Goal: Task Accomplishment & Management: Manage account settings

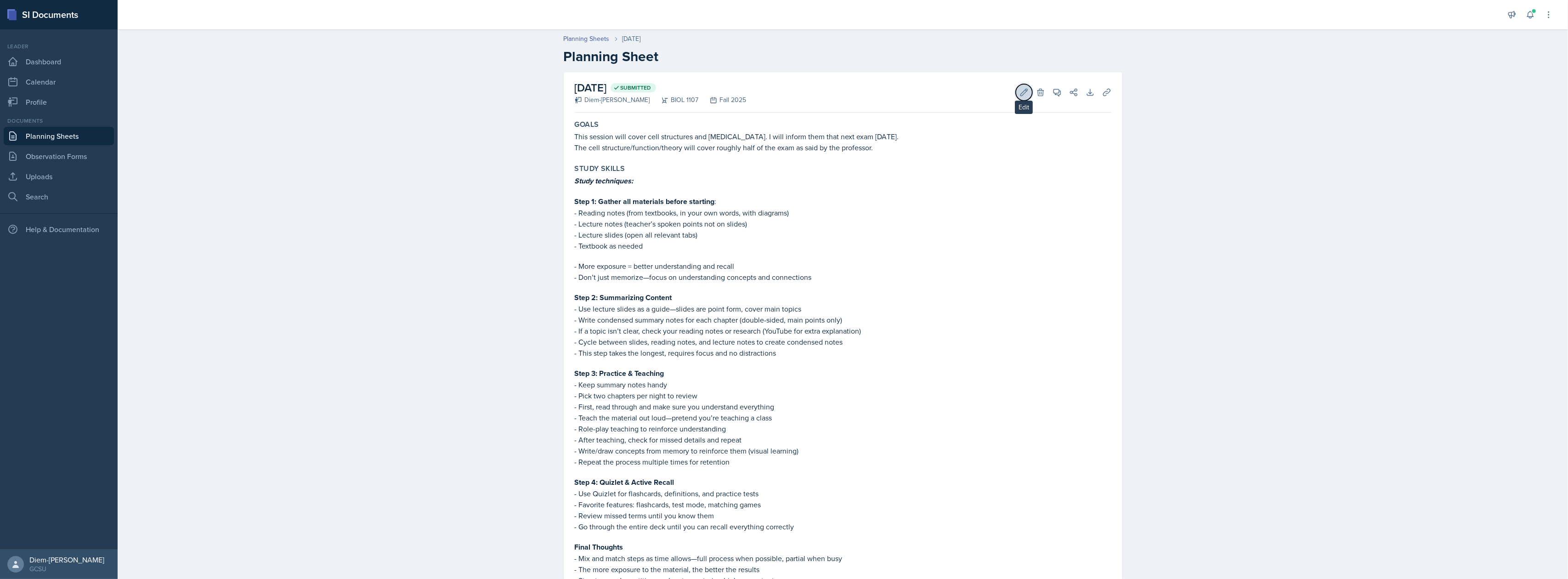
click at [1020, 94] on icon at bounding box center [1024, 92] width 7 height 7
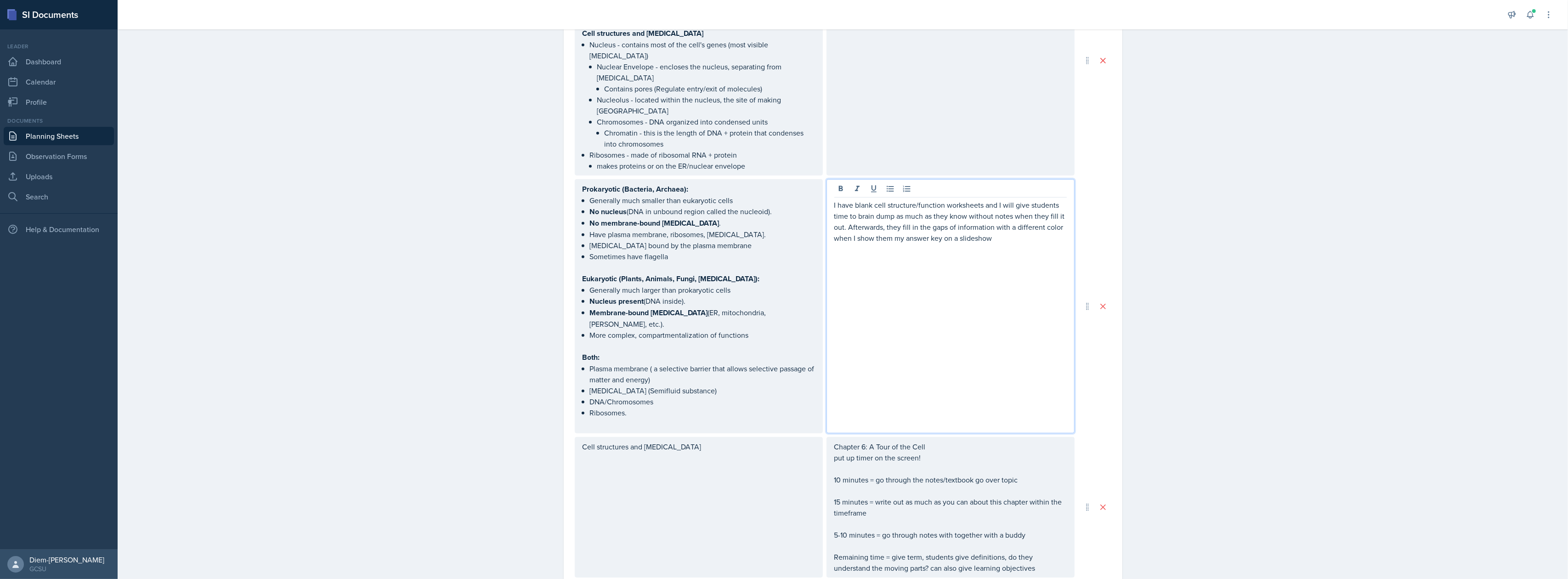
scroll to position [812, 0]
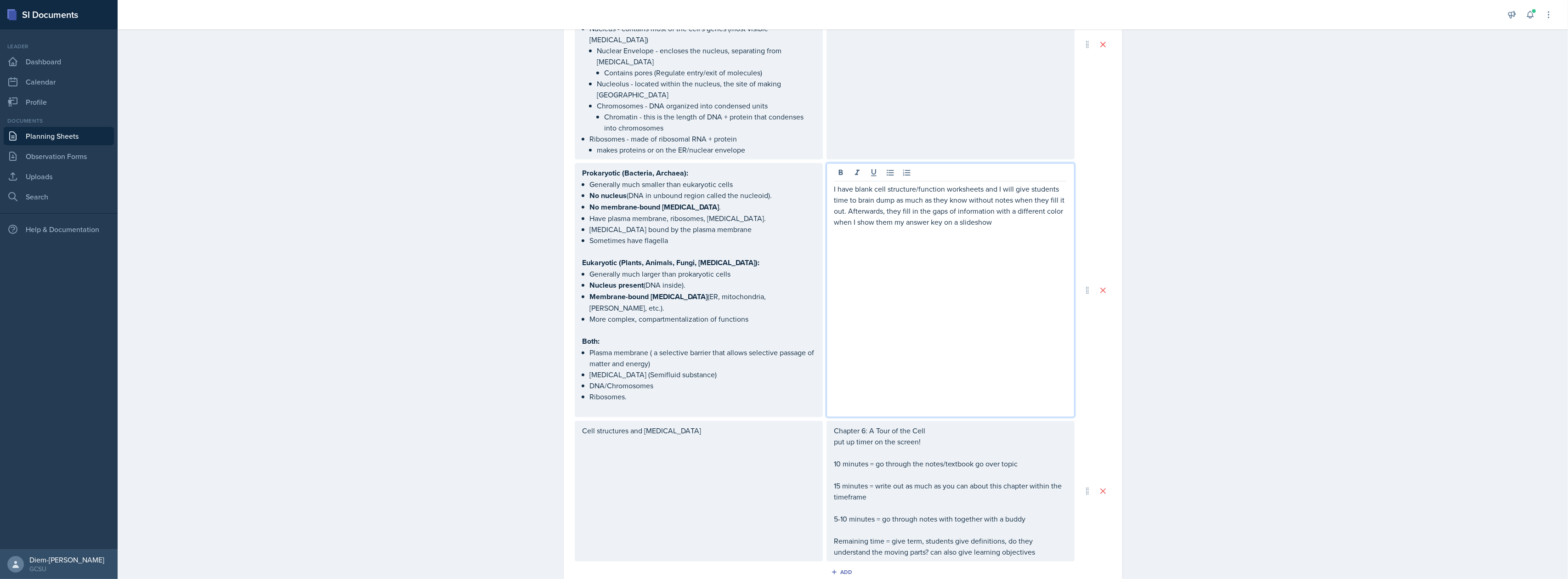
click at [1026, 214] on p "I have blank cell structure/function worksheets and I will give students time t…" at bounding box center [950, 205] width 232 height 44
click at [1015, 270] on div "I have blank cell structure/function worksheets and I will give students time t…" at bounding box center [950, 290] width 248 height 254
drag, startPoint x: 1006, startPoint y: 256, endPoint x: 816, endPoint y: 226, distance: 192.4
click at [816, 226] on div "Prokaryotic (Bacteria, Archaea): Generally much smaller than eukaryotic cells N…" at bounding box center [825, 290] width 500 height 254
click at [1001, 204] on p "I have blank cell structure/function worksheets and I will give students time t…" at bounding box center [950, 205] width 232 height 44
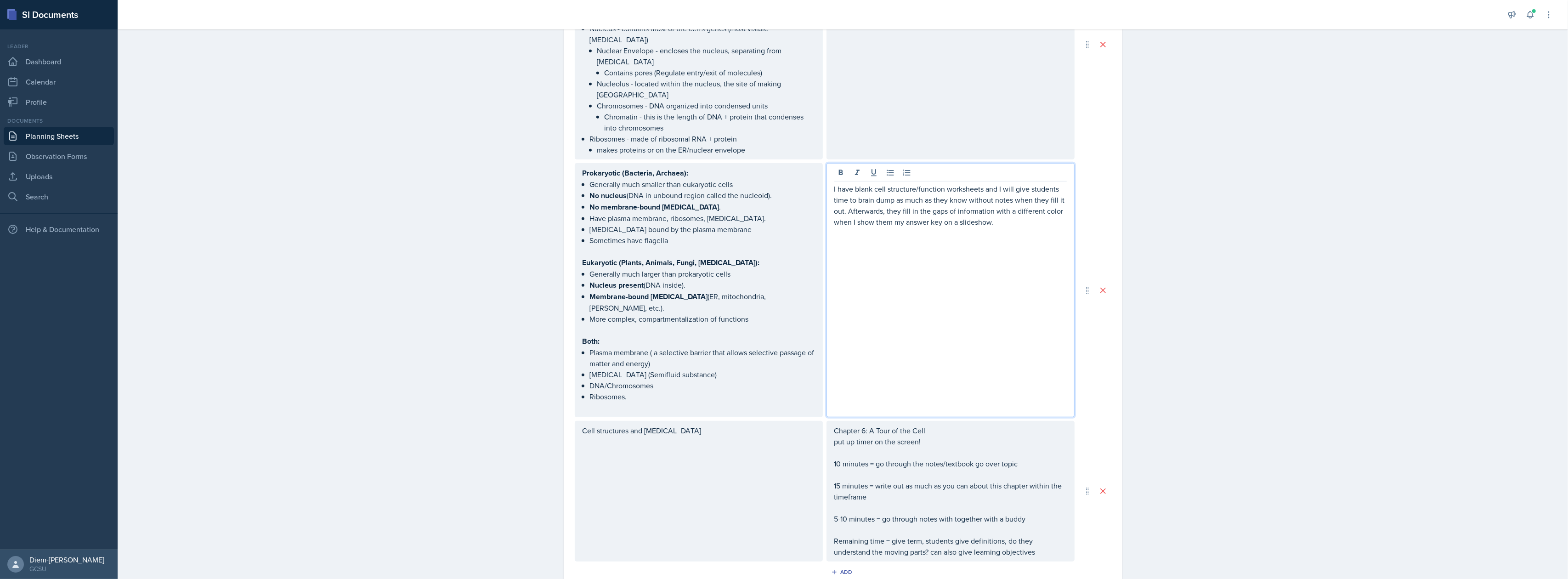
click at [898, 200] on p "I have blank cell structure/function worksheets and I will give students time t…" at bounding box center [950, 205] width 232 height 44
click at [990, 346] on div "I have blank cell structure/function worksheets and I will give students time t…" at bounding box center [950, 290] width 248 height 254
click at [985, 458] on p "10 minutes = go through the notes/textbook go over topic" at bounding box center [950, 463] width 232 height 11
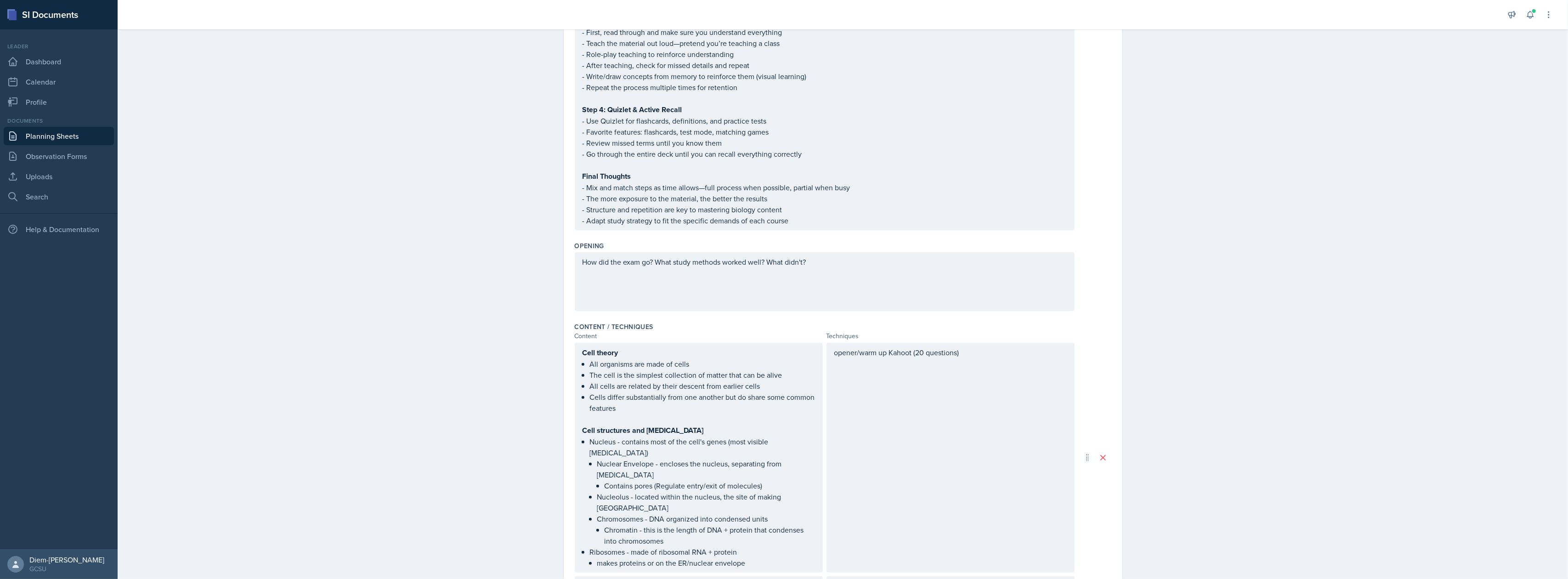
click at [991, 414] on div "opener/warm up Kahoot (20 questions)" at bounding box center [950, 457] width 248 height 230
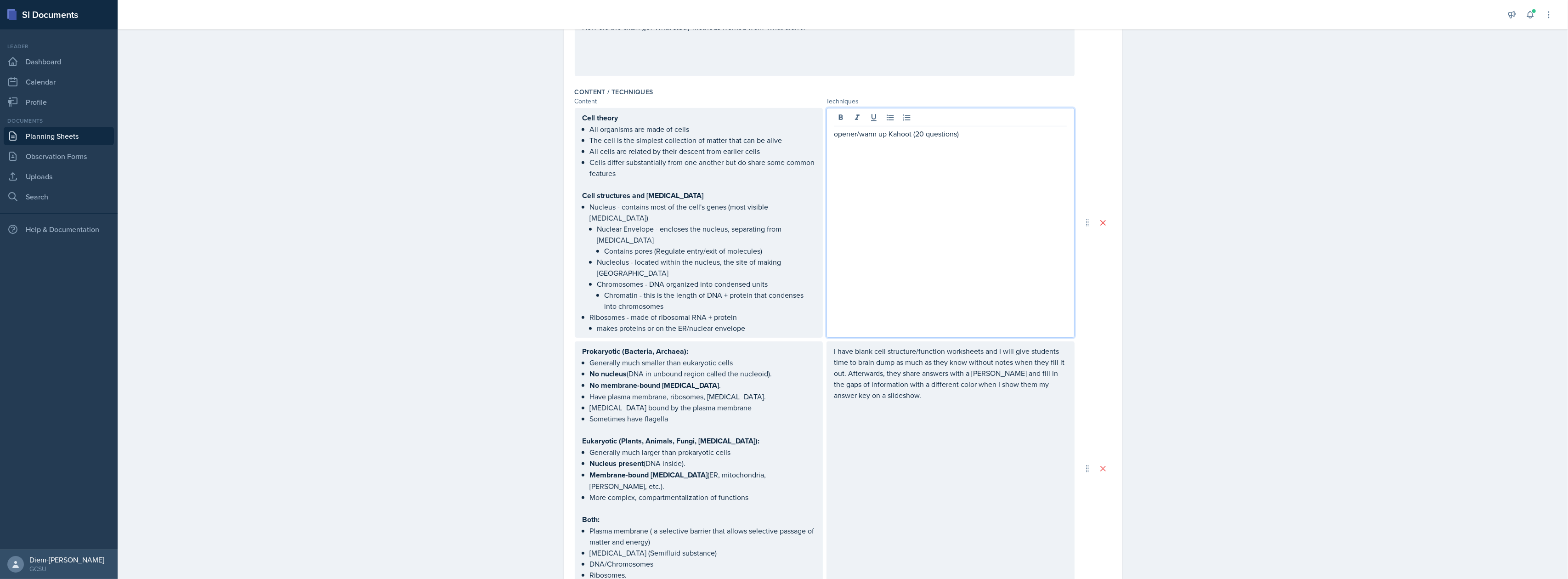
scroll to position [613, 0]
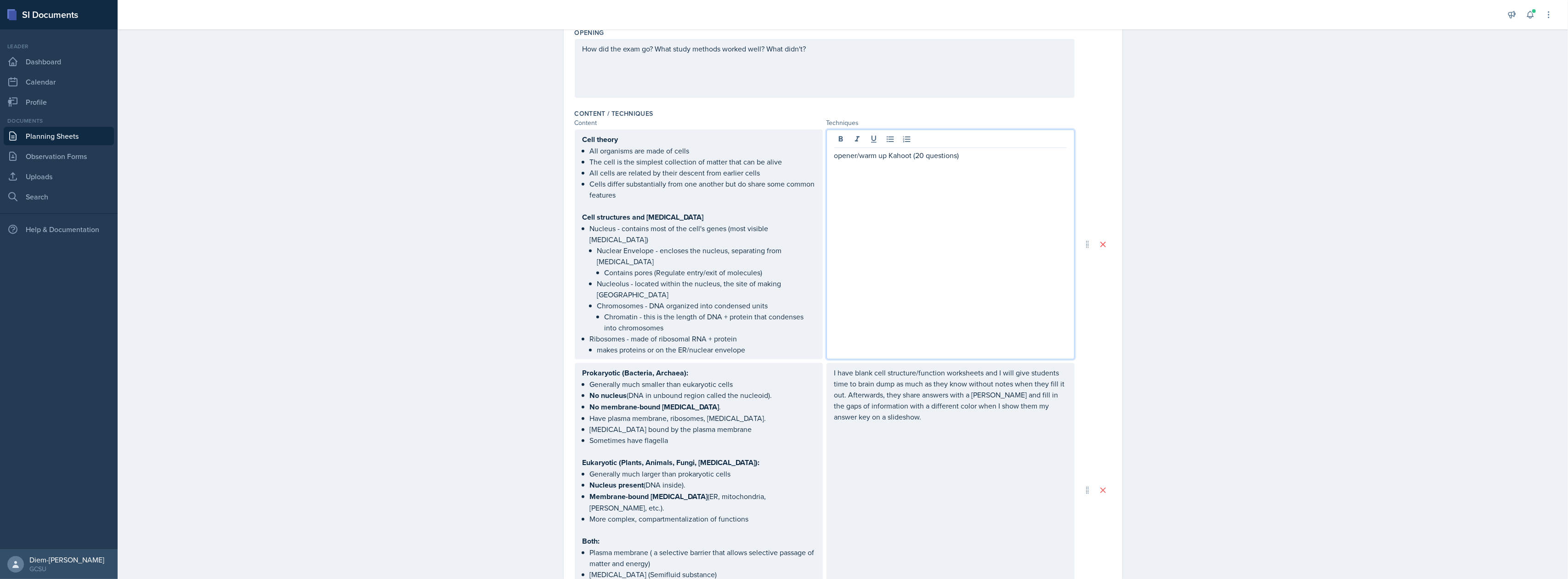
click at [974, 423] on div "I have blank cell structure/function worksheets and I will give students time t…" at bounding box center [950, 405] width 232 height 77
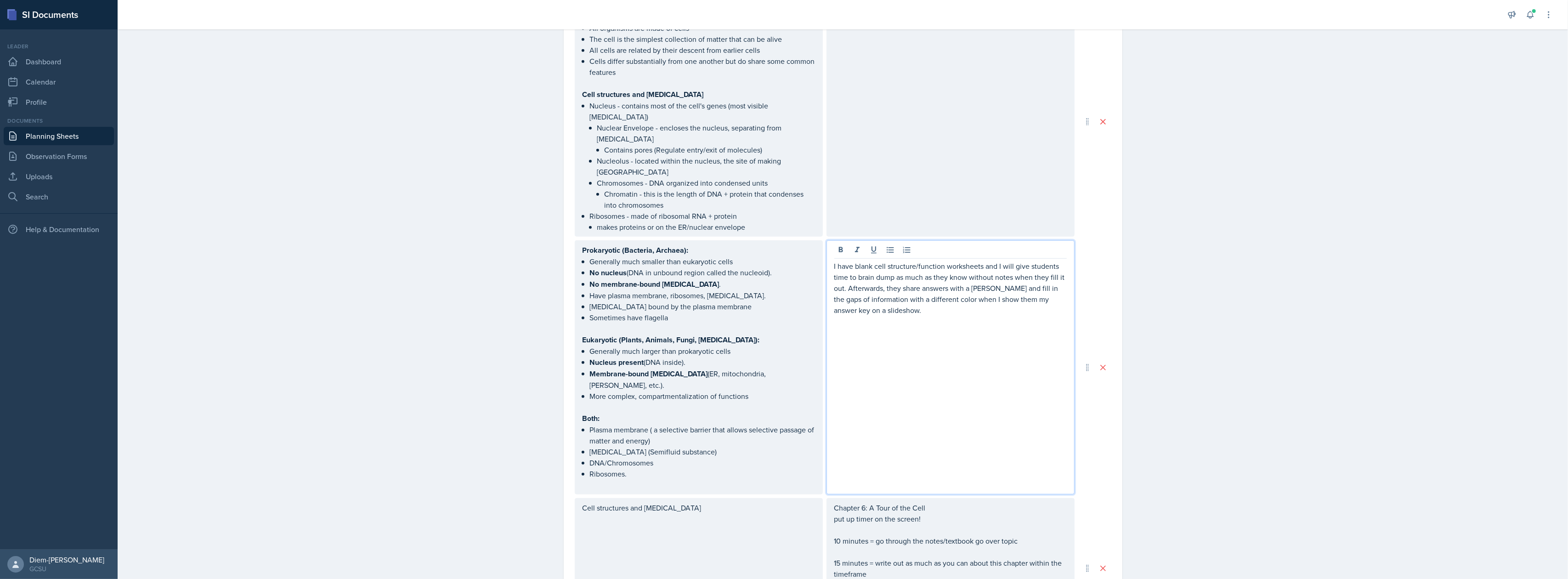
scroll to position [919, 0]
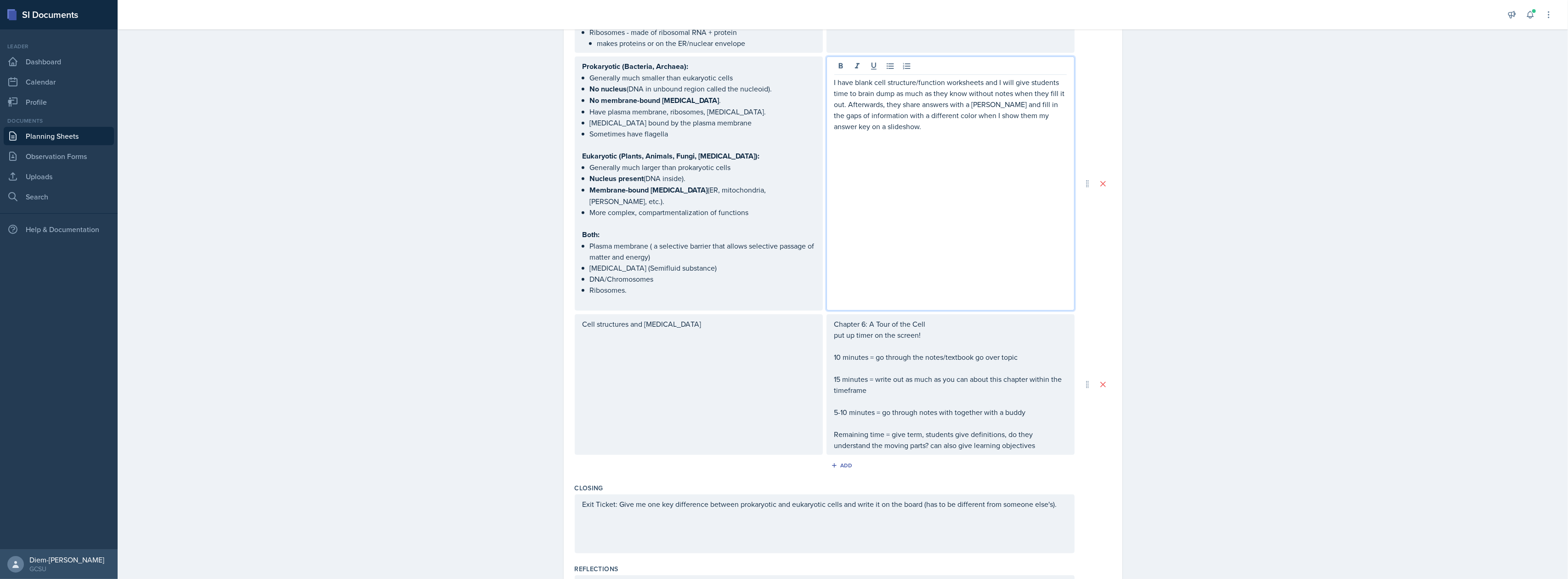
click at [907, 374] on p "15 minutes = write out as much as you can about this chapter within the timefra…" at bounding box center [950, 385] width 232 height 22
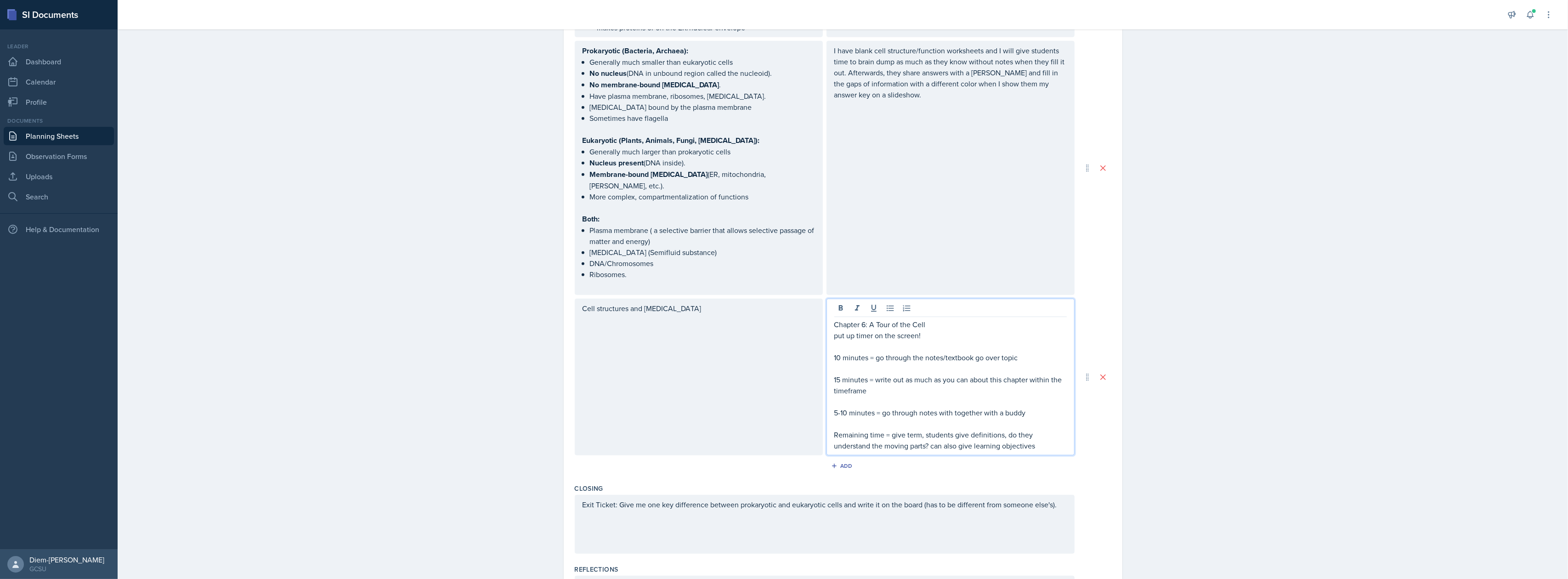
click at [921, 396] on p at bounding box center [950, 401] width 232 height 11
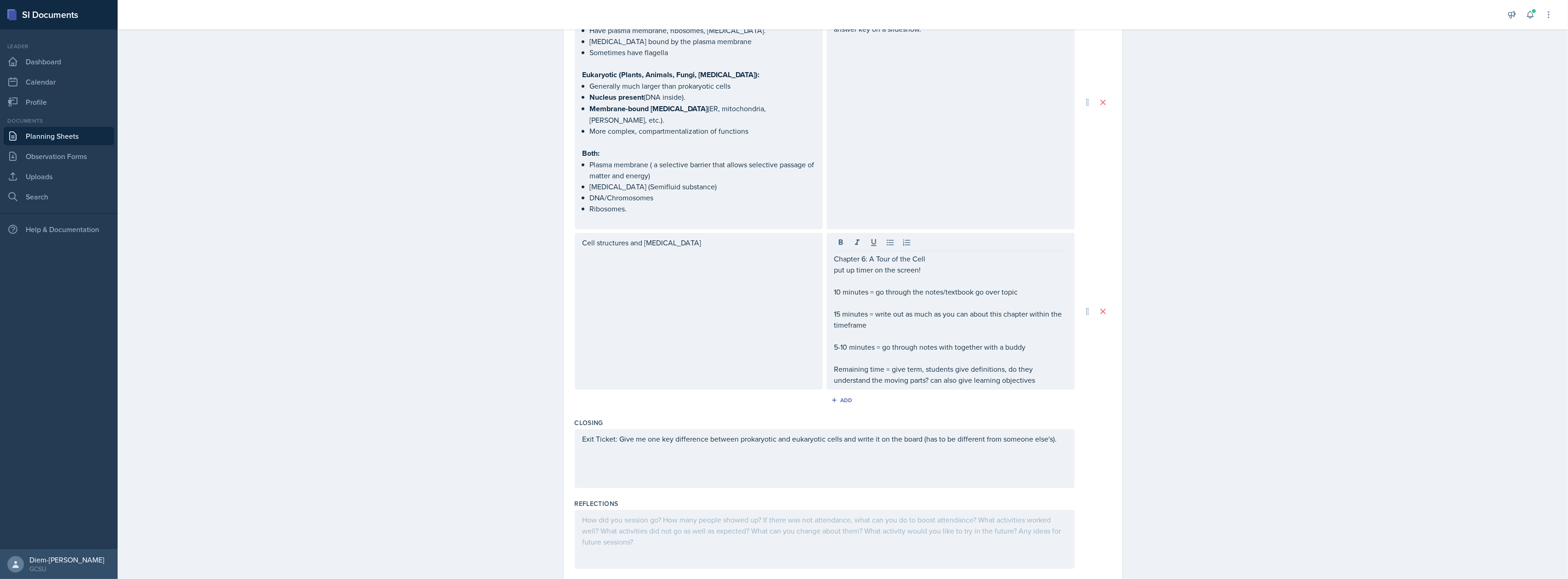
click at [762, 447] on div "Exit Ticket: Give me one key difference between prokaryotic and eukaryotic cell…" at bounding box center [825, 458] width 500 height 58
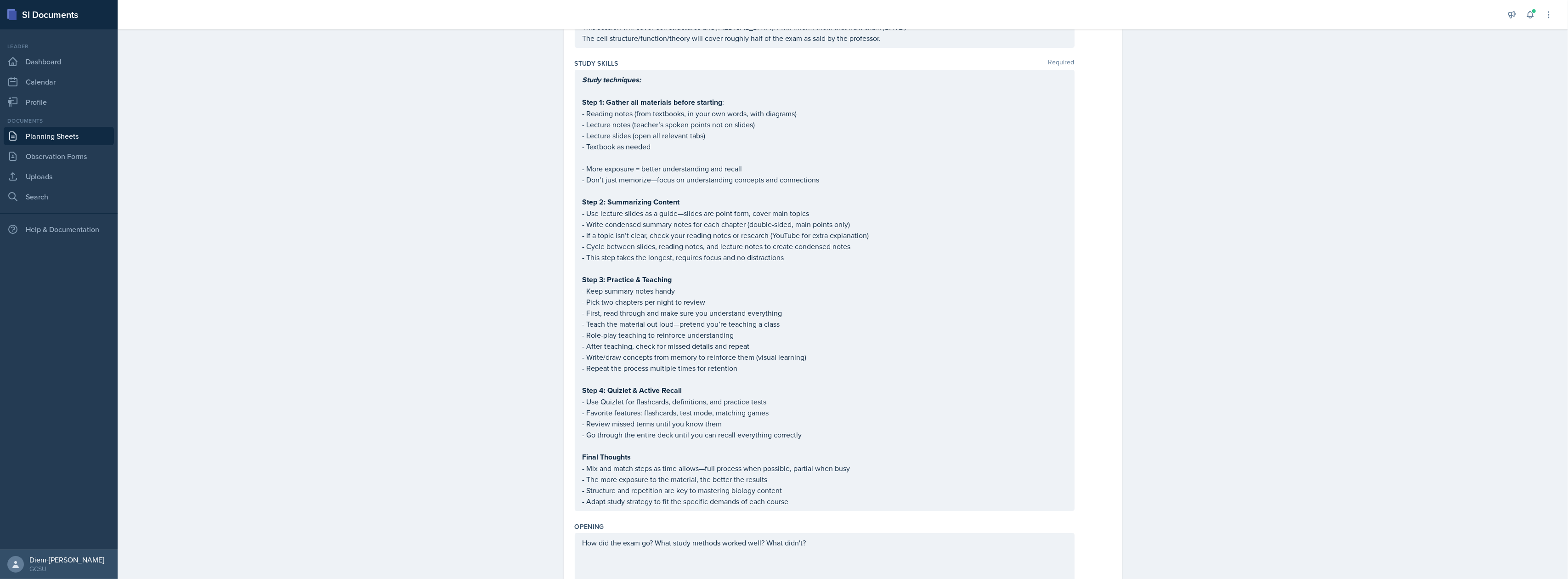
scroll to position [0, 0]
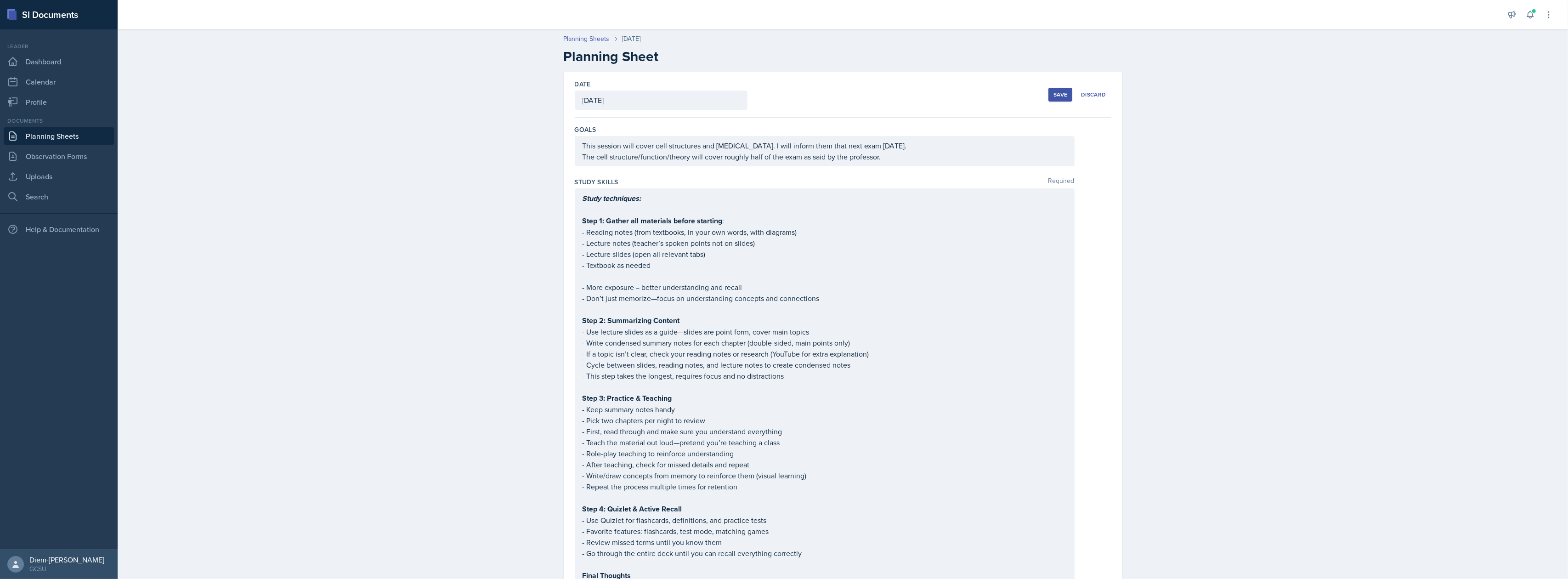
click at [1041, 107] on div "Date [DATE] [DATE] 31 1 2 3 4 5 6 7 8 9 10 11 12 13 14 15 16 17 18 19 20 21 22 …" at bounding box center [842, 95] width 537 height 46
click at [1054, 94] on div "Save" at bounding box center [1060, 94] width 14 height 8
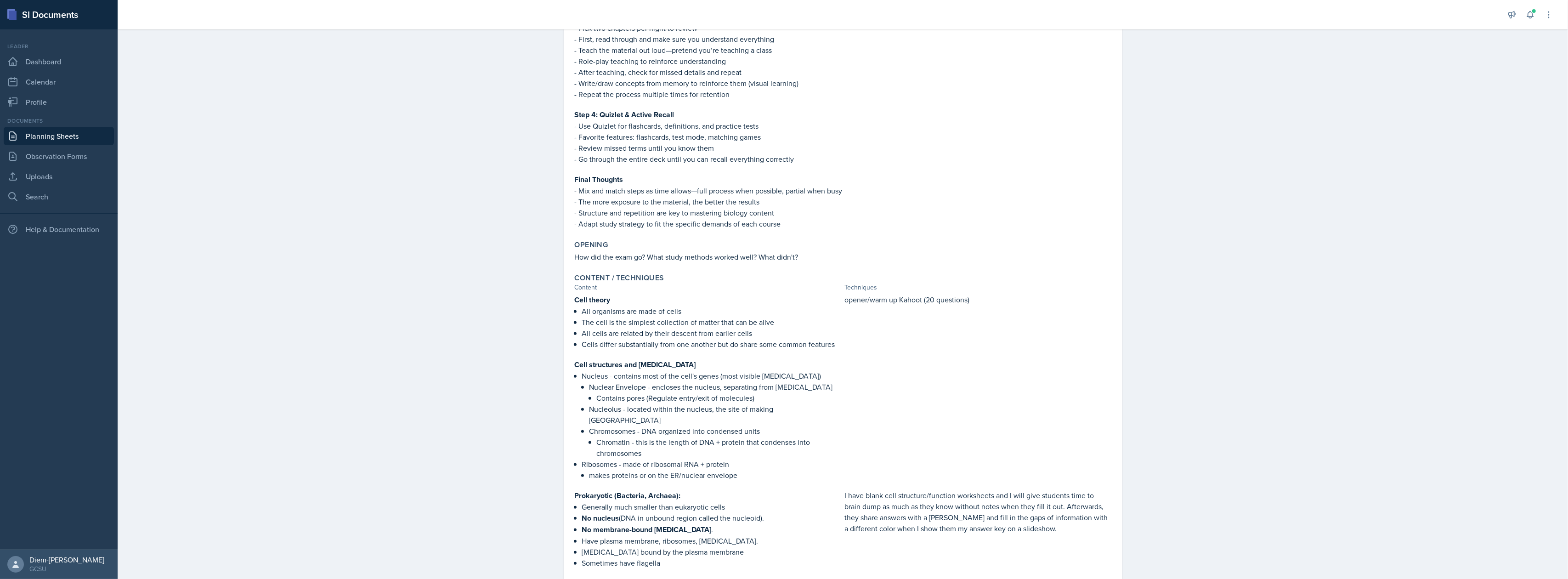
scroll to position [490, 0]
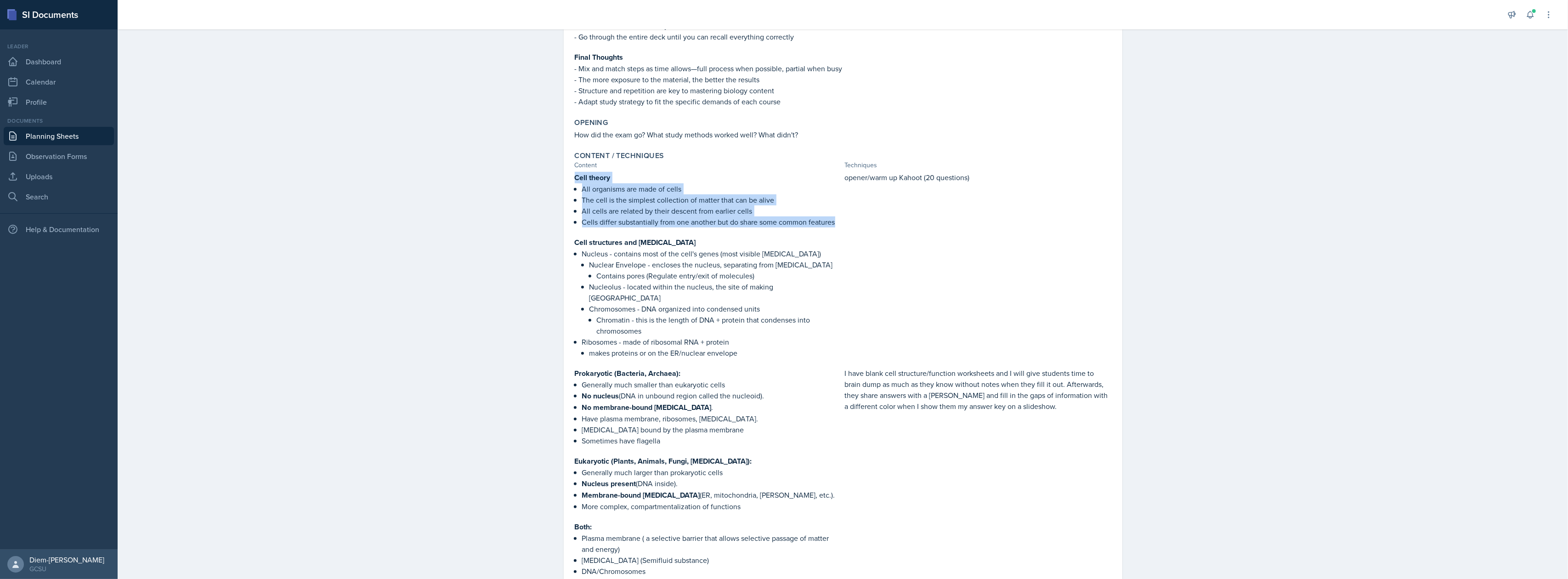
drag, startPoint x: 570, startPoint y: 176, endPoint x: 834, endPoint y: 218, distance: 267.3
click at [834, 218] on div "Cell theory All organisms are made of cells The cell is the simplest collection…" at bounding box center [708, 265] width 266 height 187
copy div "Cell theory All organisms are made of cells The cell is the simplest collection…"
click at [610, 303] on p "Chromosomes - DNA organized into condensed units" at bounding box center [714, 309] width 252 height 11
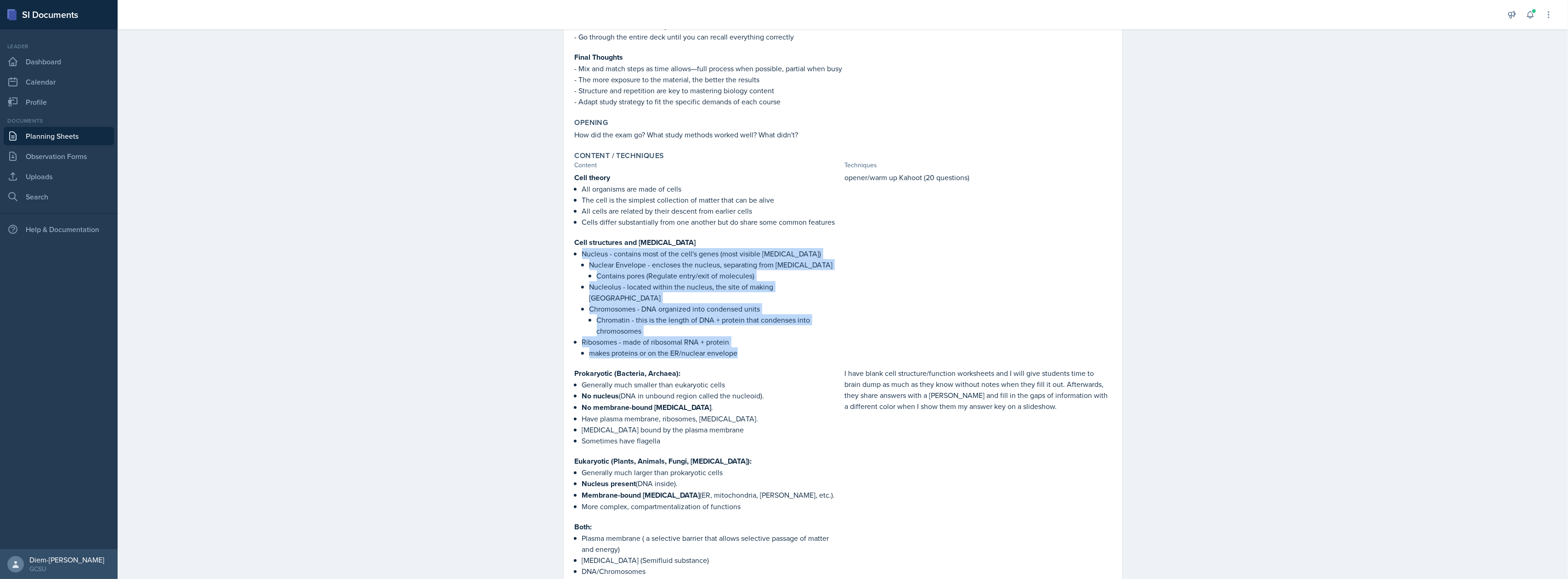
drag, startPoint x: 576, startPoint y: 248, endPoint x: 769, endPoint y: 338, distance: 213.0
click at [769, 338] on div "Cell theory All organisms are made of cells The cell is the simplest collection…" at bounding box center [708, 265] width 266 height 187
copy ul "Nucleus - contains most of the cell's genes (most visible [MEDICAL_DATA]) Nucle…"
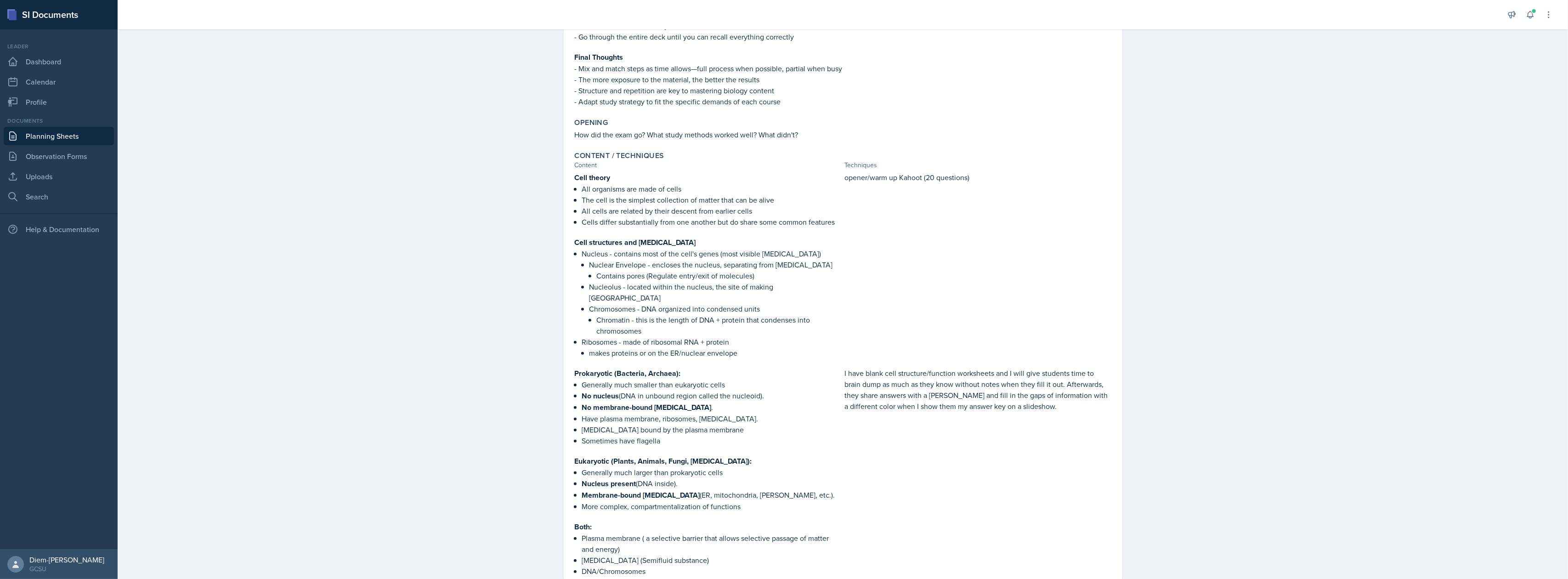
click at [654, 379] on p "Generally much smaller than eukaryotic cells" at bounding box center [712, 384] width 259 height 11
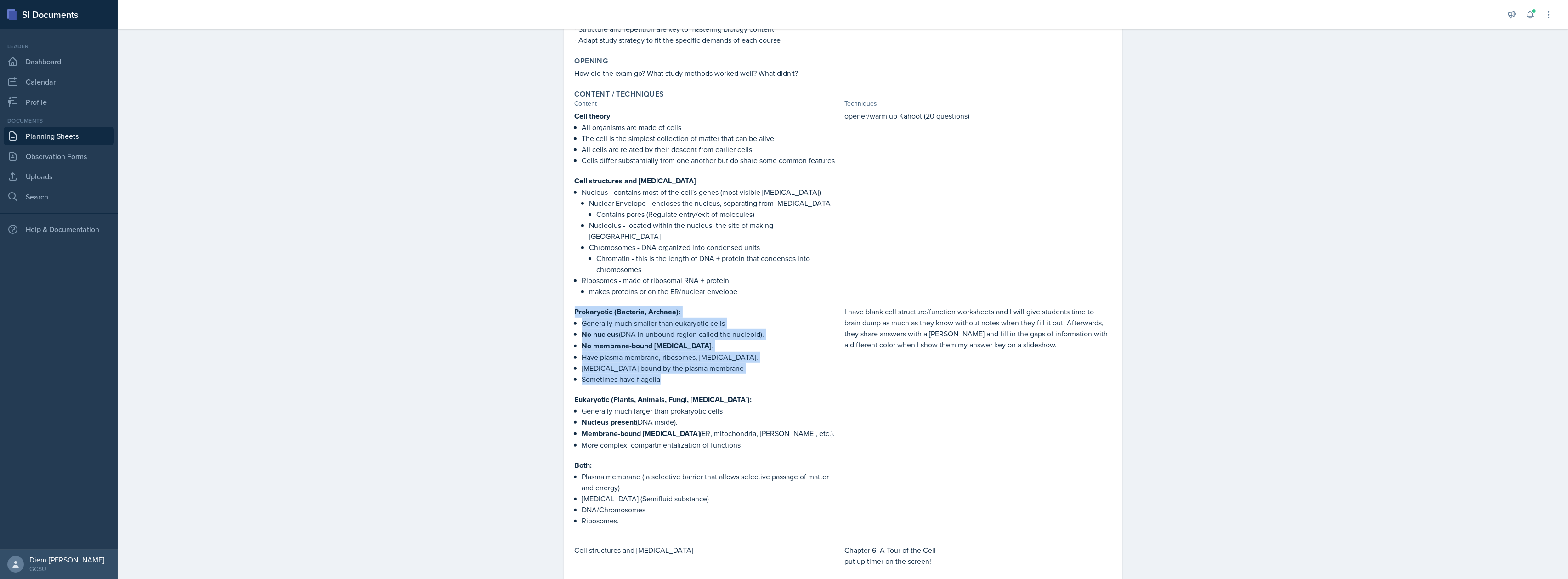
drag, startPoint x: 659, startPoint y: 362, endPoint x: 546, endPoint y: 297, distance: 130.4
click at [549, 297] on div "[DATE] Submitted Diem-[PERSON_NAME] BIOL 1107 Fall 2025 Edit Delete View Commen…" at bounding box center [843, 136] width 588 height 1230
copy div "Prokaryotic (Bacteria, Archaea): Generally much smaller than eukaryotic cells N…"
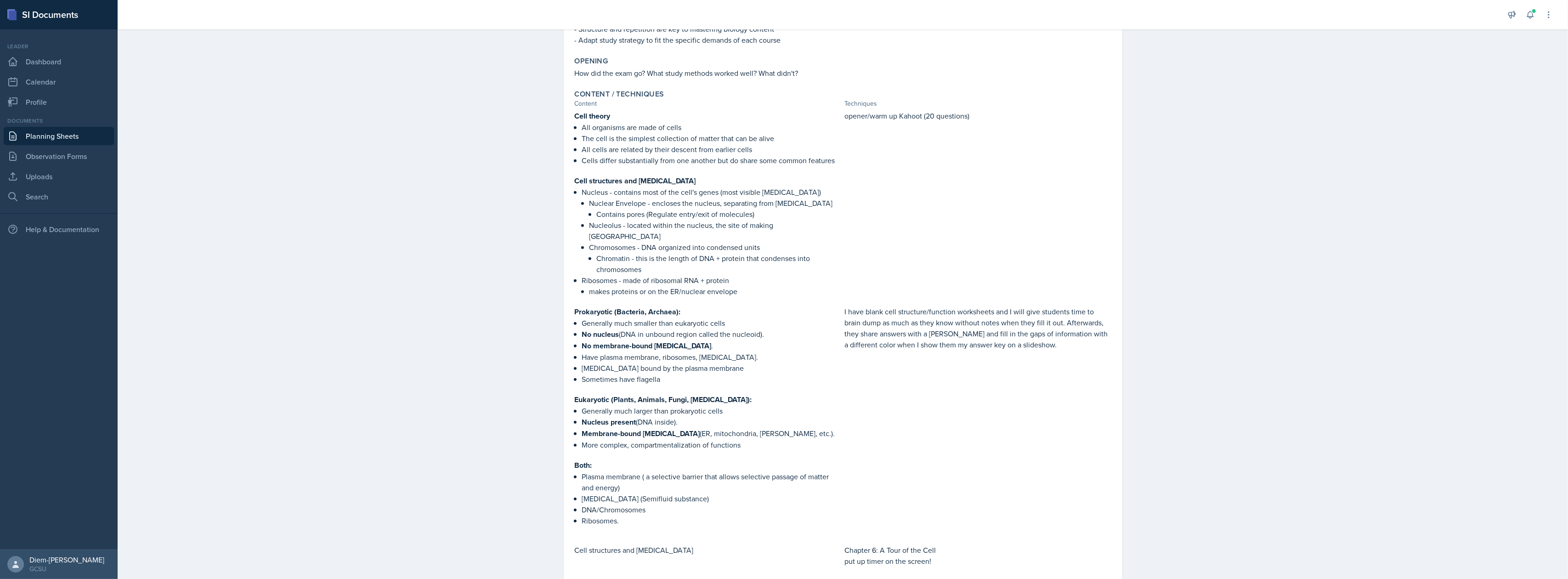
click at [636, 428] on strong "Membrane-bound [MEDICAL_DATA]" at bounding box center [641, 433] width 118 height 10
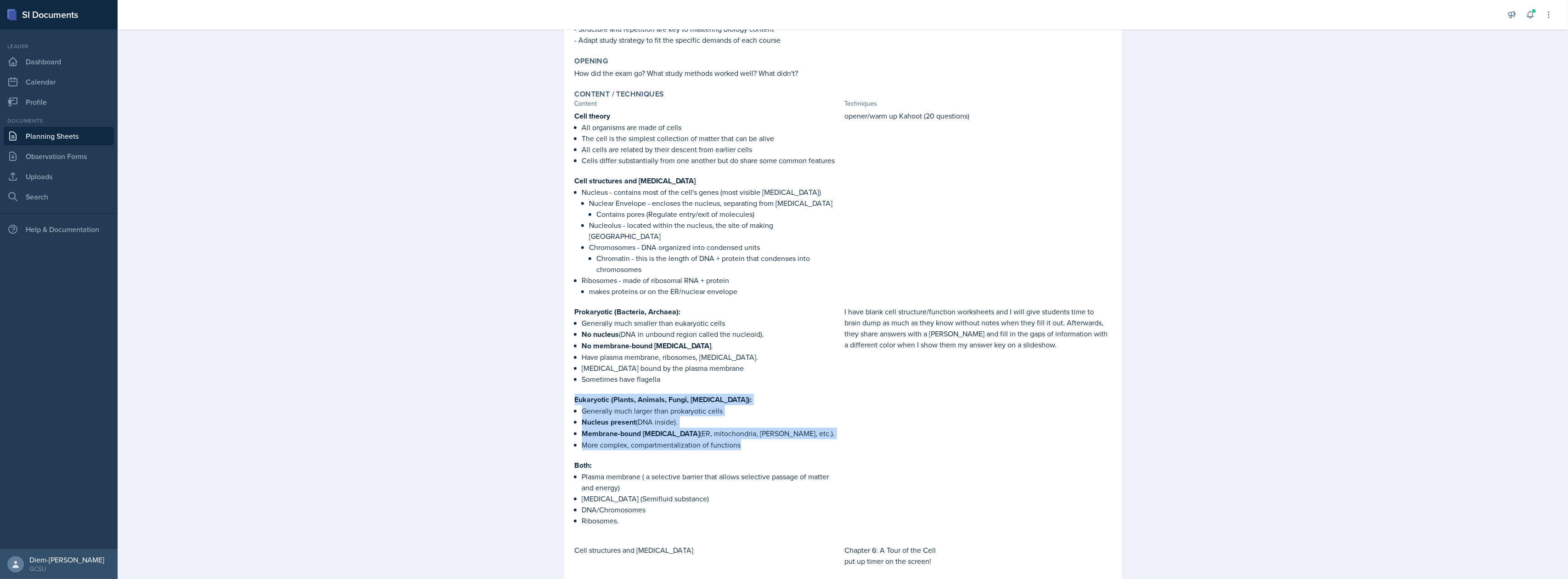
drag, startPoint x: 741, startPoint y: 427, endPoint x: 497, endPoint y: 379, distance: 248.7
click at [497, 379] on div "Planning Sheets [DATE] Planning Sheet [DATE] Submitted Diem-[PERSON_NAME] BIOL …" at bounding box center [842, 112] width 1450 height 1277
copy div "Eukaryotic (Plants, Animals, Fungi, [MEDICAL_DATA]): Generally much larger than…"
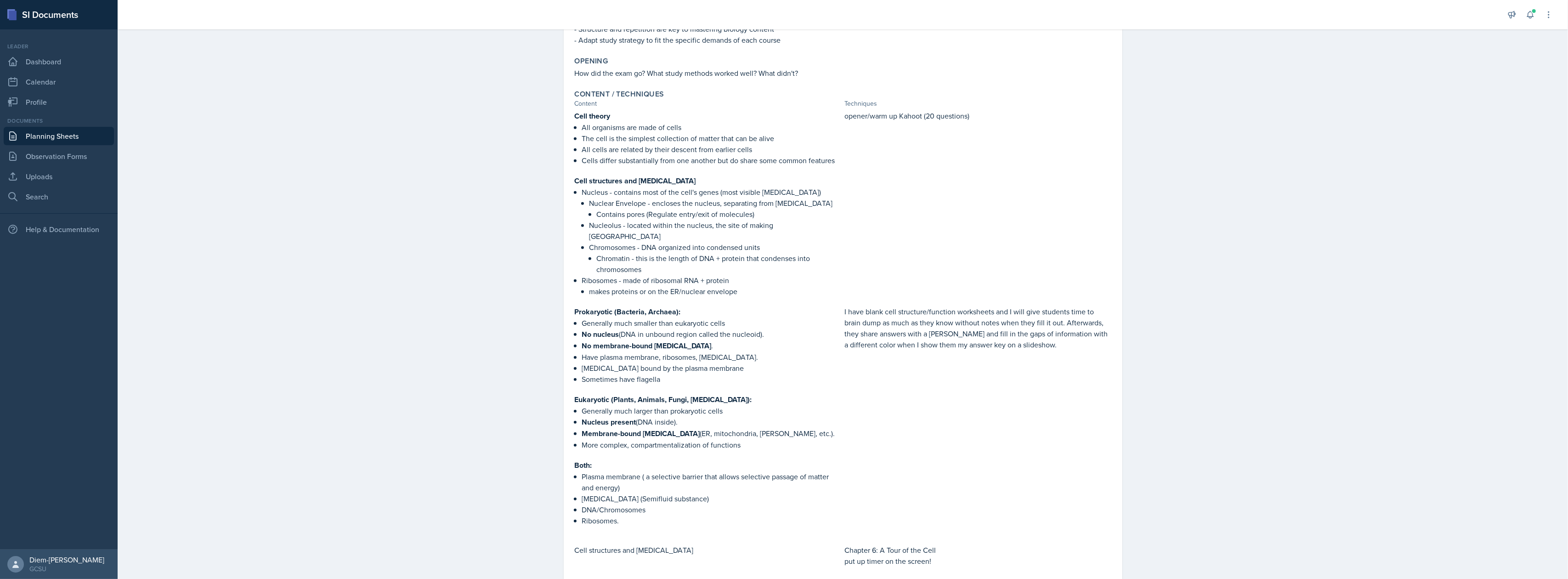
click at [686, 459] on p "Both:" at bounding box center [708, 465] width 266 height 12
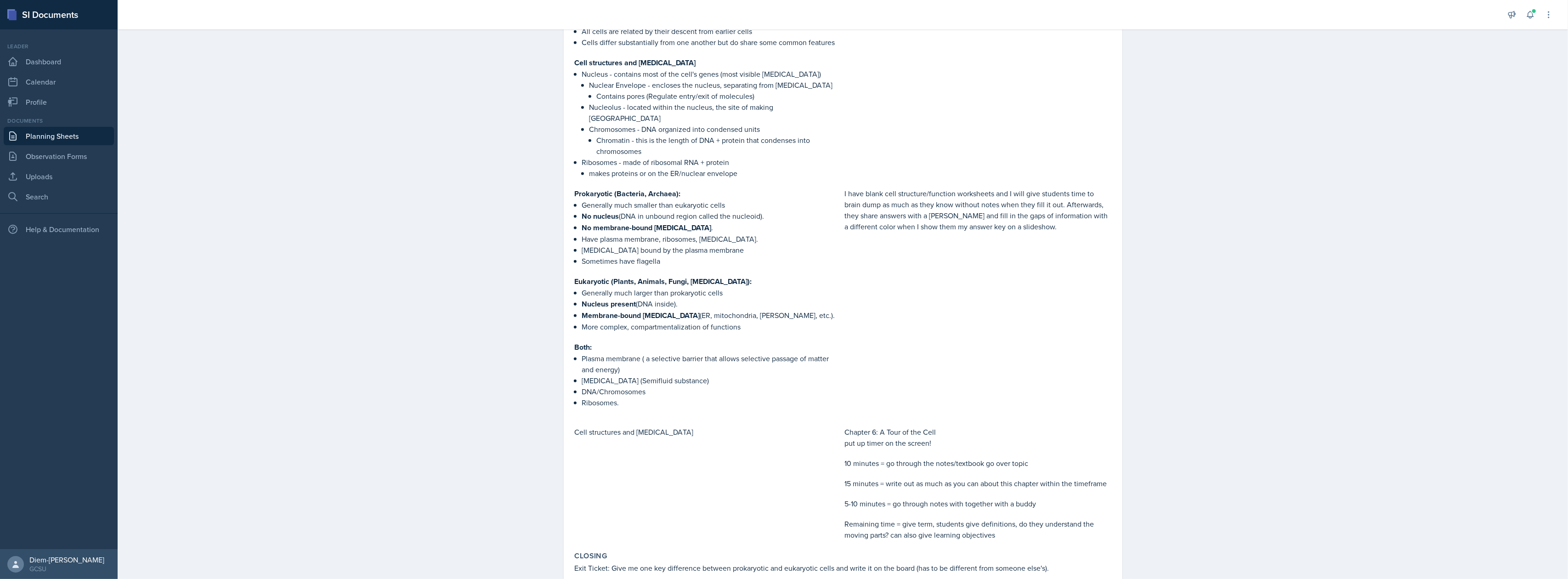
scroll to position [674, 0]
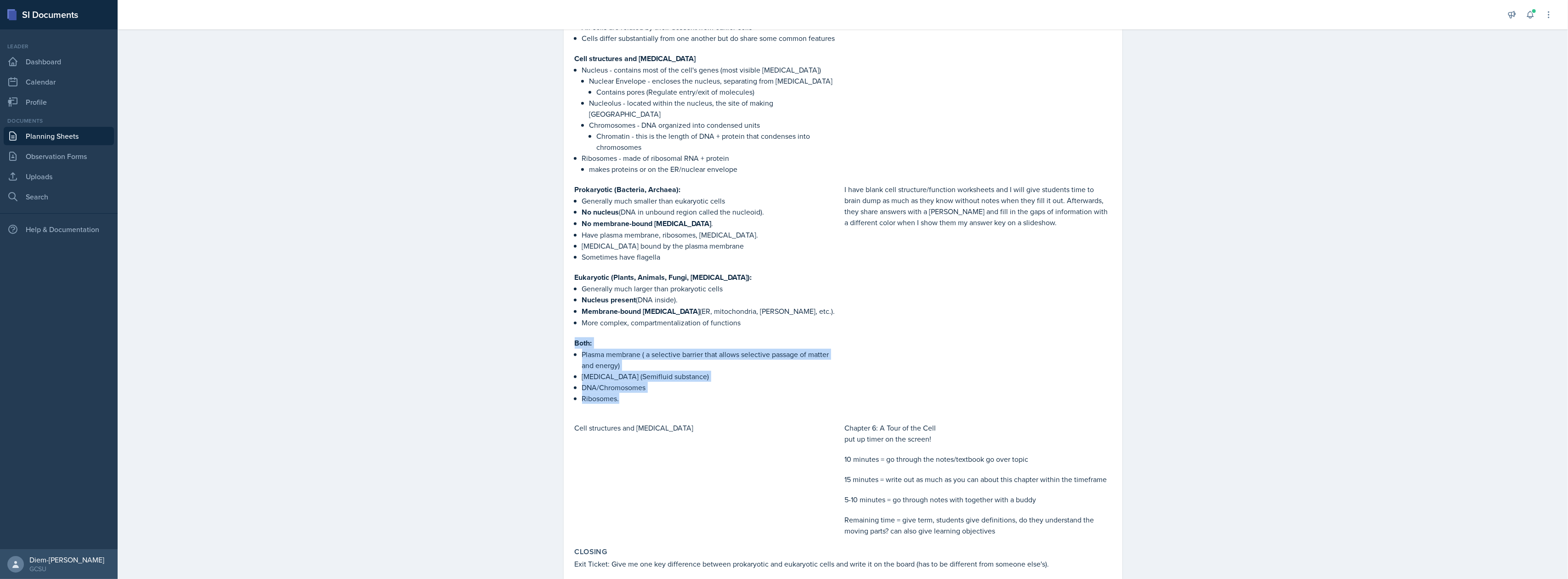
drag, startPoint x: 620, startPoint y: 381, endPoint x: 533, endPoint y: 326, distance: 102.9
copy div "Both: Plasma membrane ( a selective barrier that allows selective passage of ma…"
click at [659, 425] on div "Cell structures and [MEDICAL_DATA]" at bounding box center [708, 479] width 266 height 114
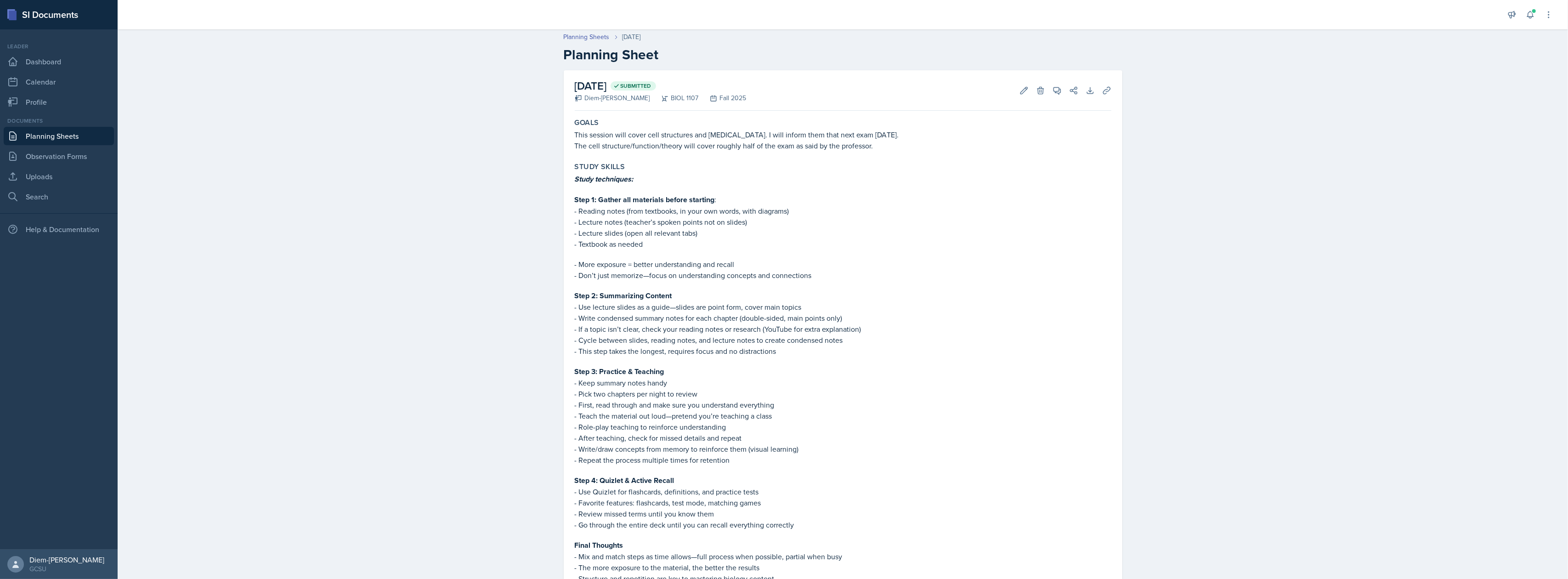
scroll to position [0, 0]
click at [33, 195] on link "Search" at bounding box center [58, 197] width 110 height 19
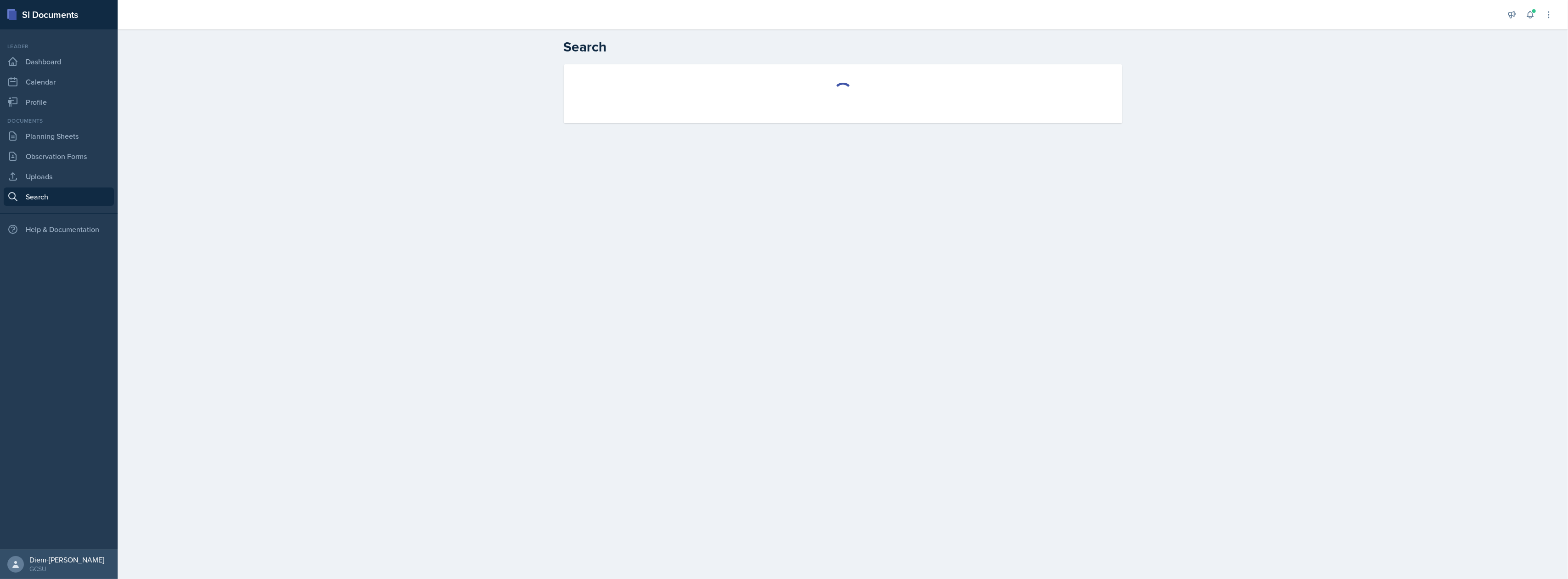
select select "all"
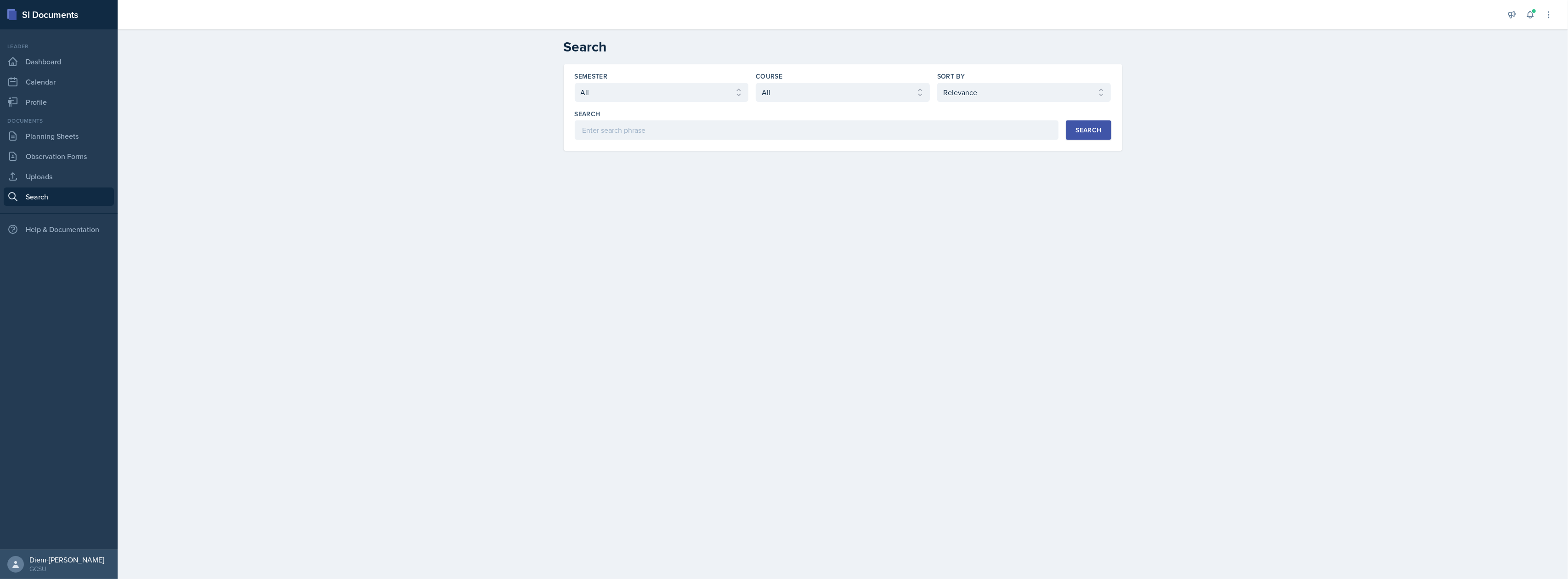
click at [995, 81] on div "Sort By Select sort by Relevance Document Date (Asc) Document Date (Desc)" at bounding box center [1024, 87] width 174 height 31
click at [993, 91] on select "Select sort by Relevance Document Date (Asc) Document Date (Desc)" at bounding box center [1024, 92] width 174 height 19
select select "3"
click at [937, 83] on select "Select sort by Relevance Document Date (Asc) Document Date (Desc)" at bounding box center [1024, 92] width 174 height 19
drag, startPoint x: 792, startPoint y: 83, endPoint x: 794, endPoint y: 100, distance: 17.1
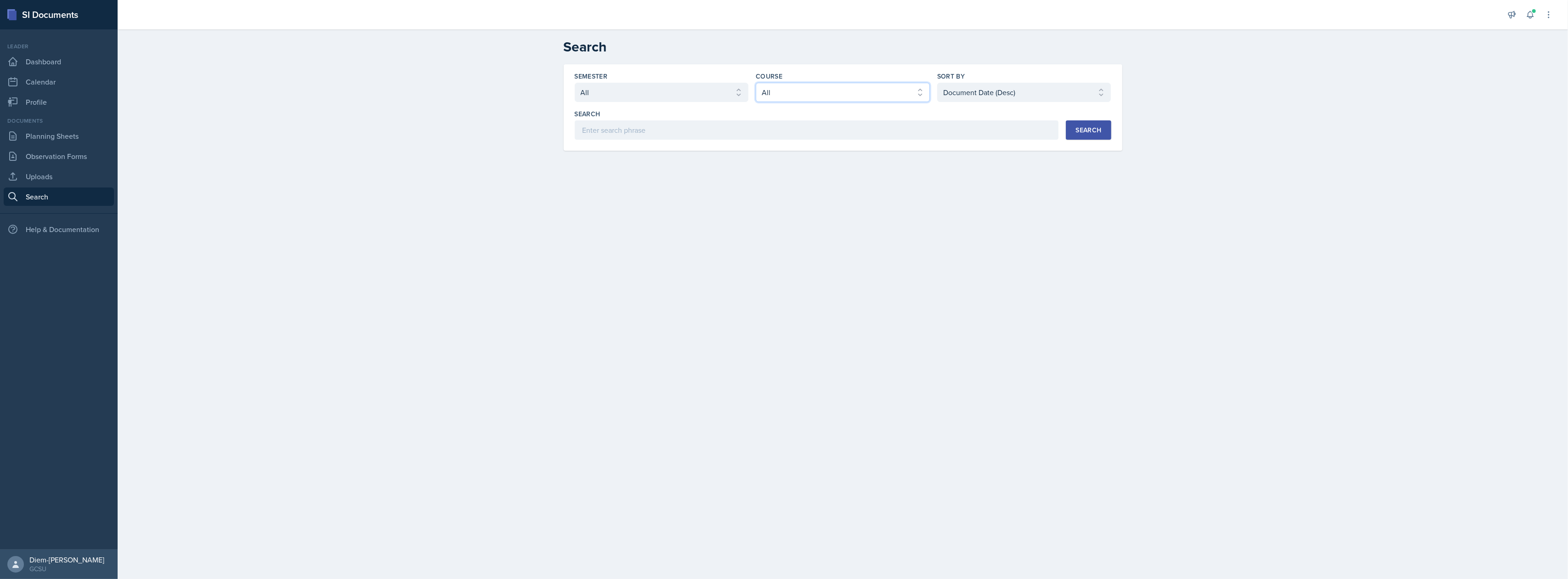
click at [792, 83] on select "Select course All ACCT 3101 ACCT 3102 ASTR 1000 BIOL 1100 BIOL 1107 BIOL 1108 B…" at bounding box center [842, 92] width 174 height 19
select select "6d02d006-d2ce-4ab3-bc11-53b48f3c94ca"
click at [756, 83] on select "Select course All ACCT 3101 ACCT 3102 ASTR 1000 BIOL 1100 BIOL 1107 BIOL 1108 B…" at bounding box center [842, 92] width 174 height 19
click at [1088, 140] on div "Semester Select semester All Fall 2025 Spring 2025 Fall 2024 Spring 2024 Fall 2…" at bounding box center [842, 108] width 559 height 86
click at [1074, 131] on button "Search" at bounding box center [1088, 130] width 45 height 19
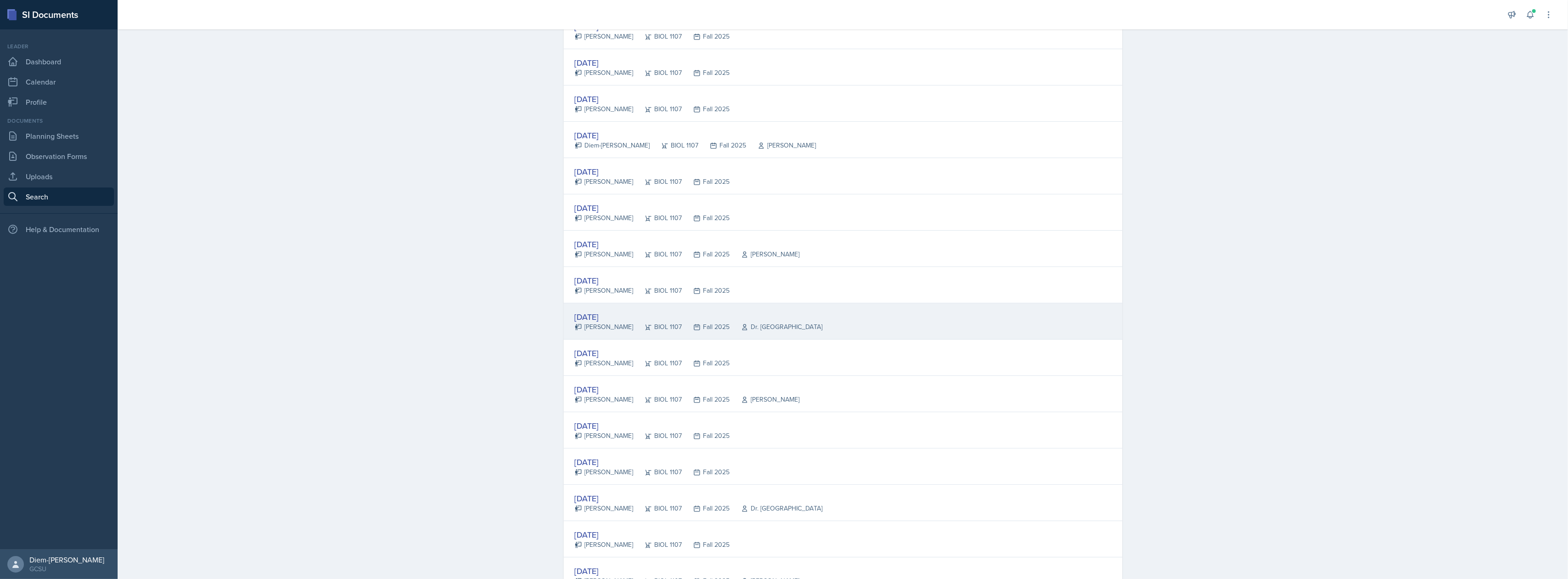
scroll to position [198, 0]
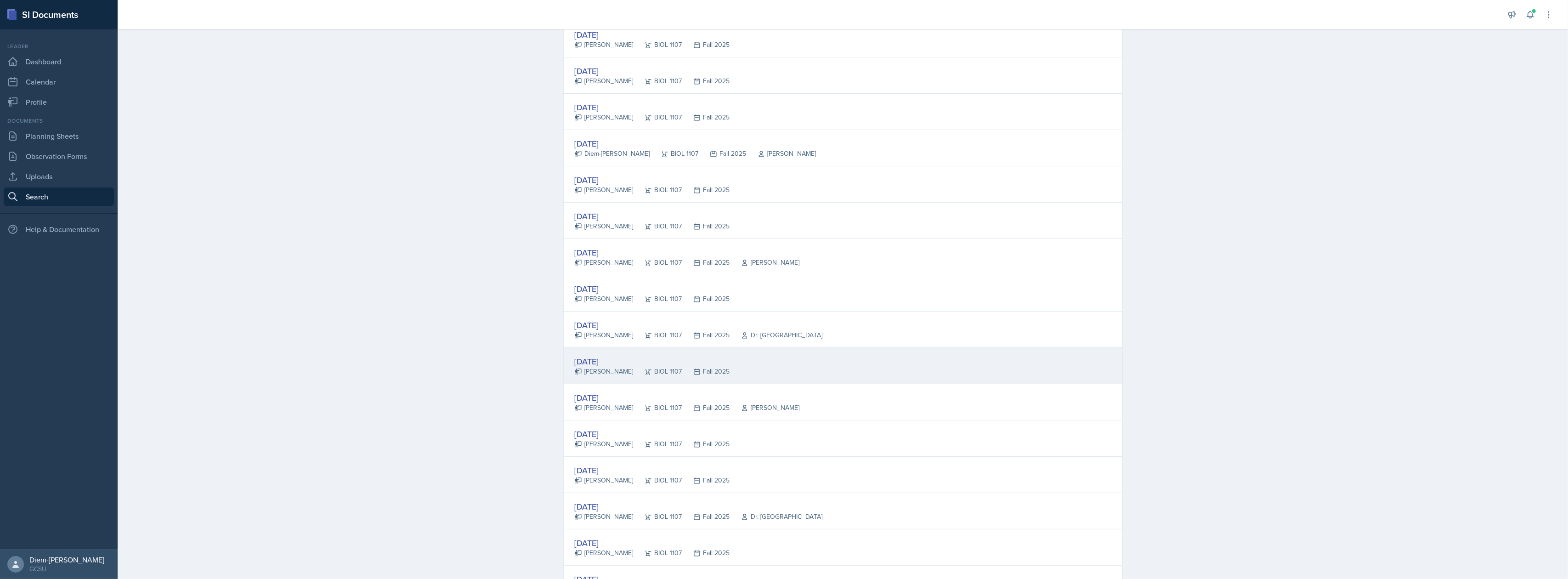
click at [634, 368] on div "[DATE]" at bounding box center [652, 361] width 155 height 13
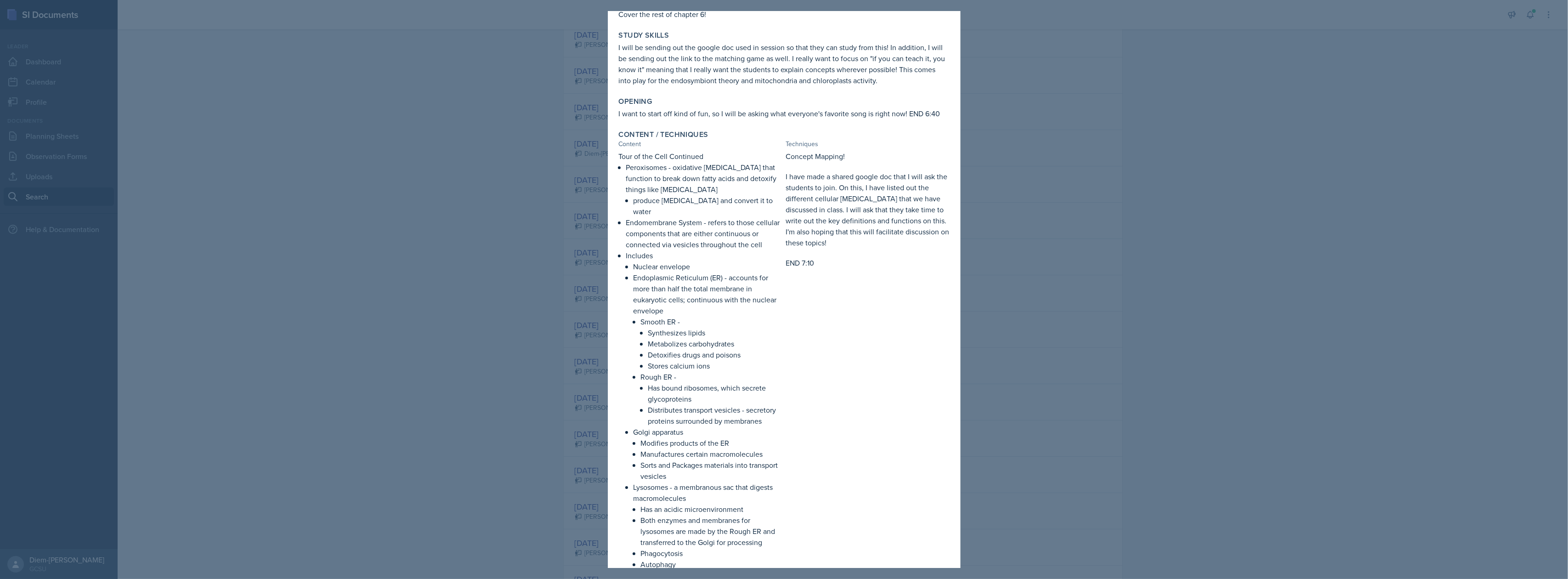
scroll to position [0, 0]
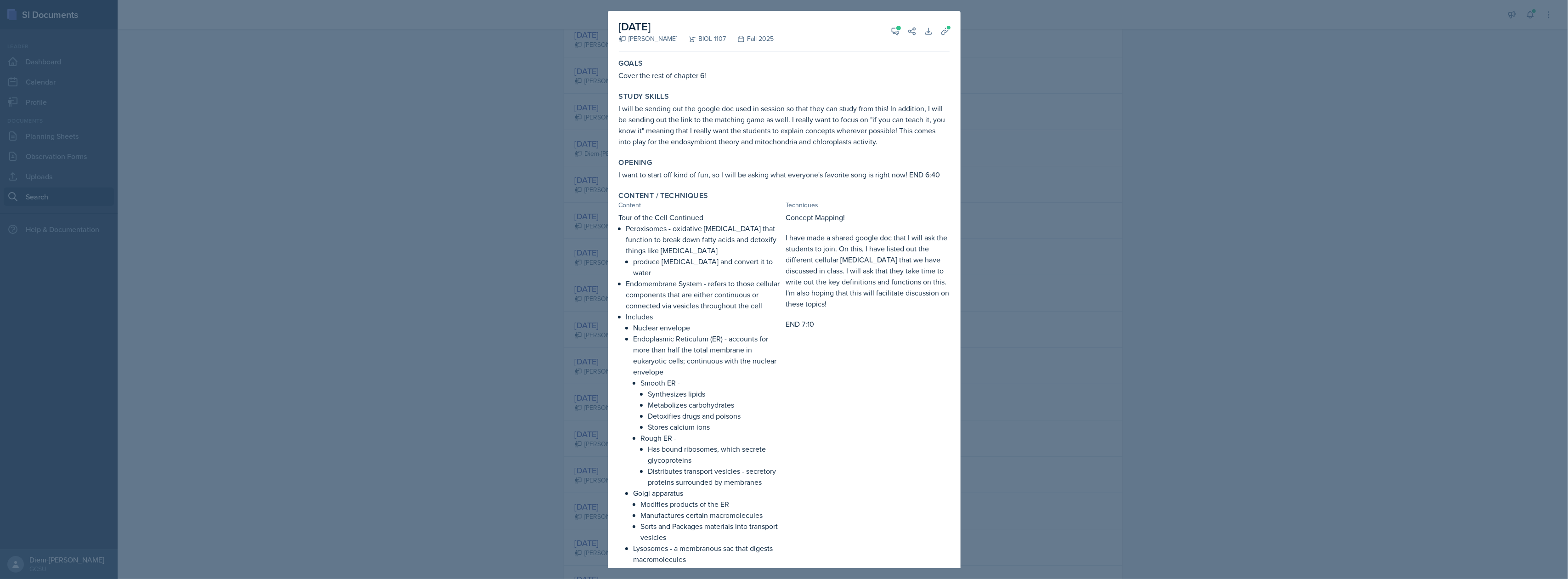
click at [1155, 286] on div at bounding box center [784, 289] width 1568 height 579
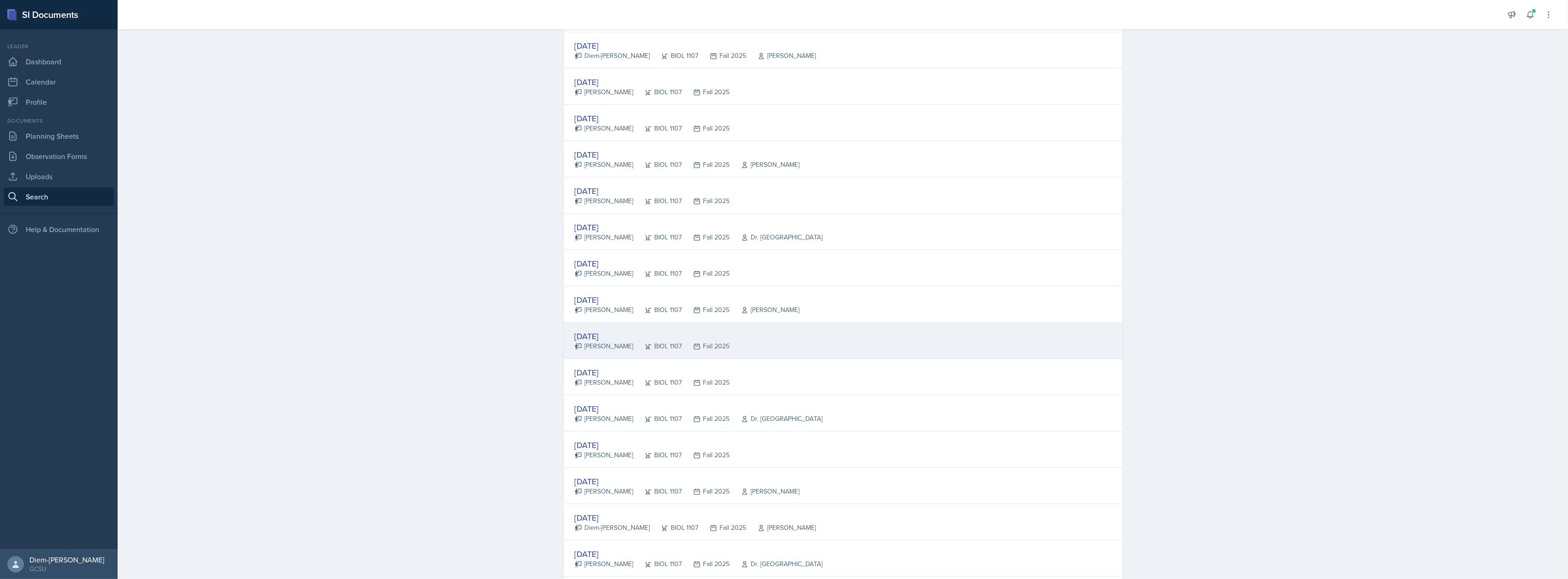
scroll to position [443, 0]
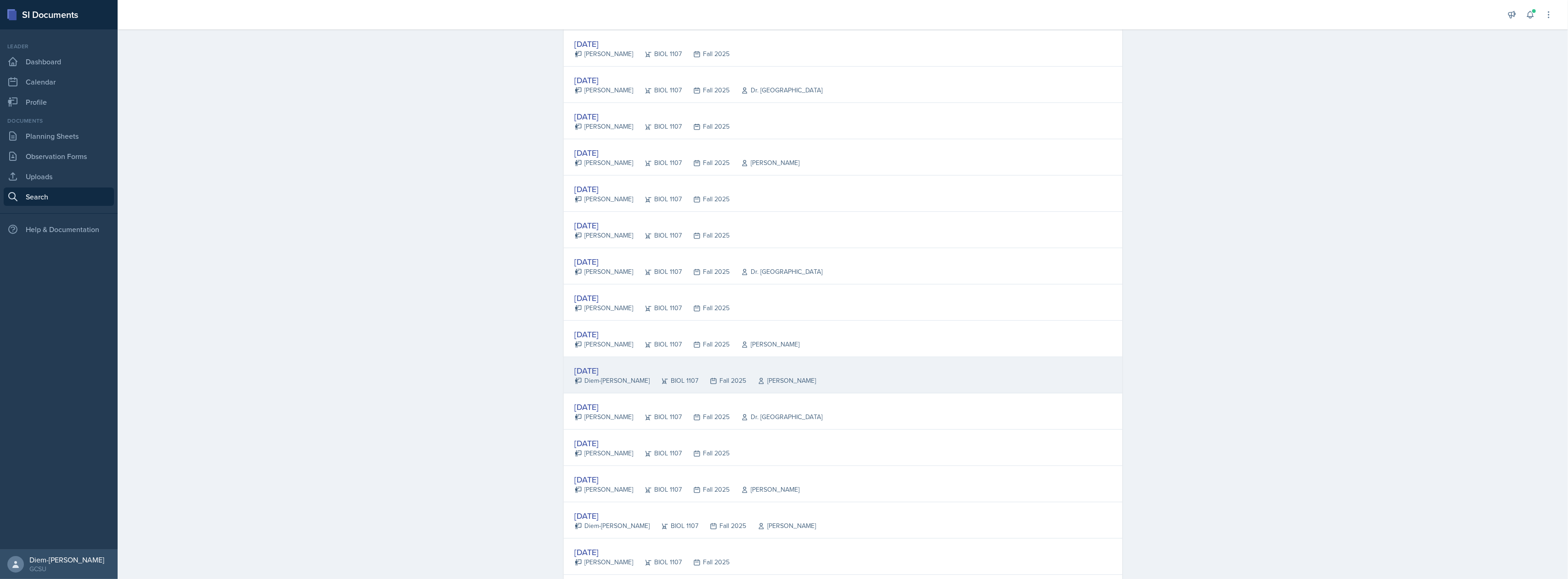
click at [600, 381] on div "Diem-[PERSON_NAME]" at bounding box center [612, 380] width 75 height 9
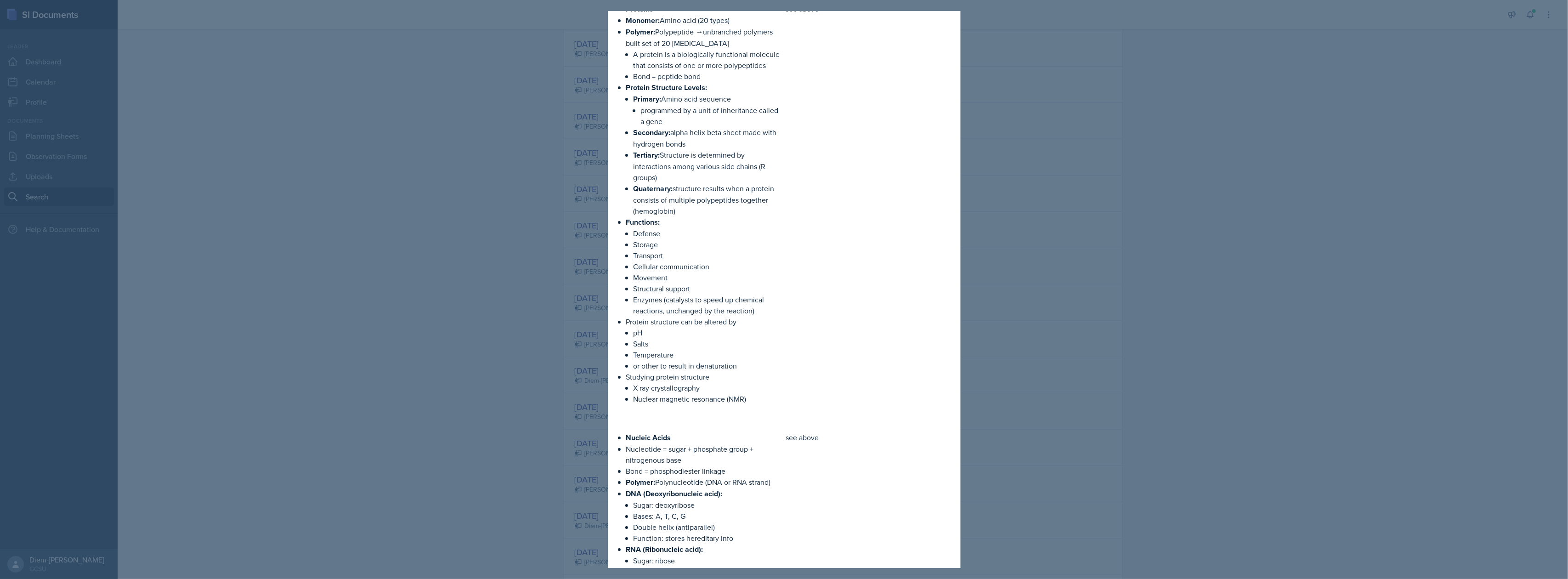
scroll to position [1111, 0]
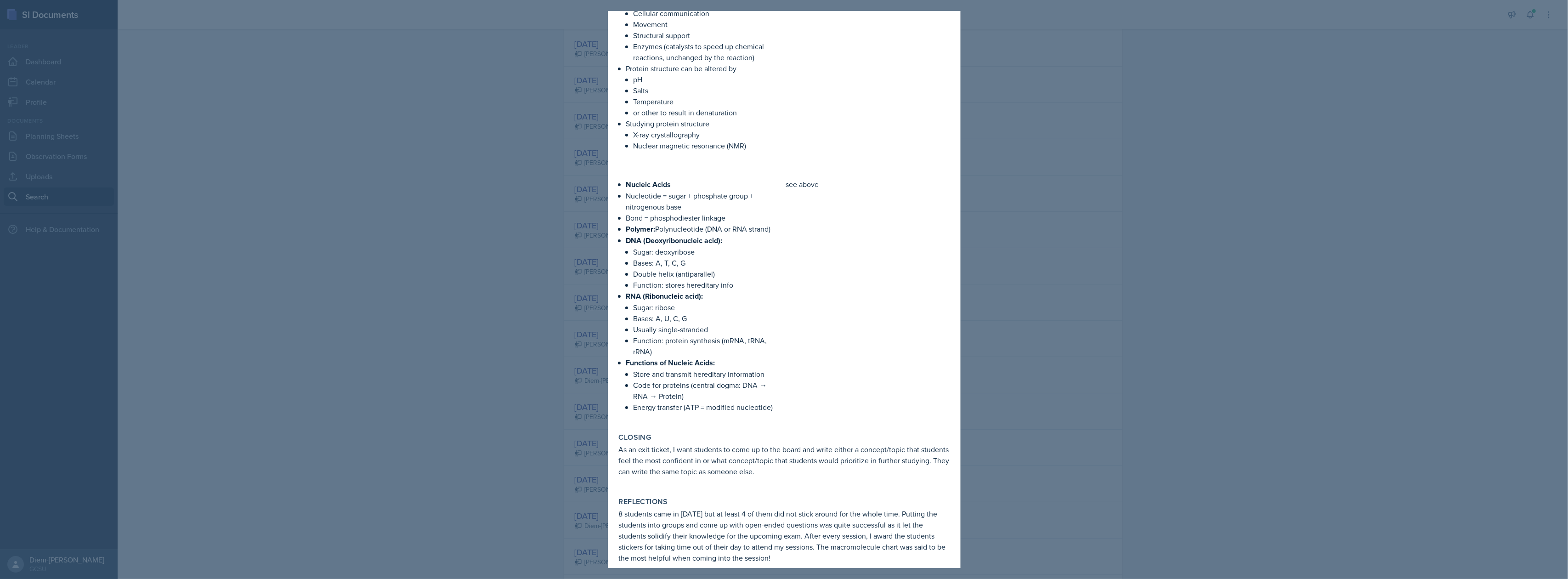
click at [1002, 278] on div at bounding box center [784, 289] width 1568 height 579
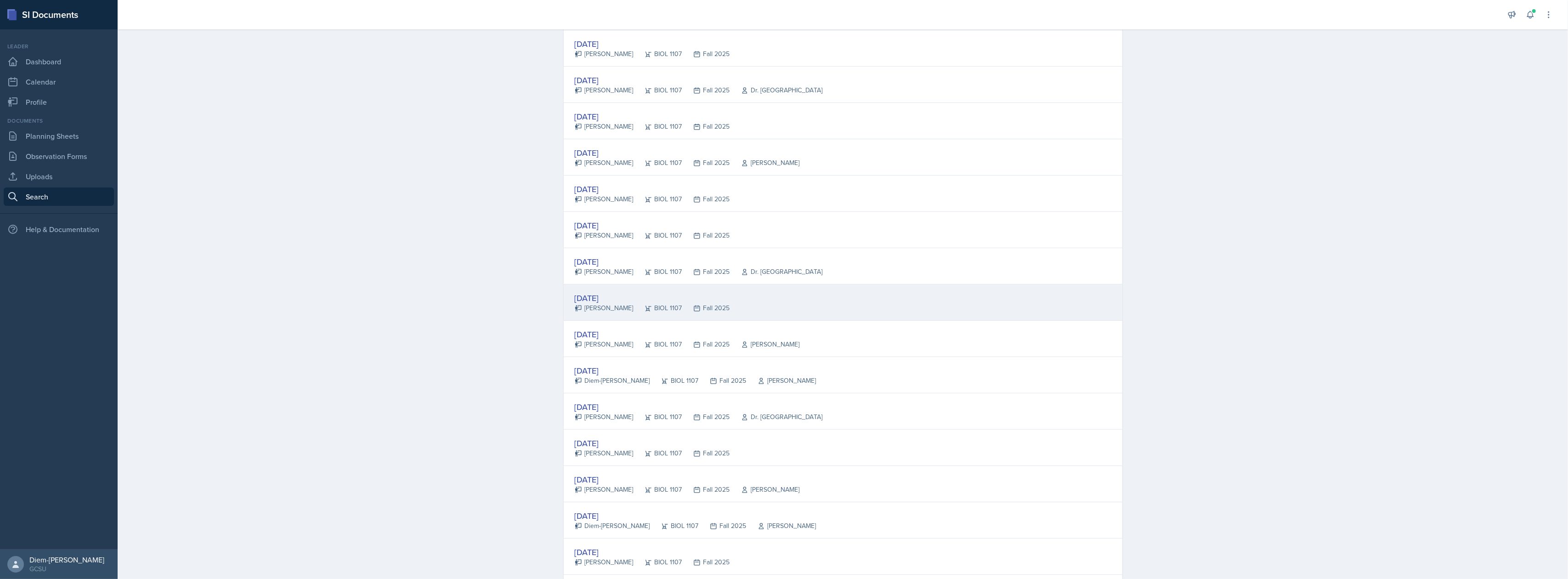
click at [638, 306] on div "BIOL 1107" at bounding box center [657, 308] width 48 height 9
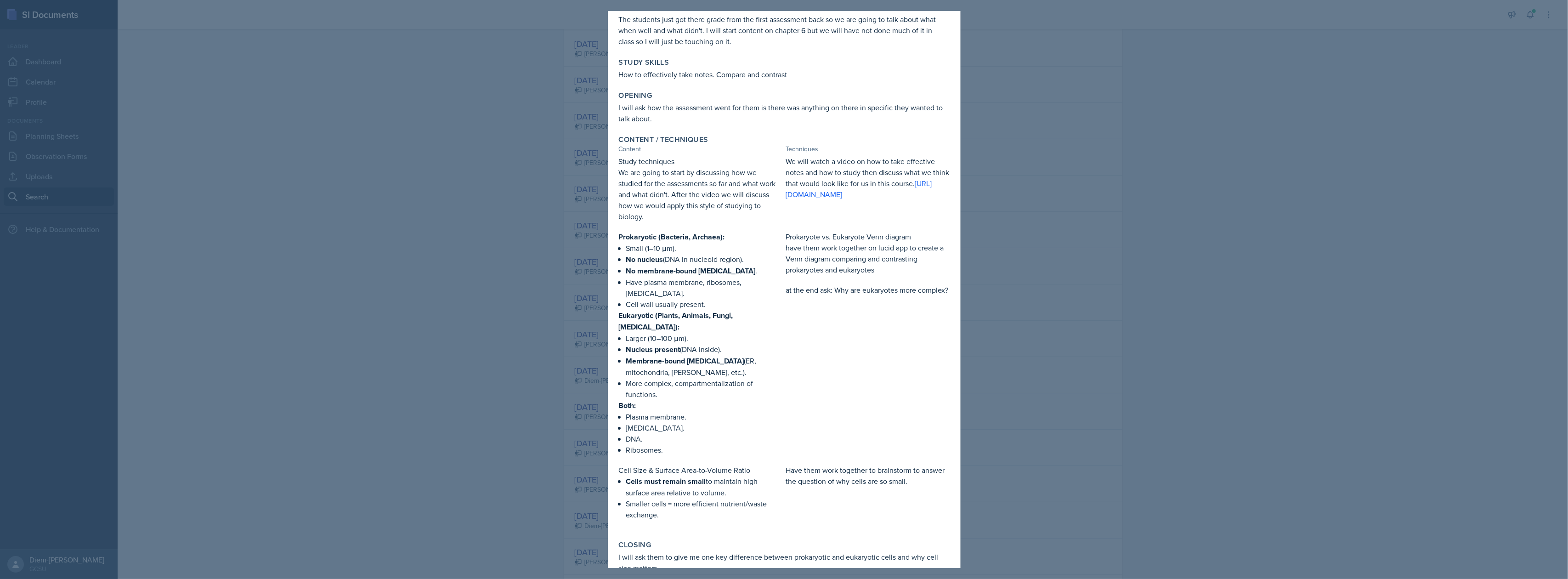
scroll to position [0, 0]
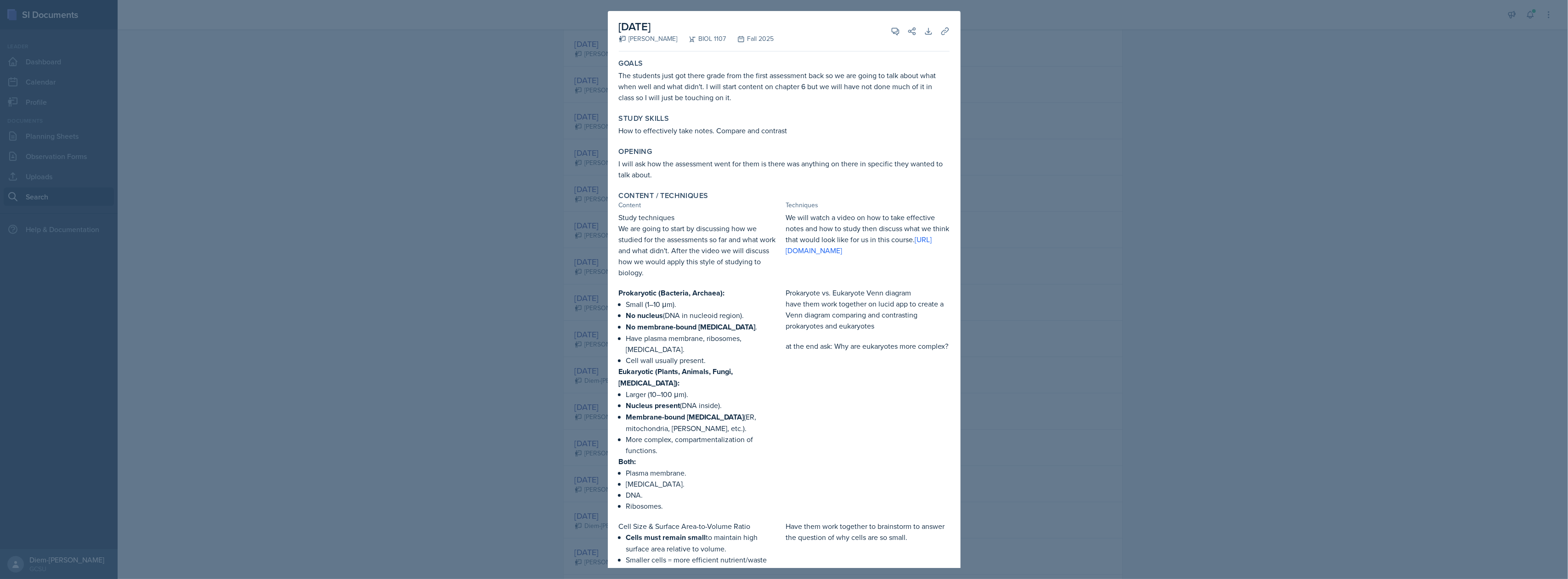
click at [1080, 269] on div at bounding box center [784, 289] width 1568 height 579
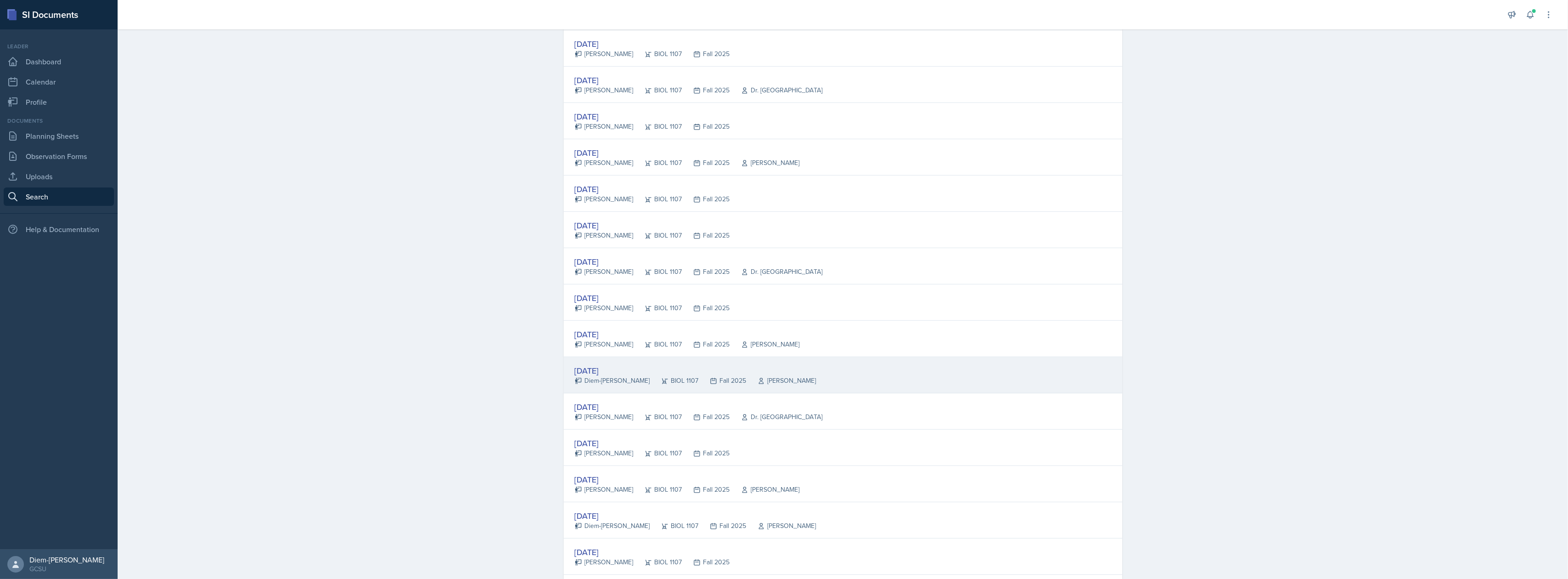
scroll to position [320, 0]
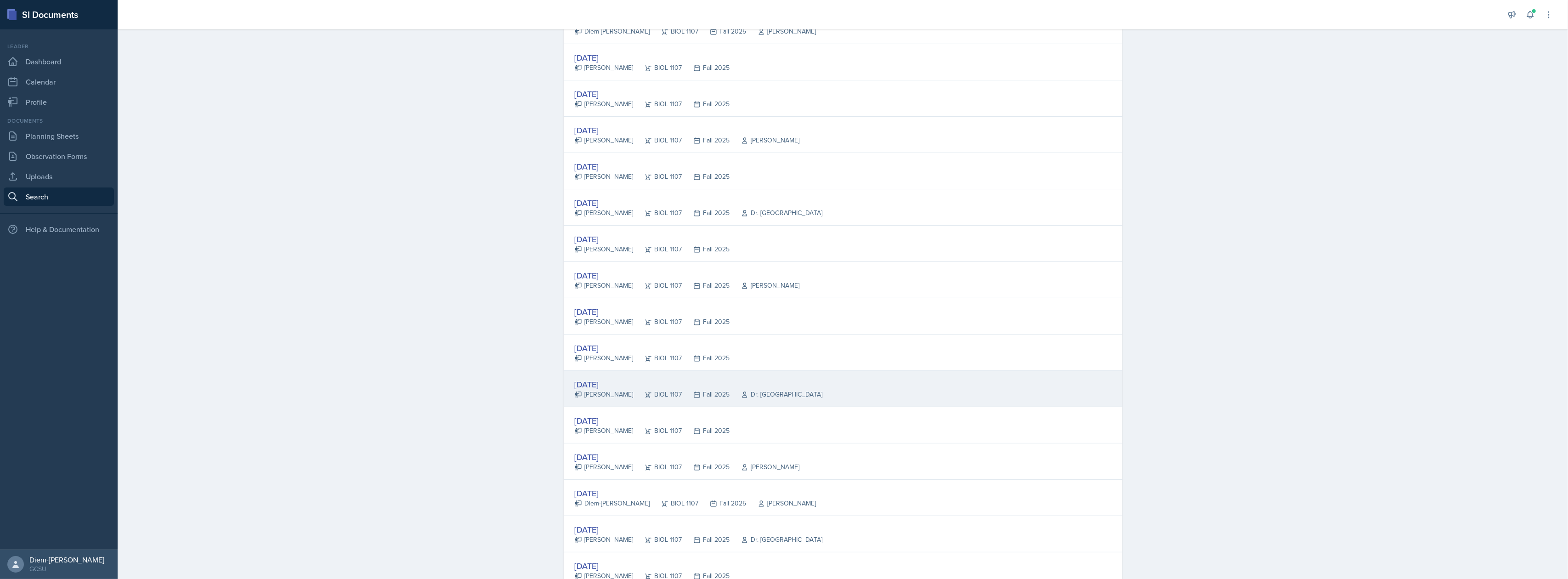
click at [682, 399] on div "Fall 2025" at bounding box center [706, 394] width 47 height 9
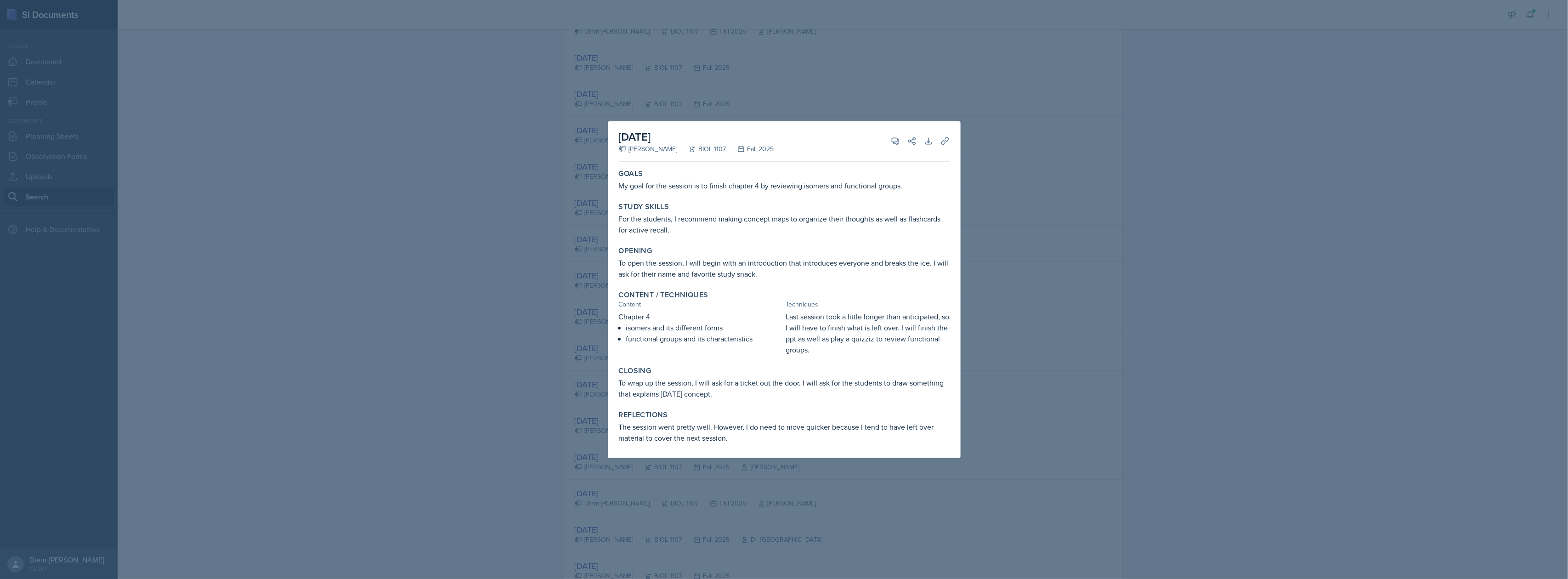
click at [1090, 236] on div at bounding box center [784, 289] width 1568 height 579
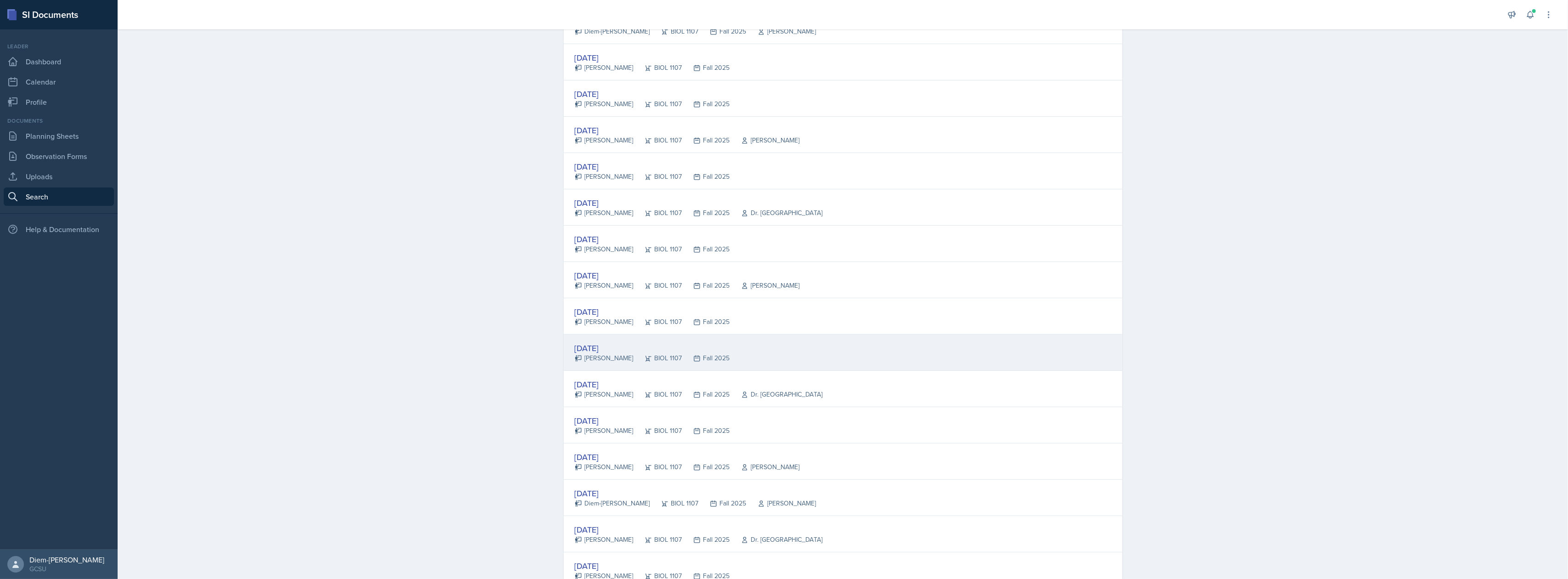
click at [717, 359] on div "[DATE] [PERSON_NAME] BIOL 1107 Fall 2025" at bounding box center [842, 353] width 559 height 36
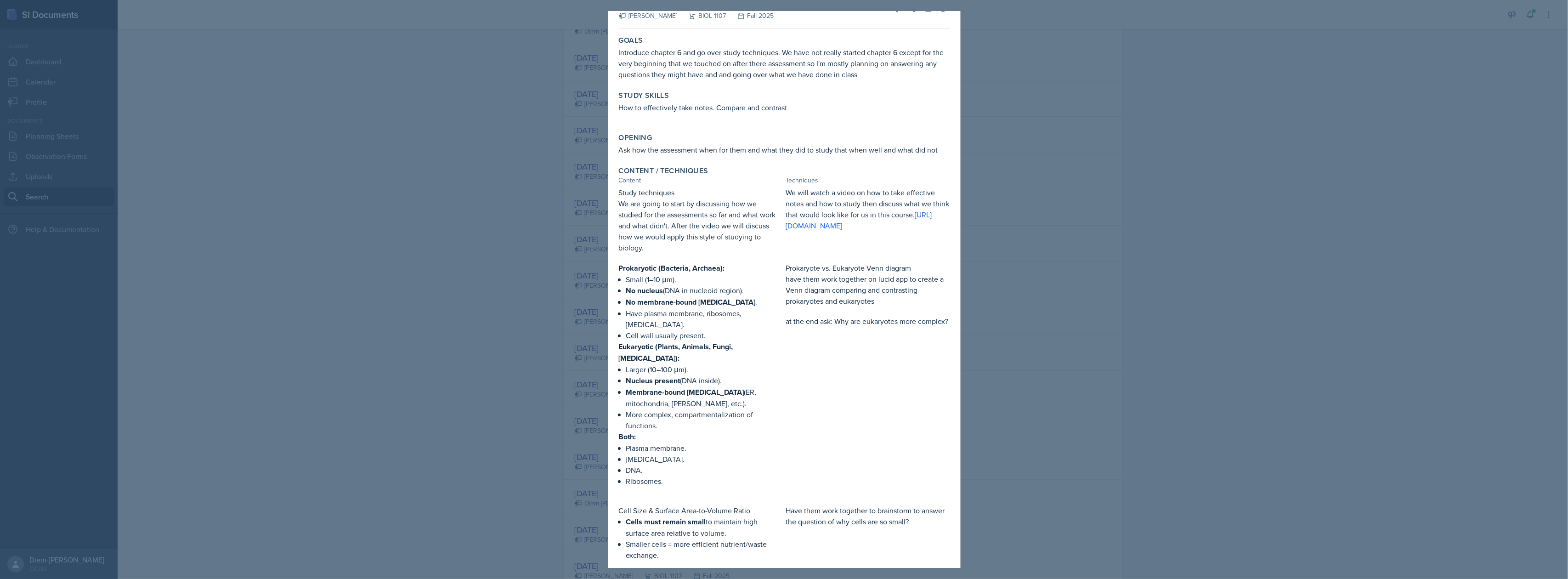
scroll to position [0, 0]
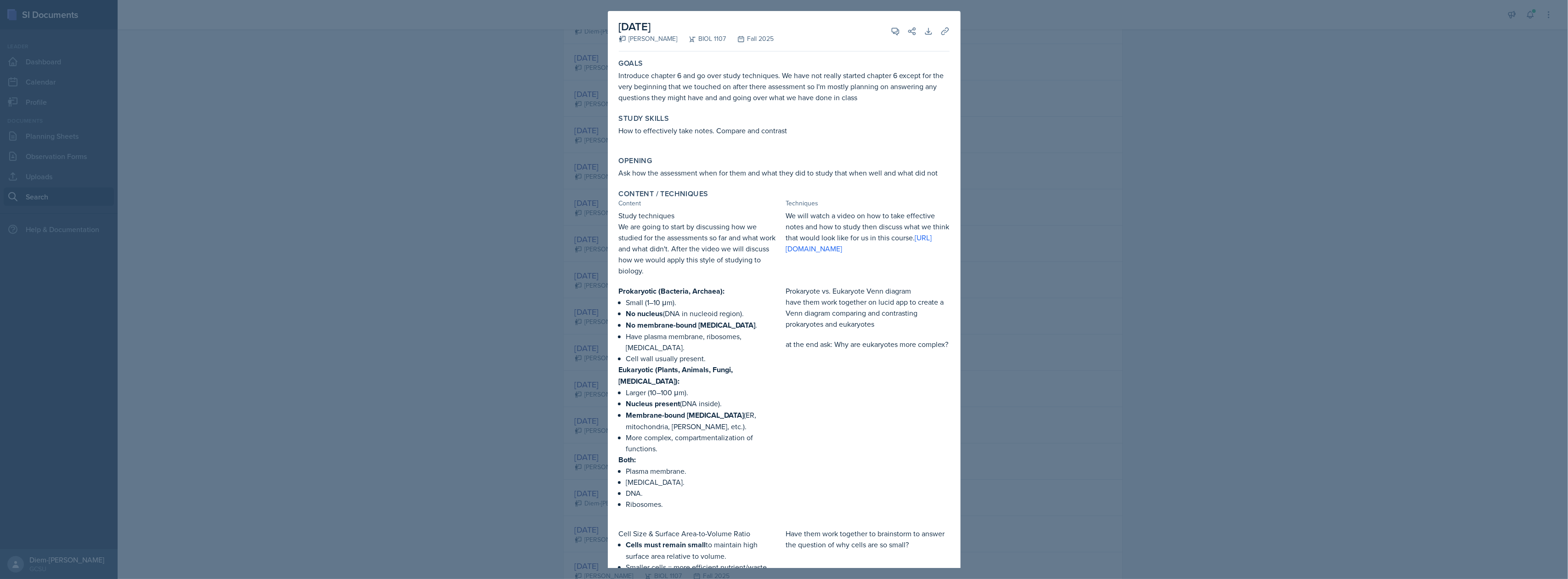
click at [916, 317] on p "have them work together on lucid app to create a Venn diagram comparing and con…" at bounding box center [867, 313] width 164 height 33
click at [1029, 294] on div at bounding box center [784, 289] width 1568 height 579
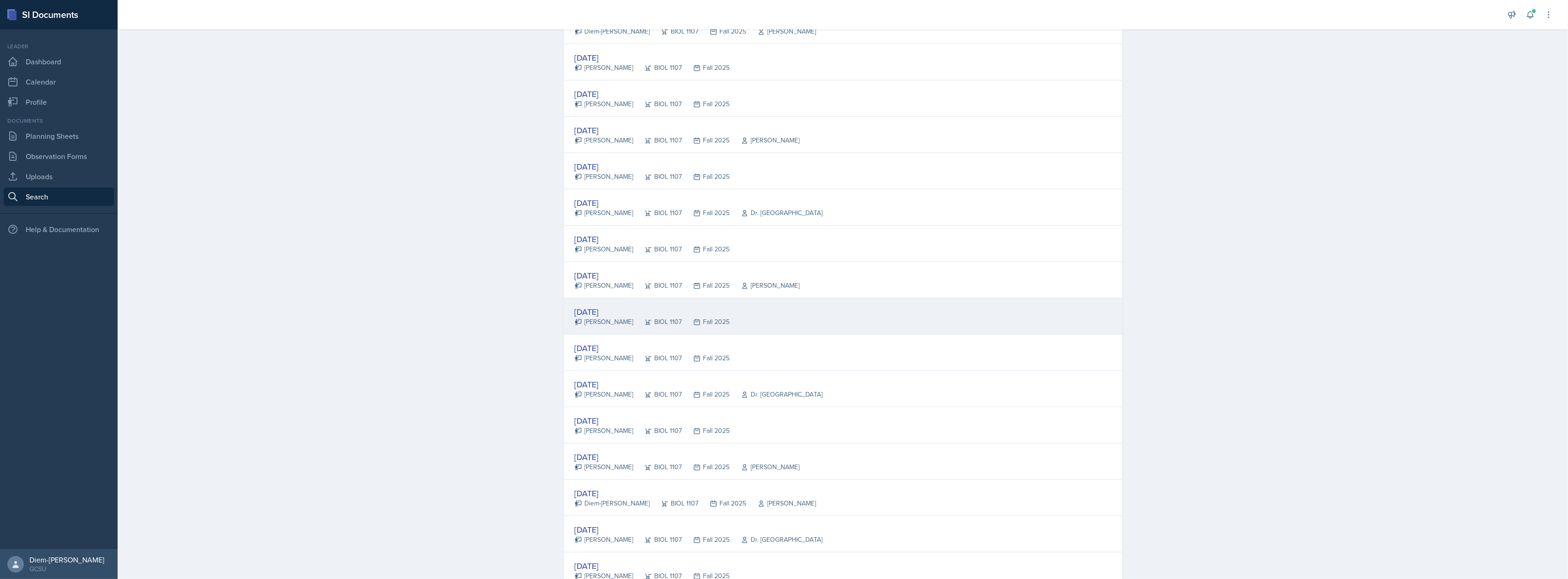
click at [721, 326] on div "[DATE] [PERSON_NAME] BIOL 1107 Fall 2025" at bounding box center [842, 316] width 559 height 36
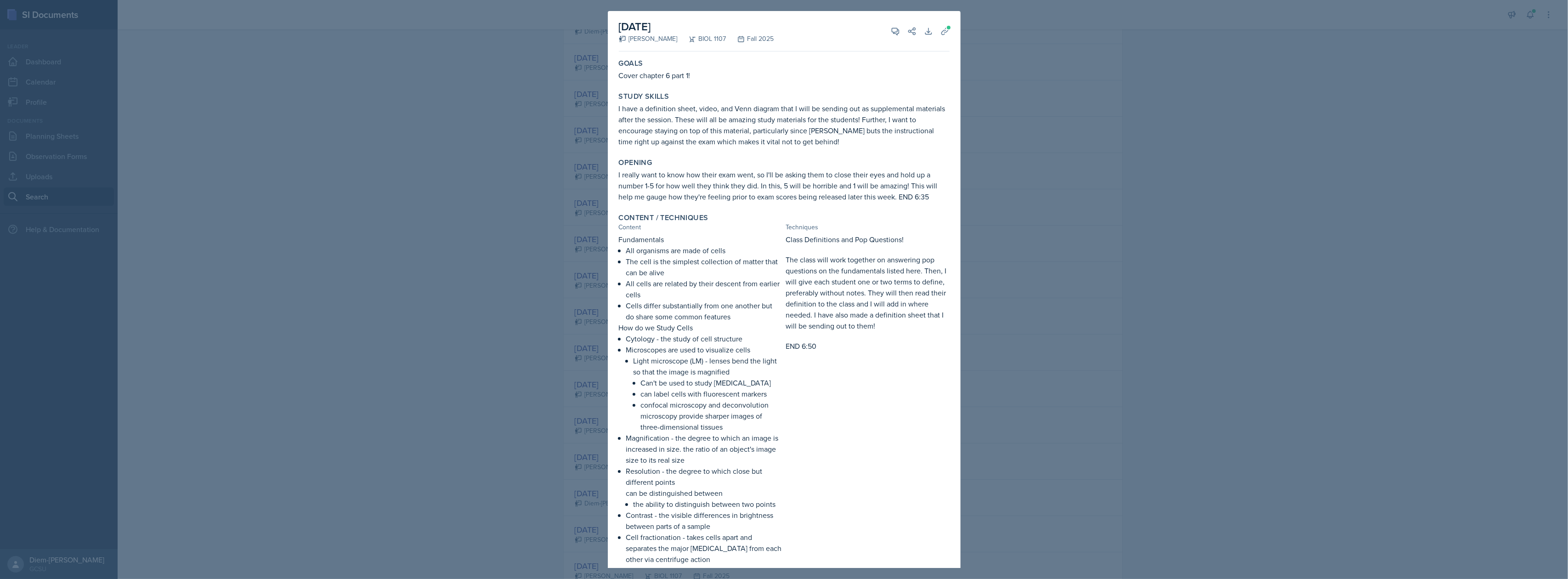
click at [1079, 261] on div at bounding box center [784, 289] width 1568 height 579
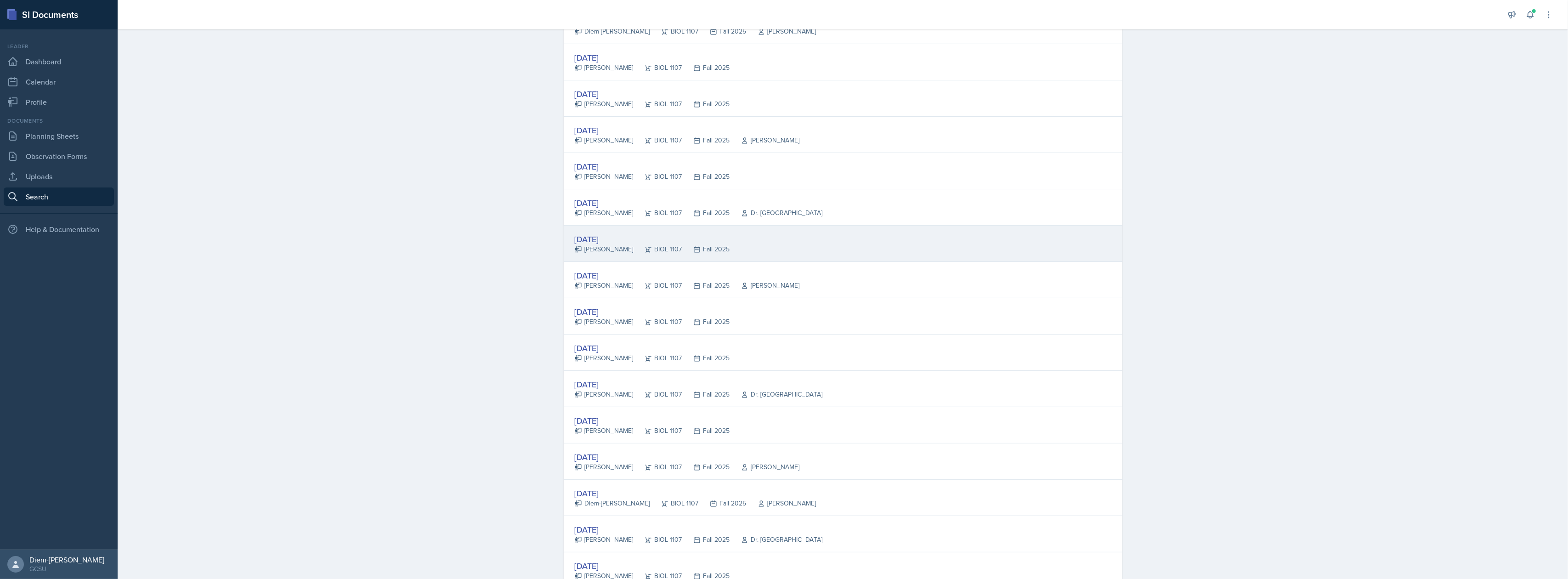
click at [644, 251] on div "BIOL 1107" at bounding box center [657, 248] width 48 height 9
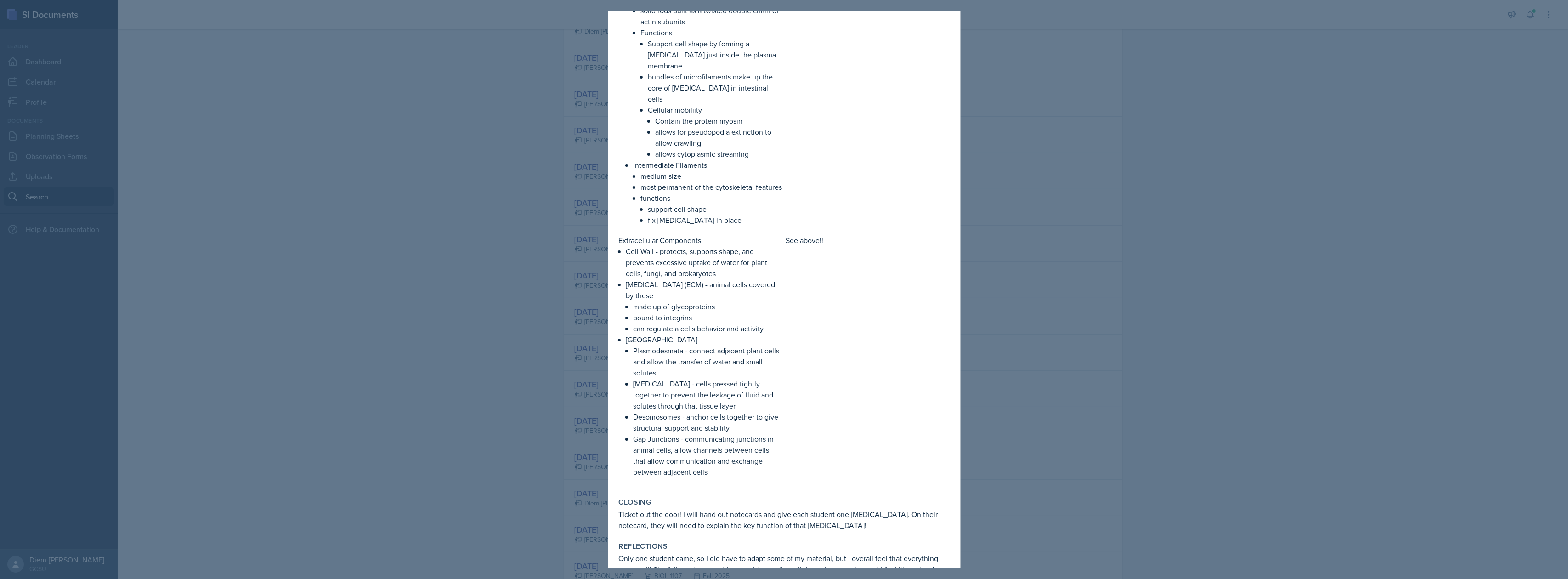
scroll to position [1361, 0]
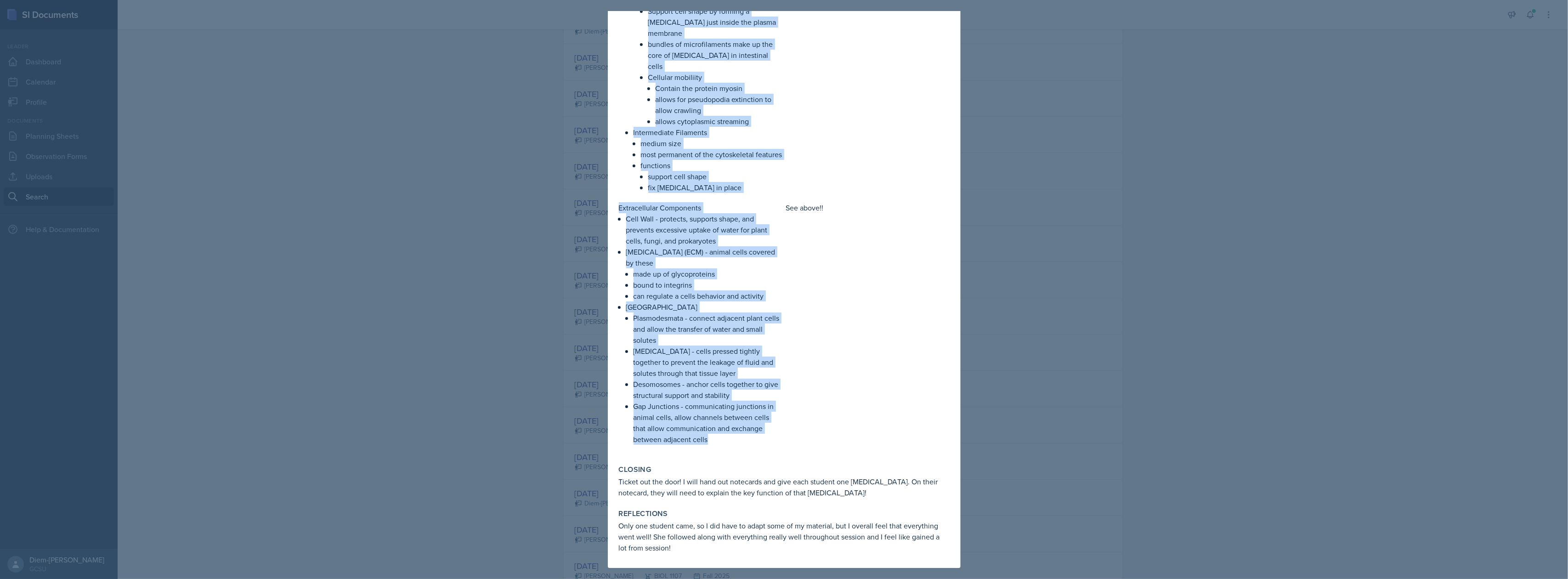
drag, startPoint x: 626, startPoint y: 226, endPoint x: 714, endPoint y: 438, distance: 229.5
copy div "Peroxisomes - oxidative [MEDICAL_DATA] that function to break down fatty acids …"
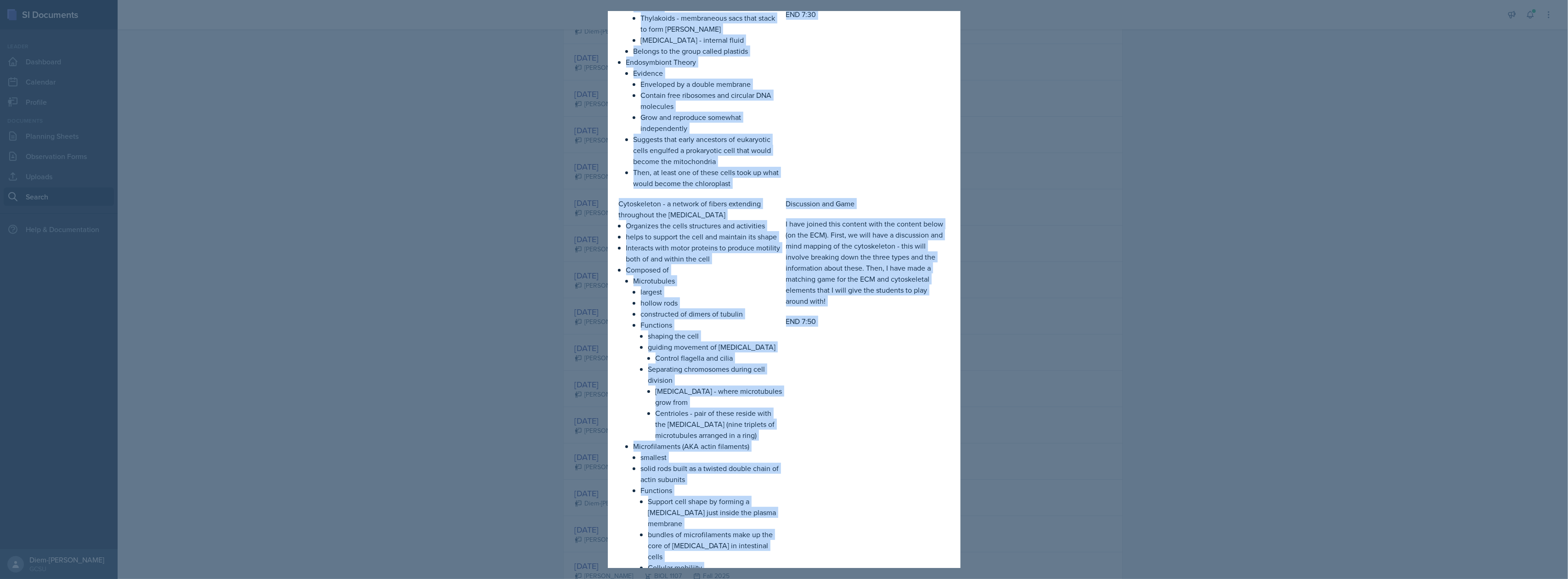
click at [742, 298] on p "largest" at bounding box center [711, 292] width 142 height 11
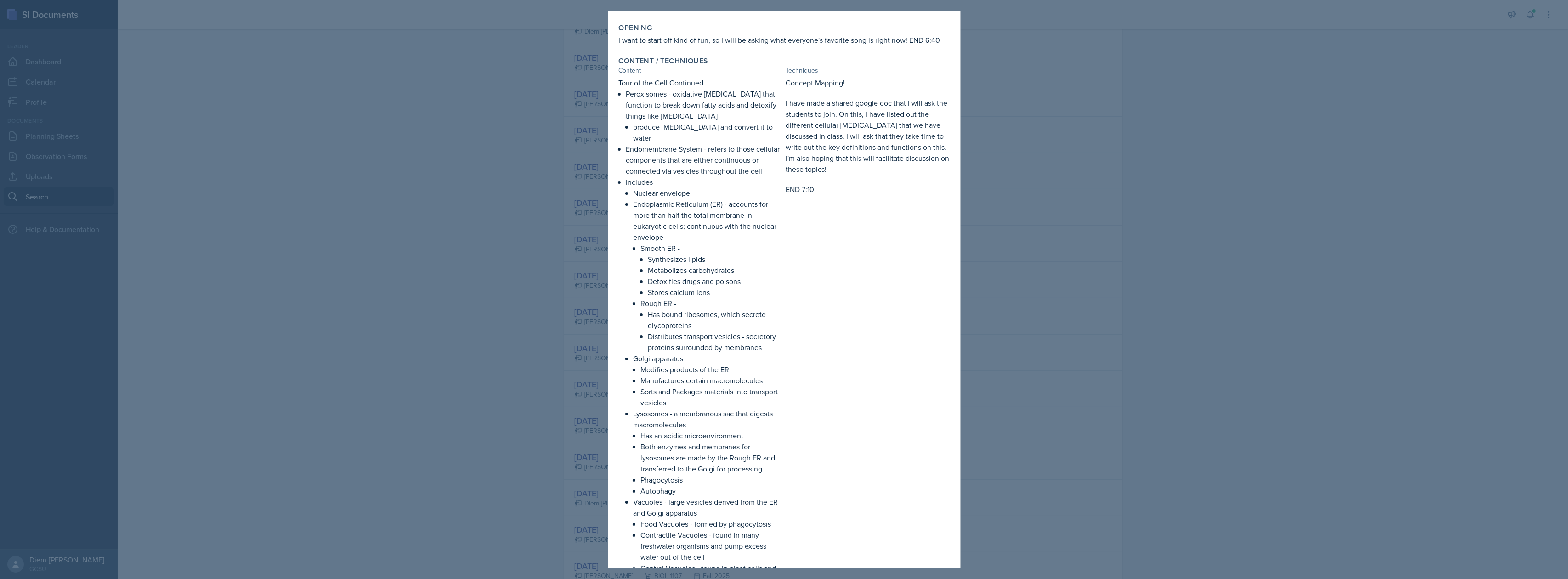
scroll to position [0, 0]
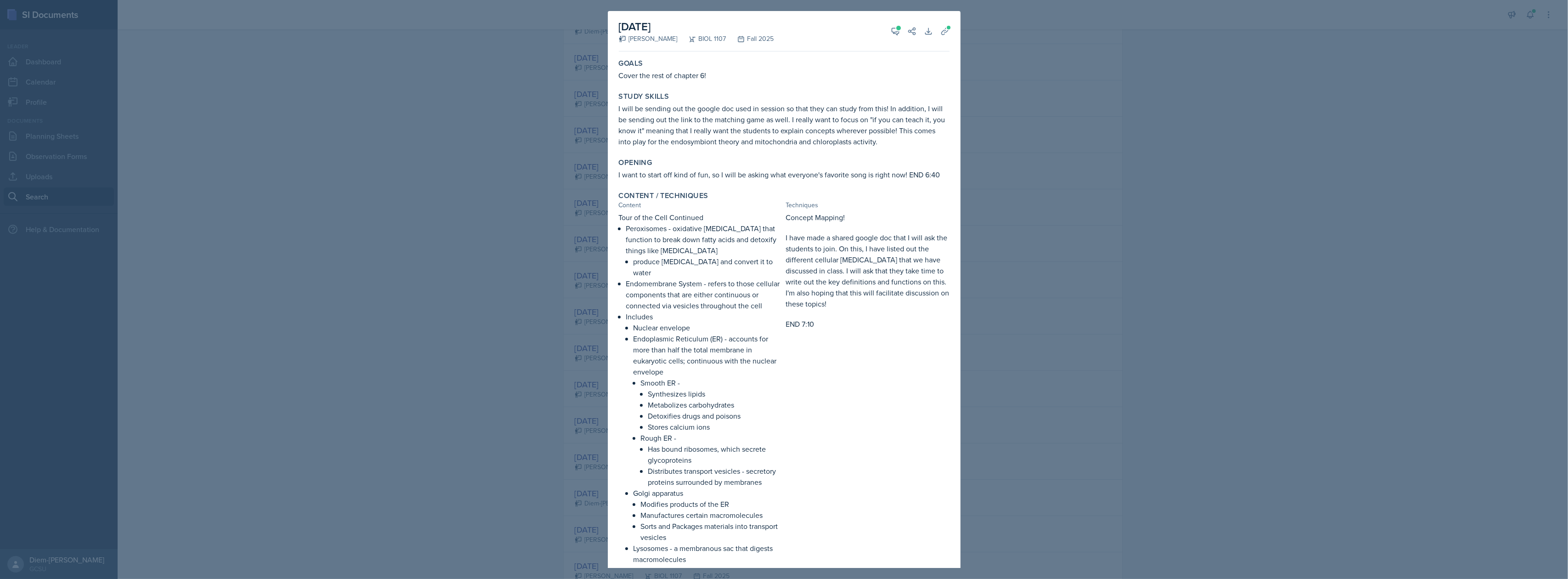
click at [1001, 283] on div at bounding box center [784, 289] width 1568 height 579
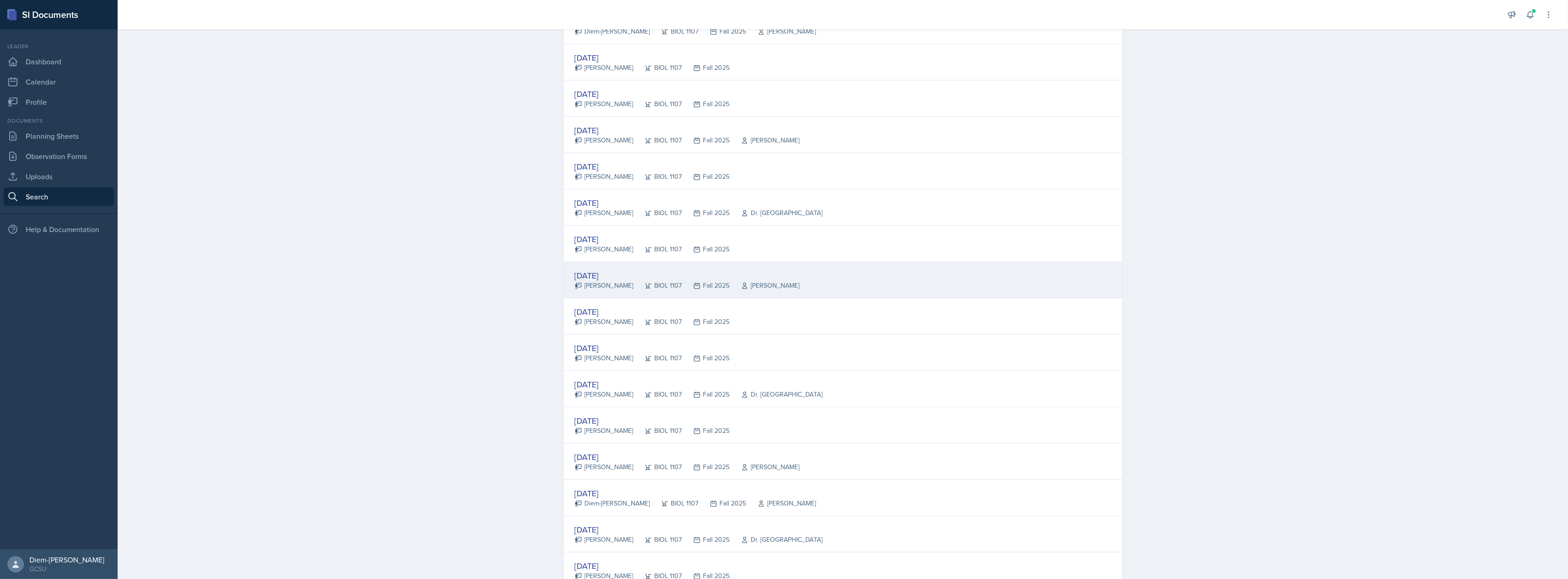
scroll to position [259, 0]
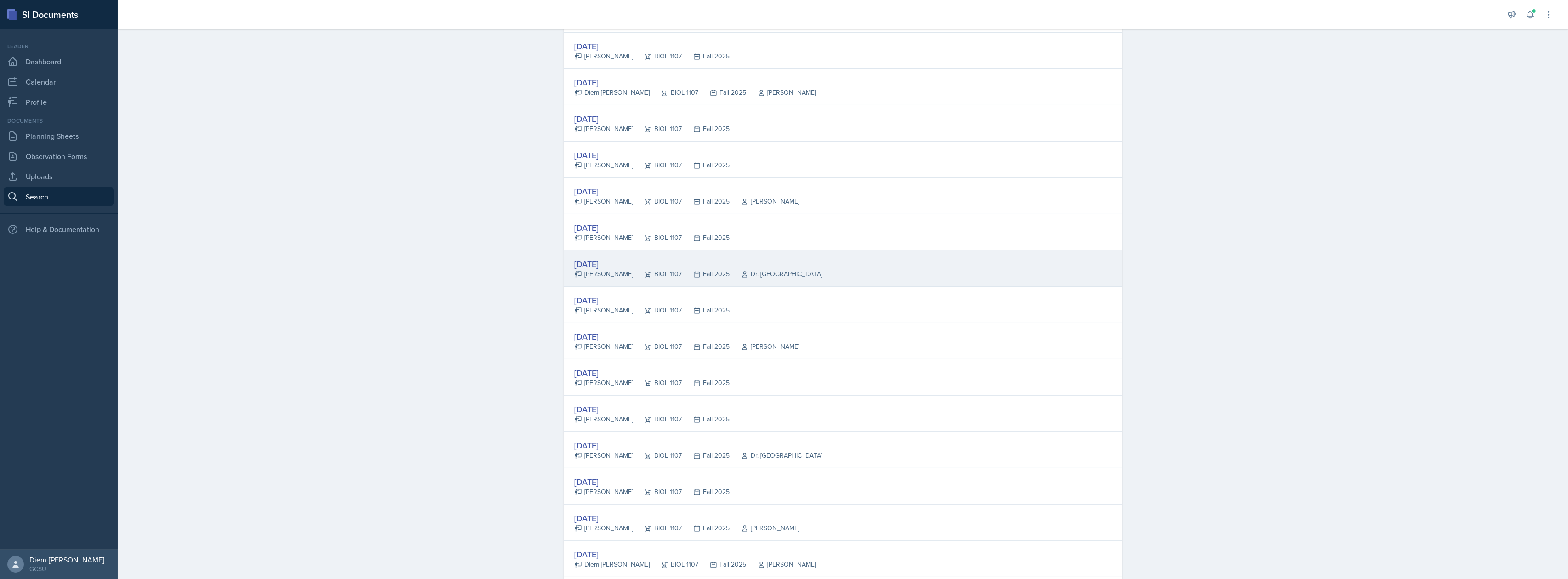
click at [778, 267] on div "[DATE] [PERSON_NAME] BIOL 1107 Fall 2025 Dr. France" at bounding box center [842, 268] width 559 height 36
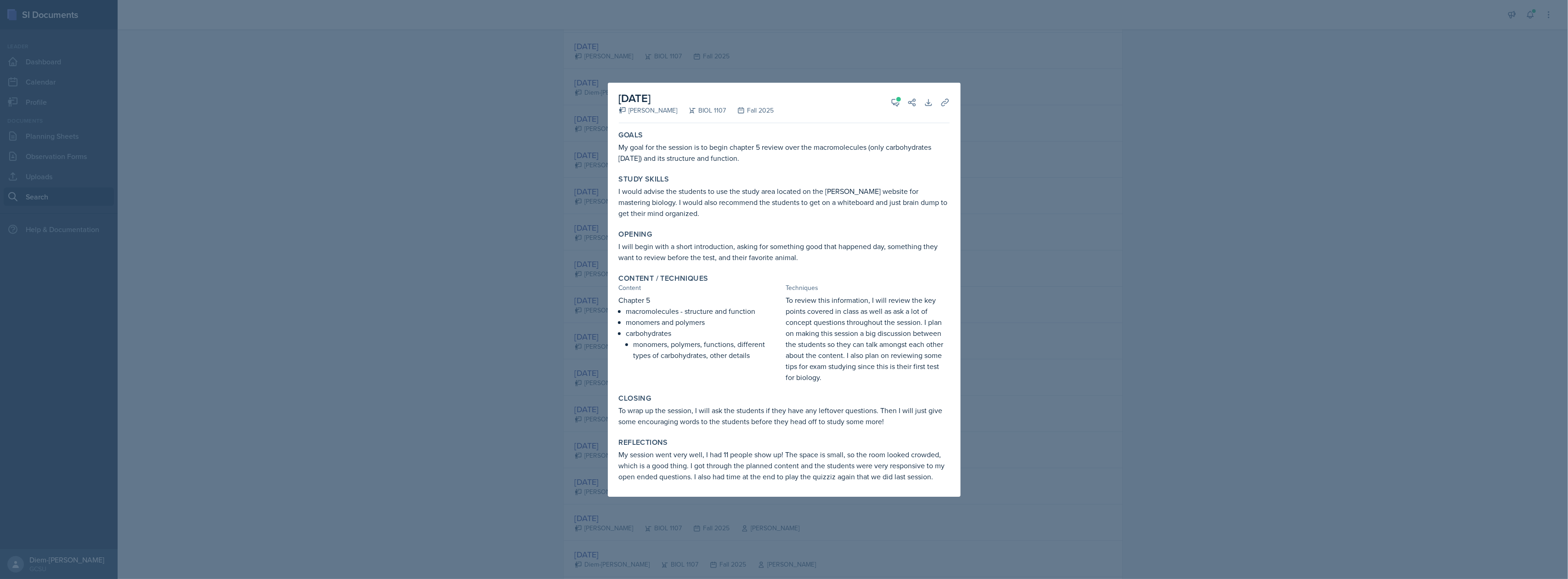
click at [1037, 225] on div at bounding box center [784, 289] width 1568 height 579
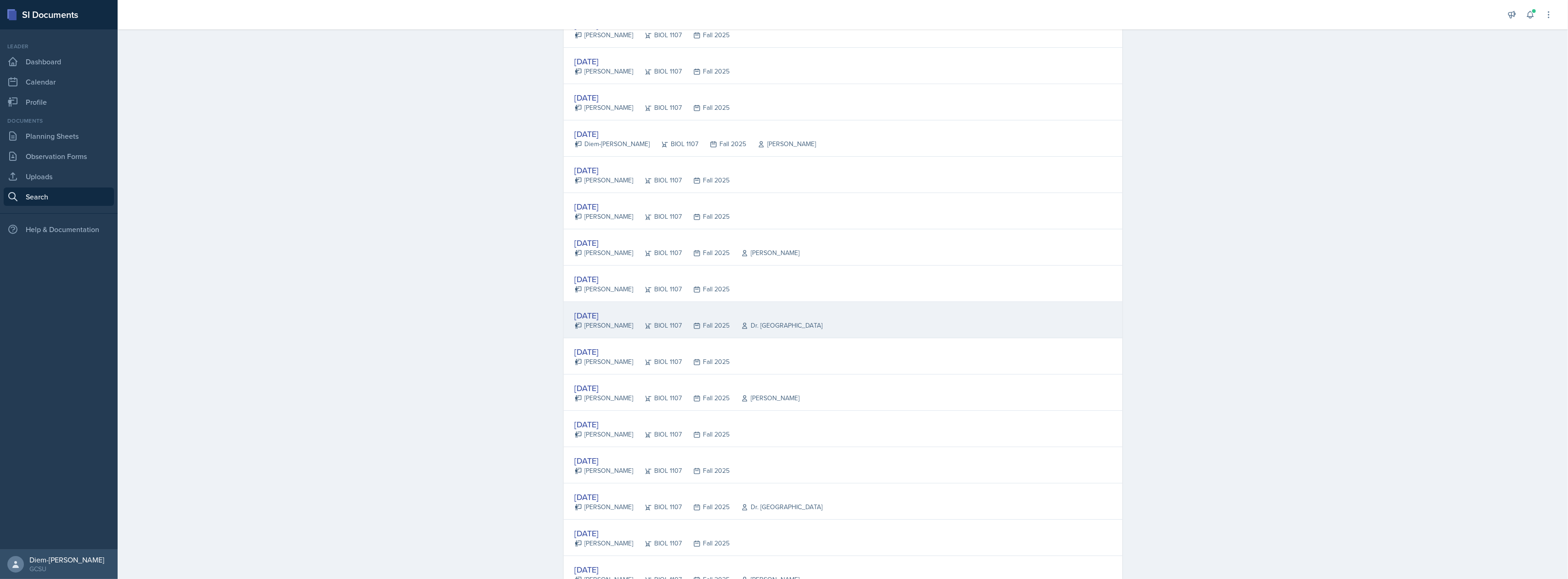
scroll to position [137, 0]
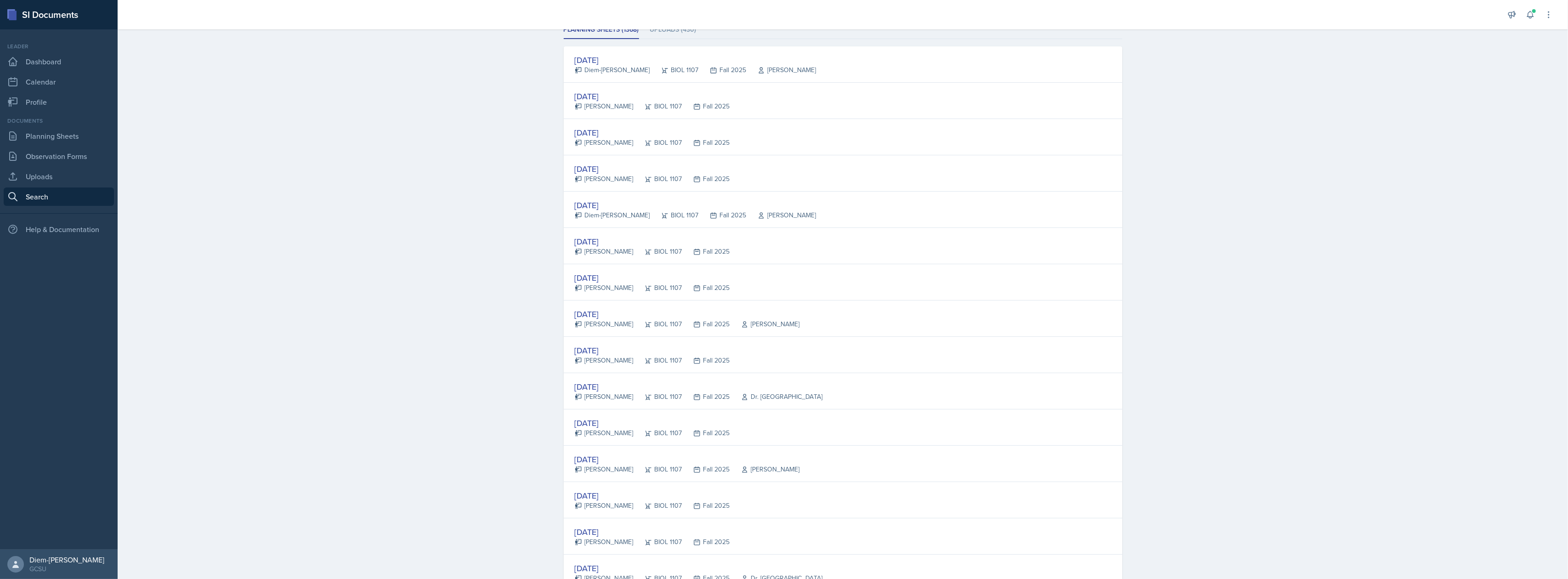
click at [689, 401] on div "Fall 2025" at bounding box center [706, 396] width 47 height 9
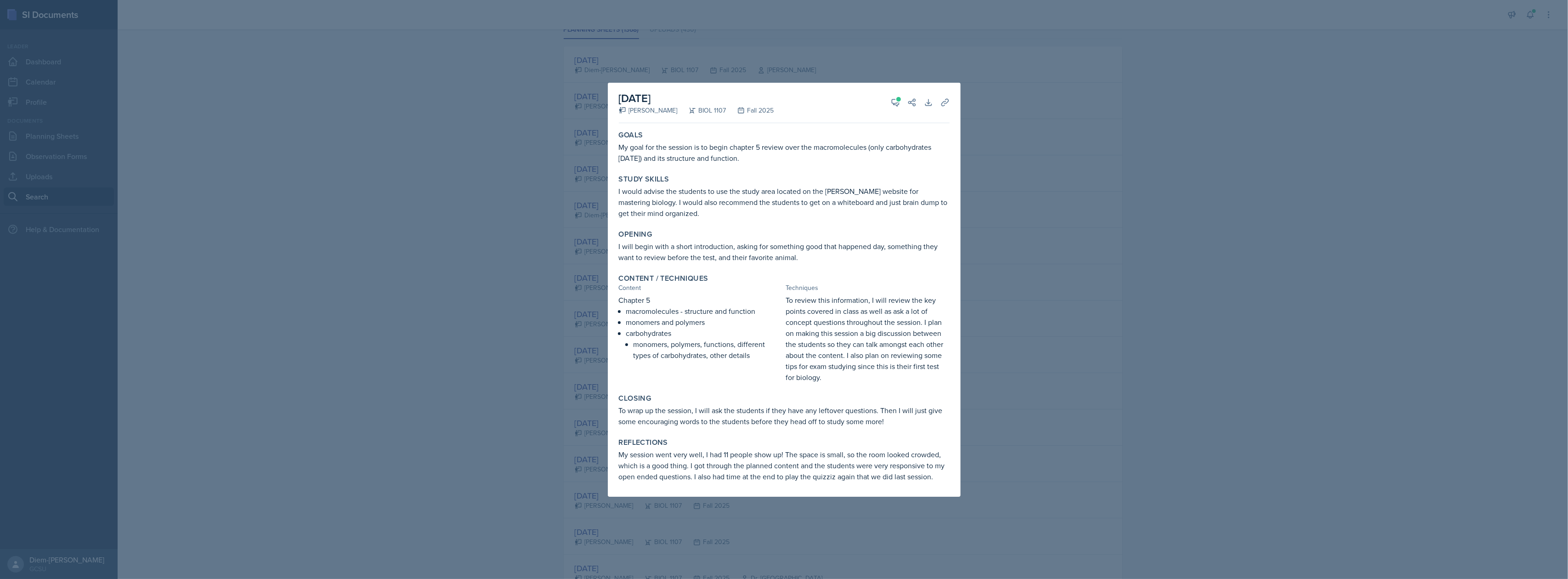
click at [1108, 204] on div at bounding box center [784, 289] width 1568 height 579
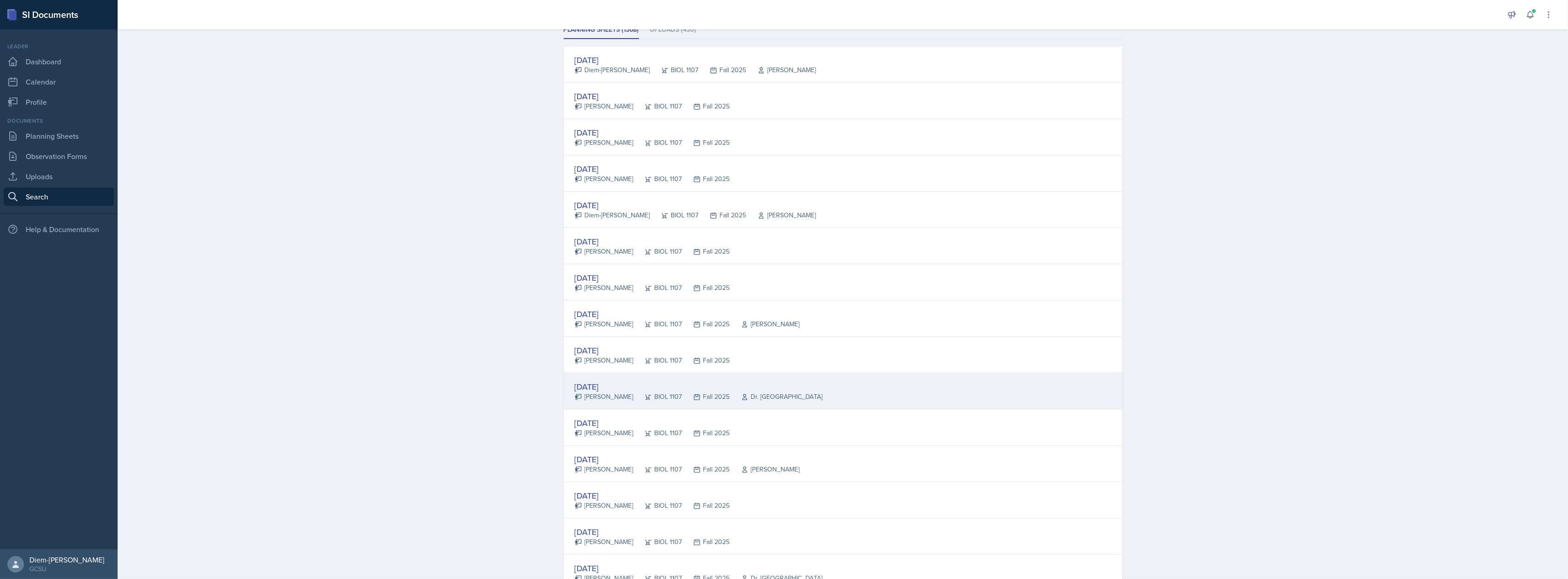
scroll to position [75, 0]
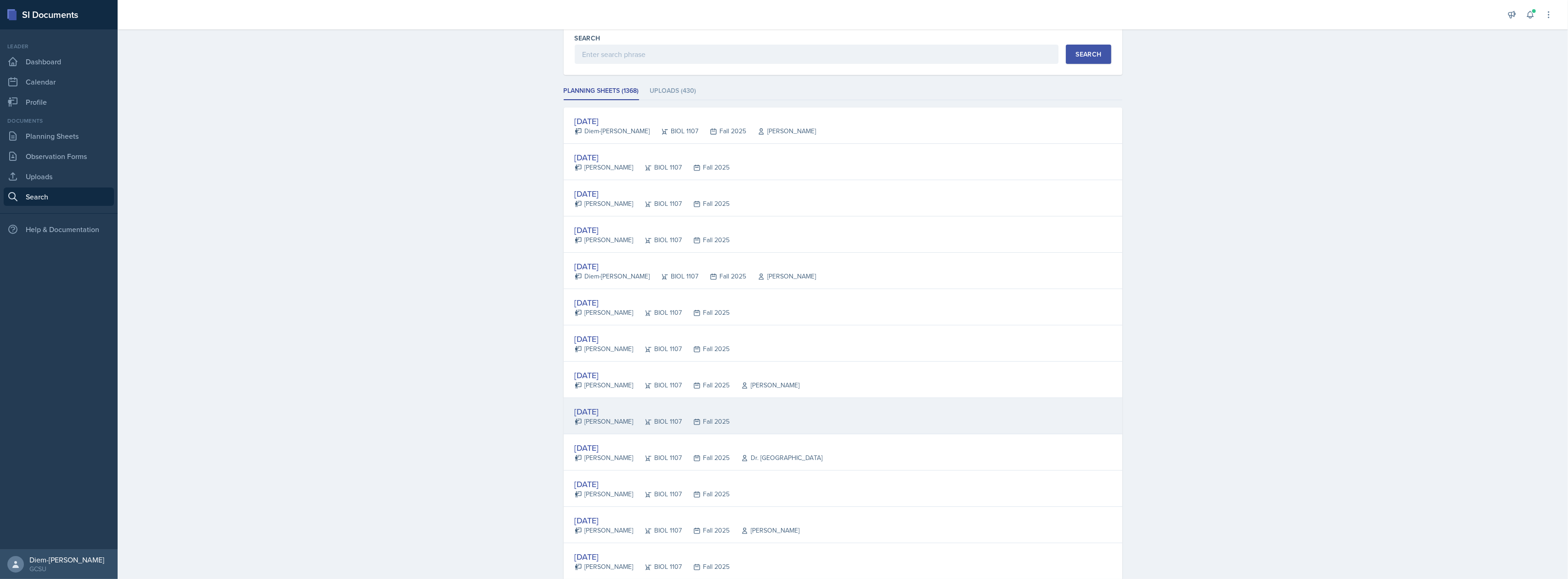
click at [725, 424] on div "[DATE] [PERSON_NAME] BIOL 1107 Fall 2025" at bounding box center [842, 415] width 559 height 36
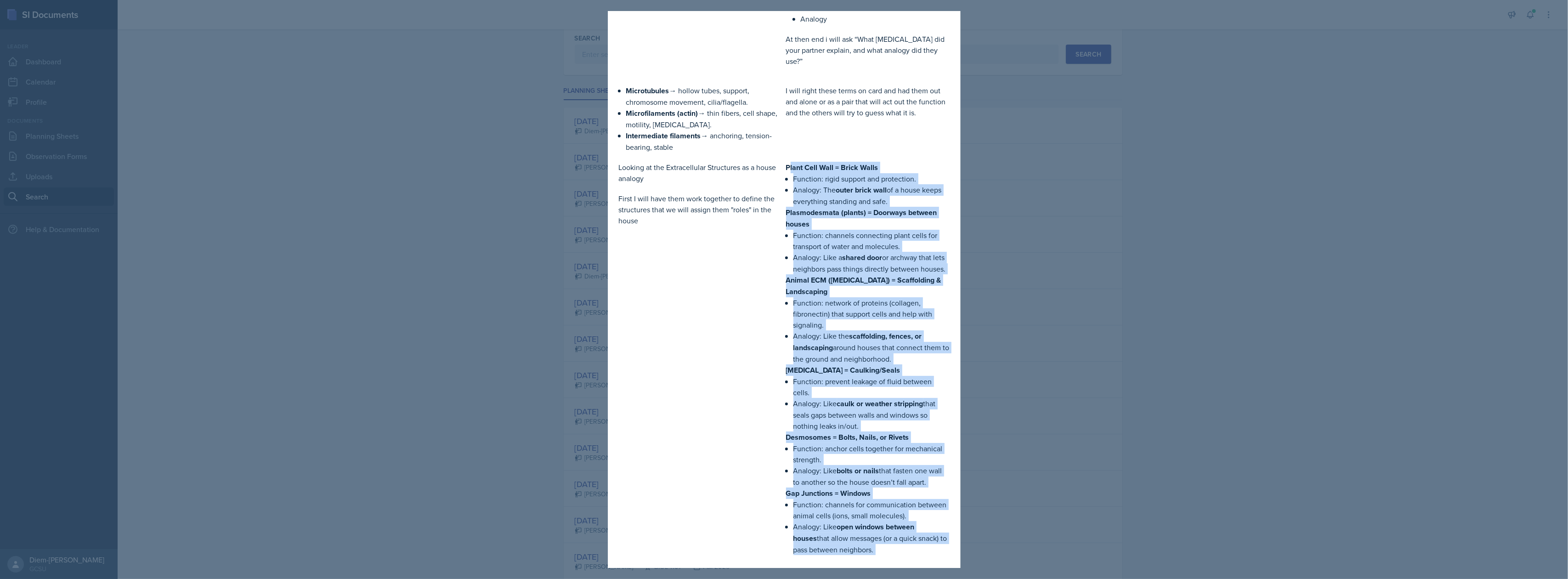
scroll to position [560, 0]
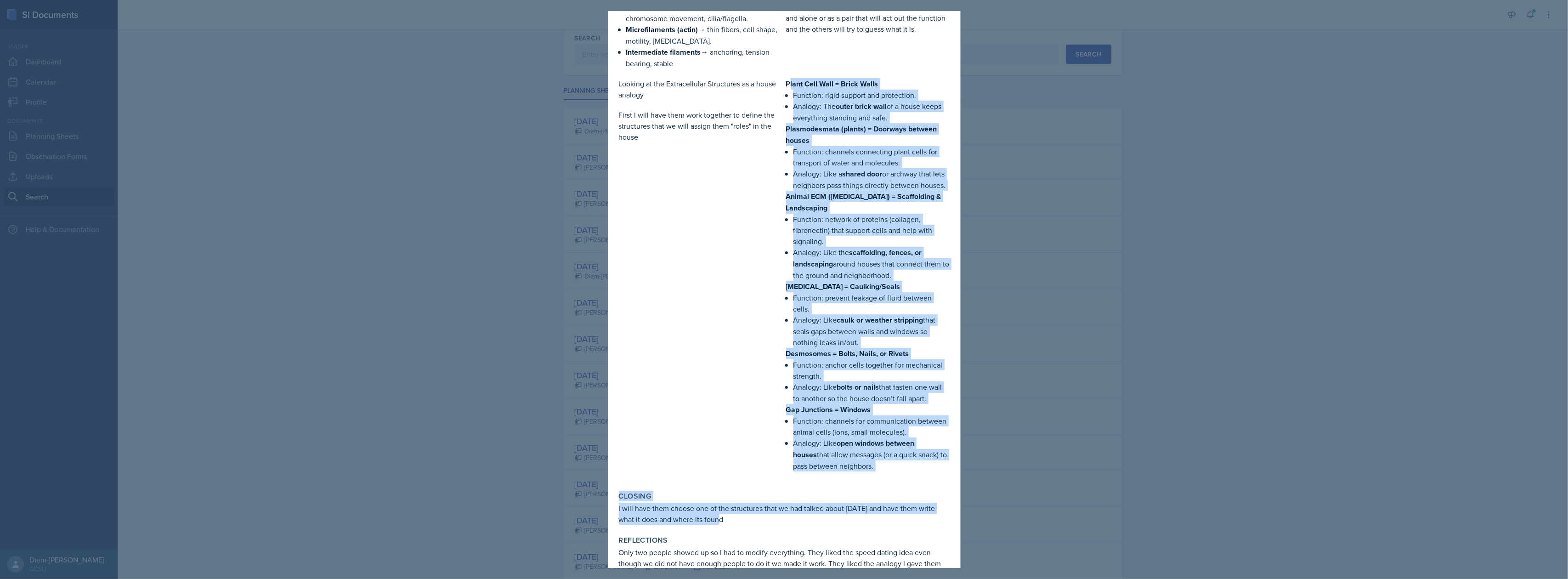
drag, startPoint x: 784, startPoint y: 177, endPoint x: 854, endPoint y: 437, distance: 269.3
click at [854, 437] on div "Plant Cell Wall = Brick Walls Function: rigid support and protection. Analogy: …" at bounding box center [867, 279] width 164 height 403
copy div "lant Cell Wall = Brick Walls Function: rigid support and protection. Analogy: T…"
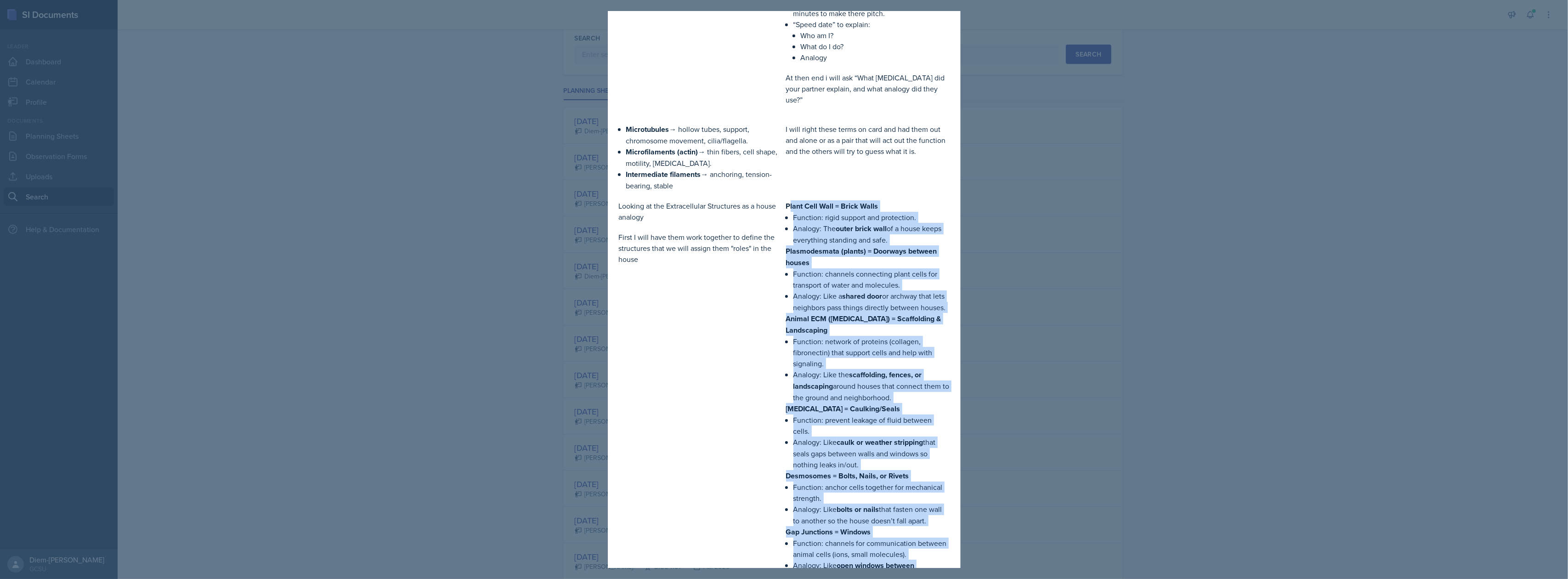
scroll to position [563, 0]
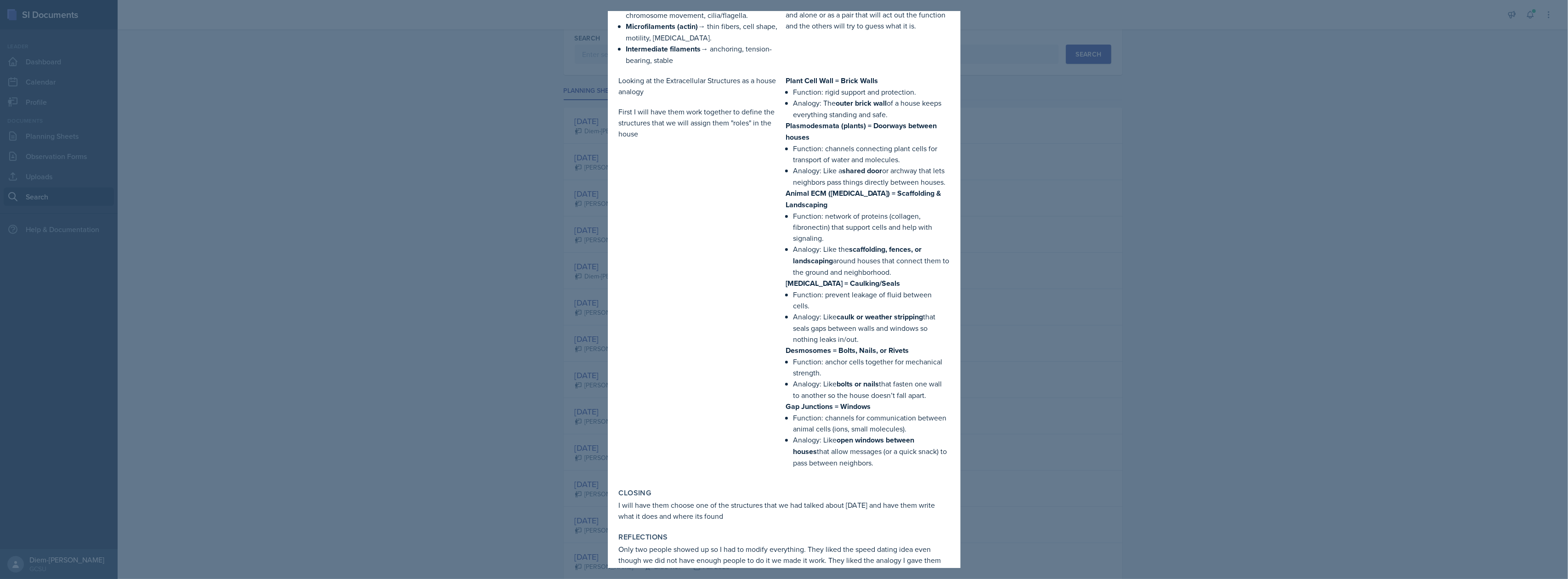
click at [725, 318] on div "Looking at the Extracellular Structures as a house analogy First I will have th…" at bounding box center [700, 276] width 164 height 403
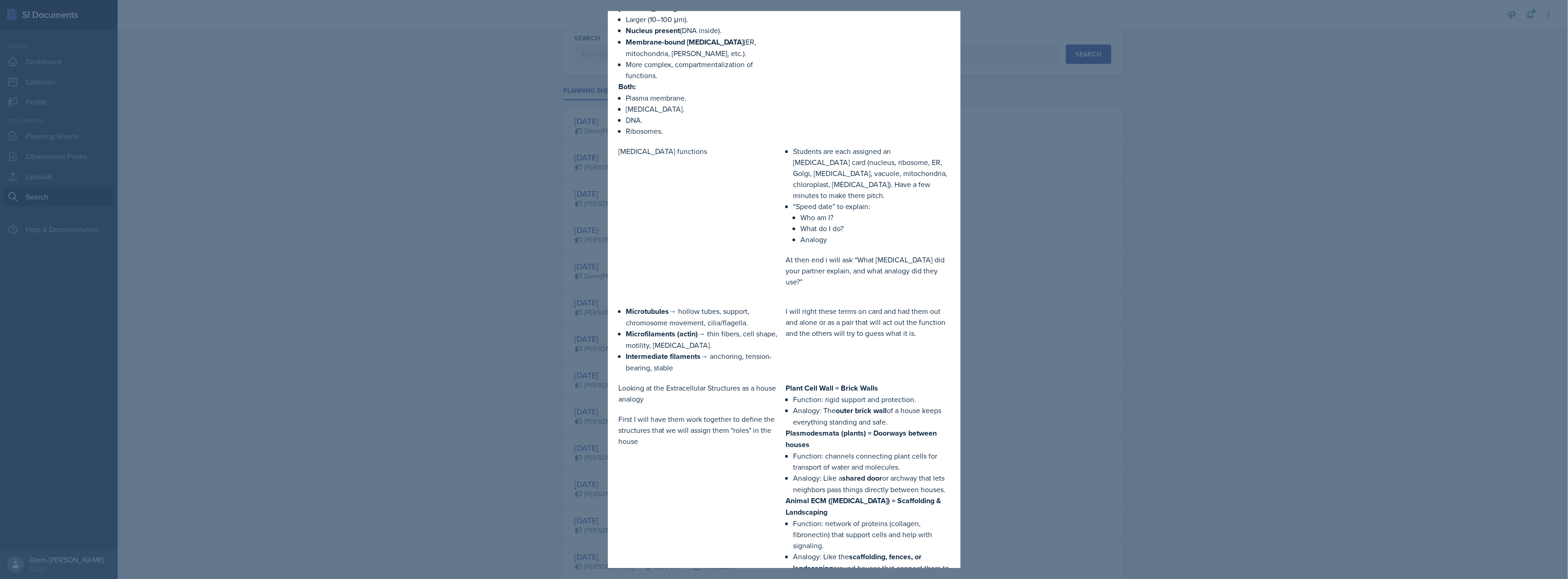
scroll to position [256, 0]
drag, startPoint x: 677, startPoint y: 343, endPoint x: 622, endPoint y: 287, distance: 78.5
click at [622, 304] on div "Microtubules → hollow tubes, support, chromosome movement, cilia/flagella. Micr…" at bounding box center [700, 338] width 164 height 68
copy ul "Microtubules → hollow tubes, support, chromosome movement, cilia/flagella. Micr…"
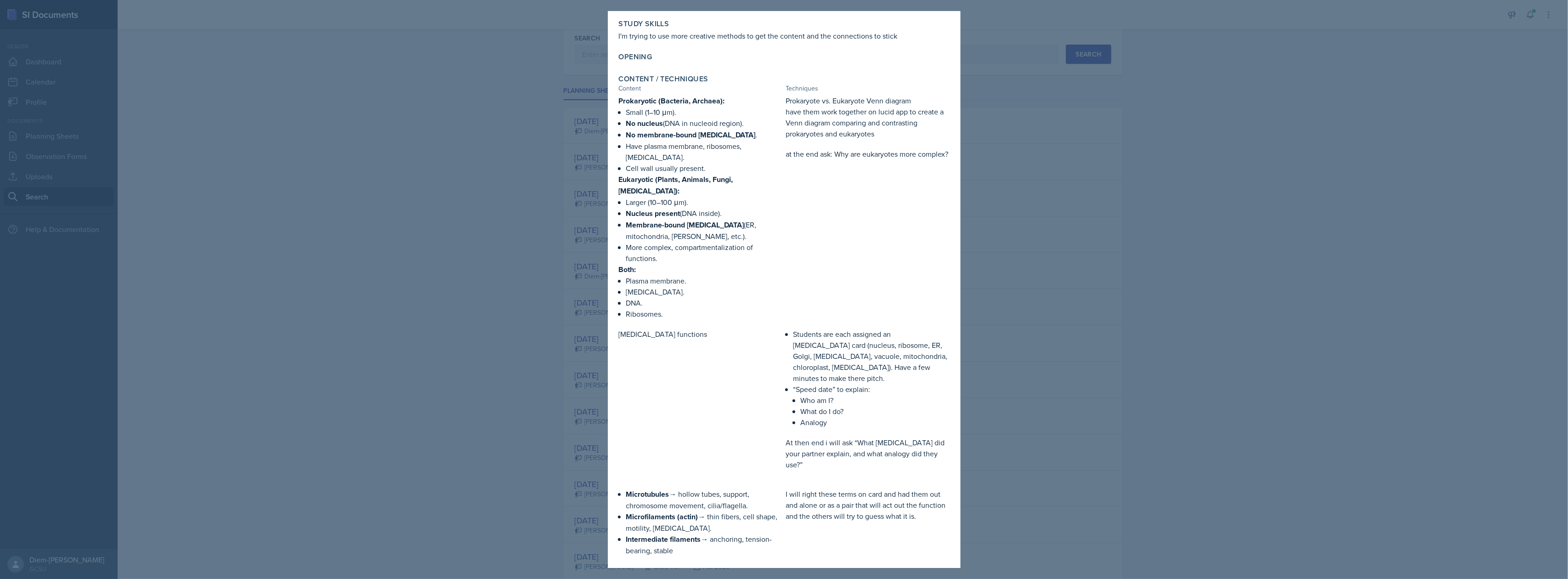
click at [714, 244] on p "More complex, compartmentalization of functions." at bounding box center [704, 253] width 156 height 22
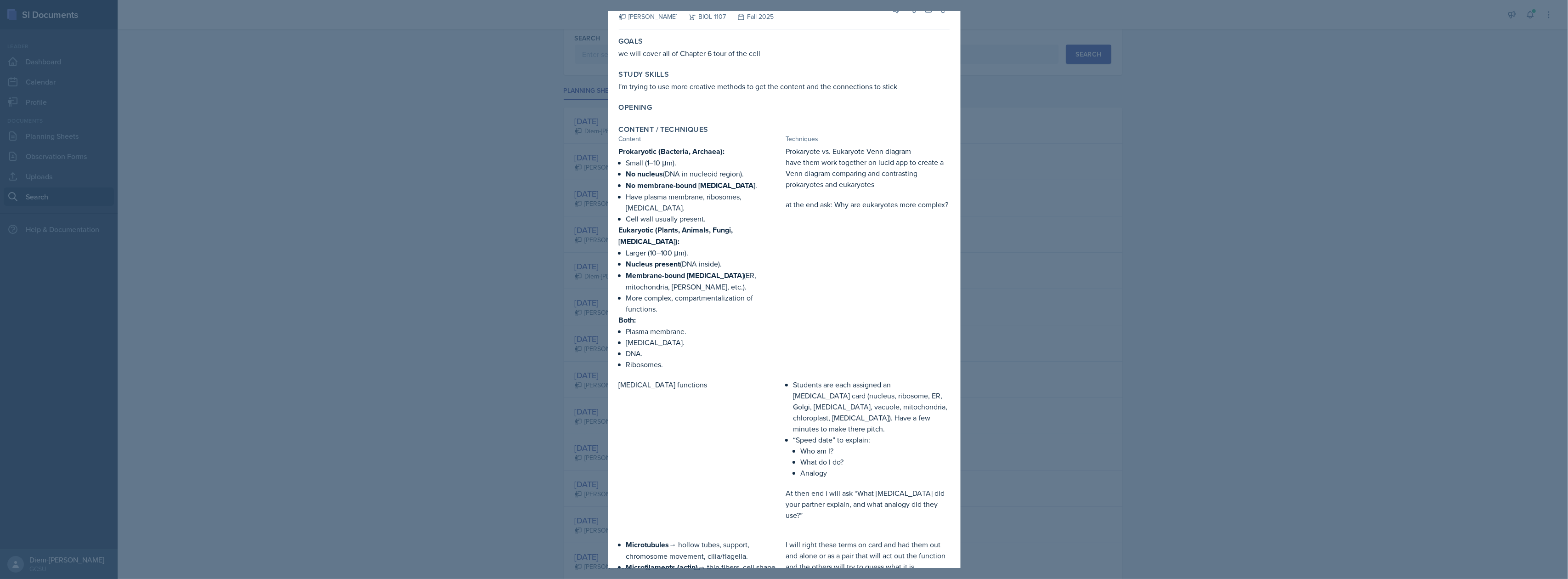
scroll to position [0, 0]
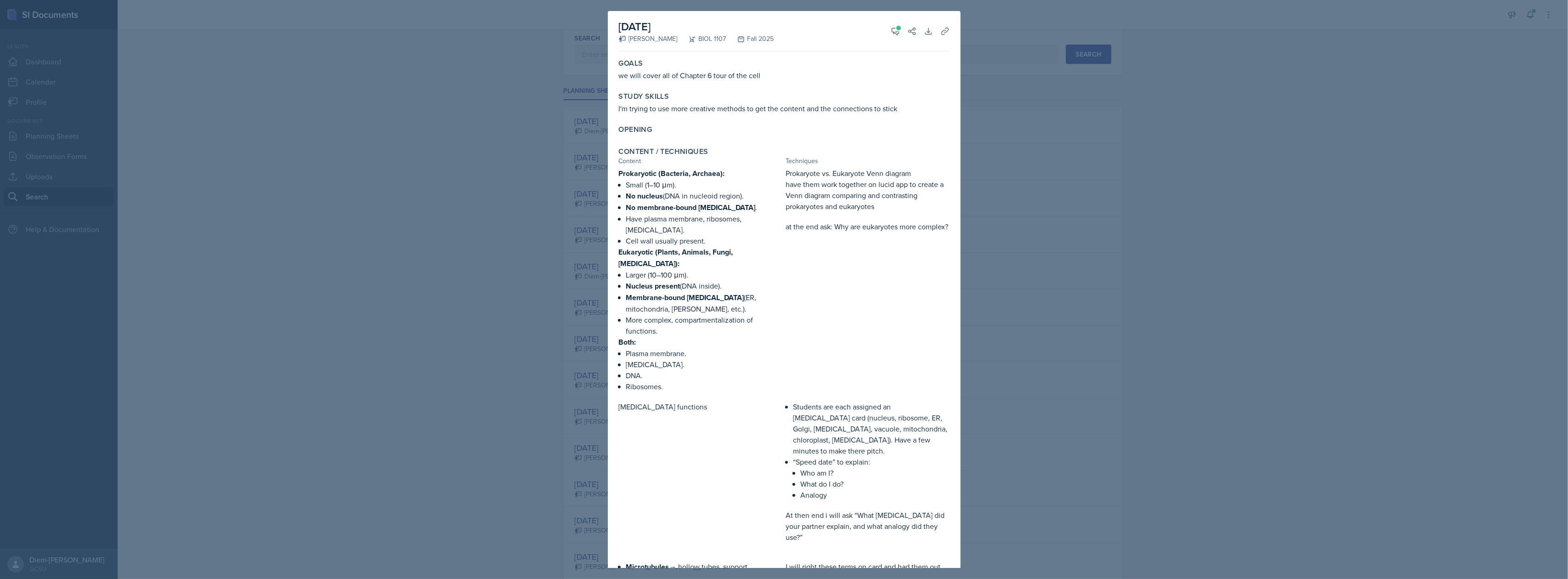
click at [1028, 208] on div at bounding box center [784, 289] width 1568 height 579
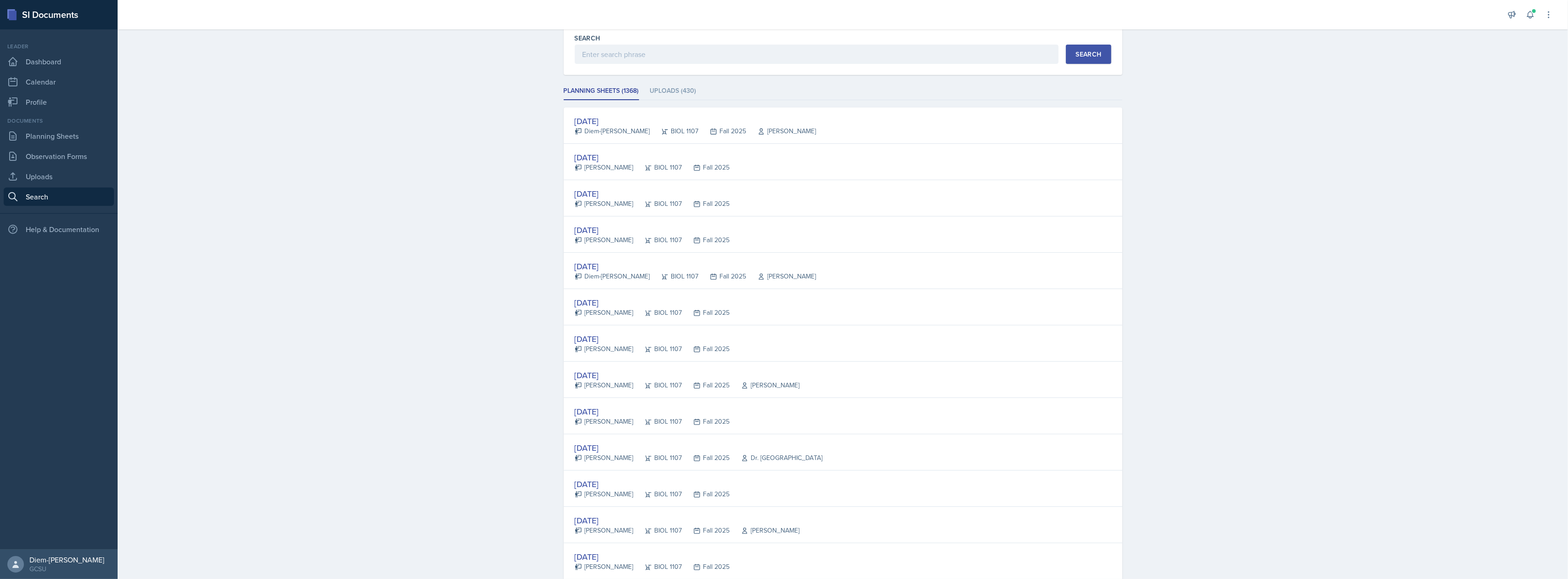
click at [754, 380] on div "[DATE]" at bounding box center [687, 375] width 225 height 13
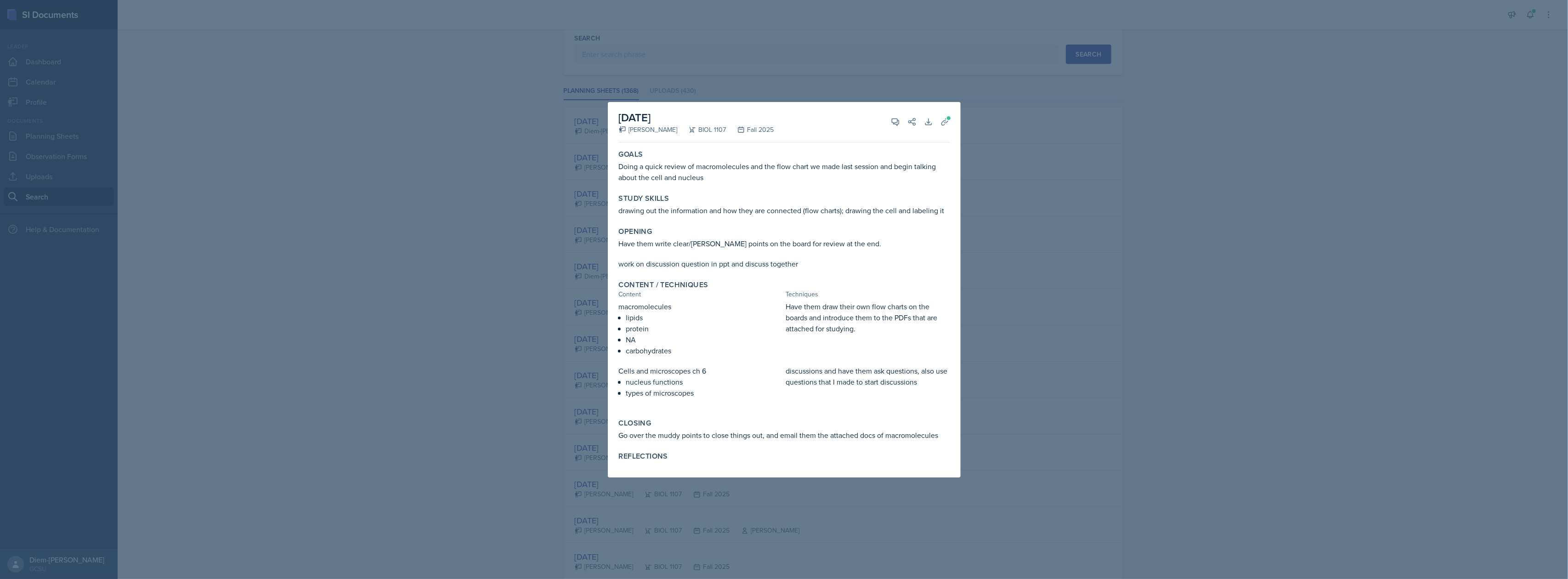
click at [1007, 270] on div at bounding box center [784, 289] width 1568 height 579
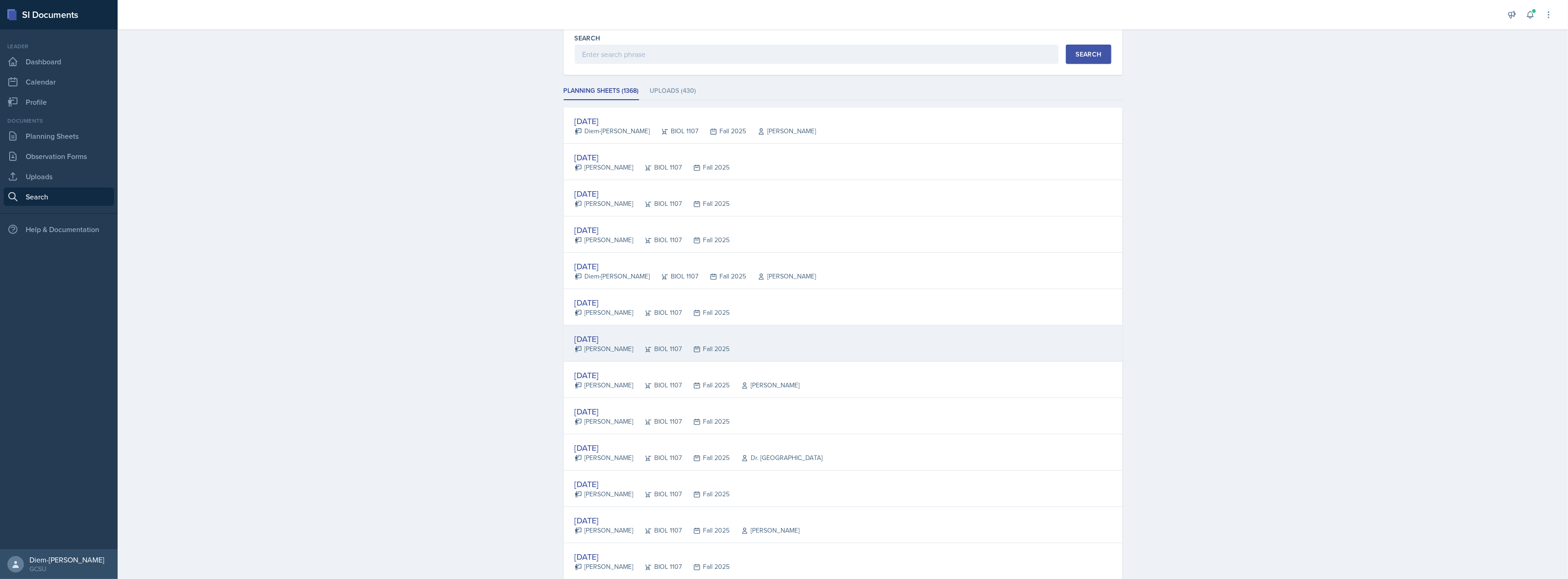
click at [717, 354] on div "[DATE] [PERSON_NAME] BIOL 1107 Fall 2025" at bounding box center [842, 343] width 559 height 36
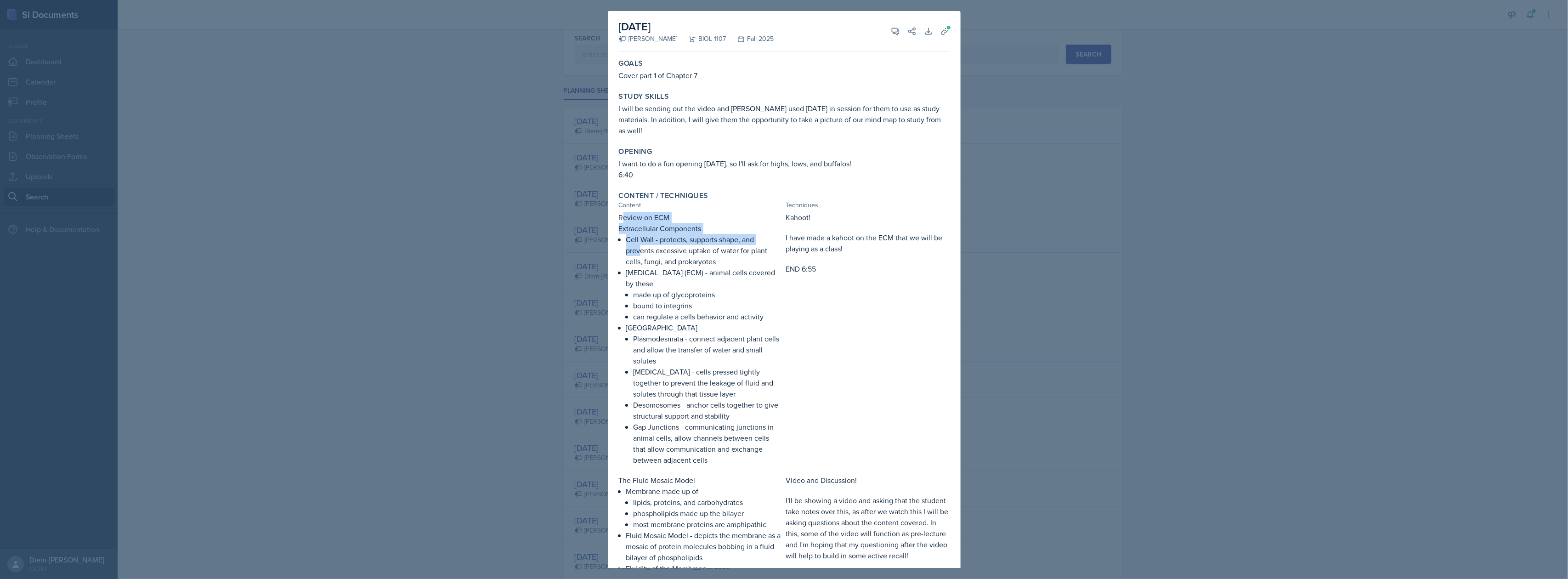
drag, startPoint x: 621, startPoint y: 210, endPoint x: 641, endPoint y: 236, distance: 32.8
click at [641, 236] on div "Review on ECM Extracellular Components Cell Wall - protects, supports shape, an…" at bounding box center [700, 338] width 164 height 253
click at [632, 223] on p "Extracellular Components" at bounding box center [700, 228] width 164 height 11
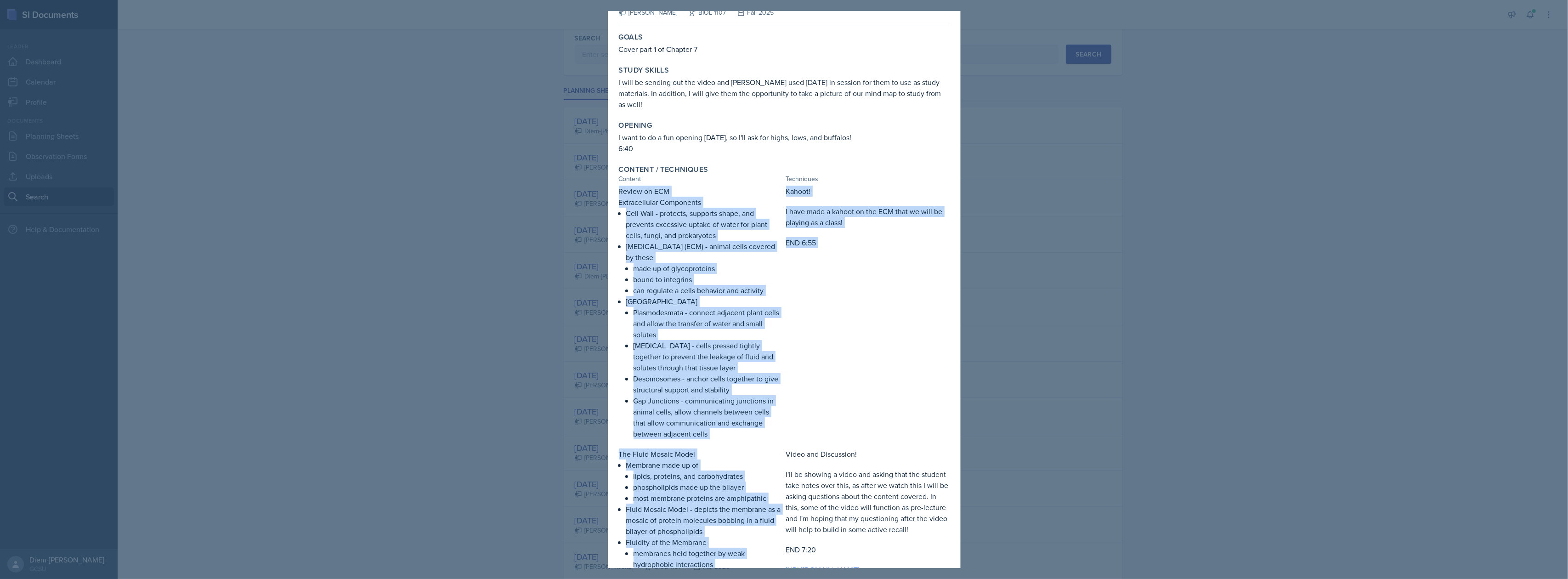
scroll to position [72, 0]
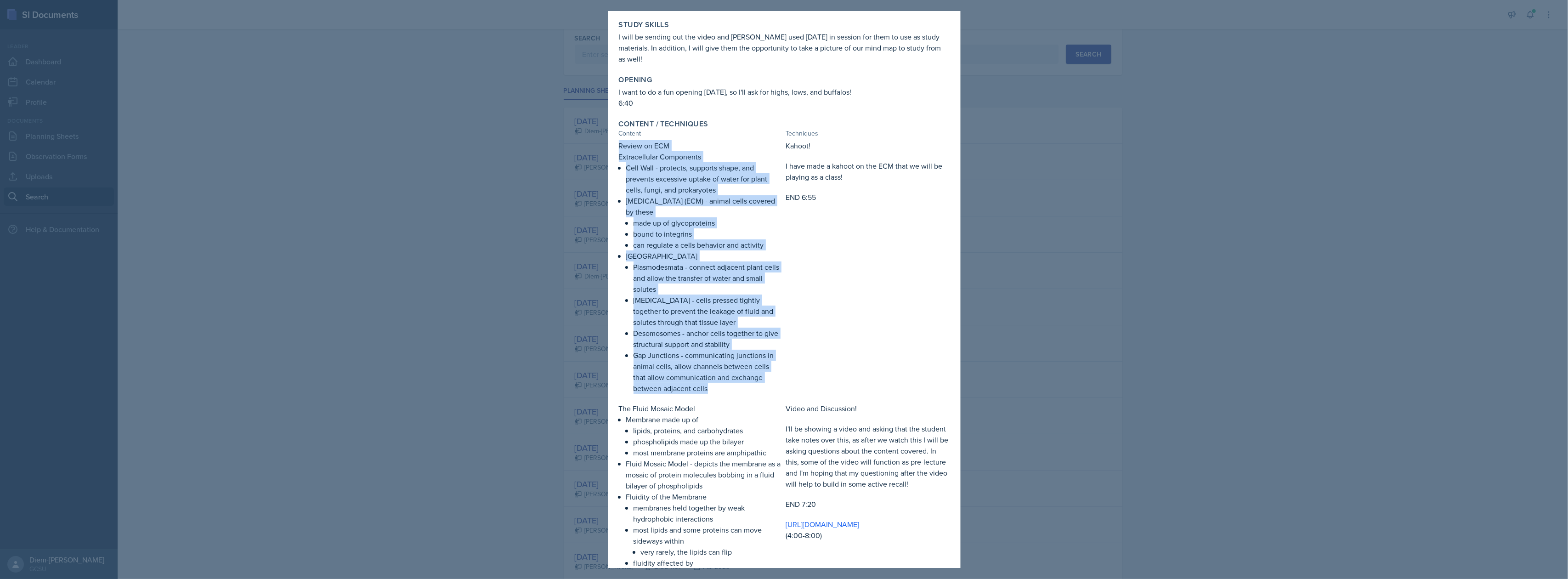
drag, startPoint x: 620, startPoint y: 207, endPoint x: 706, endPoint y: 382, distance: 195.0
click at [706, 382] on div "Review on ECM Extracellular Components Cell Wall - protects, supports shape, an…" at bounding box center [700, 266] width 164 height 253
copy div "Review on ECM Extracellular Components Cell Wall - protects, supports shape, an…"
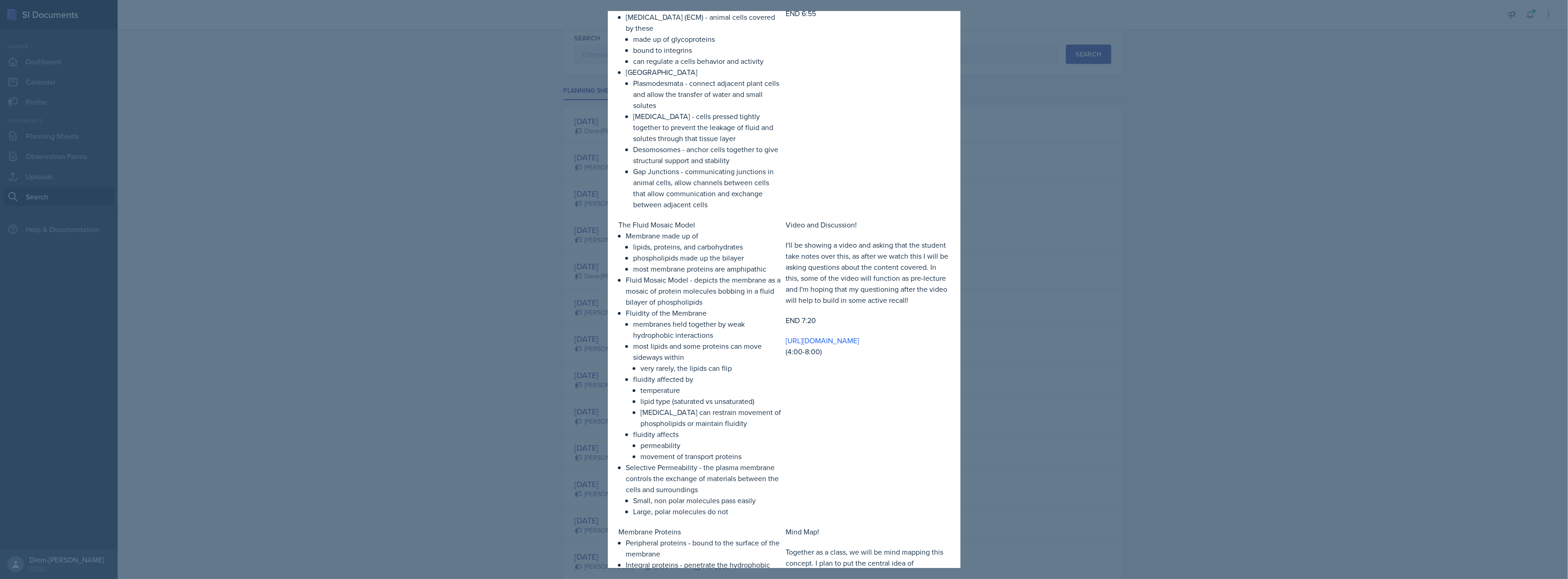
click at [664, 207] on div "Review on ECM Extracellular Components Cell Wall - protects, supports shape, an…" at bounding box center [784, 396] width 331 height 878
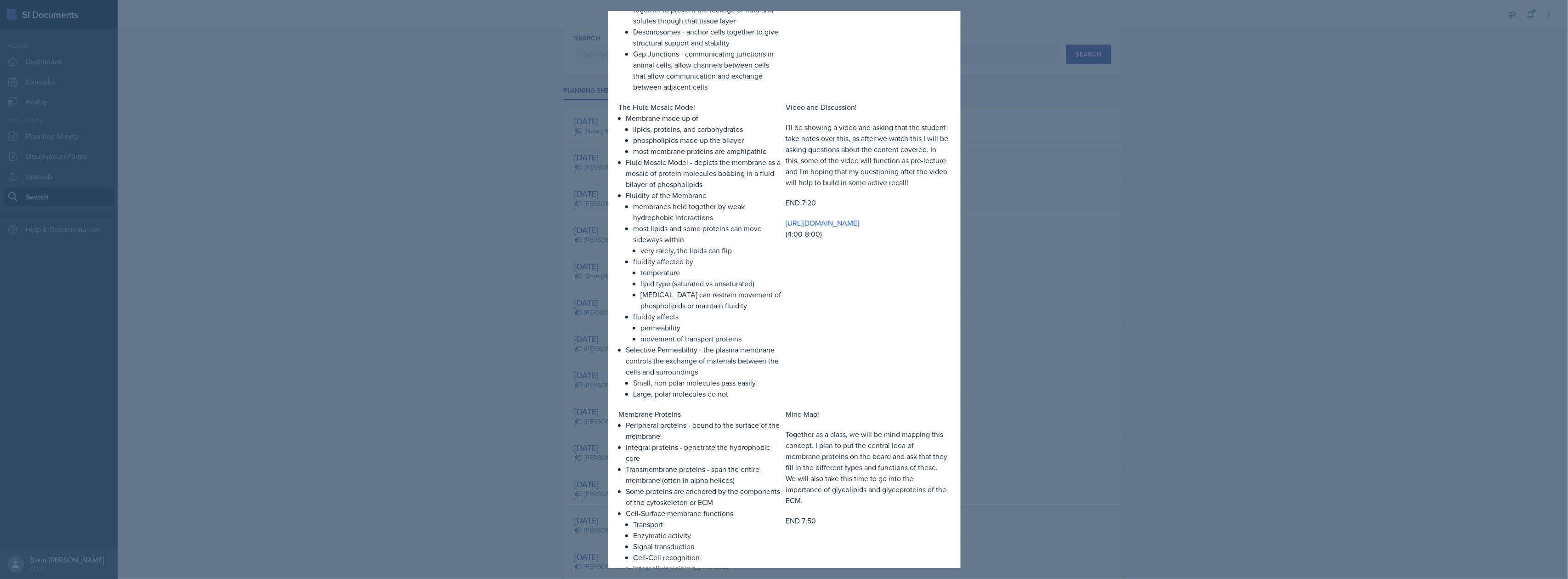
scroll to position [378, 0]
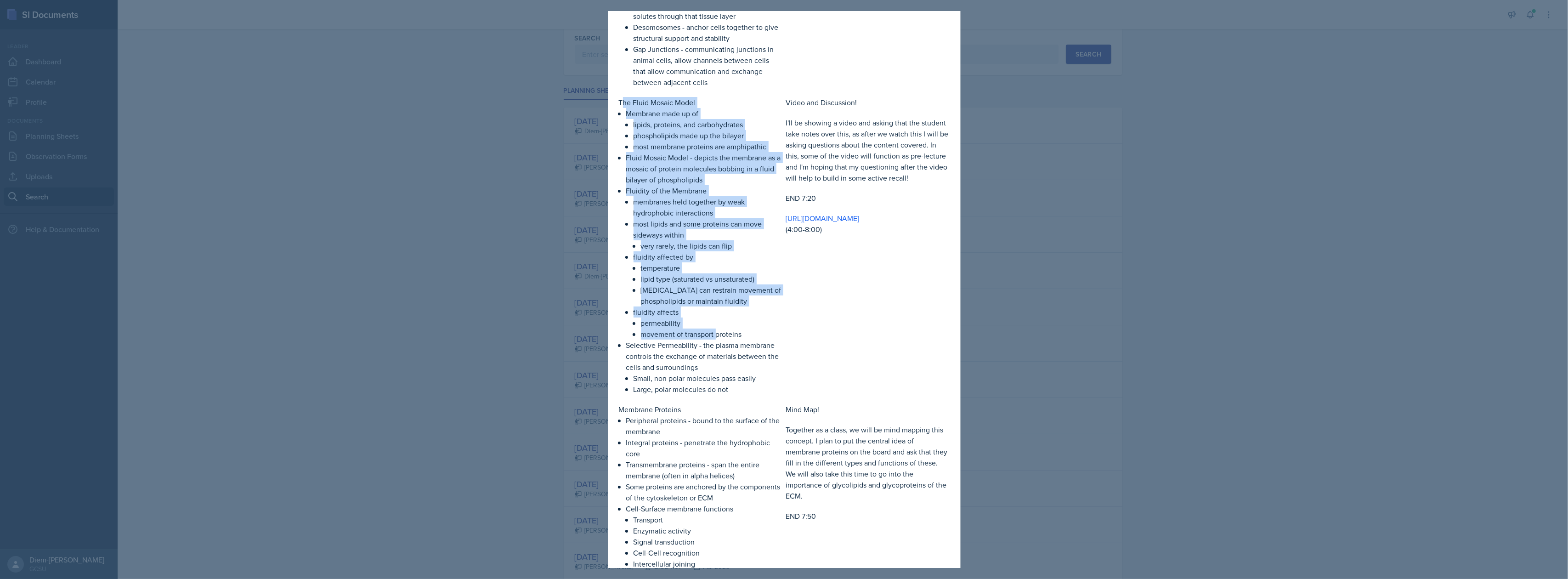
drag, startPoint x: 621, startPoint y: 92, endPoint x: 717, endPoint y: 319, distance: 246.5
click at [717, 319] on div "The Fluid Mosaic Model Membrane made up of lipids, proteins, and carbohydrates …" at bounding box center [700, 245] width 164 height 298
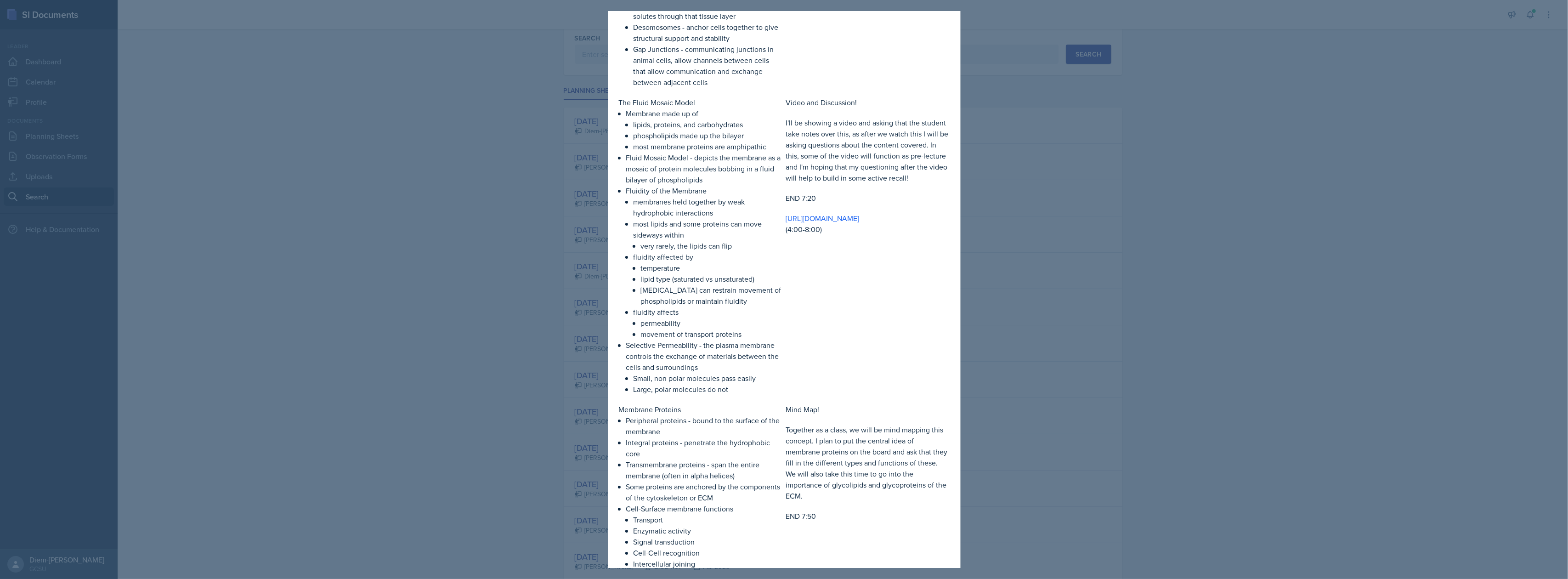
click at [725, 373] on p "Small, non polar molecules pass easily" at bounding box center [708, 378] width 149 height 11
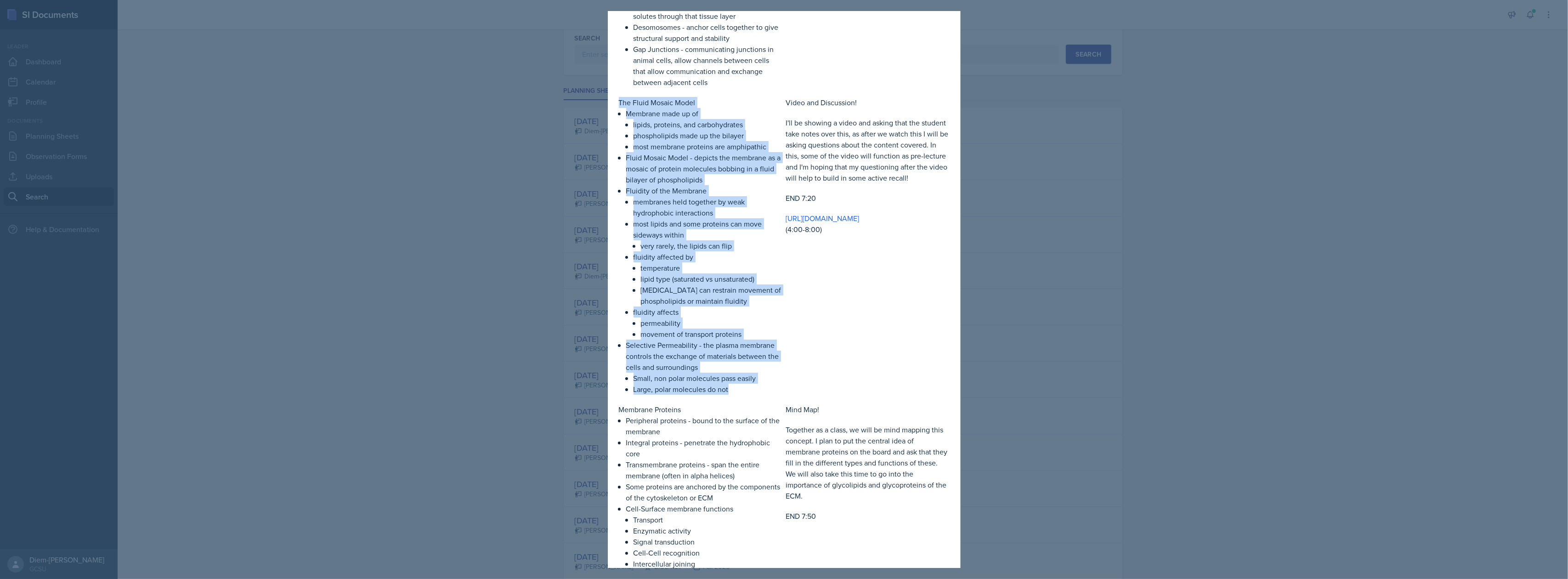
drag, startPoint x: 734, startPoint y: 378, endPoint x: 610, endPoint y: 91, distance: 312.6
click at [610, 91] on div "[DATE] [PERSON_NAME] BIOL 1107 Fall 2025 View Comments Comments Send Share Down…" at bounding box center [784, 235] width 353 height 1205
copy div "The Fluid Mosaic Model Membrane made up of lipids, proteins, and carbohydrates …"
click at [667, 384] on p "Large, polar molecules do not" at bounding box center [708, 389] width 149 height 11
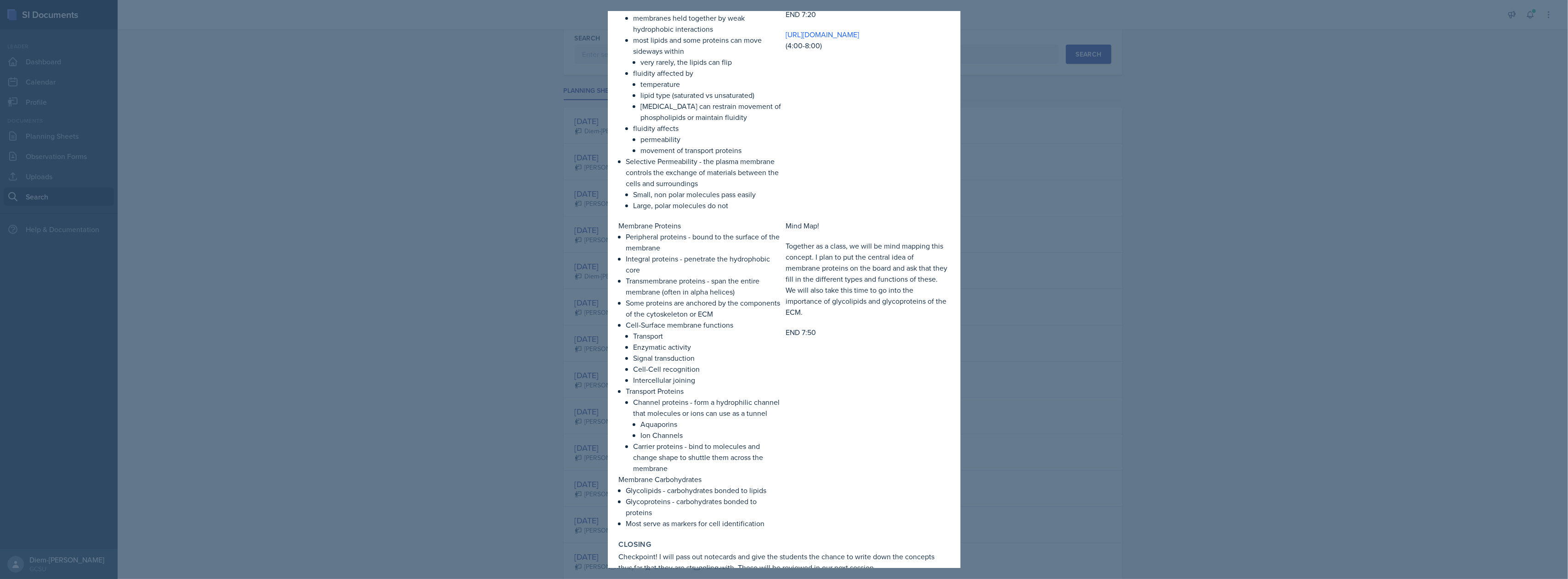
scroll to position [648, 0]
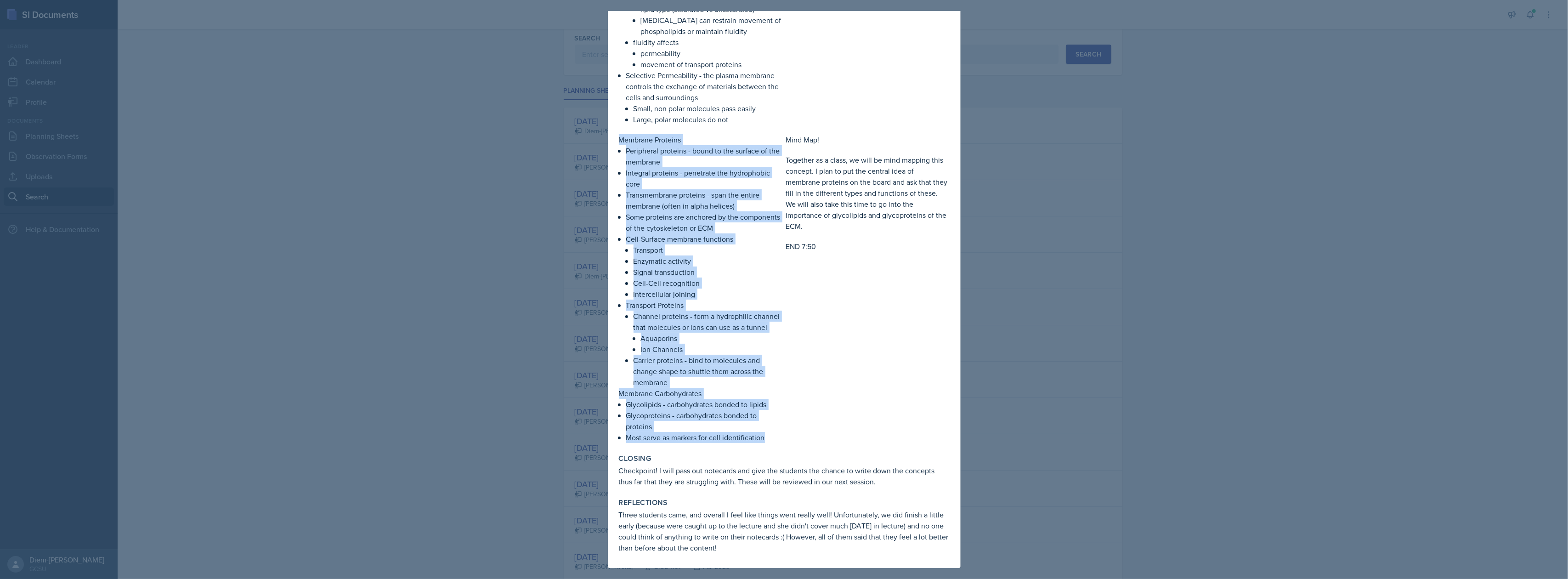
drag, startPoint x: 767, startPoint y: 439, endPoint x: 619, endPoint y: 122, distance: 349.8
click at [619, 122] on div "Review on ECM Extracellular Components Cell Wall - protects, supports shape, an…" at bounding box center [784, 3] width 331 height 878
click at [771, 363] on p "Carrier proteins - bind to molecules and change shape to shuttle them across th…" at bounding box center [708, 370] width 149 height 33
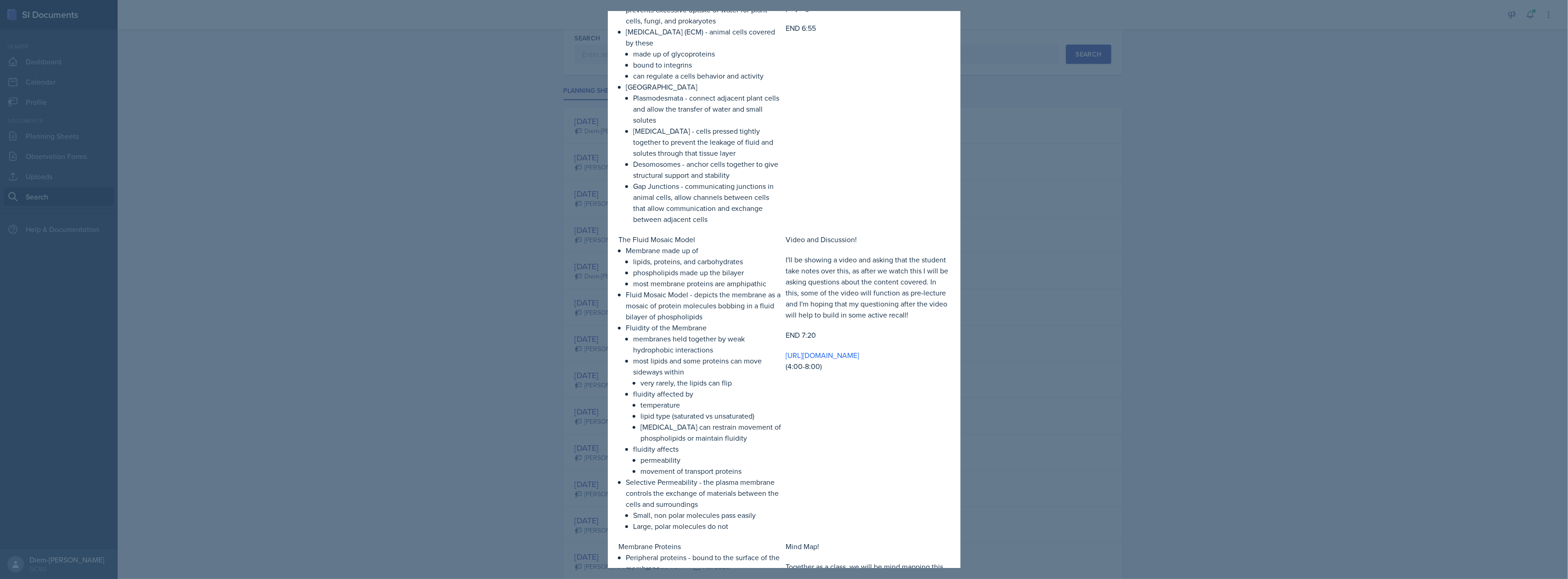
scroll to position [245, 0]
drag, startPoint x: 852, startPoint y: 254, endPoint x: 863, endPoint y: 296, distance: 43.4
click at [863, 296] on p "I'll be showing a video and asking that the student take notes over this, as af…" at bounding box center [867, 283] width 164 height 66
click at [877, 309] on p "I'll be showing a video and asking that the student take notes over this, as af…" at bounding box center [867, 283] width 164 height 66
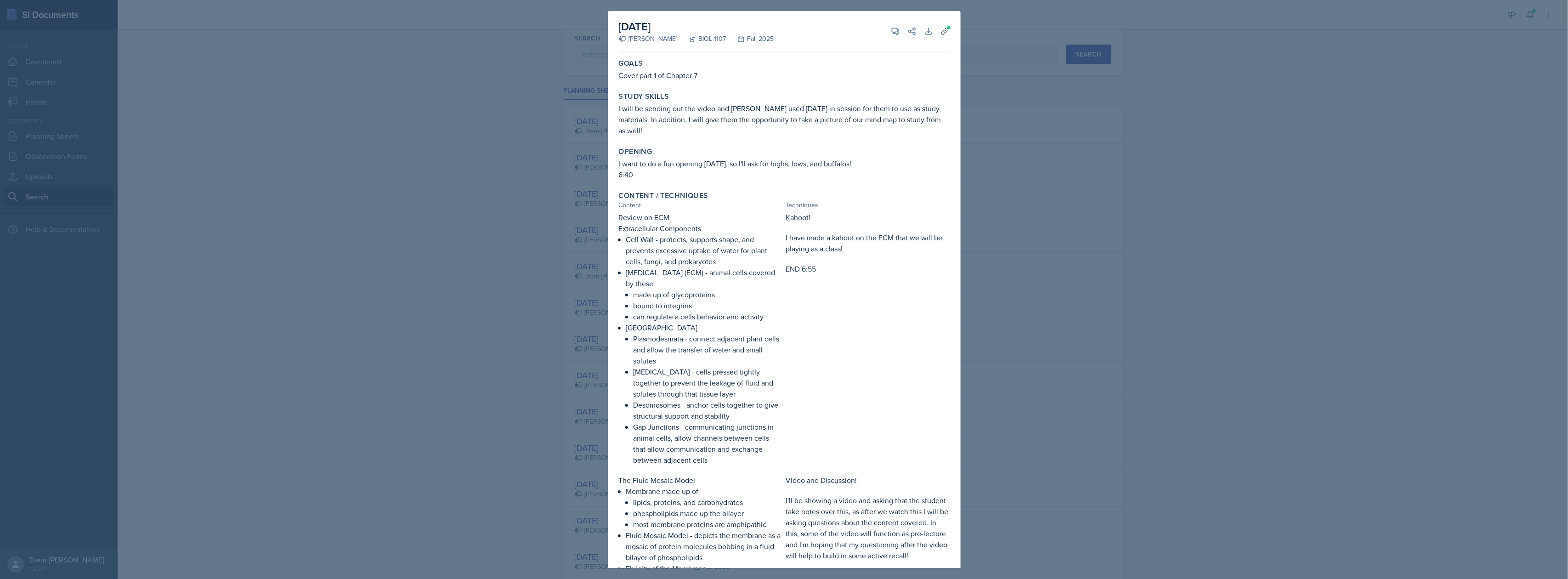
scroll to position [551, 0]
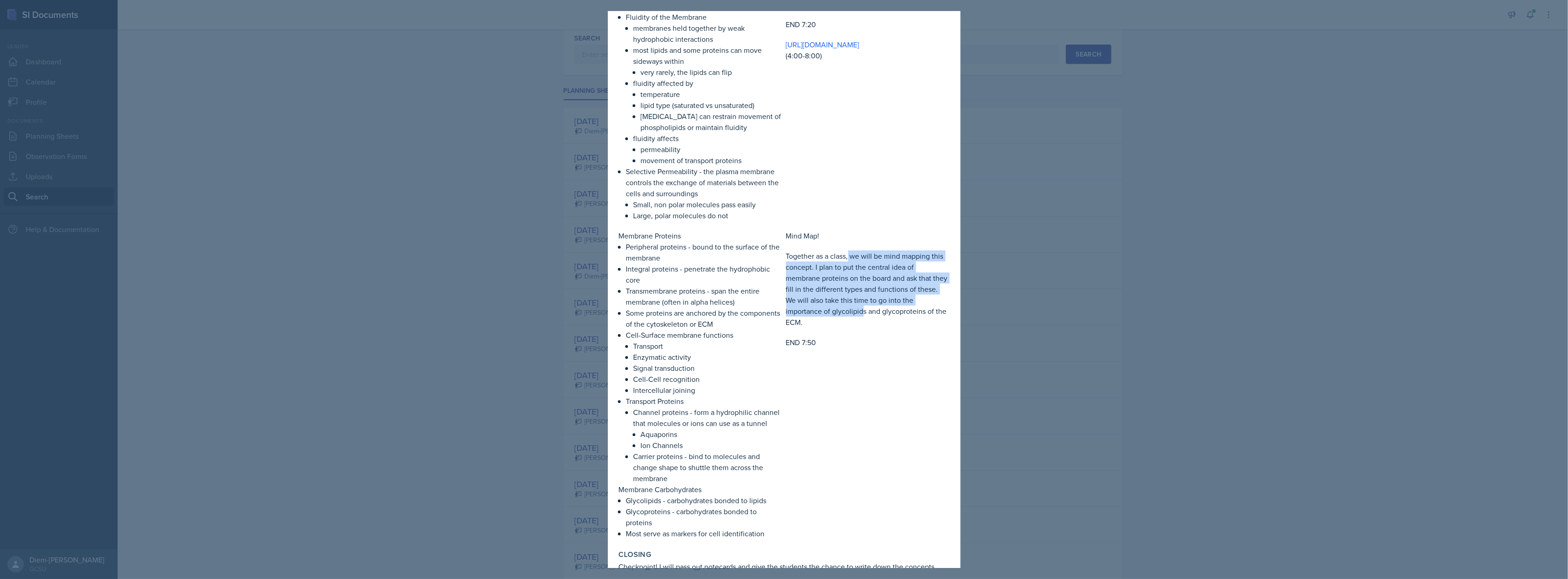
drag, startPoint x: 845, startPoint y: 247, endPoint x: 859, endPoint y: 300, distance: 54.8
click at [859, 300] on p "Together as a class, we will be mind mapping this concept. I plan to put the ce…" at bounding box center [867, 288] width 164 height 77
click at [875, 337] on p "END 7:50" at bounding box center [867, 342] width 164 height 11
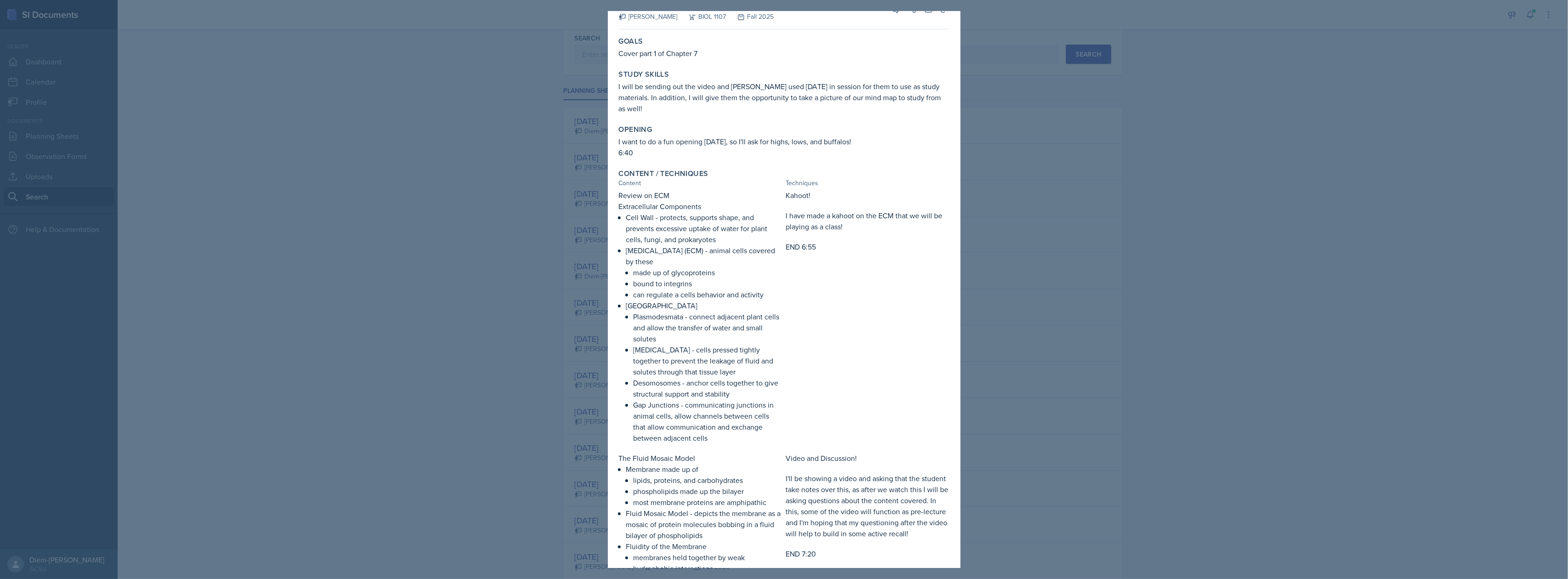
scroll to position [0, 0]
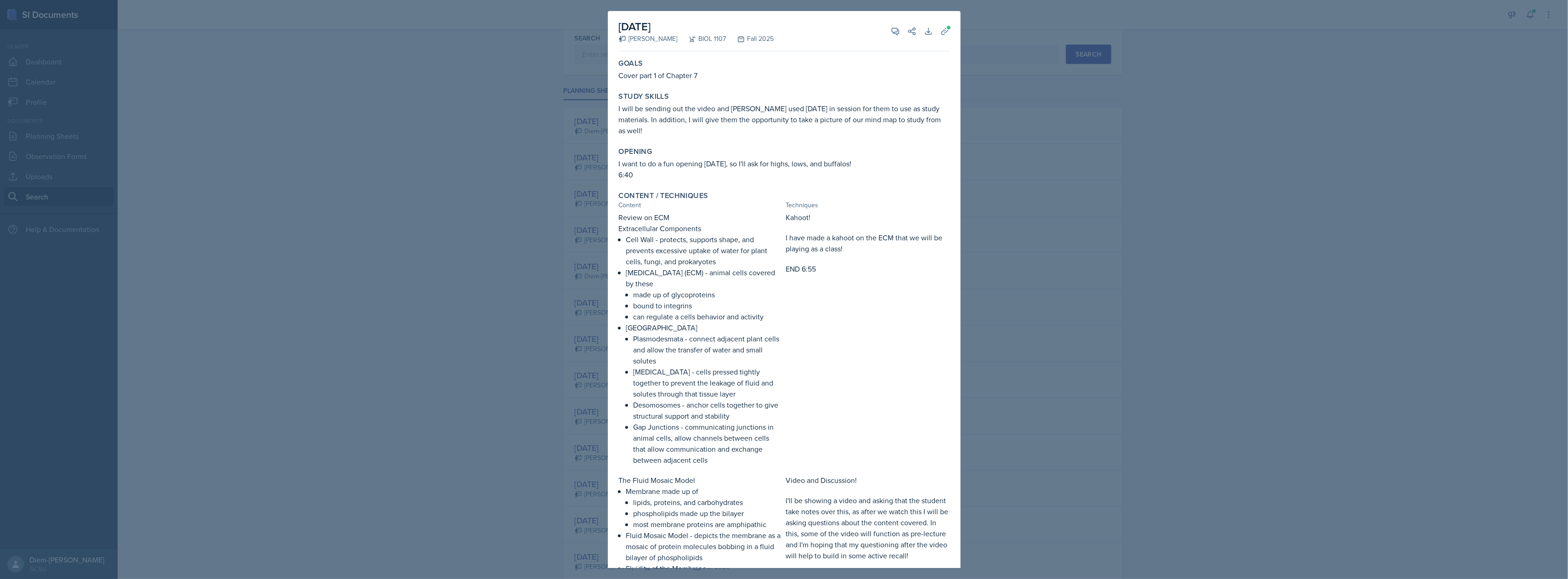
click at [1184, 174] on div at bounding box center [784, 289] width 1568 height 579
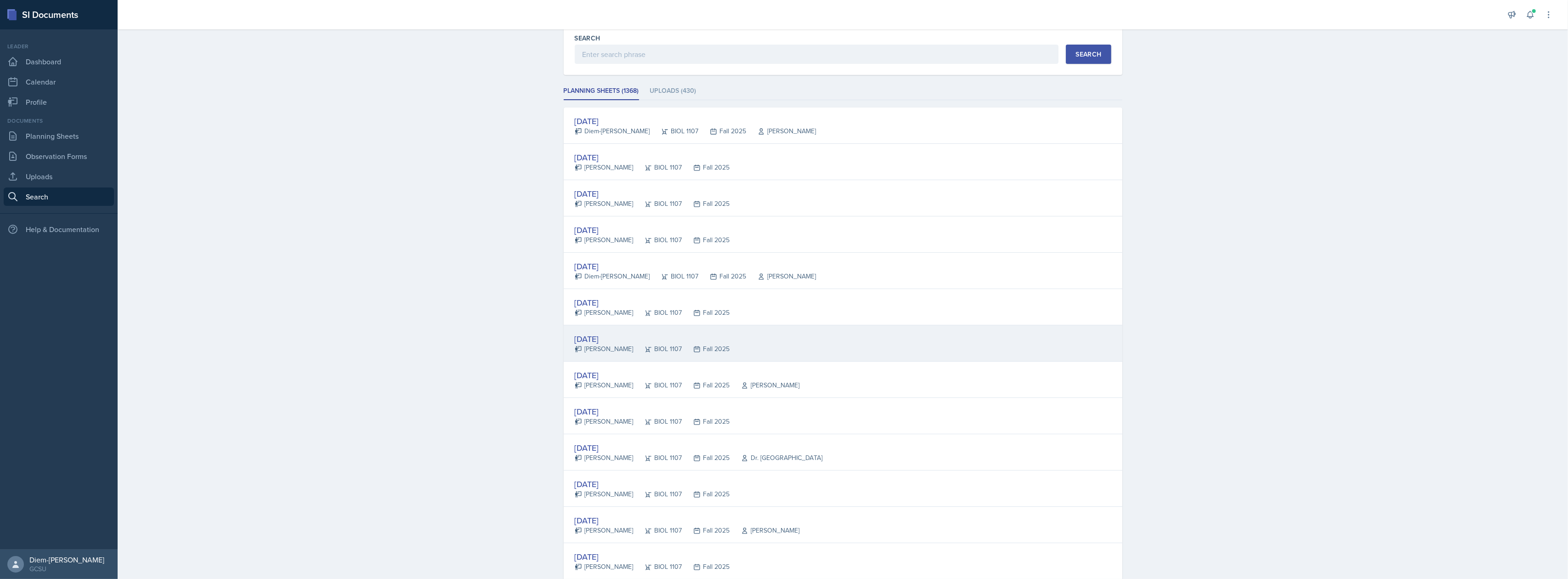
click at [754, 353] on div "[DATE] [PERSON_NAME] BIOL 1107 Fall 2025" at bounding box center [842, 343] width 559 height 36
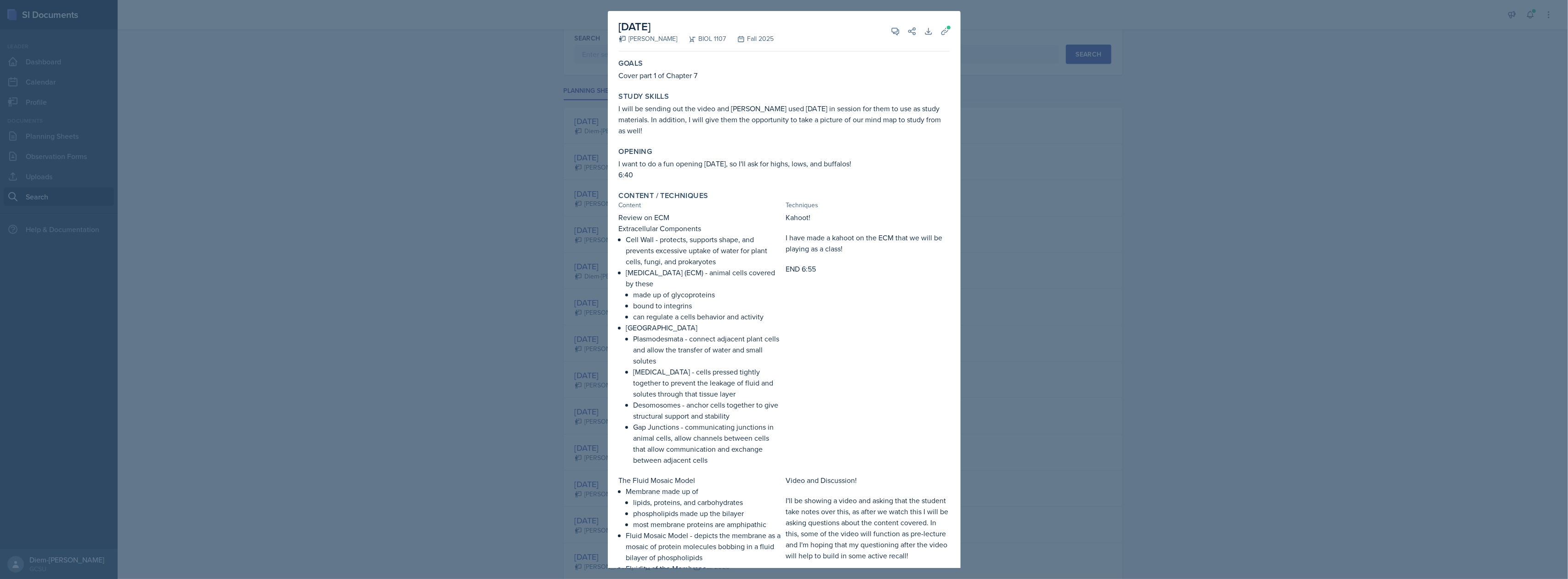
click at [1074, 269] on div at bounding box center [784, 289] width 1568 height 579
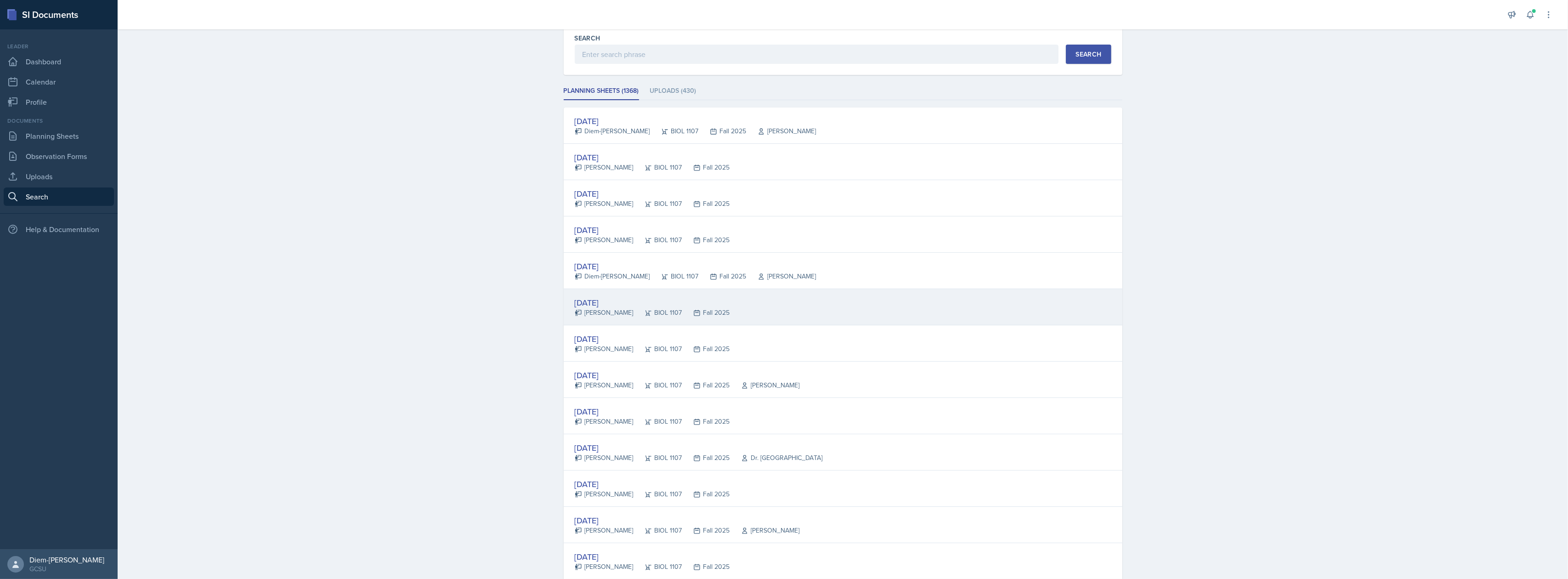
click at [730, 304] on div "[DATE] [PERSON_NAME] BIOL 1107 Fall 2025" at bounding box center [842, 307] width 559 height 36
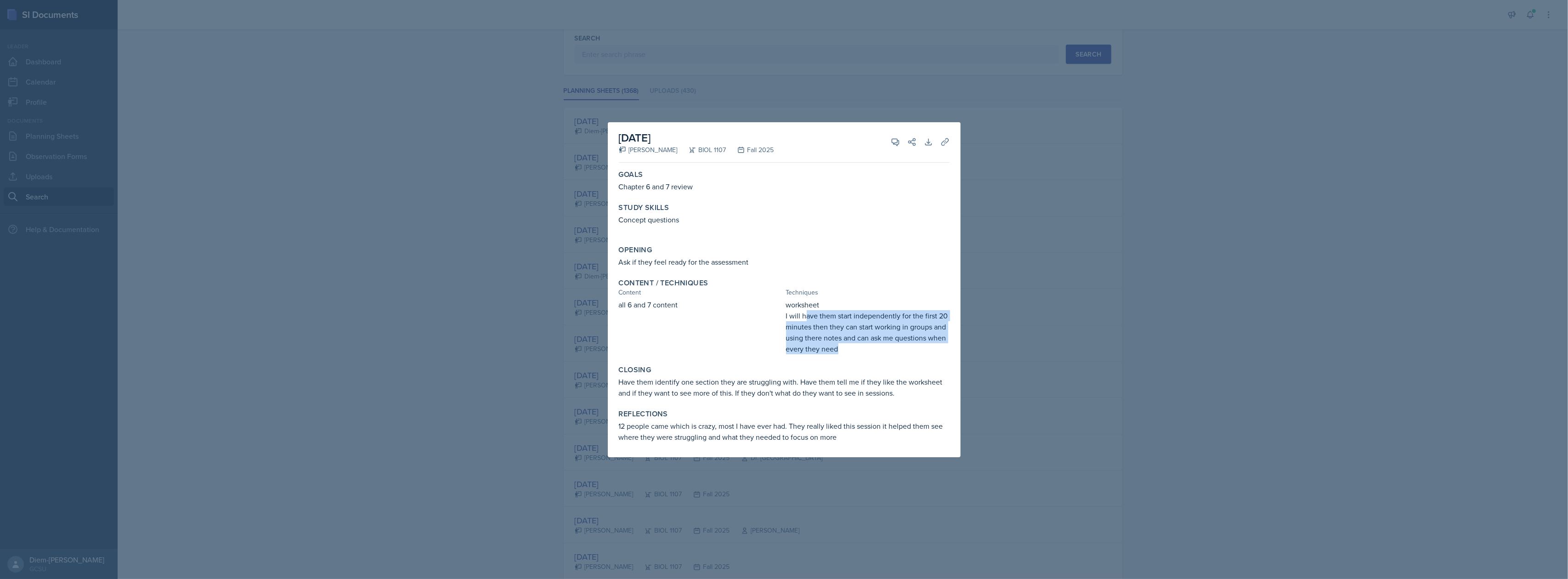
drag, startPoint x: 805, startPoint y: 318, endPoint x: 910, endPoint y: 349, distance: 109.5
click at [910, 349] on p "I will have them start independently for the first 20 minutes then they can sta…" at bounding box center [867, 332] width 164 height 44
click at [1093, 223] on div at bounding box center [784, 289] width 1568 height 579
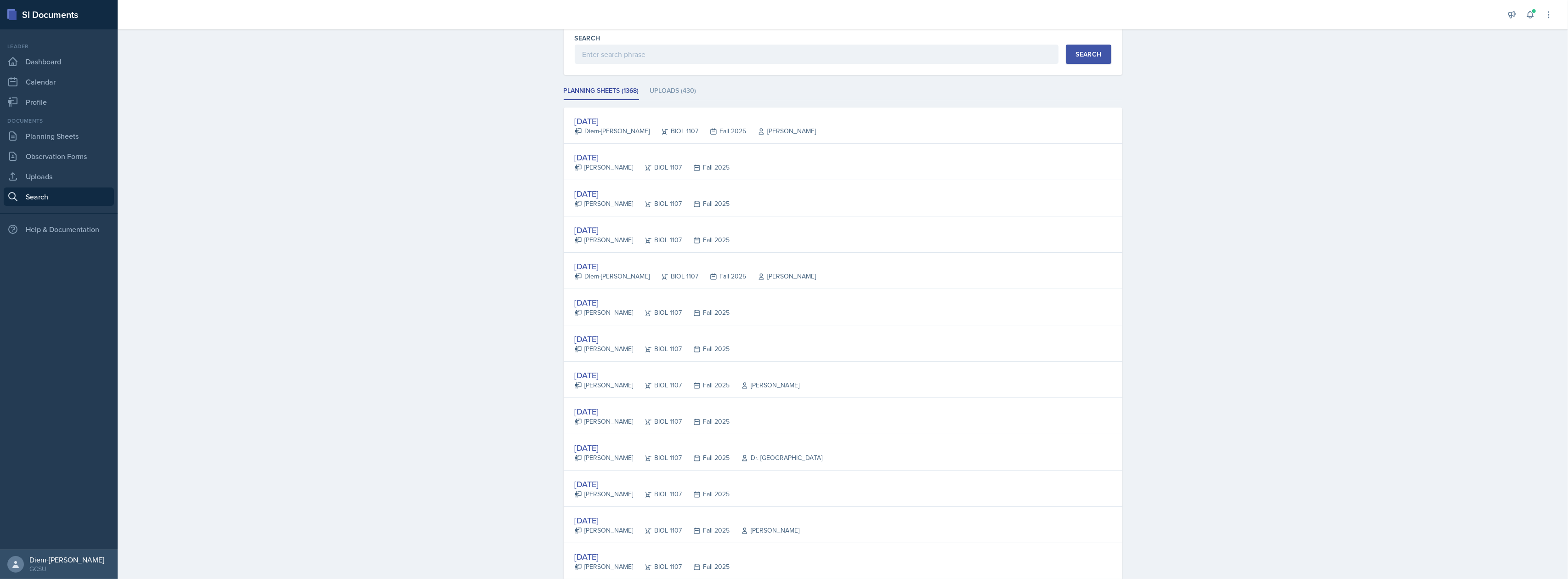
click at [1085, 193] on div "[DATE] [PERSON_NAME] BIOL 1107 Fall 2025" at bounding box center [842, 198] width 559 height 36
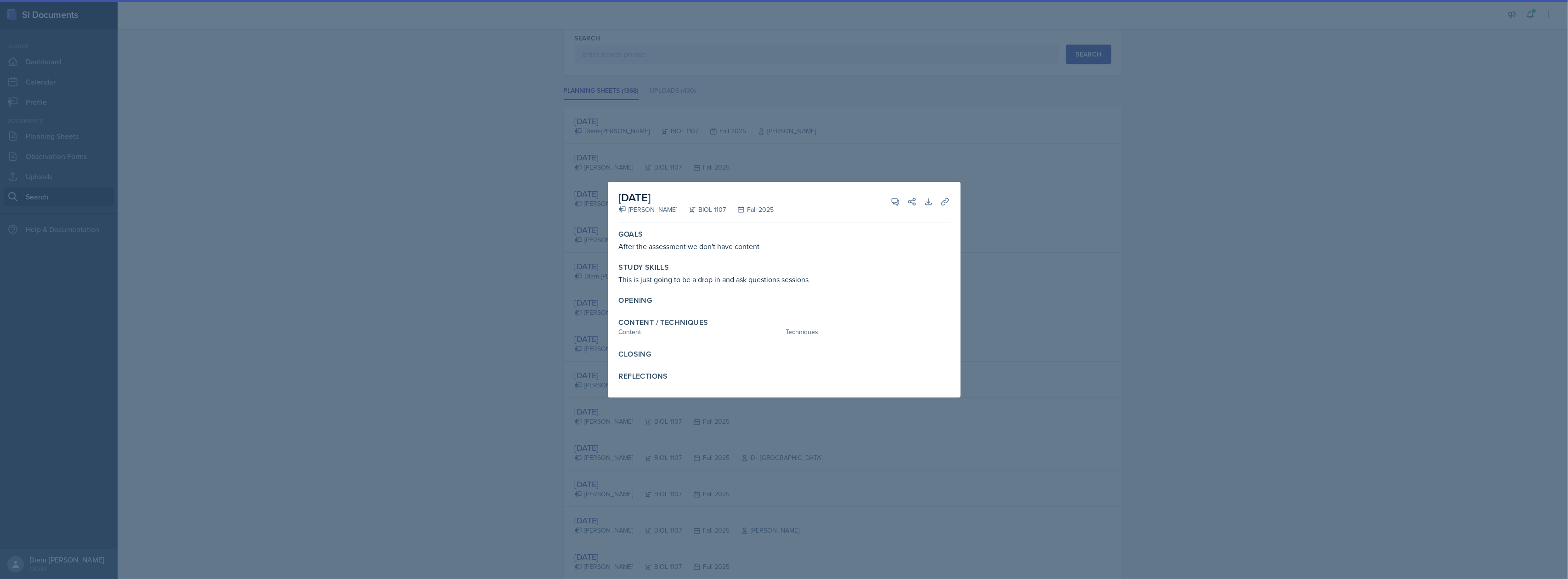
click at [1085, 193] on div at bounding box center [784, 289] width 1568 height 579
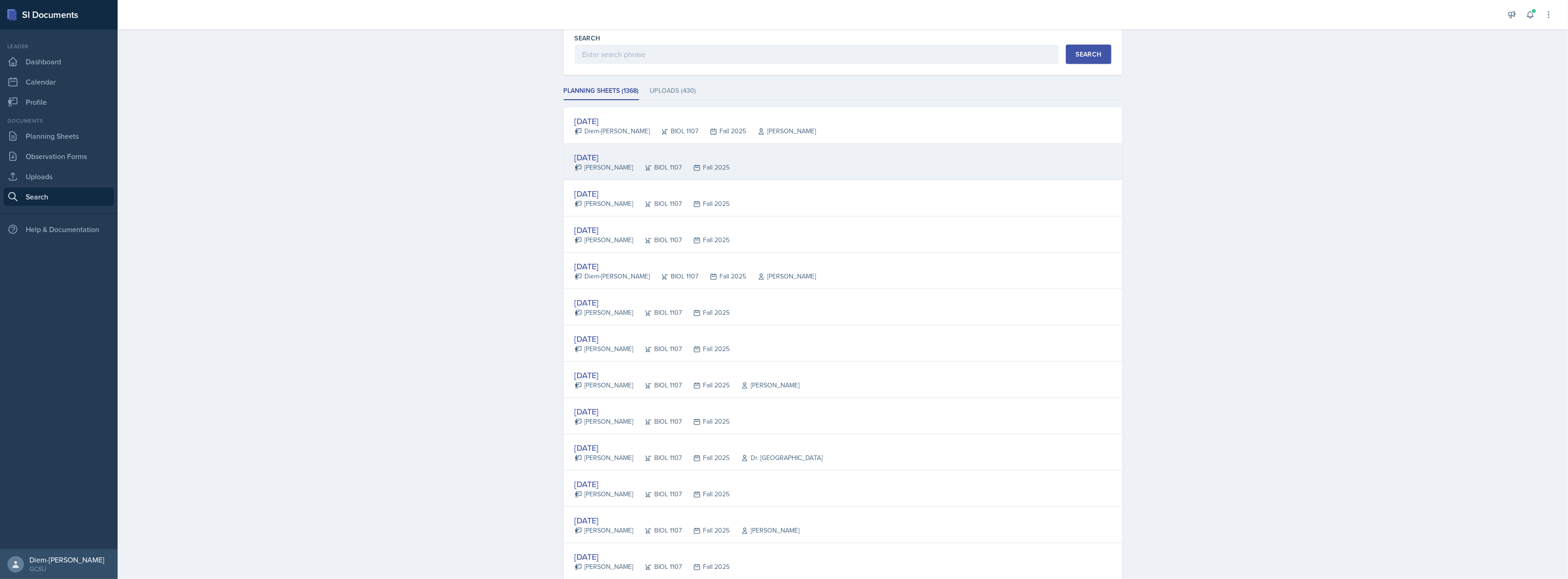
click at [833, 157] on div "[DATE] [PERSON_NAME] BIOL 1107 Fall 2025" at bounding box center [842, 162] width 559 height 36
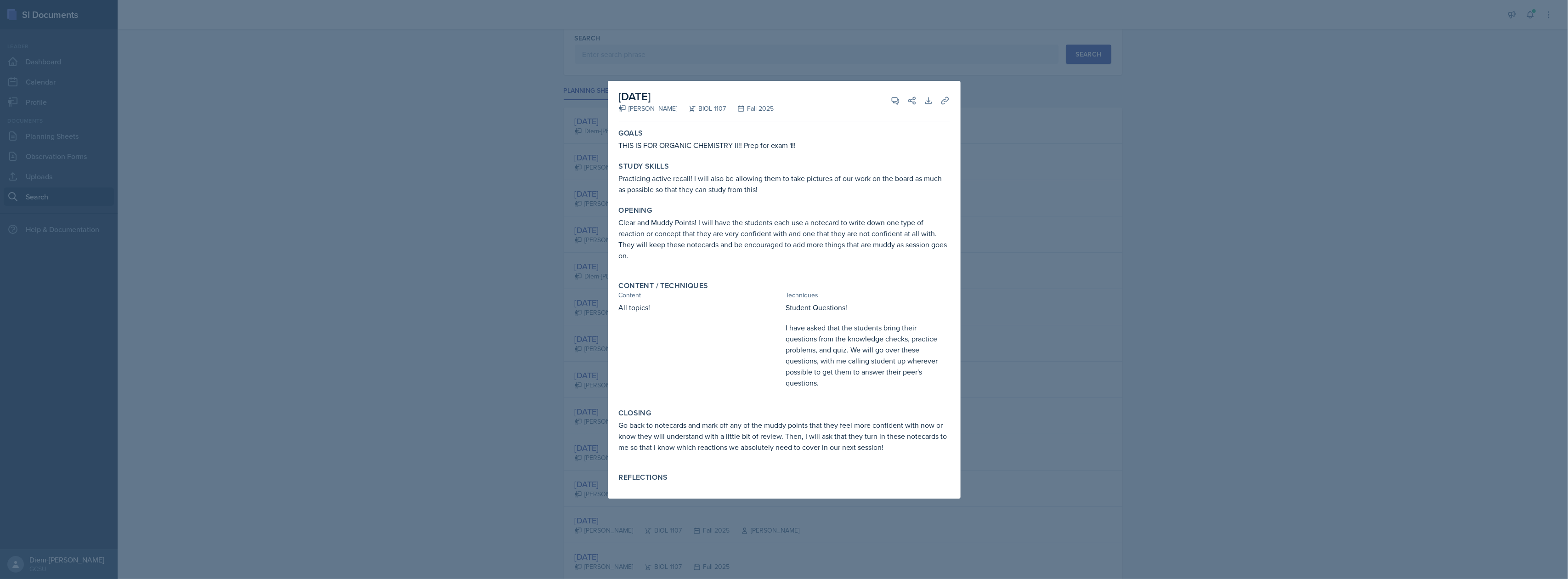
click at [1011, 231] on div at bounding box center [784, 289] width 1568 height 579
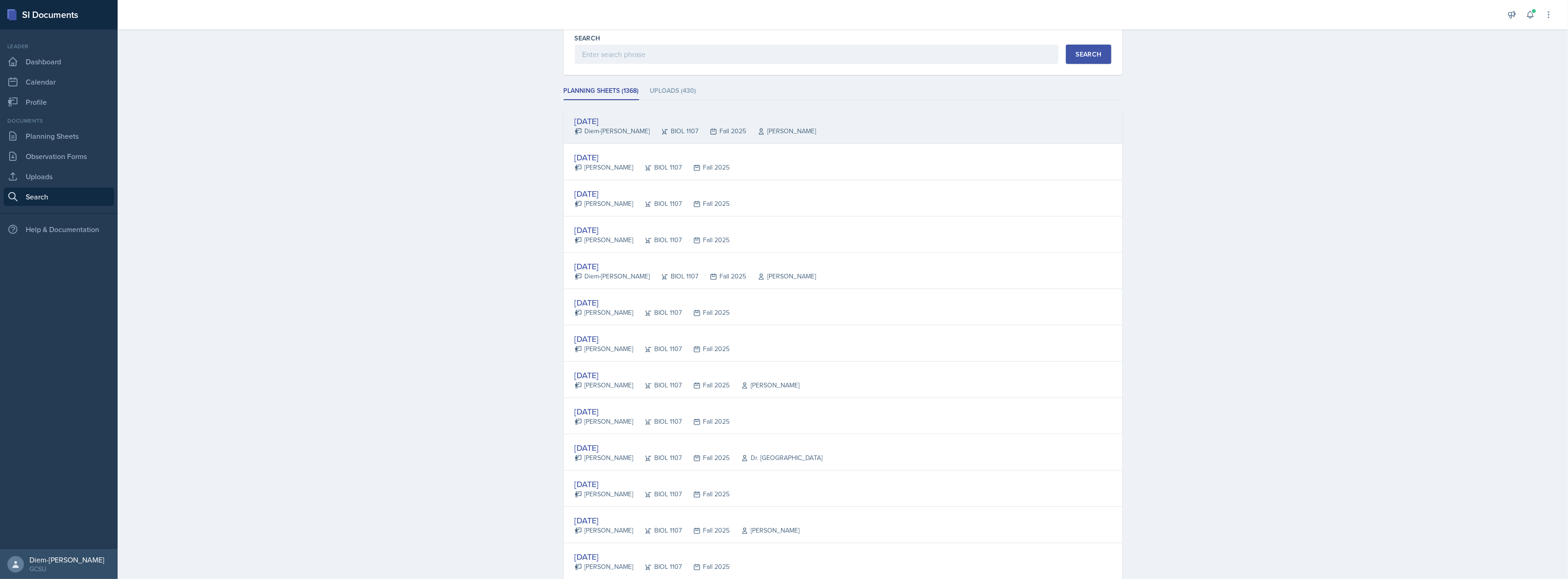
click at [803, 133] on div "[DATE] Diem-[PERSON_NAME] BIOL 1107 Fall 2025 [PERSON_NAME]" at bounding box center [842, 125] width 559 height 36
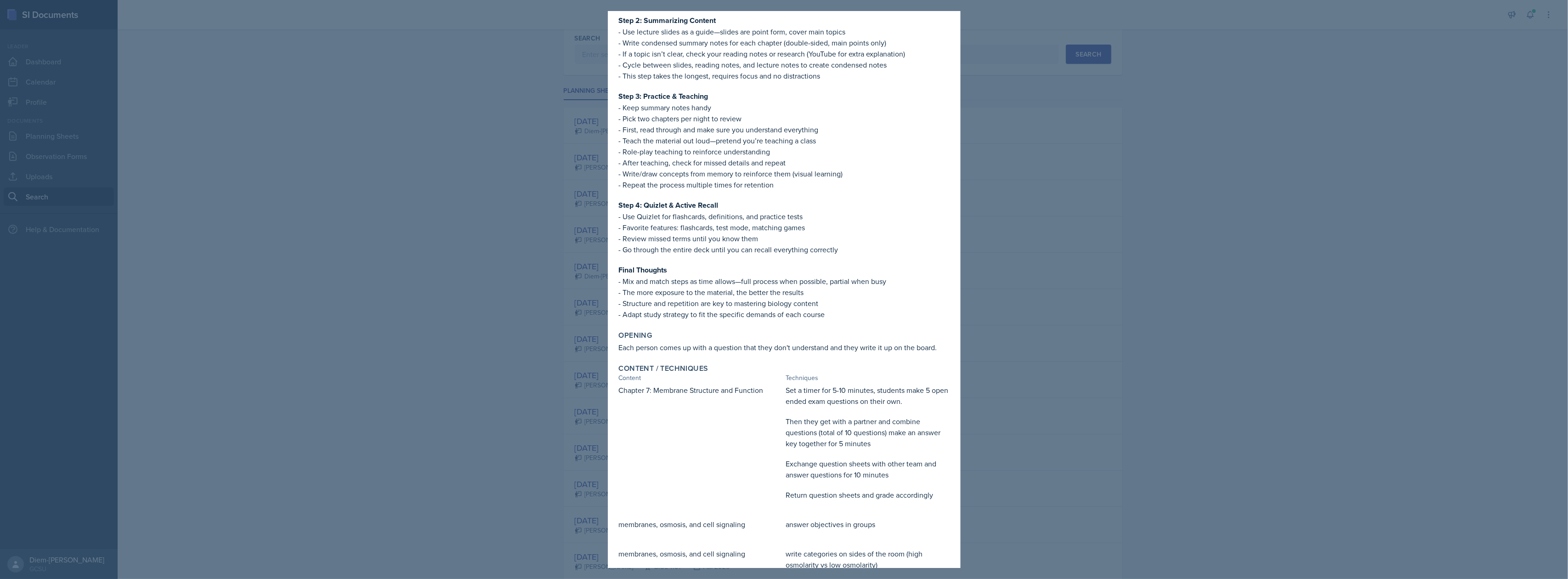
scroll to position [357, 0]
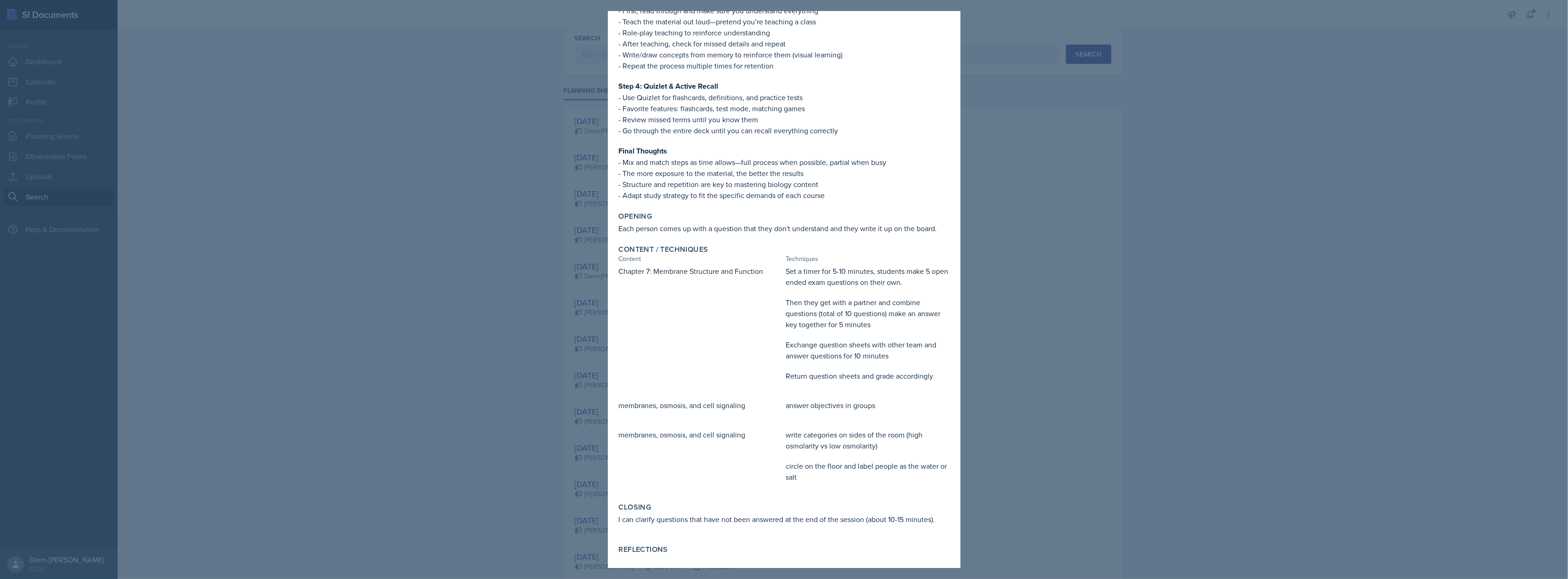
click at [1103, 229] on div at bounding box center [784, 289] width 1568 height 579
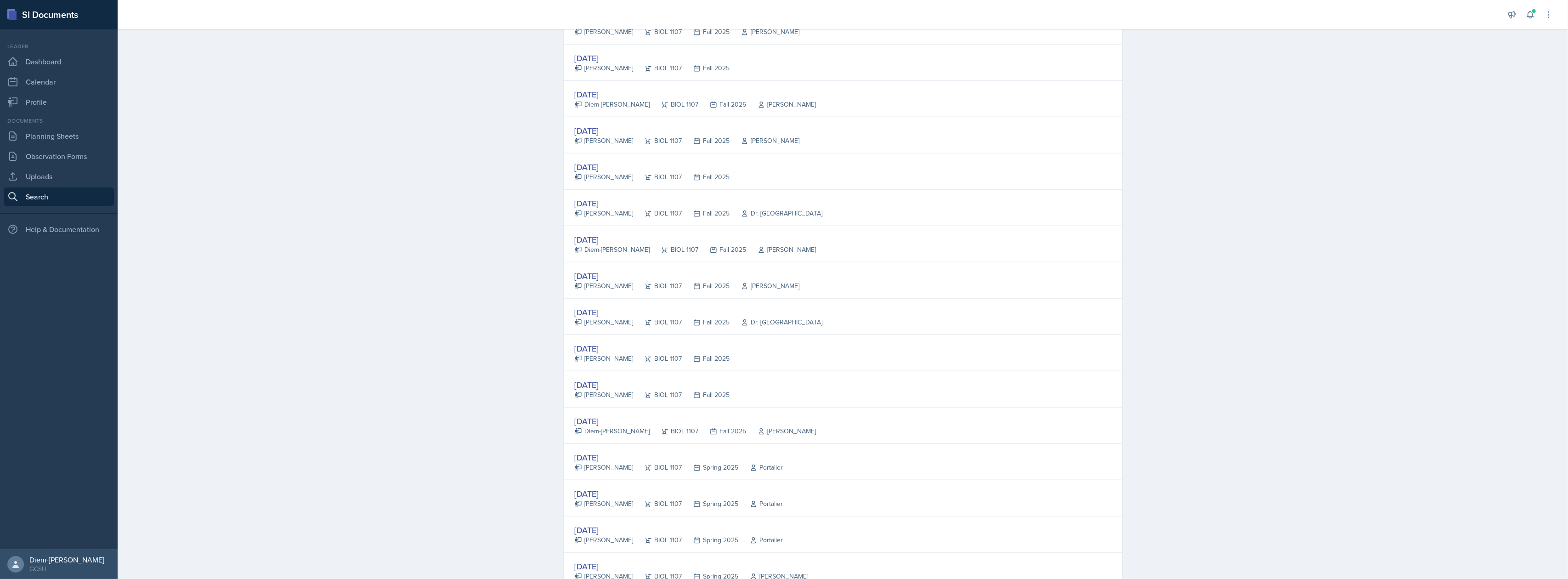
scroll to position [1485, 0]
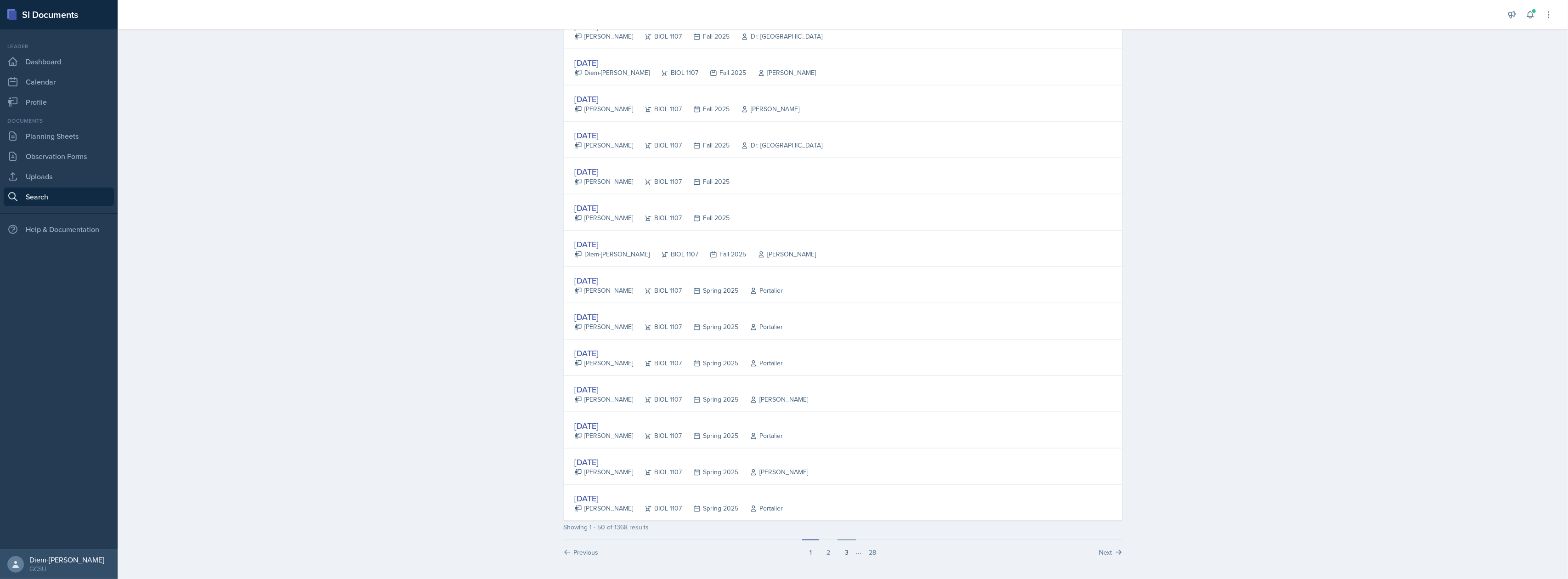
click at [849, 550] on button "3" at bounding box center [847, 548] width 19 height 18
click at [848, 555] on button "4" at bounding box center [856, 548] width 19 height 18
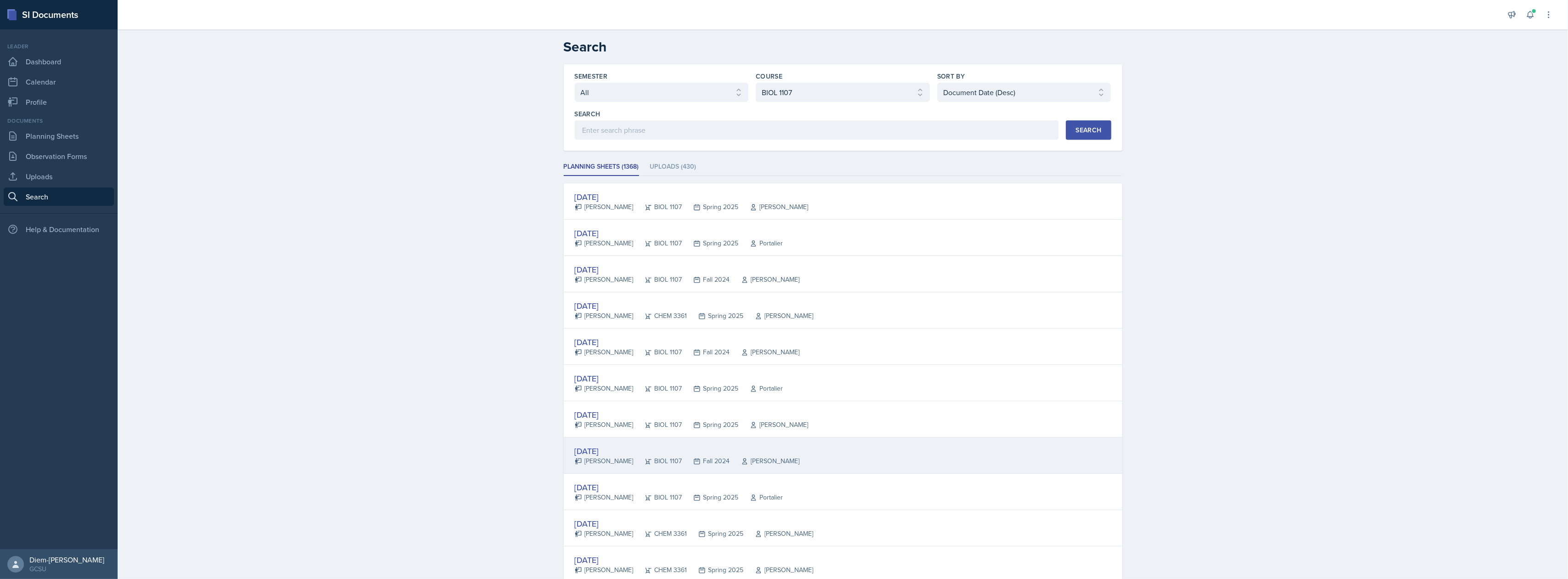
scroll to position [490, 0]
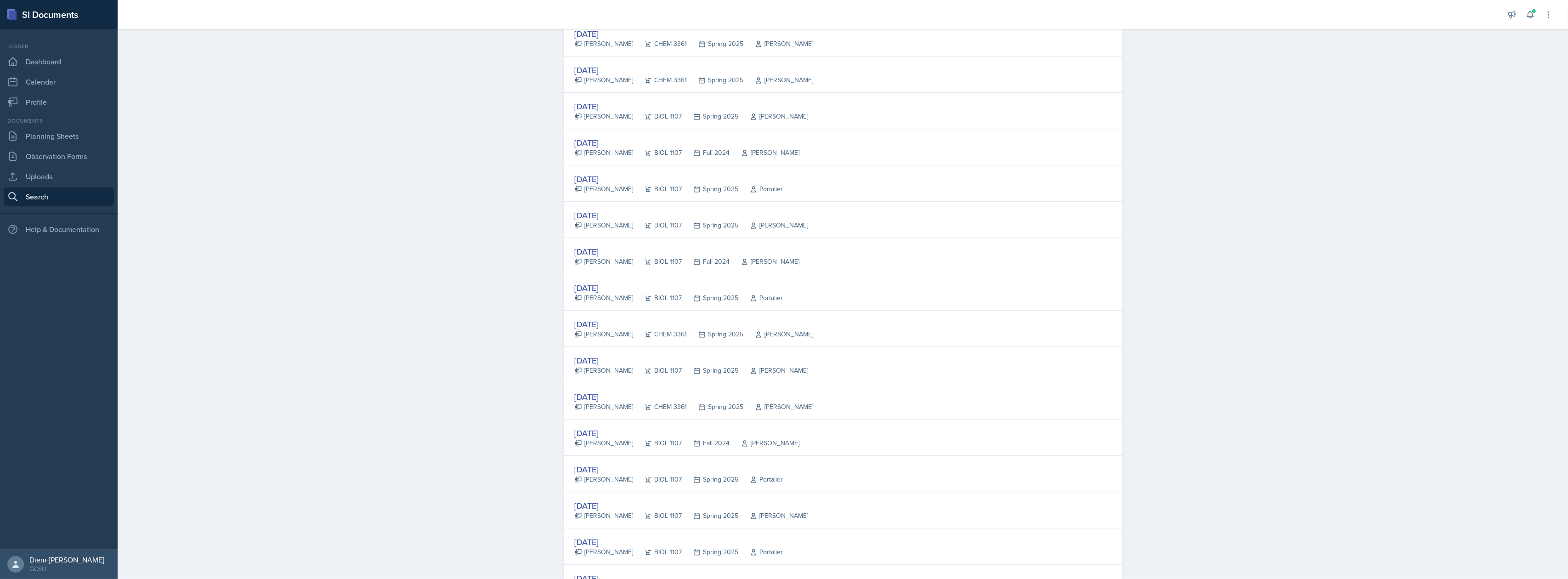
click at [687, 181] on div "[DATE]" at bounding box center [679, 179] width 209 height 13
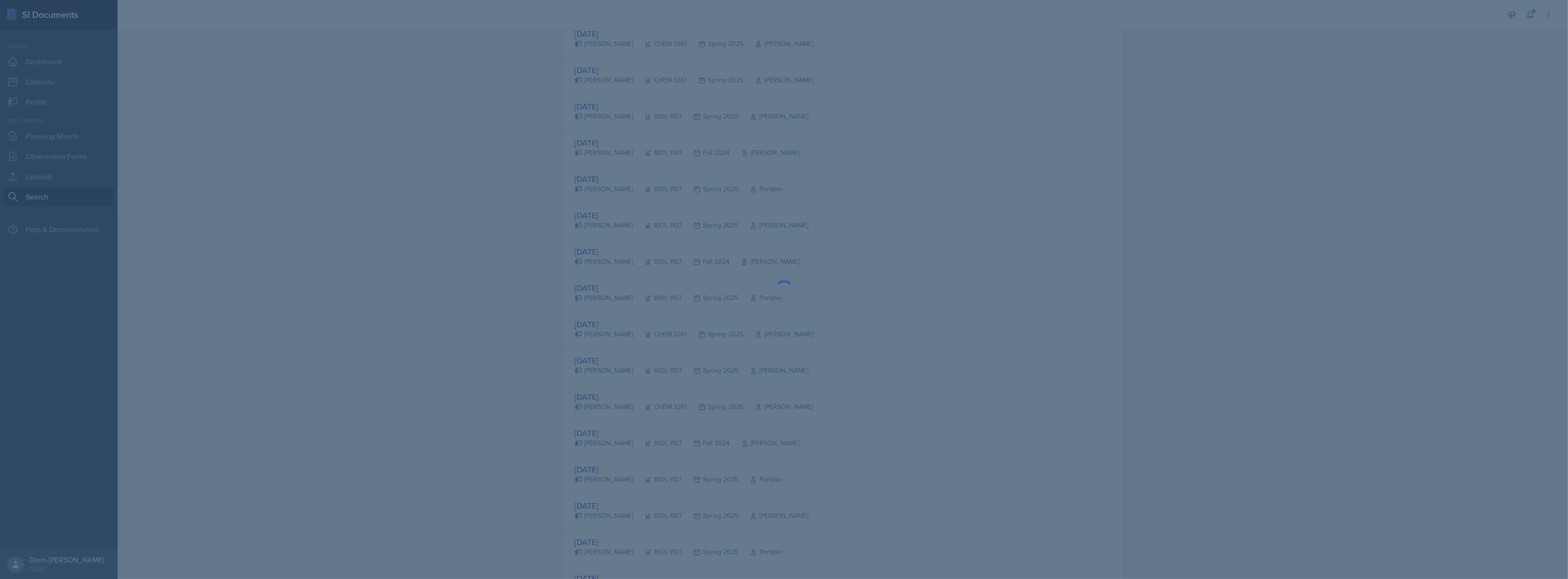
scroll to position [0, 0]
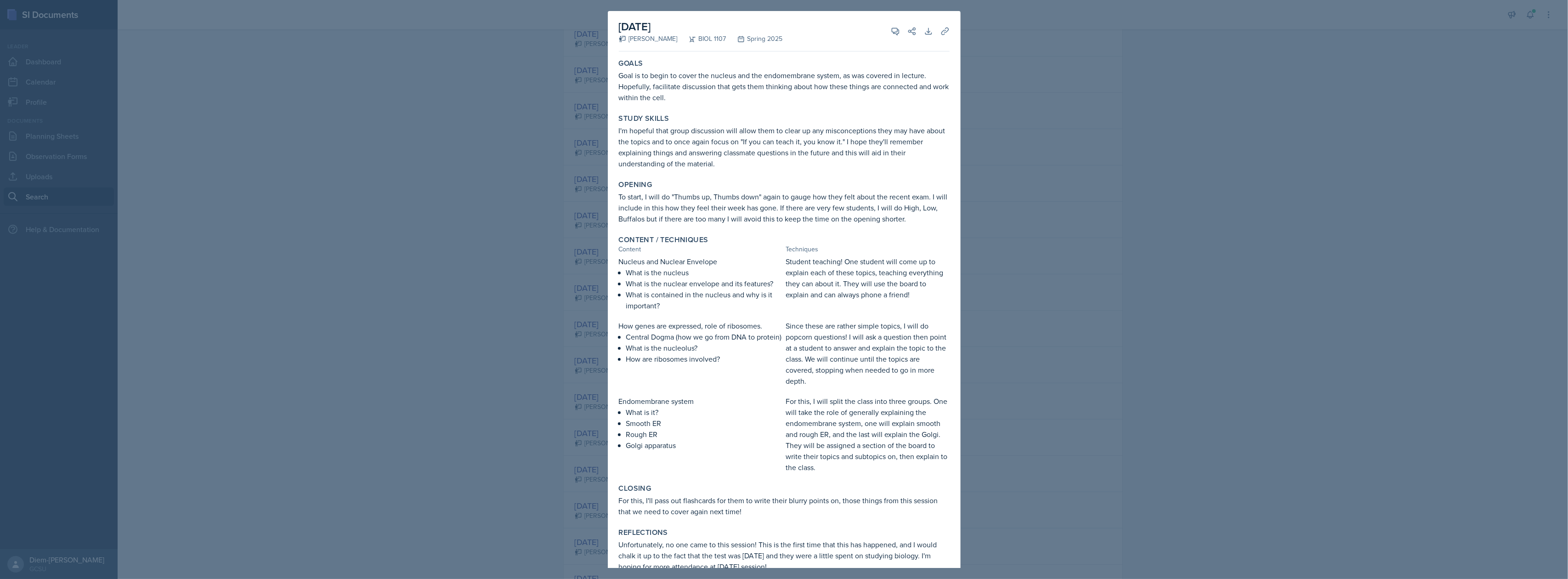
click at [993, 170] on div at bounding box center [784, 289] width 1568 height 579
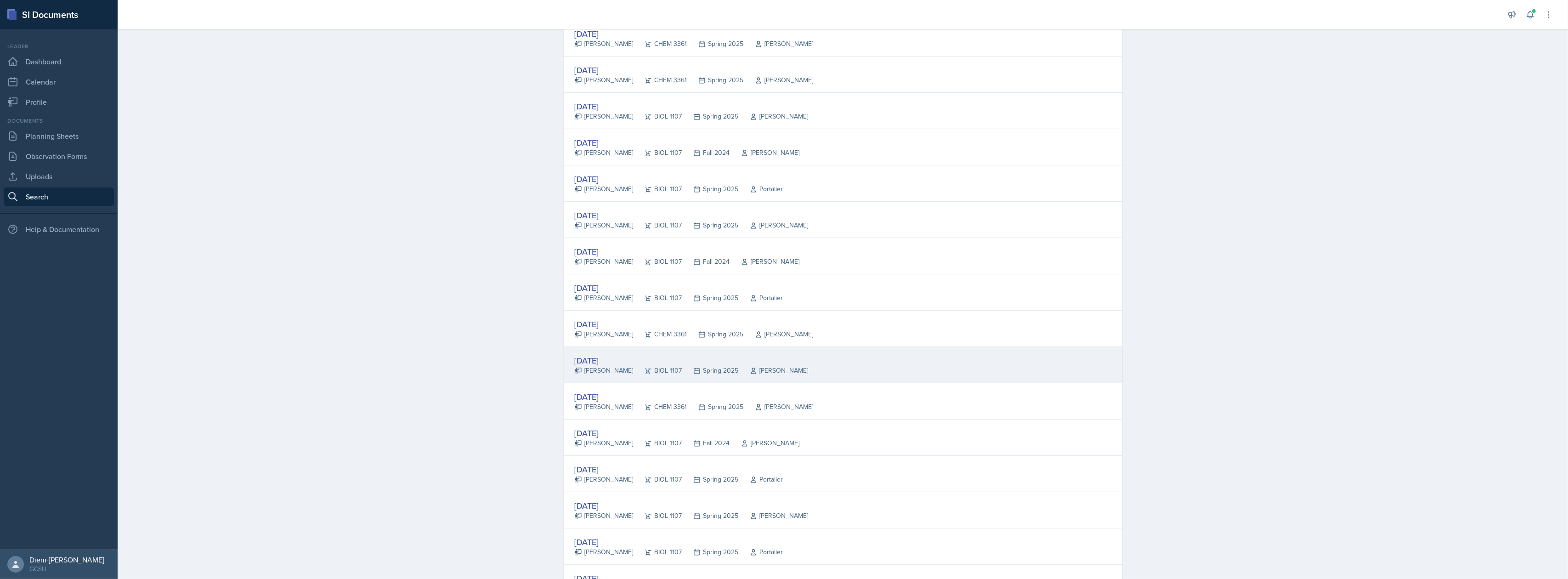
click at [742, 373] on div "[PERSON_NAME]" at bounding box center [774, 370] width 70 height 9
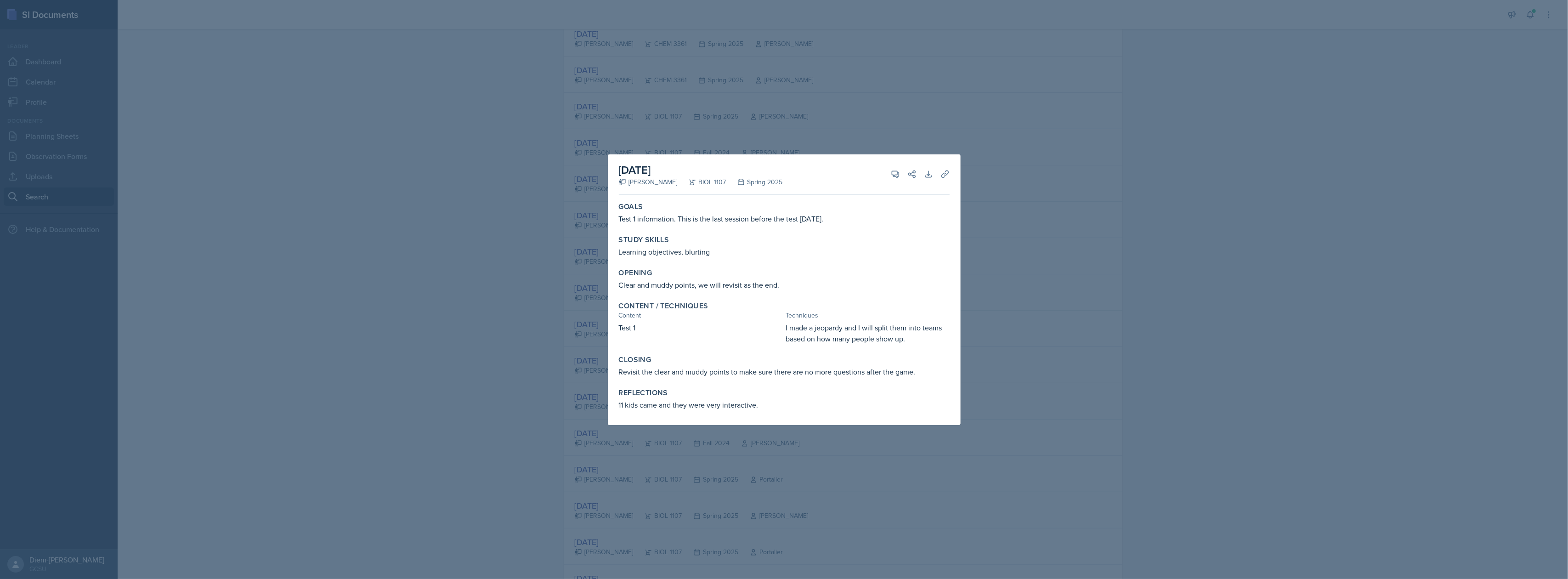
click at [988, 308] on div at bounding box center [784, 289] width 1568 height 579
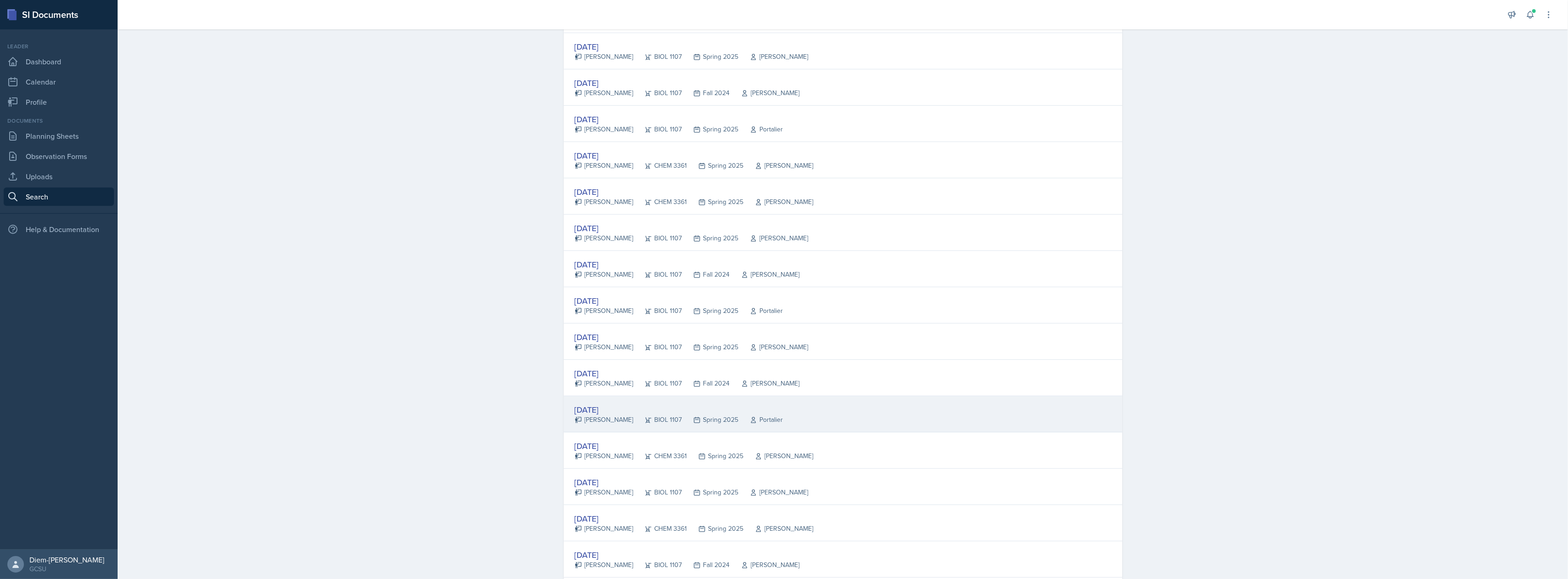
scroll to position [368, 0]
click at [708, 411] on div "[DATE]" at bounding box center [679, 409] width 209 height 13
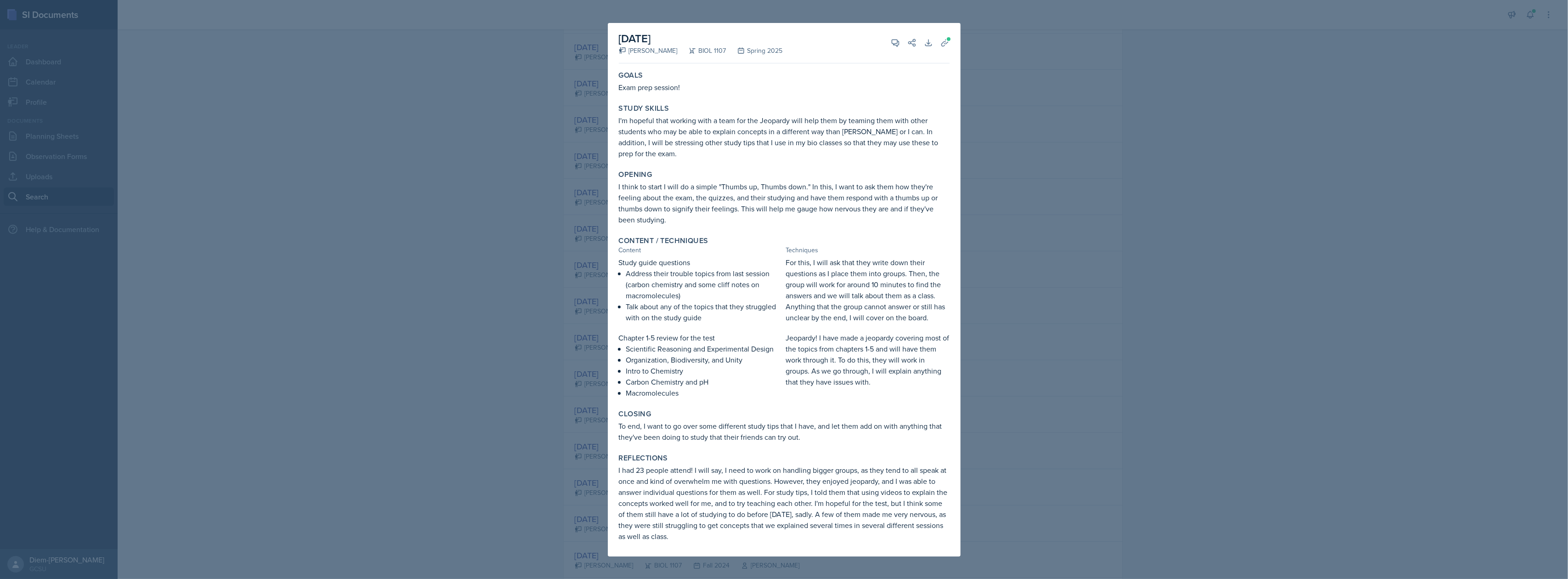
click at [1092, 247] on div at bounding box center [784, 289] width 1568 height 579
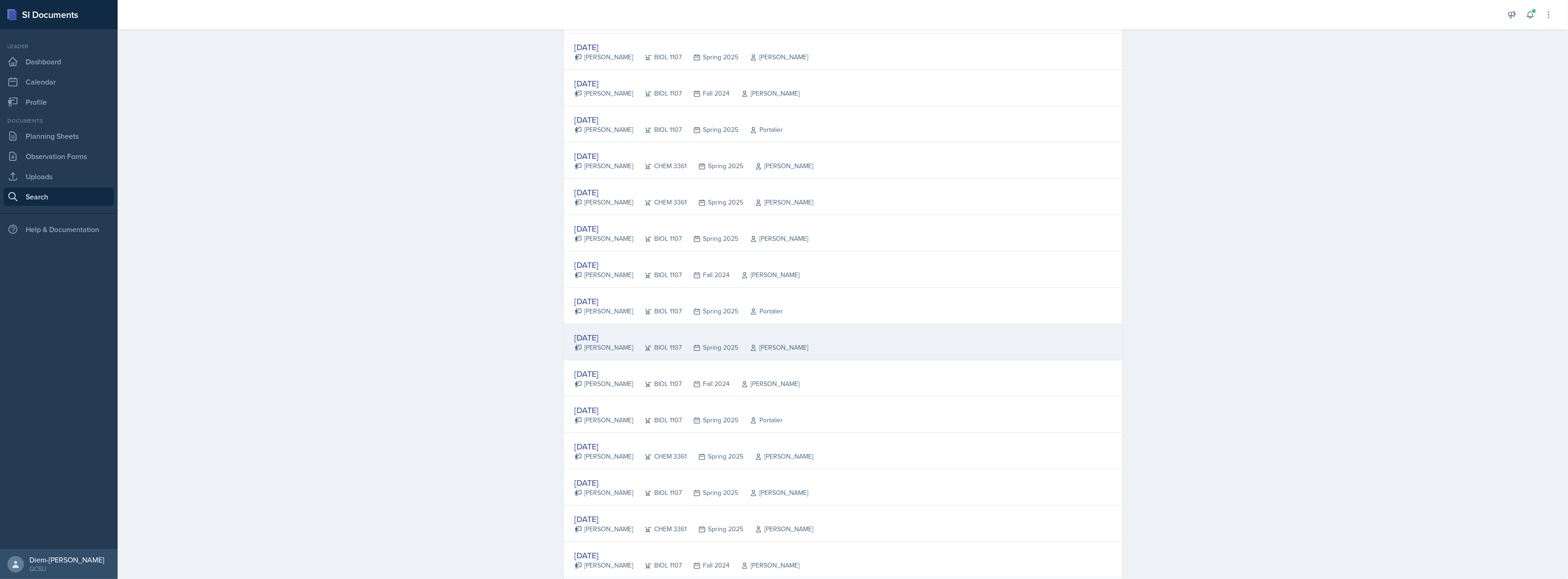
click at [704, 347] on div "Spring 2025" at bounding box center [710, 347] width 57 height 9
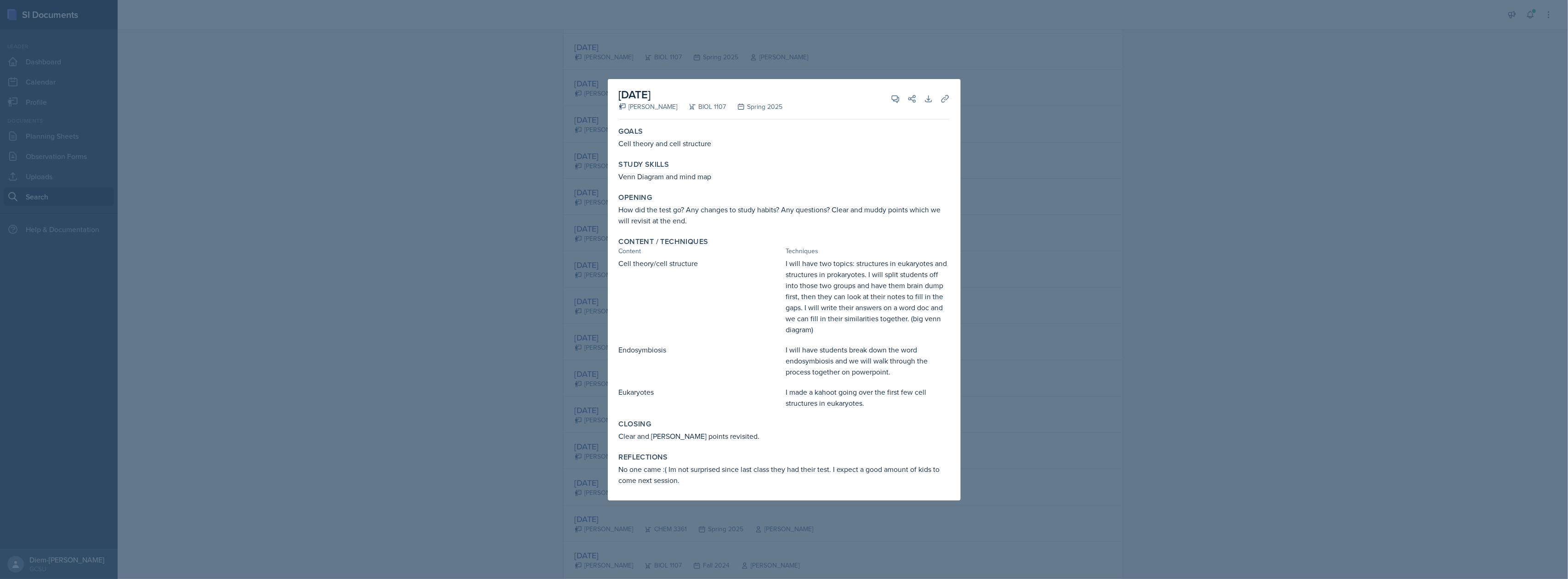
click at [1035, 209] on div at bounding box center [784, 289] width 1568 height 579
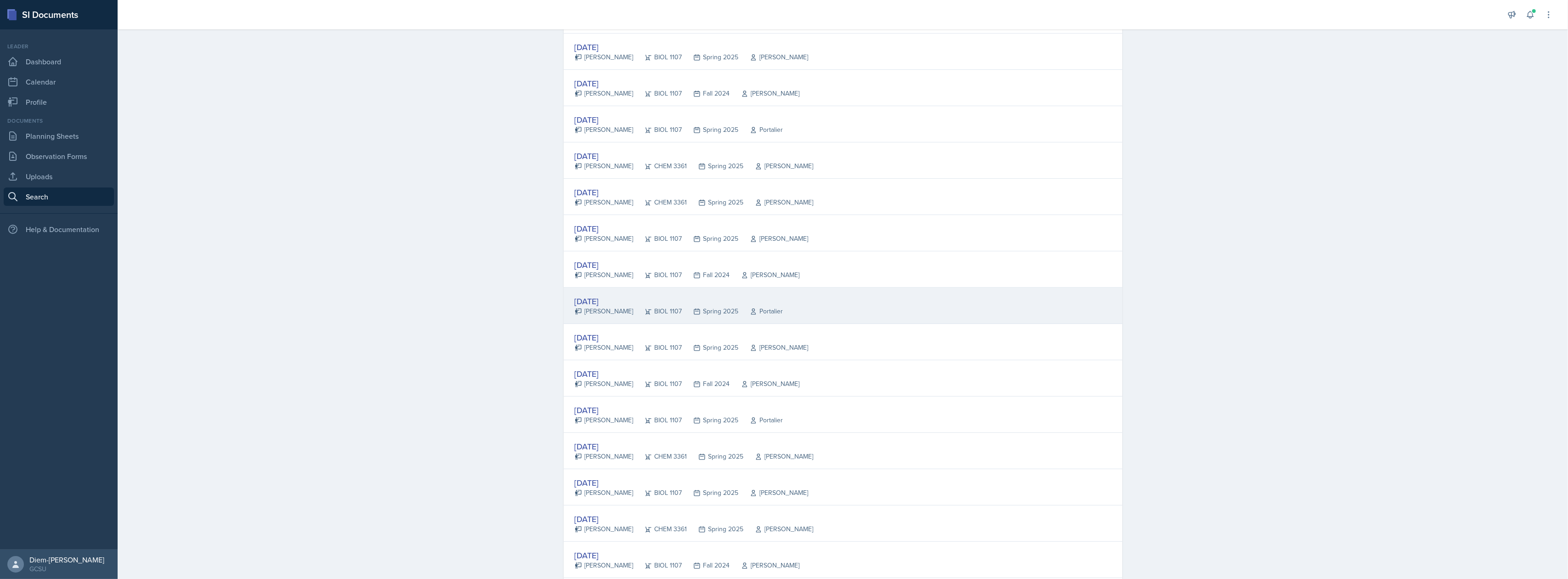
scroll to position [306, 0]
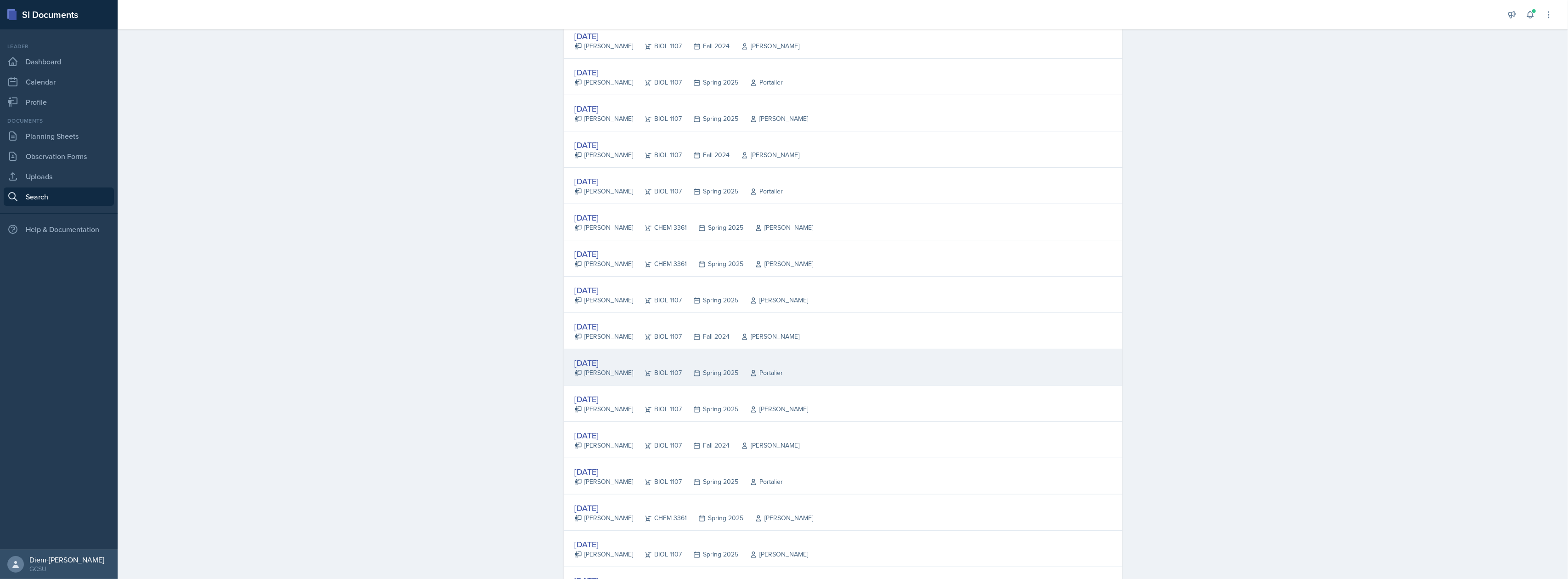
click at [670, 368] on div "[DATE]" at bounding box center [679, 363] width 209 height 13
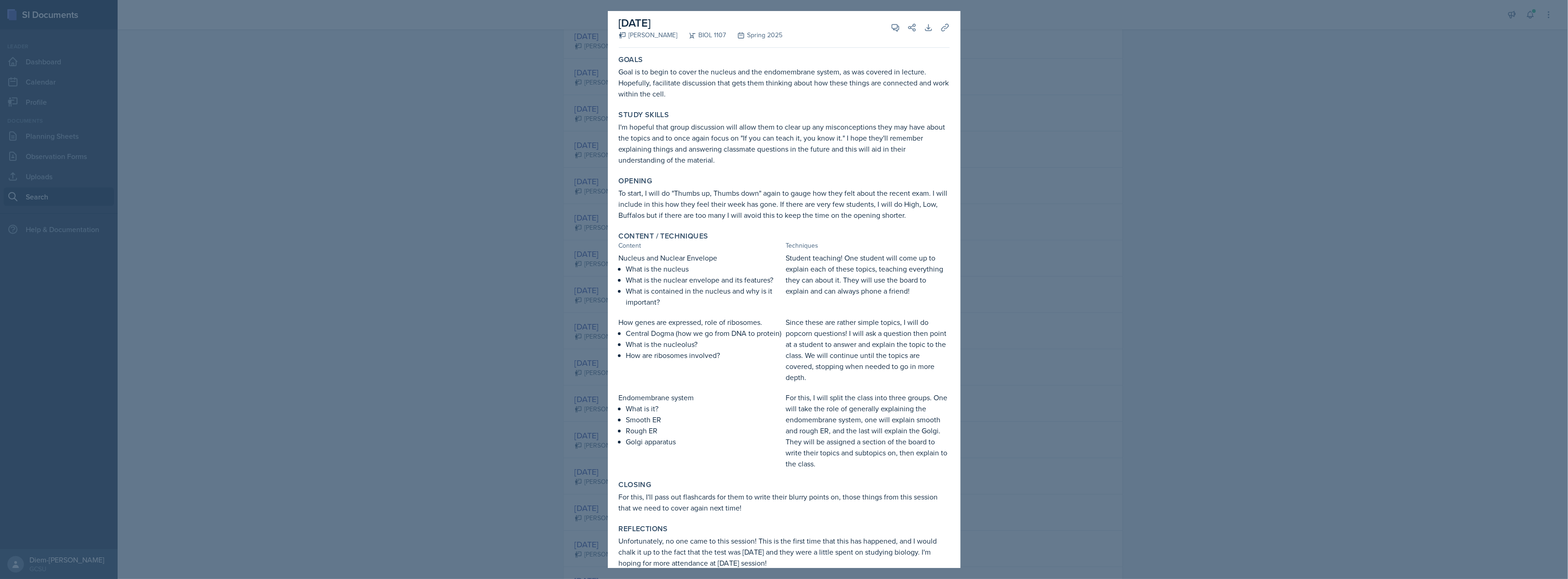
scroll to position [0, 0]
click at [1031, 265] on div at bounding box center [784, 289] width 1568 height 579
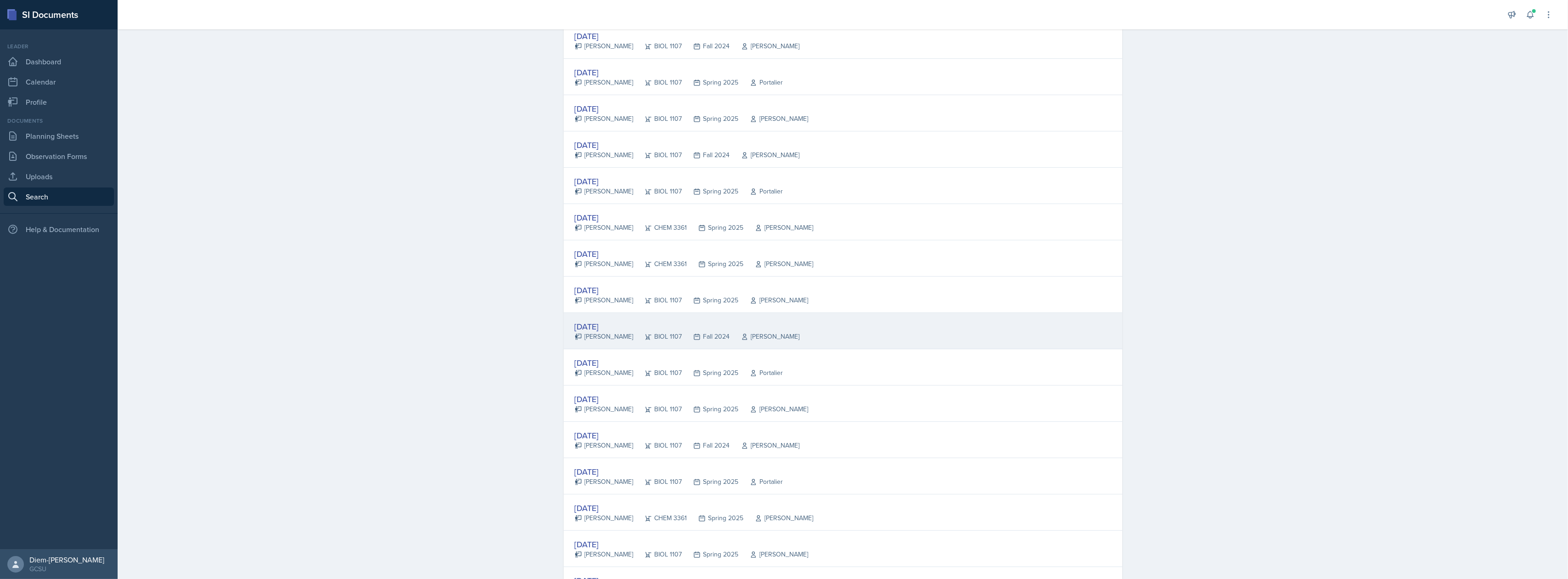
click at [653, 331] on div "[DATE]" at bounding box center [687, 326] width 225 height 13
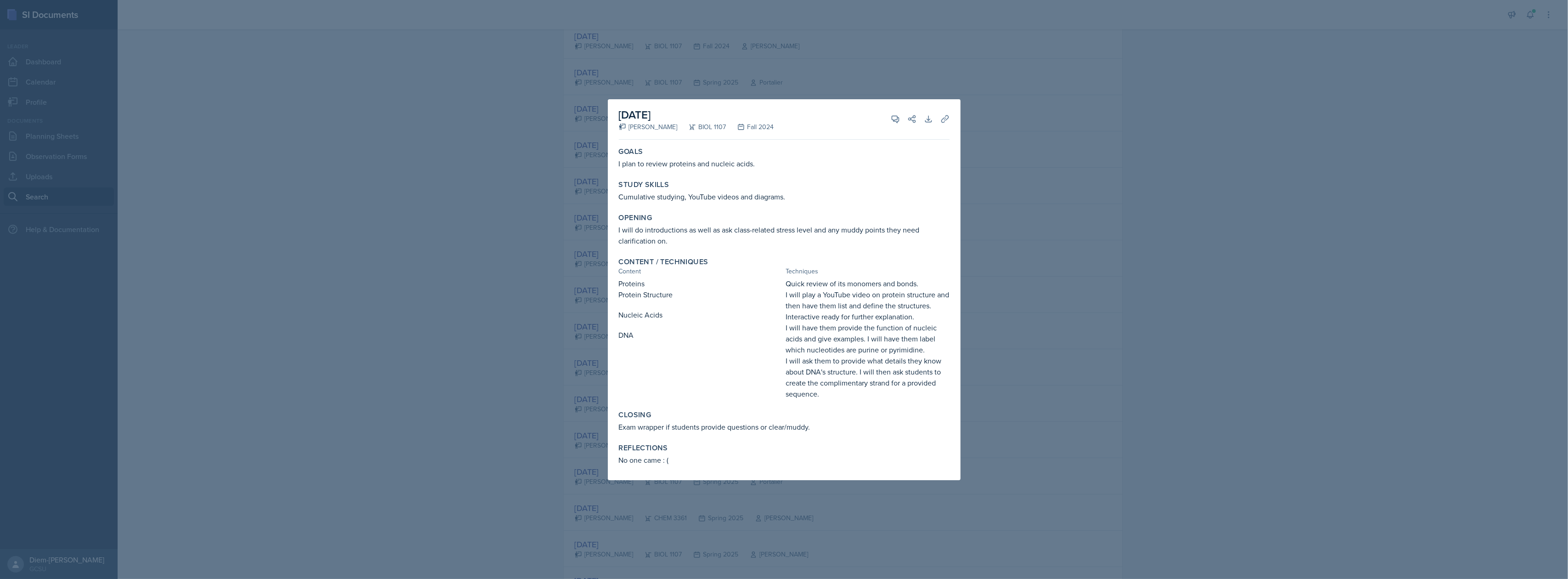
click at [979, 240] on div at bounding box center [784, 289] width 1568 height 579
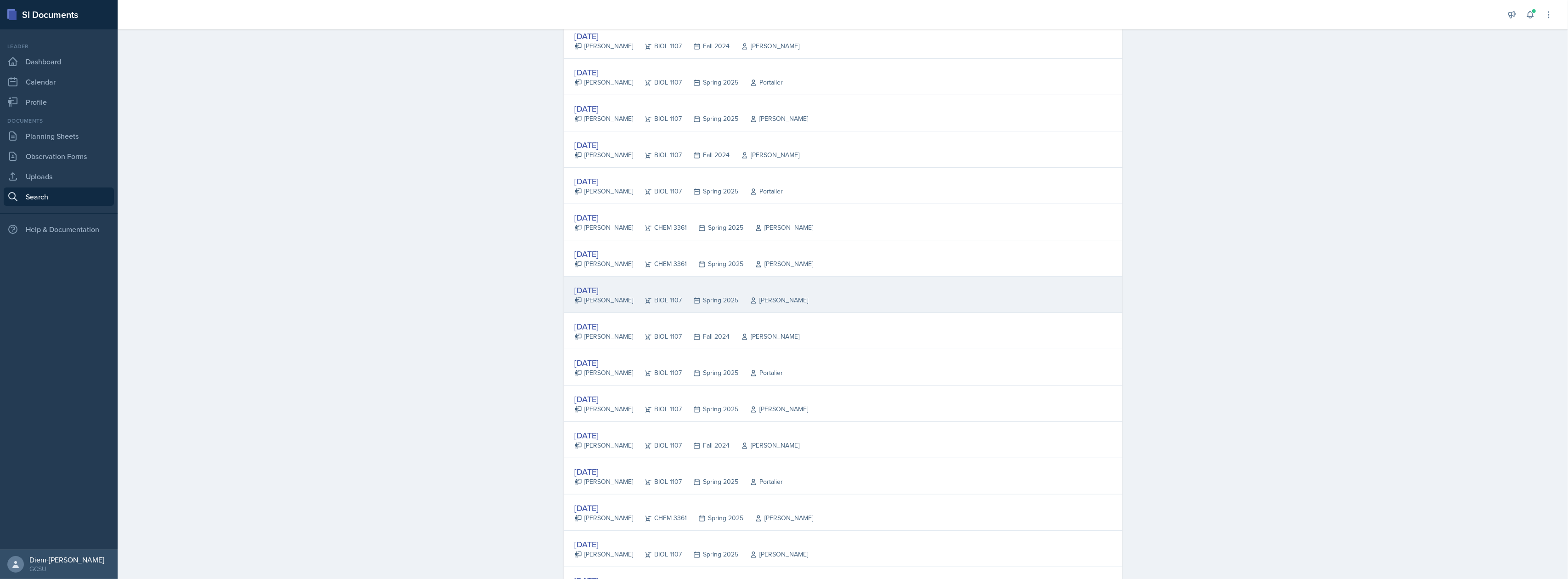
click at [654, 300] on div "BIOL 1107" at bounding box center [657, 300] width 48 height 9
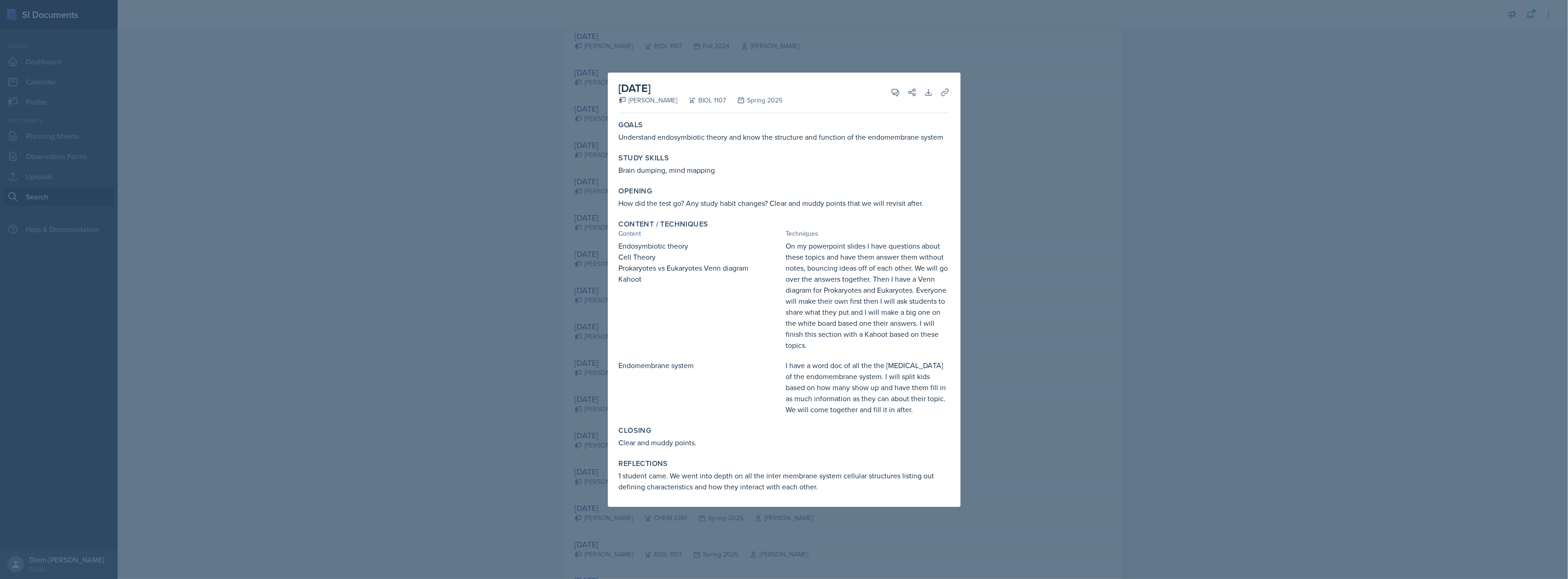
click at [1122, 305] on div at bounding box center [784, 289] width 1568 height 579
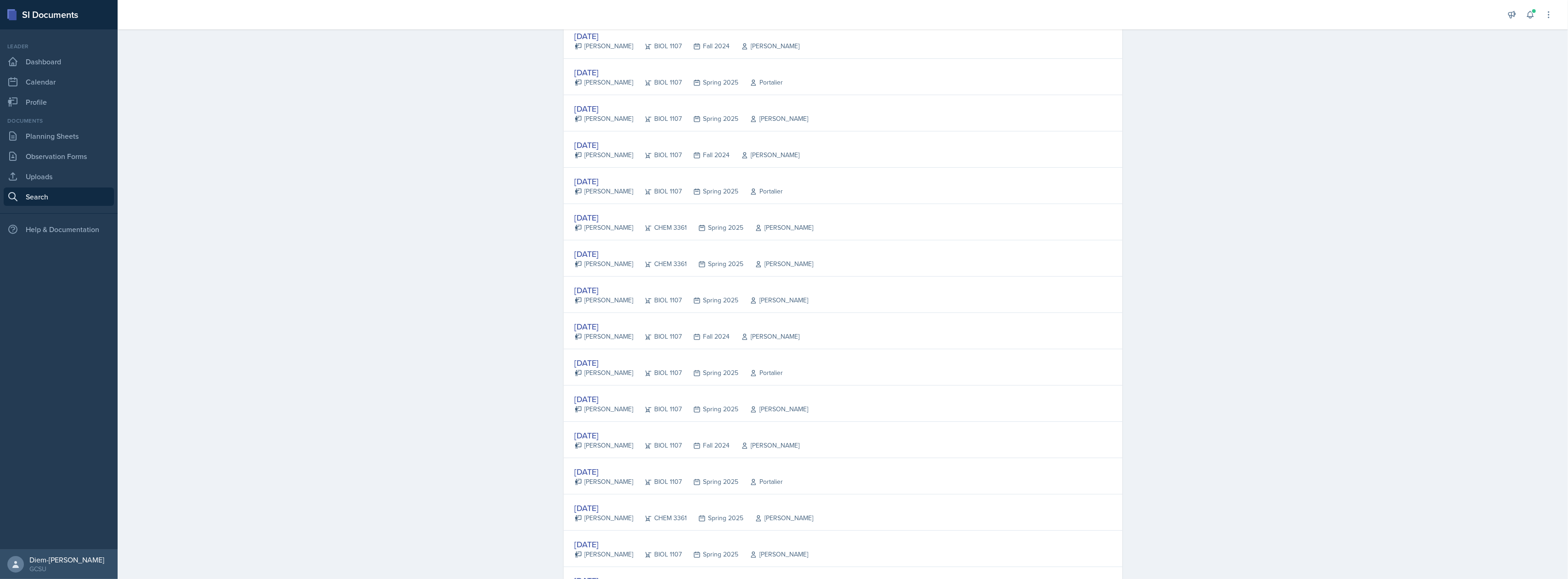
click at [687, 263] on div "Spring 2025" at bounding box center [715, 264] width 57 height 9
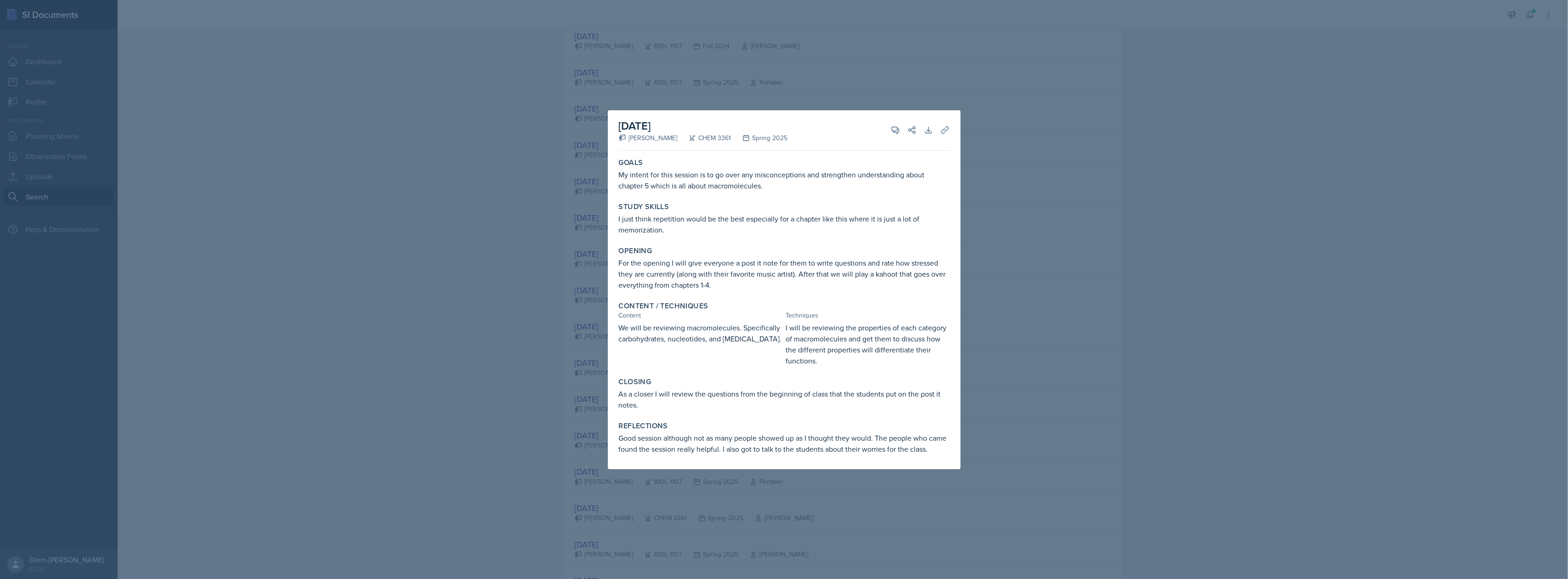
click at [1007, 221] on div at bounding box center [784, 289] width 1568 height 579
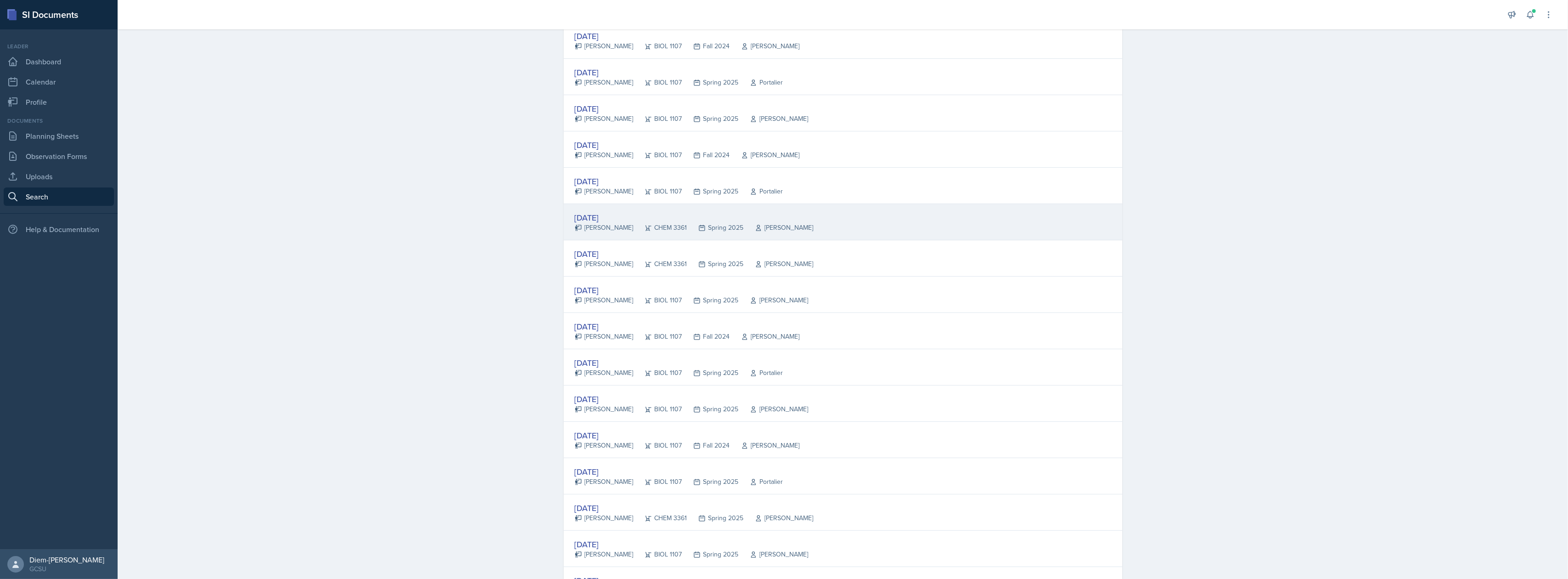
scroll to position [245, 0]
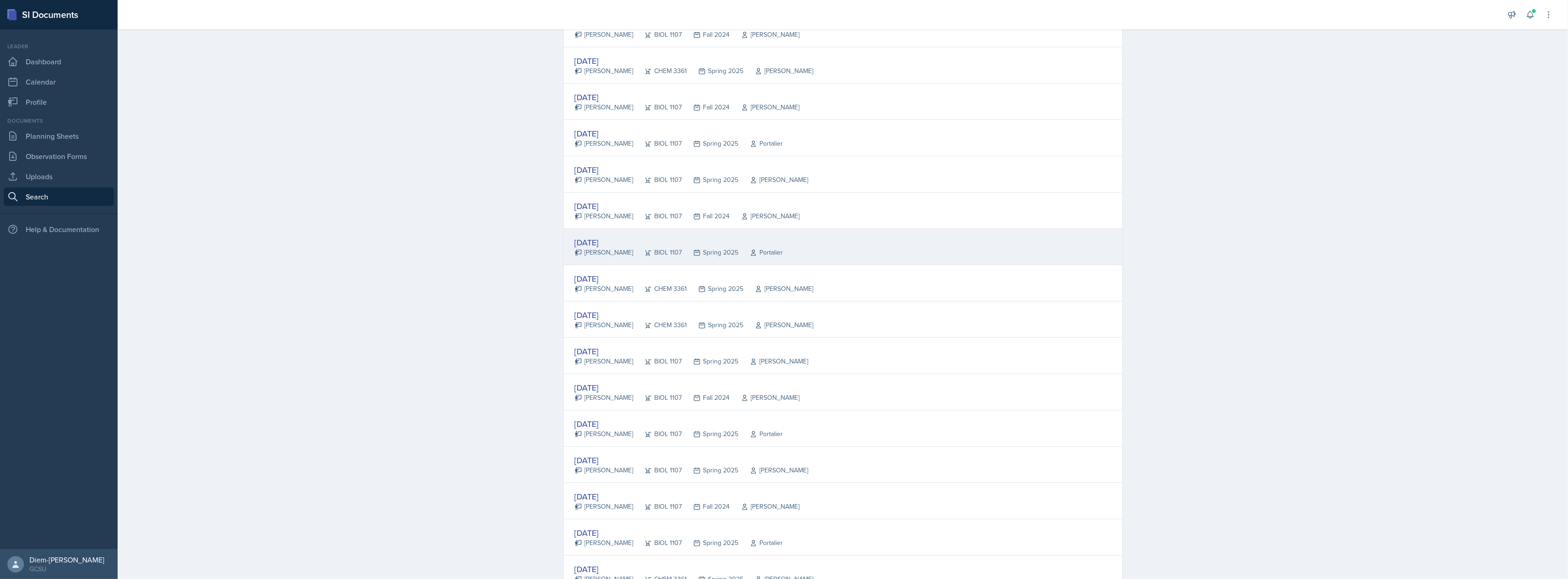
click at [712, 256] on div "Spring 2025" at bounding box center [710, 252] width 57 height 9
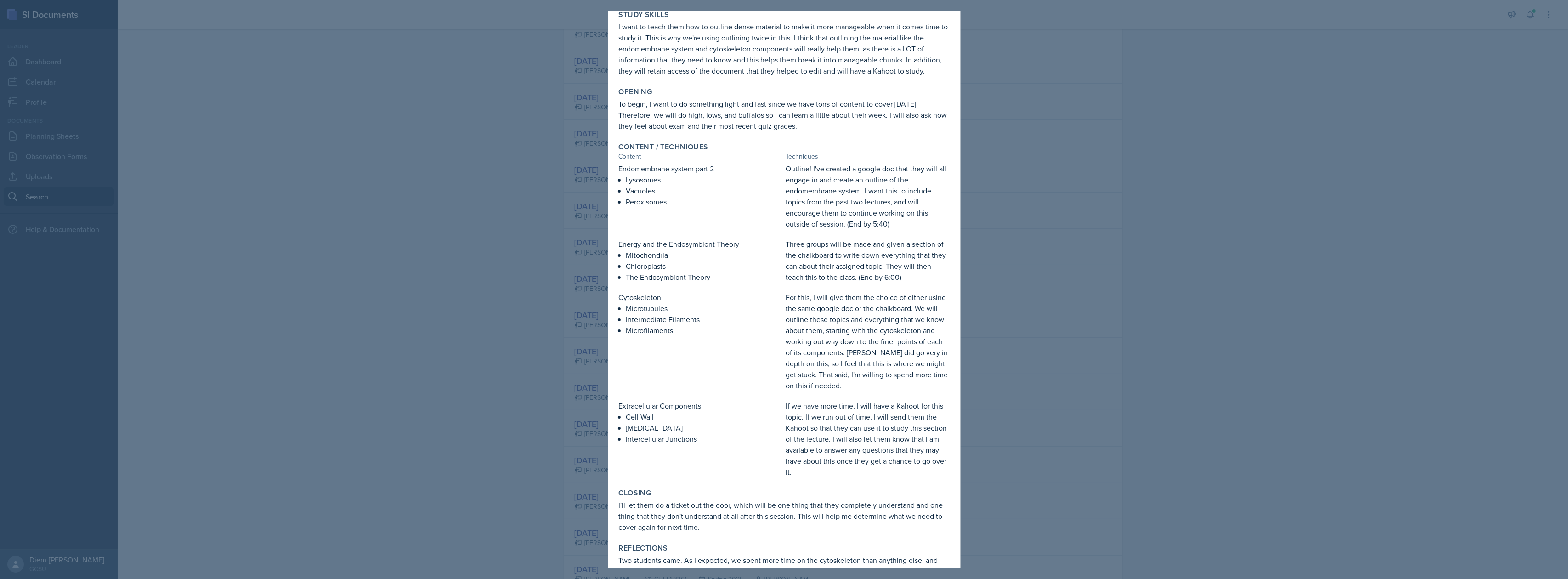
scroll to position [0, 0]
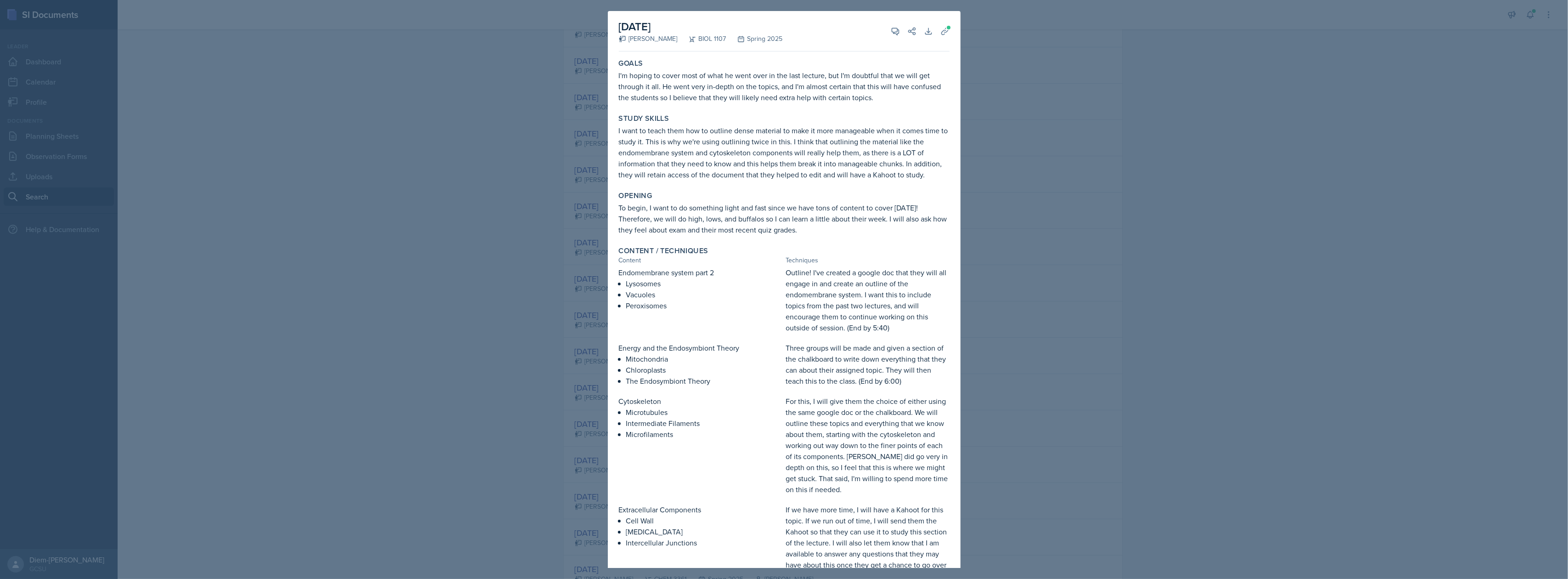
drag, startPoint x: 1028, startPoint y: 266, endPoint x: 998, endPoint y: 272, distance: 30.6
click at [1028, 265] on div at bounding box center [784, 289] width 1568 height 579
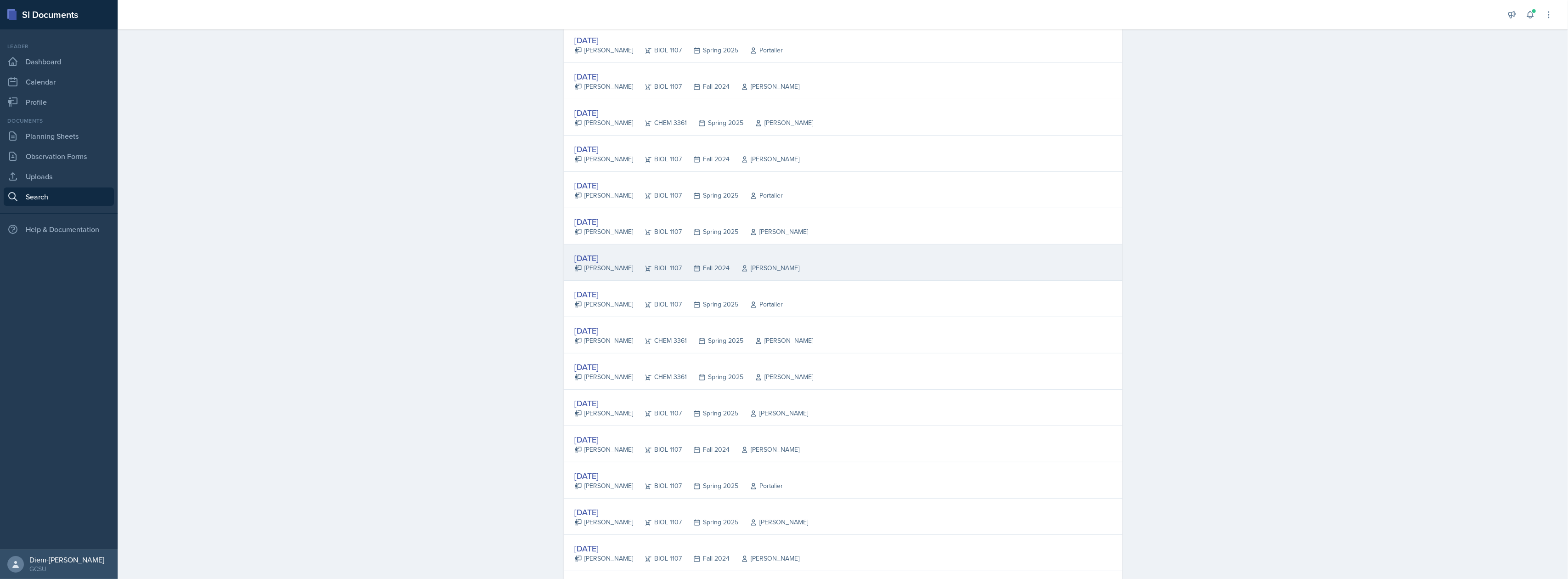
scroll to position [122, 0]
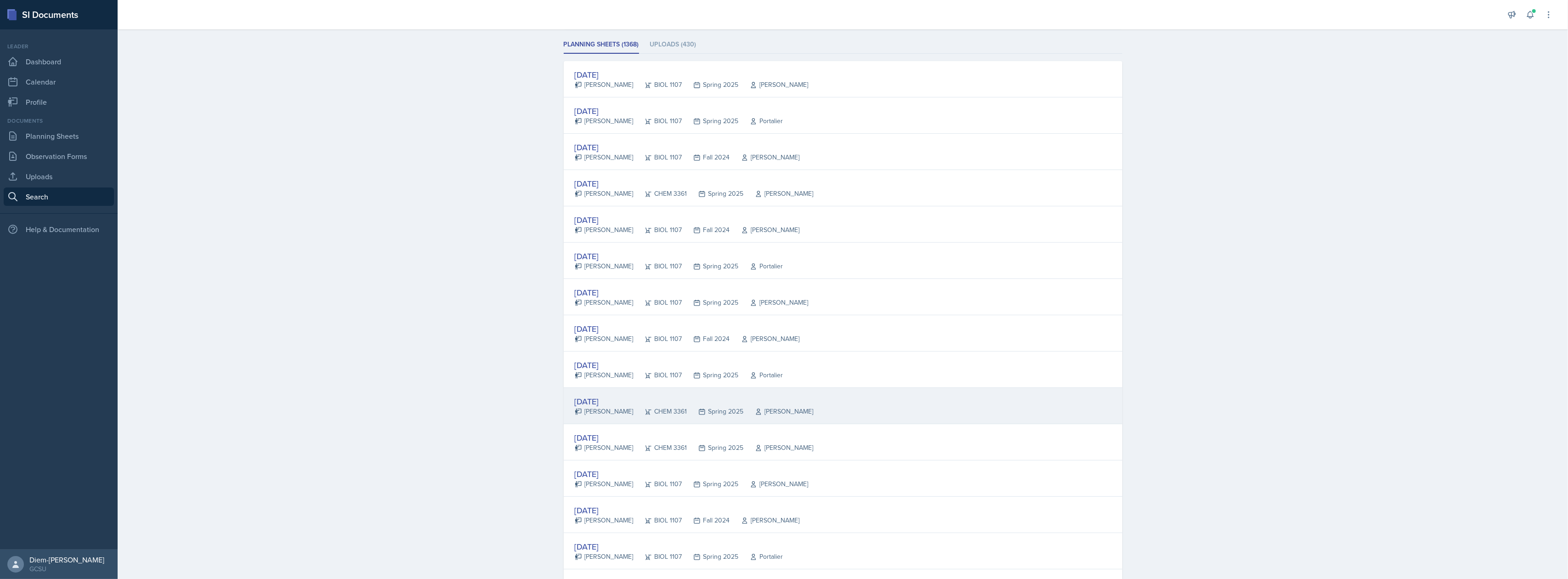
click at [815, 400] on div "[DATE] [PERSON_NAME] CHEM 3361 Spring 2025 [PERSON_NAME]" at bounding box center [842, 405] width 559 height 36
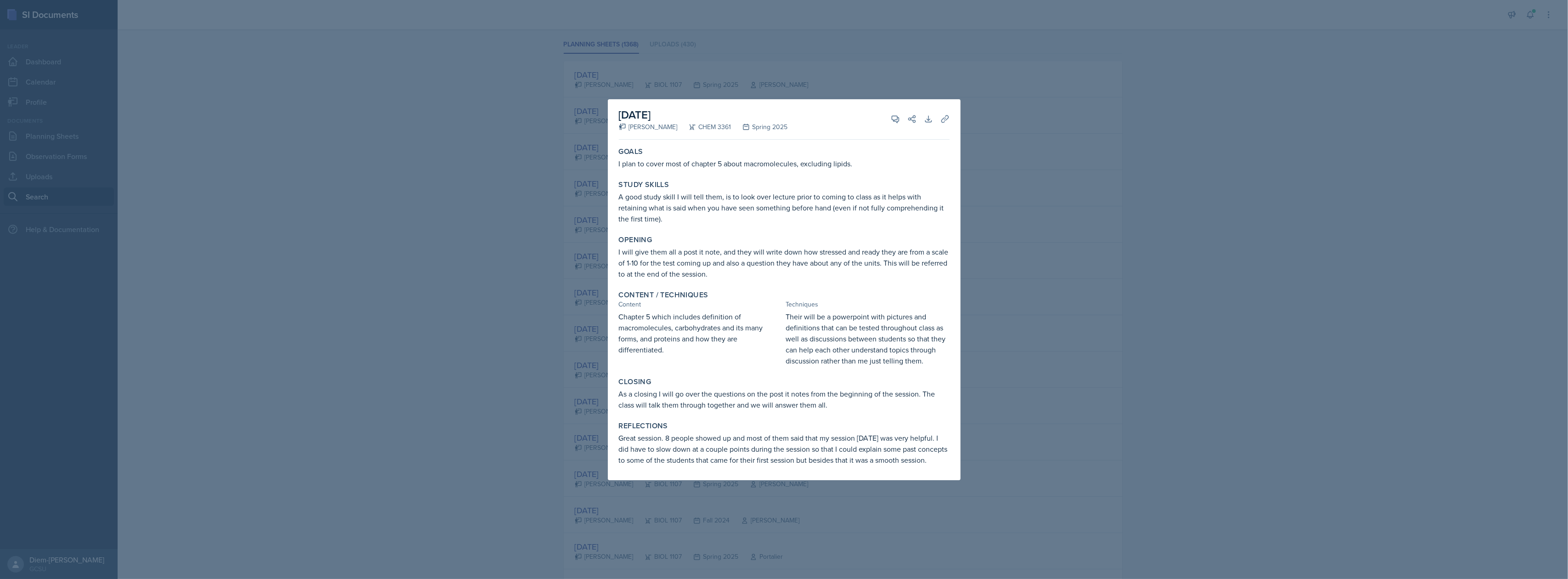
click at [1087, 317] on div at bounding box center [784, 289] width 1568 height 579
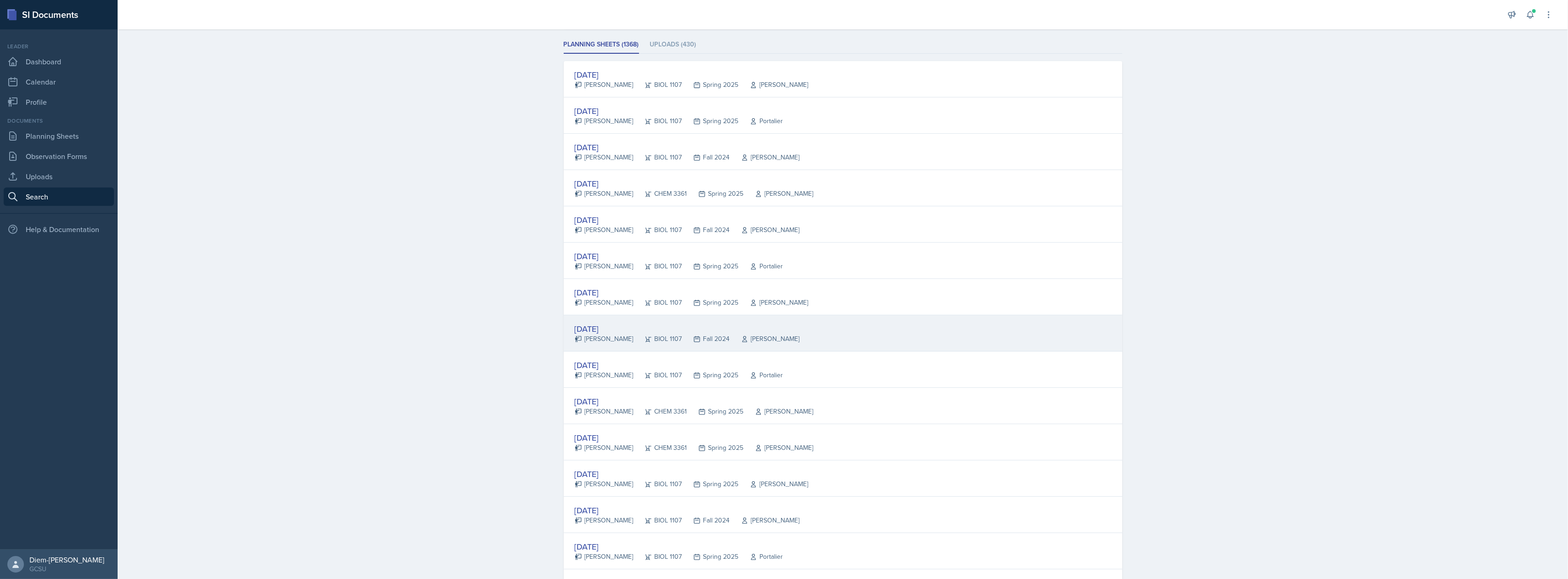
click at [697, 326] on div "[DATE]" at bounding box center [687, 329] width 225 height 13
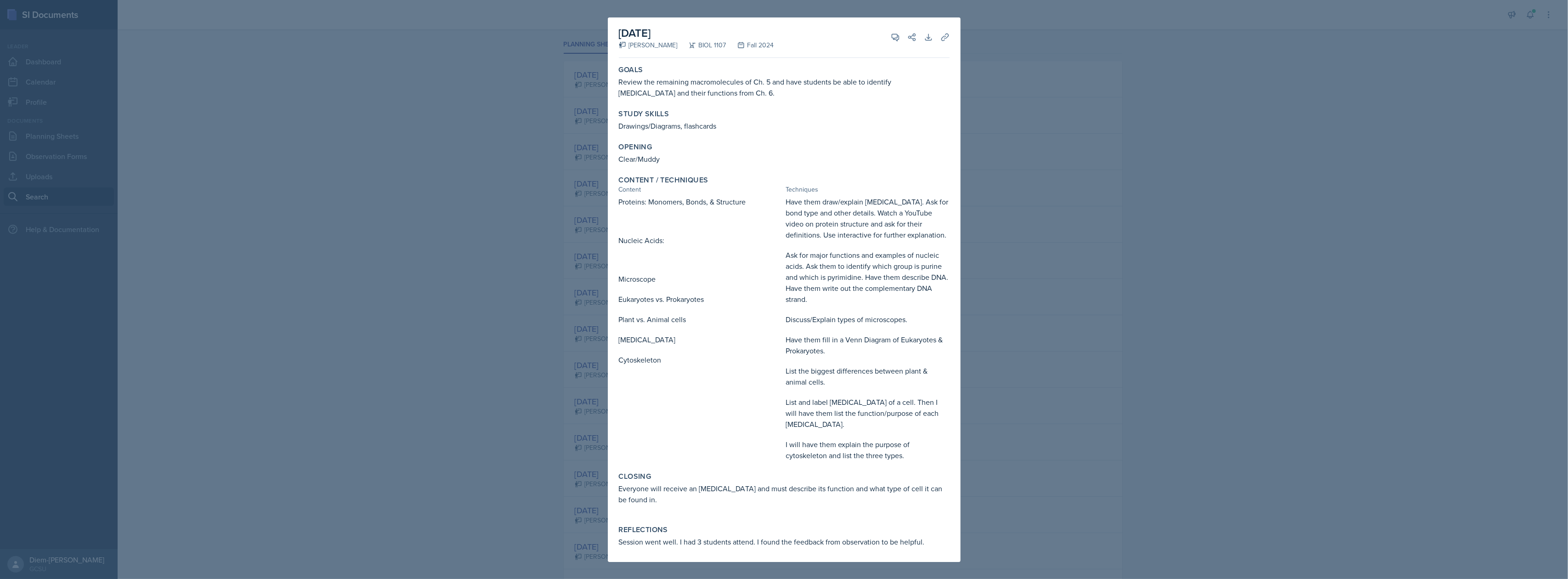
click at [1114, 293] on div at bounding box center [784, 289] width 1568 height 579
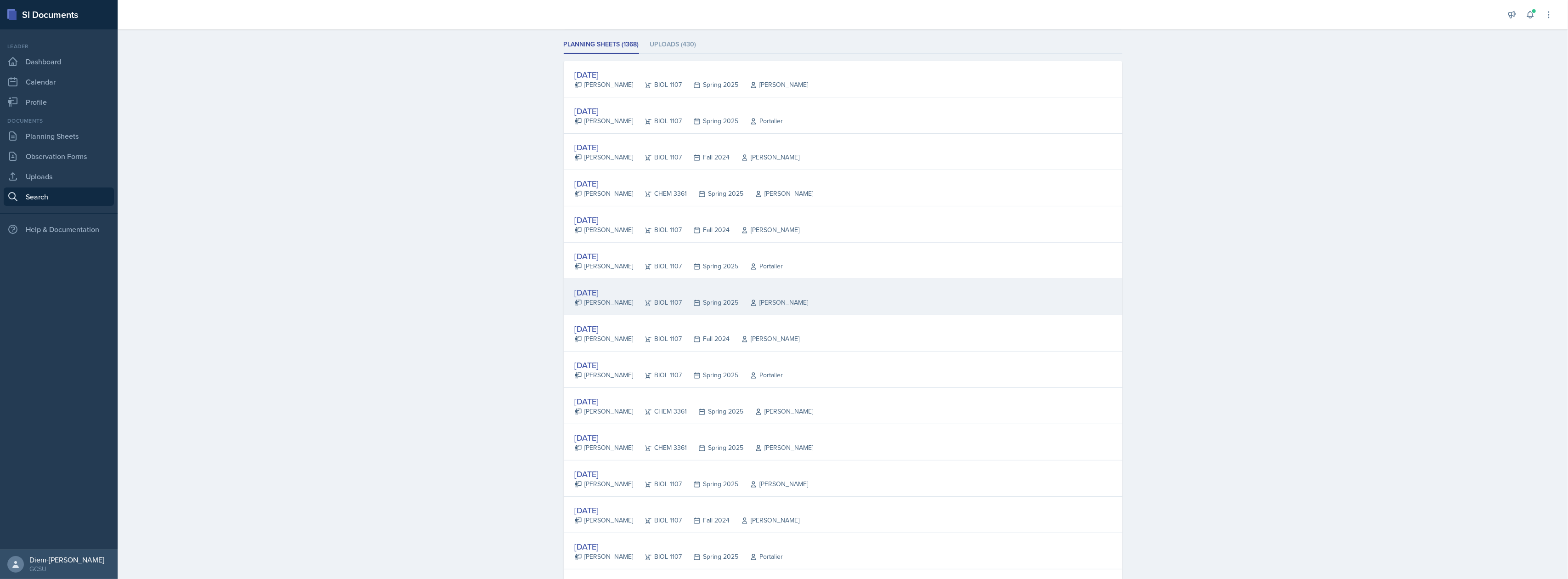
click at [608, 309] on div "[DATE] [PERSON_NAME] BIOL 1107 Spring 2025 [PERSON_NAME]" at bounding box center [842, 297] width 559 height 36
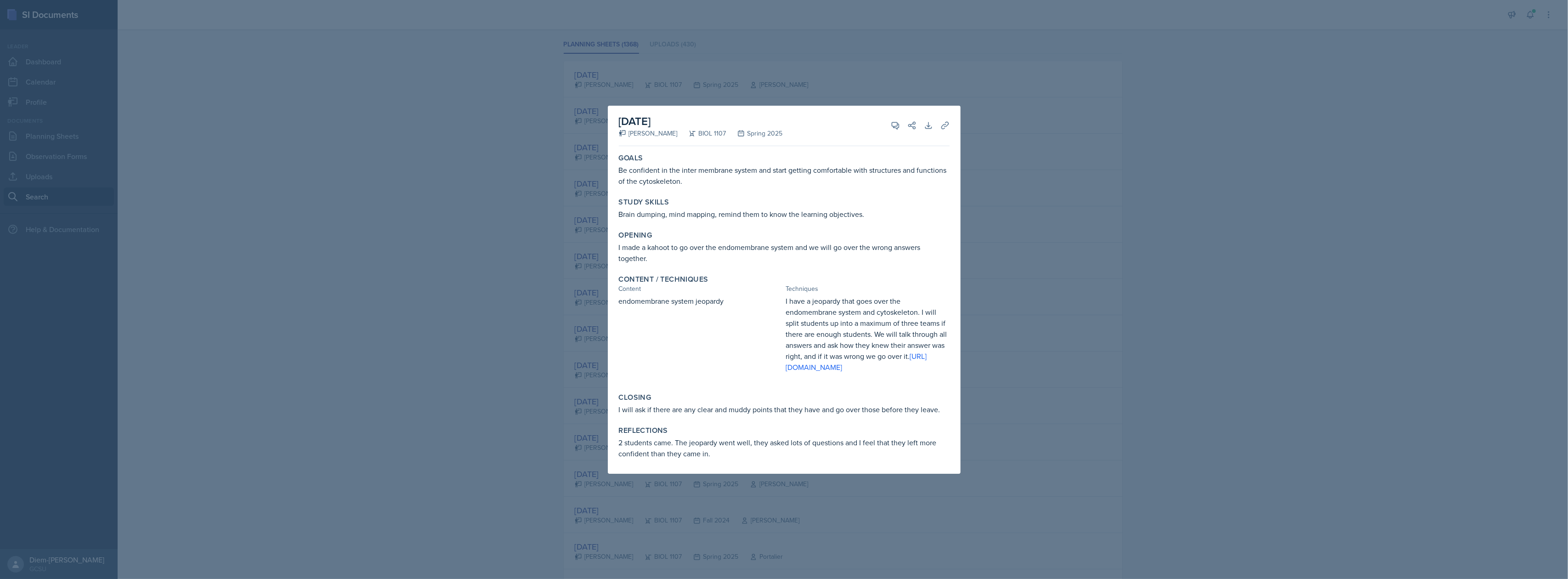
click at [1009, 309] on div at bounding box center [784, 289] width 1568 height 579
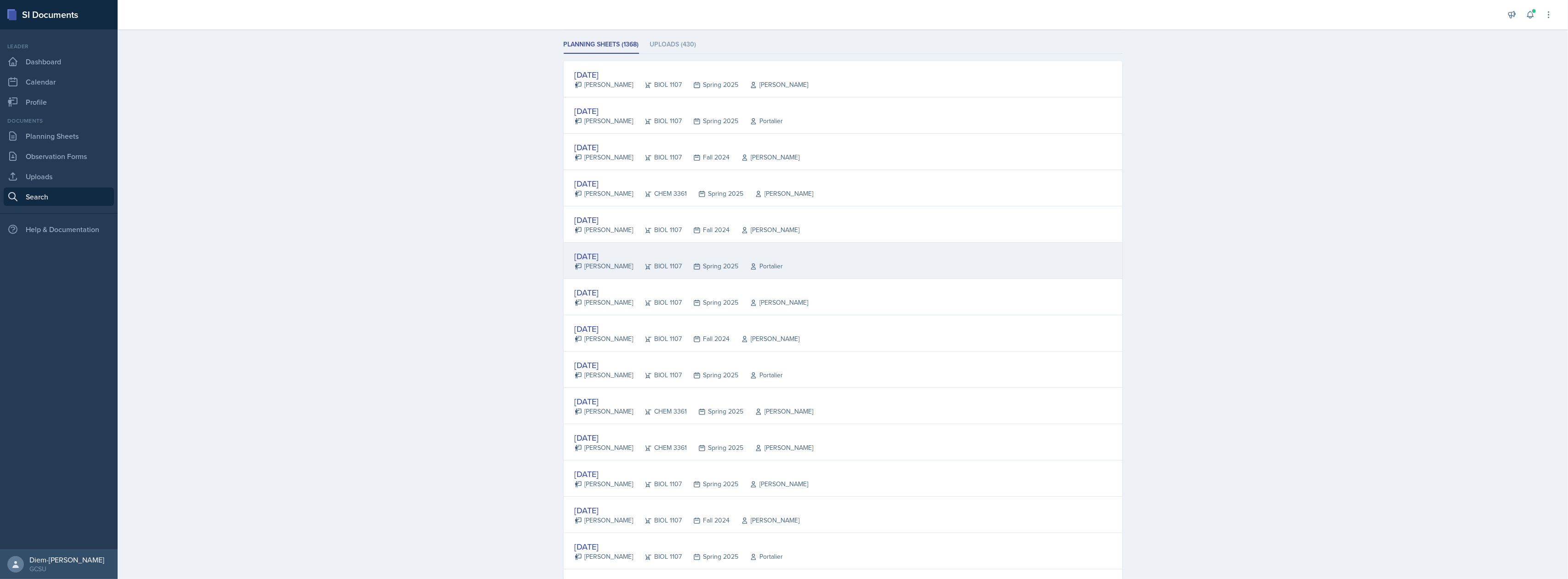
click at [851, 270] on div "[DATE] [PERSON_NAME] BIOL 1107 Spring 2025 Portalier" at bounding box center [842, 260] width 559 height 36
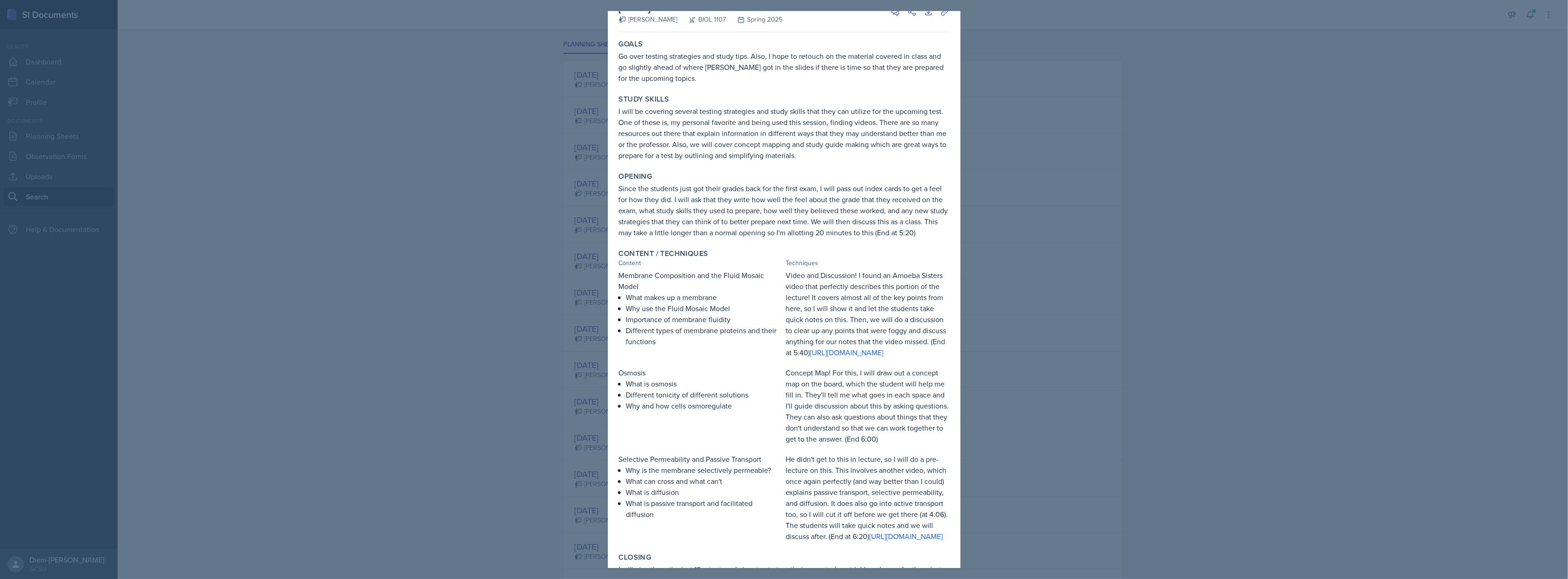
scroll to position [0, 0]
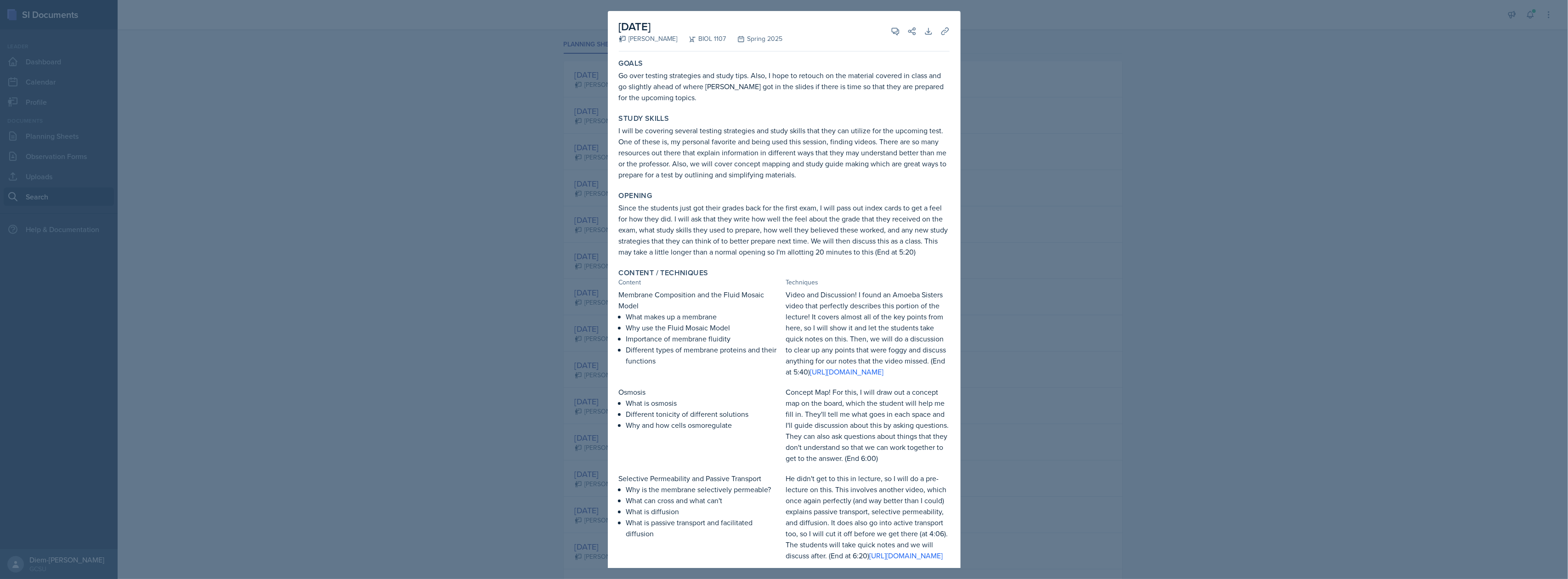
click at [492, 344] on div at bounding box center [784, 289] width 1568 height 579
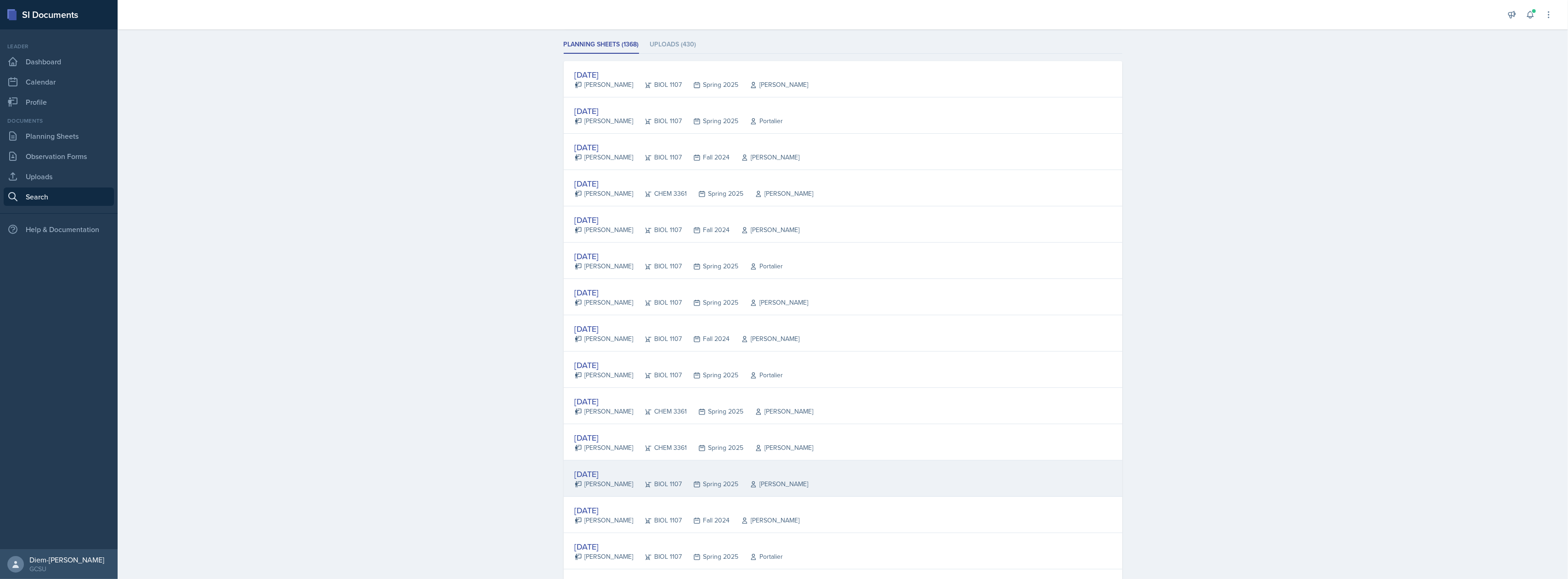
click at [633, 487] on div "BIOL 1107" at bounding box center [657, 483] width 48 height 9
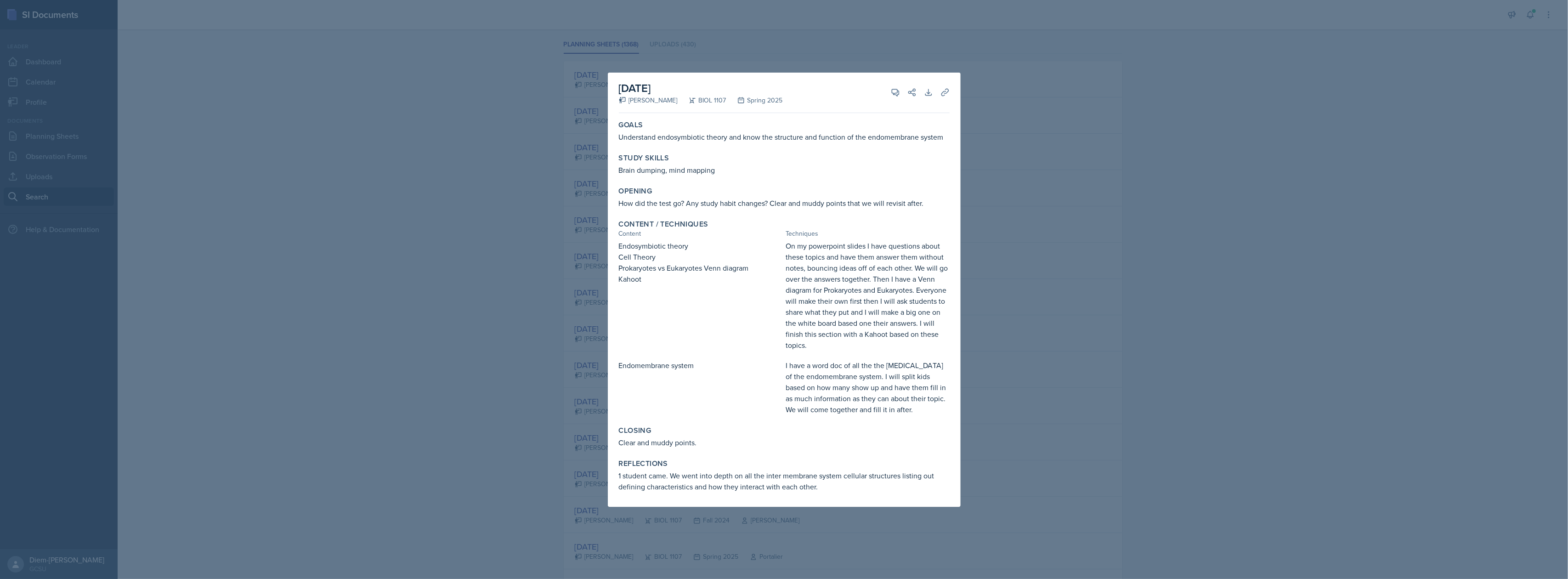
click at [1015, 352] on div at bounding box center [784, 289] width 1568 height 579
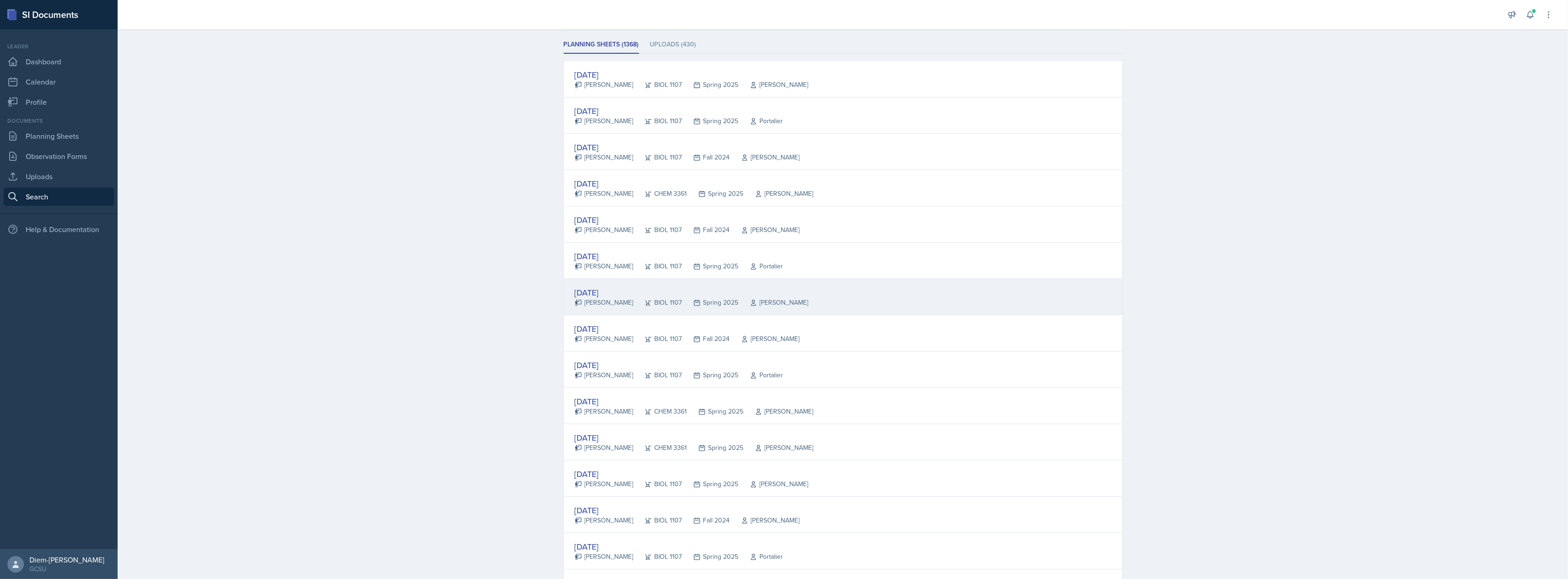
click at [658, 305] on div "BIOL 1107" at bounding box center [657, 302] width 48 height 9
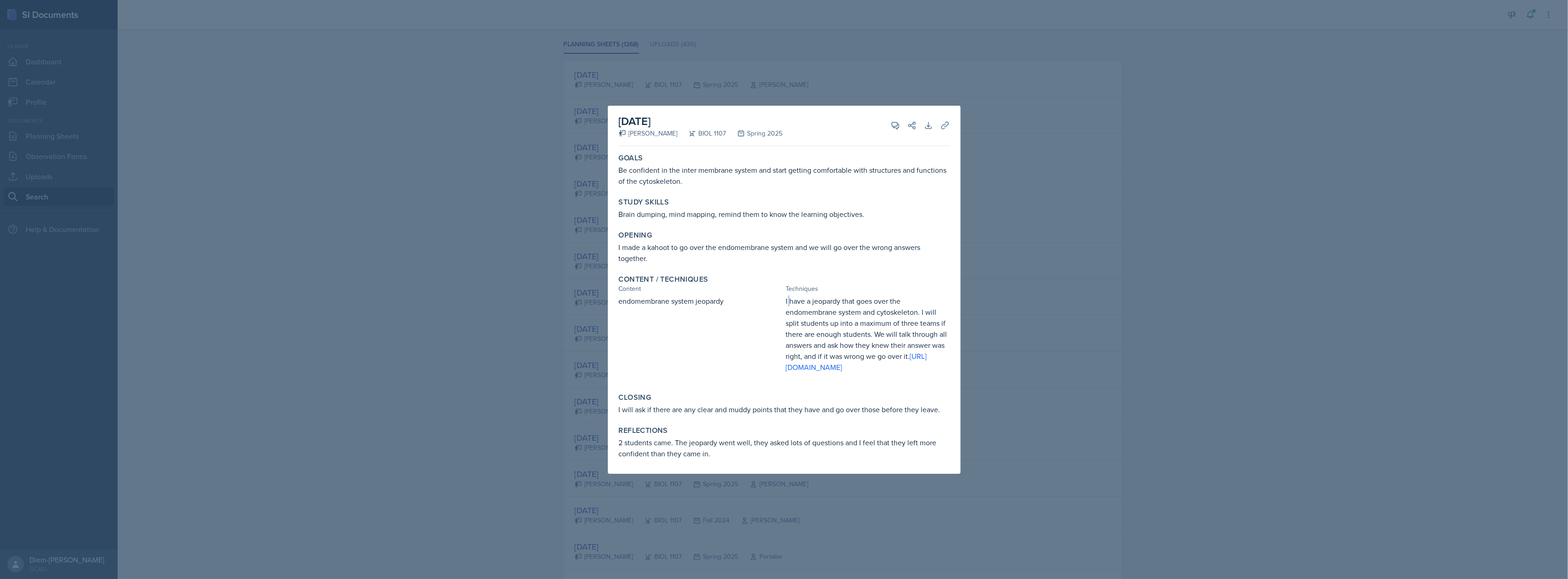
click at [791, 302] on p "I have a jeopardy that goes over the endomembrane system and cytoskeleton. I wi…" at bounding box center [867, 334] width 164 height 77
drag, startPoint x: 785, startPoint y: 300, endPoint x: 937, endPoint y: 354, distance: 161.3
click at [937, 354] on div "endomembrane system jeopardy I have a jeopardy that goes over the endomembrane …" at bounding box center [784, 339] width 331 height 86
click at [887, 294] on div "Content / Techniques Content Techniques endomembrane system jeopardy I have a j…" at bounding box center [784, 328] width 338 height 114
click at [1121, 198] on div at bounding box center [784, 289] width 1568 height 579
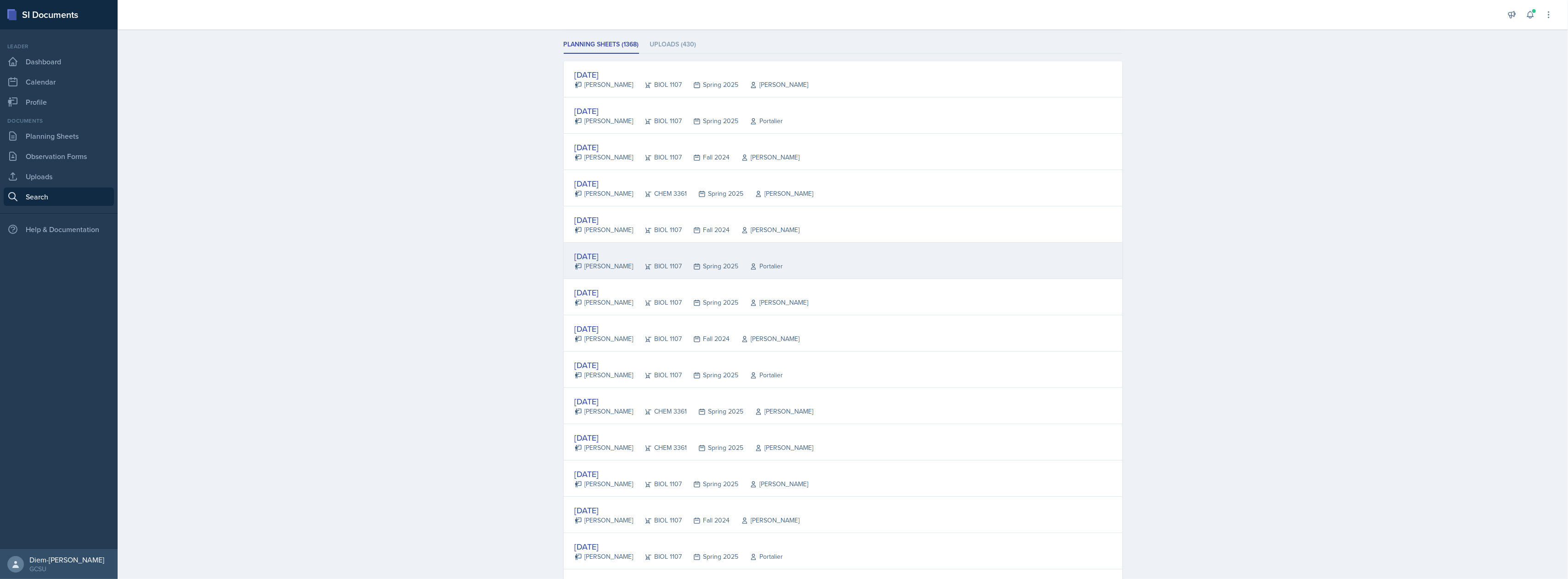
click at [670, 250] on div "[DATE] [PERSON_NAME] BIOL 1107 Spring 2025 Portalier" at bounding box center [842, 260] width 559 height 36
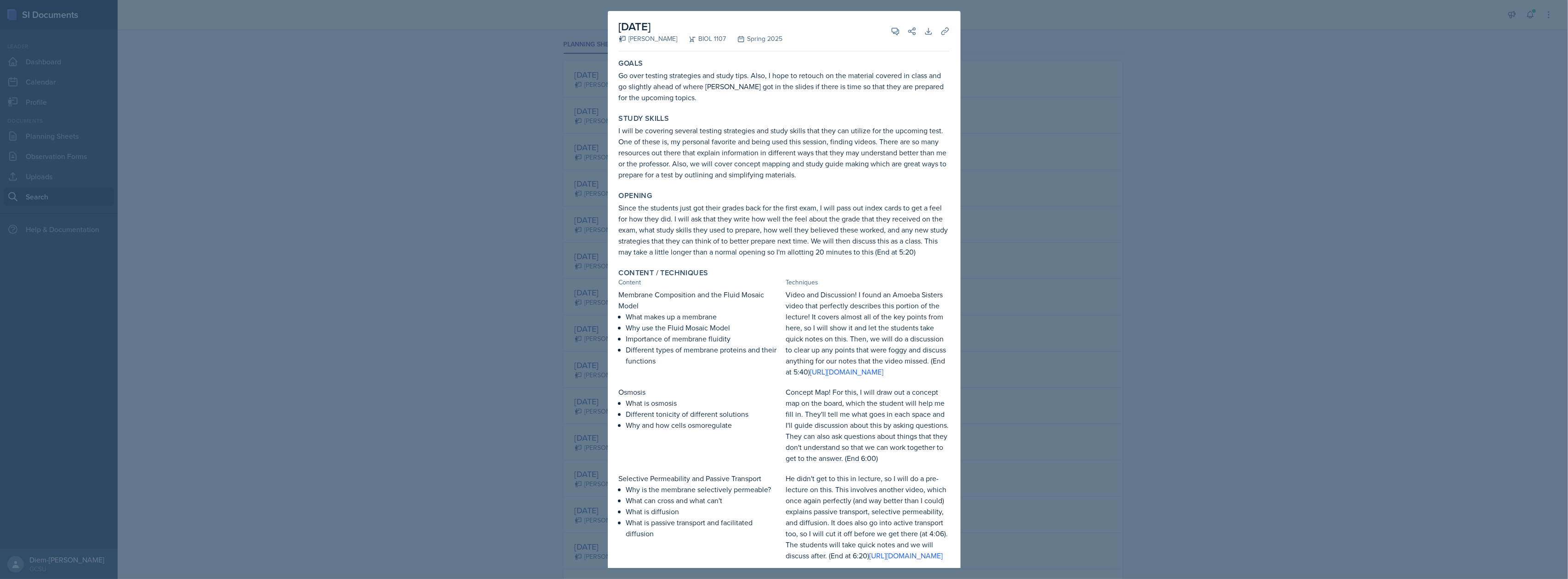
click at [1176, 240] on div at bounding box center [784, 289] width 1568 height 579
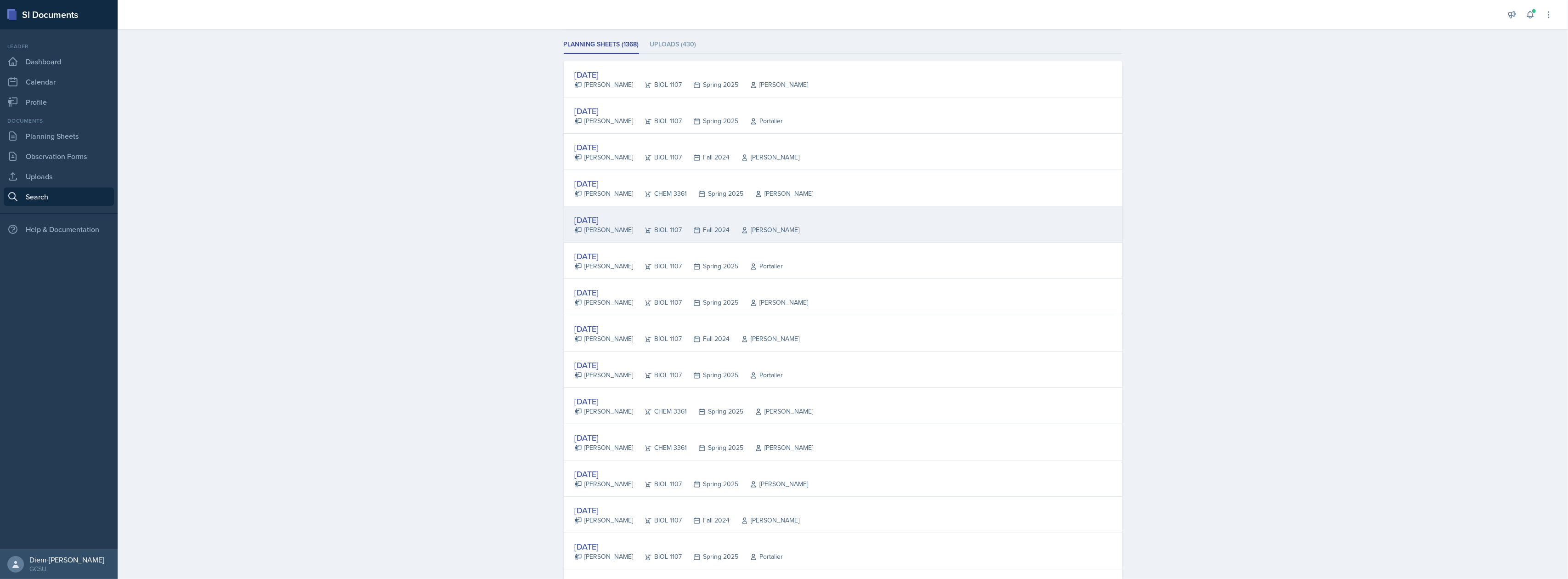
click at [747, 227] on div "[PERSON_NAME]" at bounding box center [765, 230] width 70 height 9
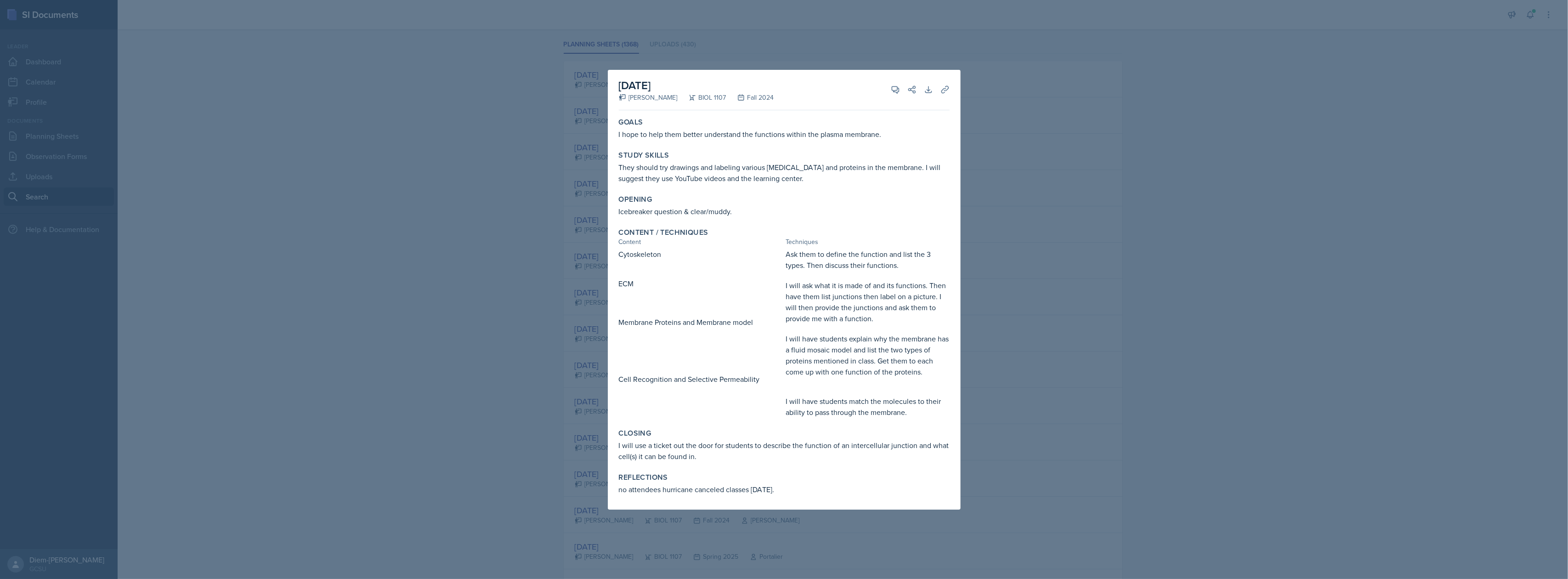
click at [1026, 231] on div at bounding box center [784, 289] width 1568 height 579
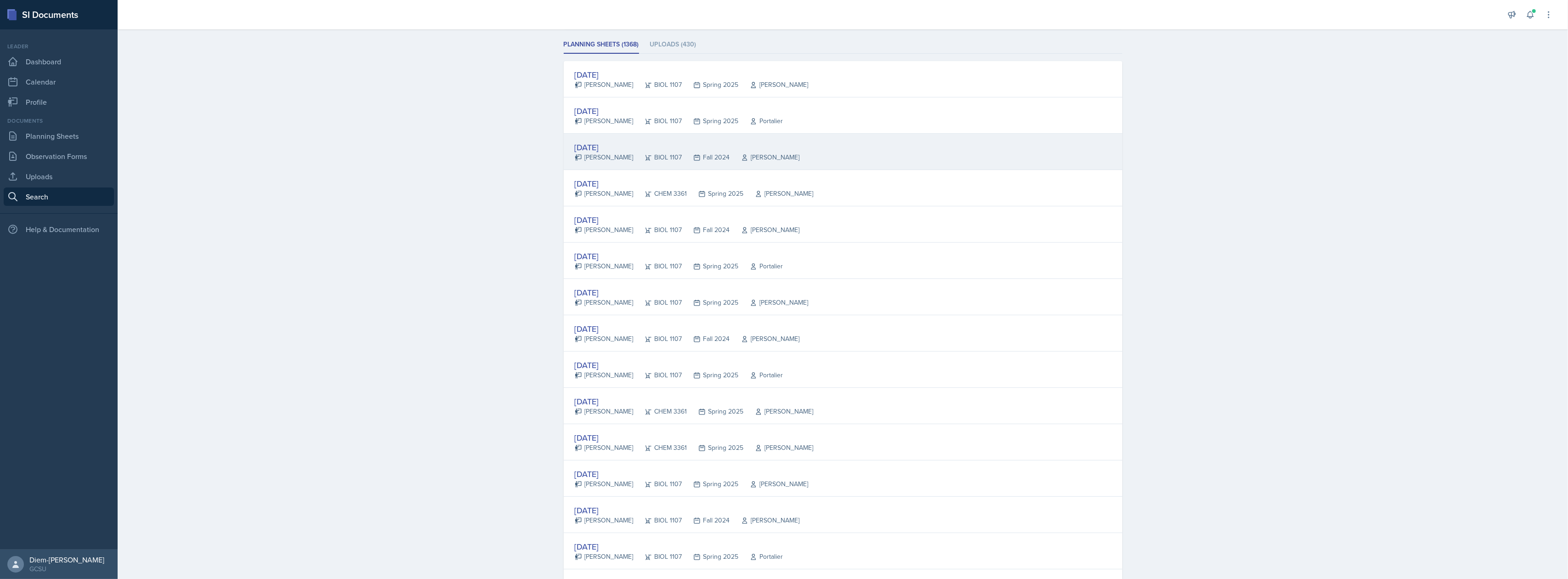
click at [759, 148] on div "[DATE]" at bounding box center [687, 147] width 225 height 13
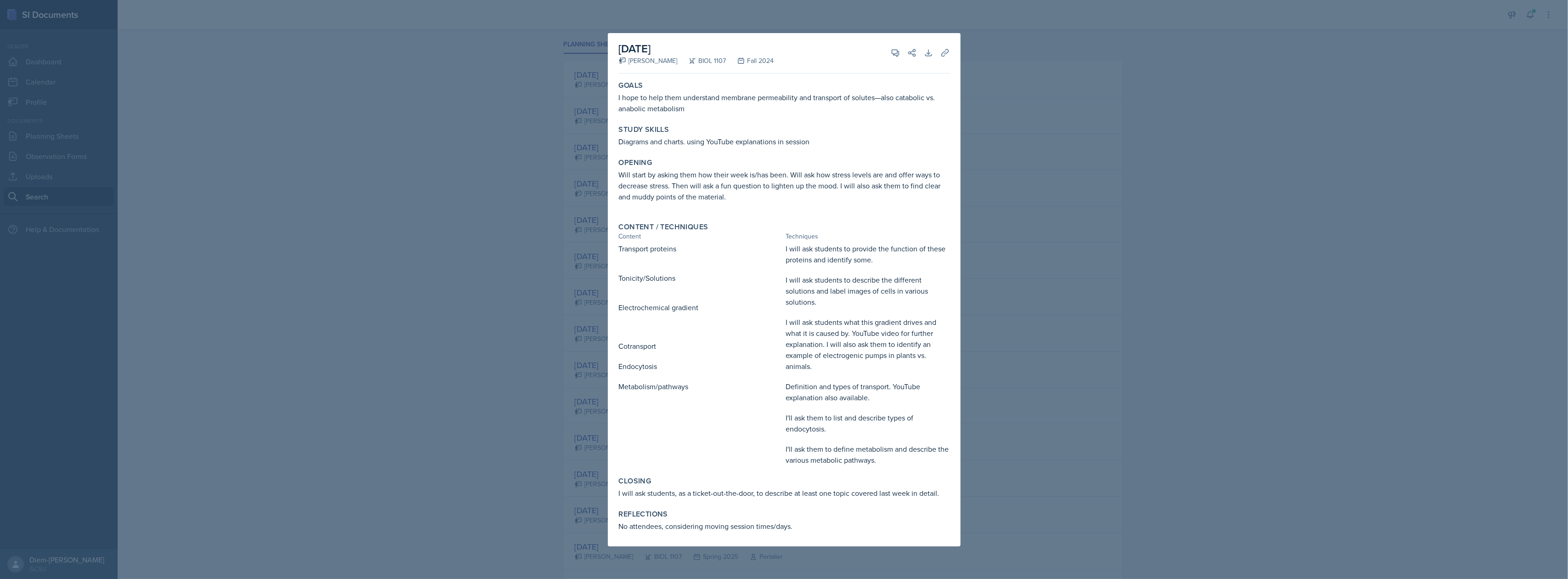
click at [1080, 125] on div at bounding box center [784, 289] width 1568 height 579
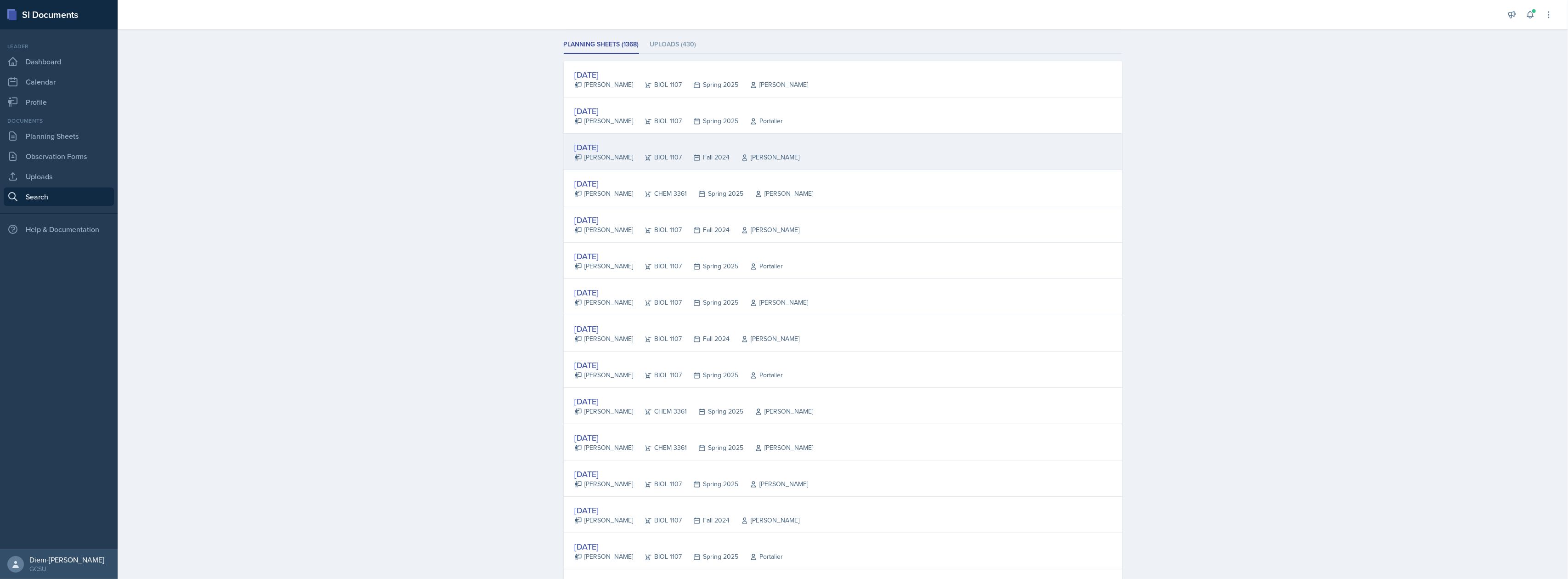
click at [742, 136] on div "[DATE] [PERSON_NAME] BIOL 1107 Fall 2024 [PERSON_NAME]" at bounding box center [842, 152] width 559 height 36
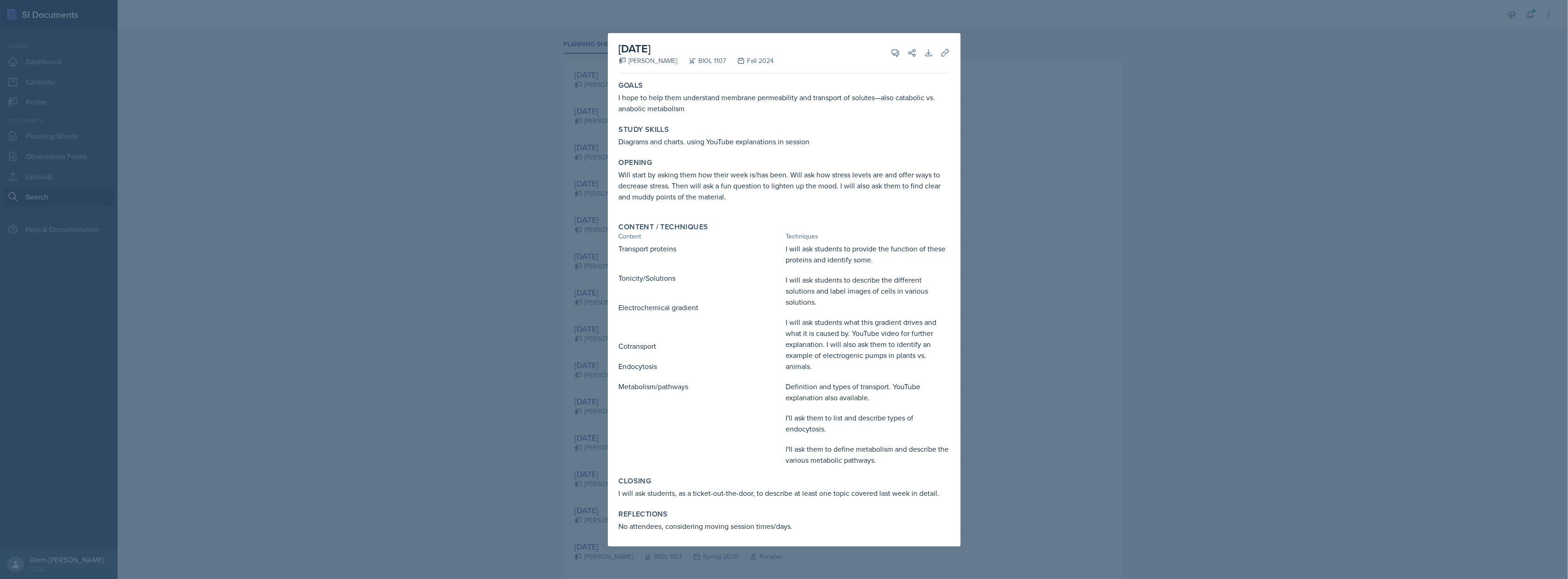
click at [1125, 142] on div at bounding box center [784, 289] width 1568 height 579
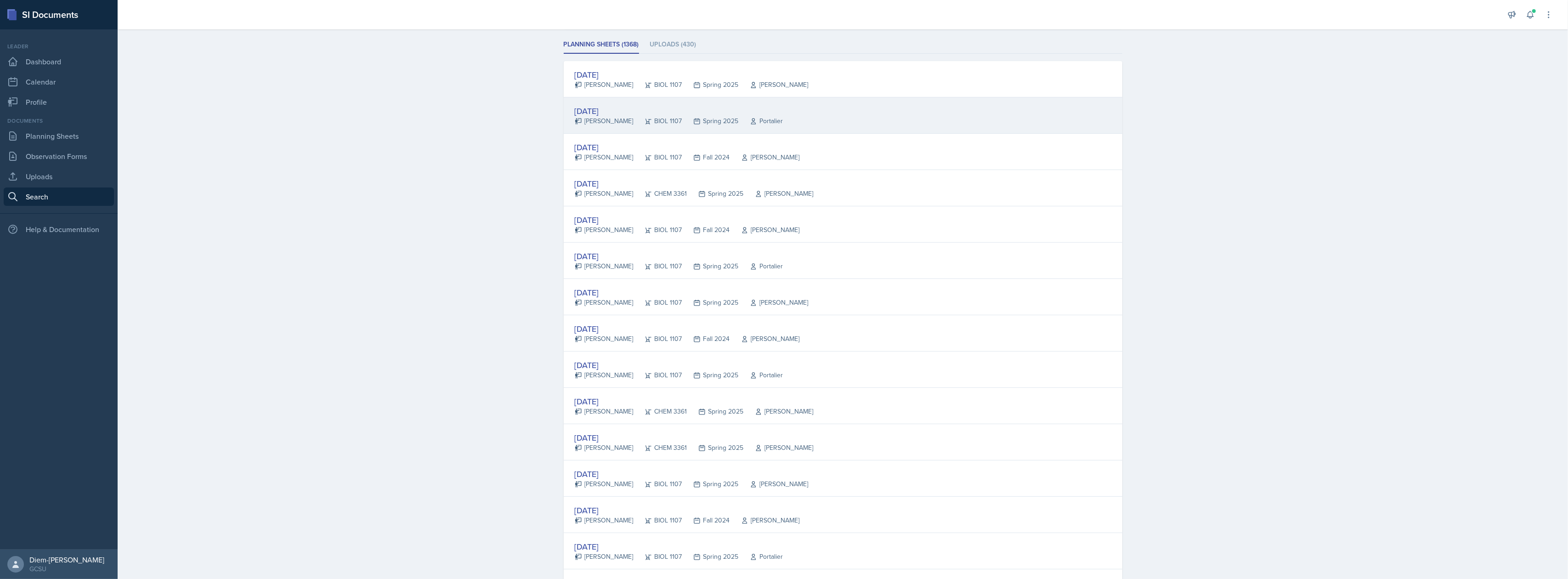
click at [774, 100] on div "[DATE] [PERSON_NAME] BIOL 1107 Spring 2025 Portalier" at bounding box center [842, 115] width 559 height 36
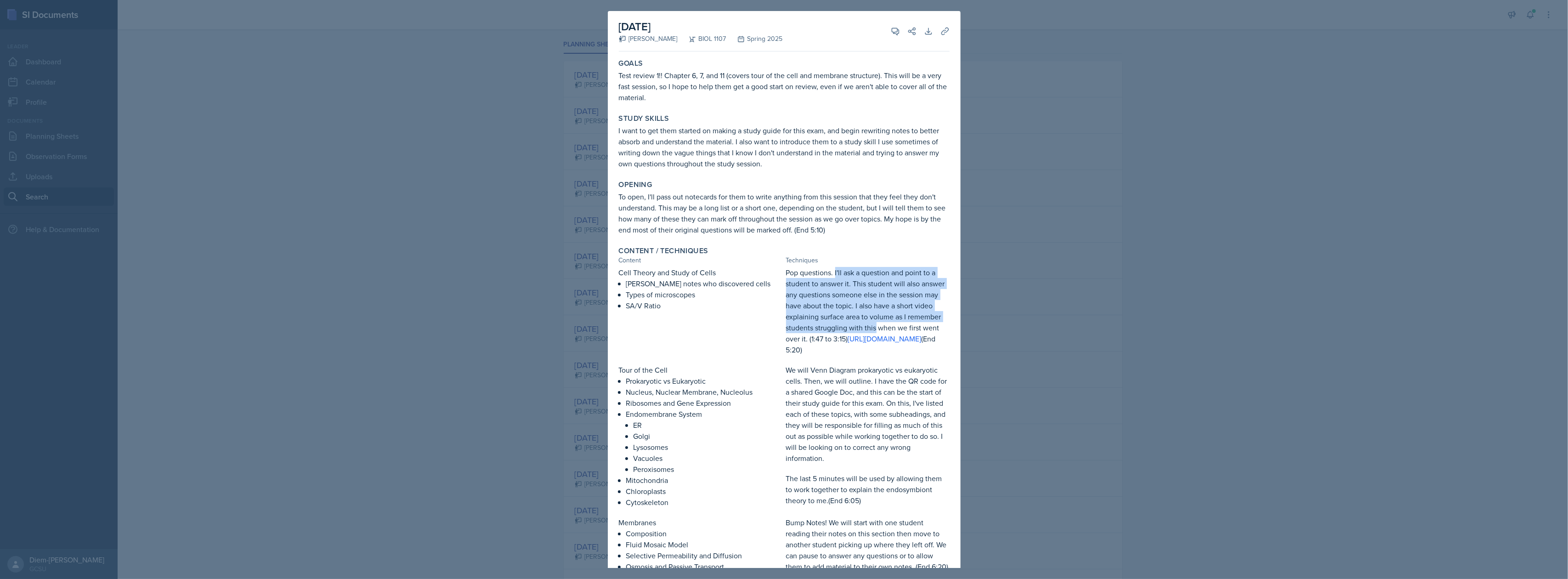
drag, startPoint x: 830, startPoint y: 269, endPoint x: 870, endPoint y: 322, distance: 66.4
click at [870, 322] on p "Pop questions. I'll ask a question and point to a student to answer it. This st…" at bounding box center [867, 311] width 164 height 88
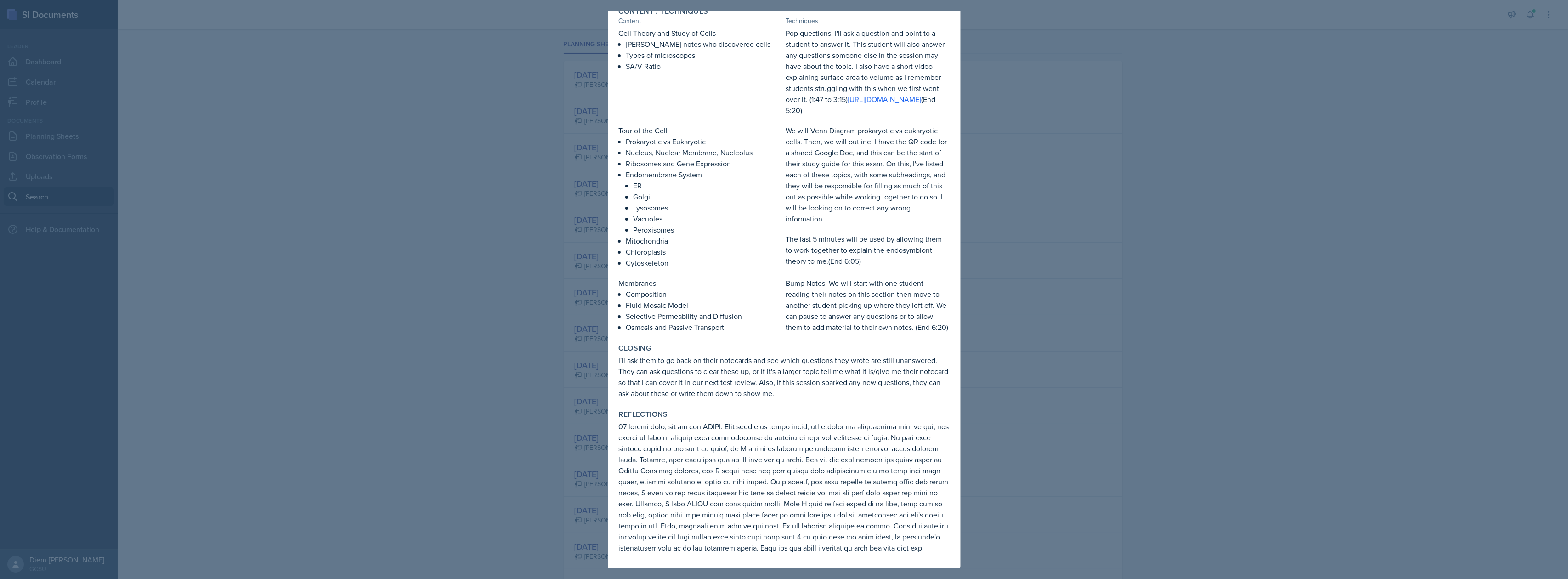
scroll to position [272, 0]
drag, startPoint x: 832, startPoint y: 128, endPoint x: 854, endPoint y: 161, distance: 39.7
click at [854, 161] on p "We will Venn Diagram prokaryotic vs eukaryotic cells. Then, we will outline. I …" at bounding box center [867, 174] width 164 height 99
click at [860, 125] on p "We will Venn Diagram prokaryotic vs eukaryotic cells. Then, we will outline. I …" at bounding box center [867, 174] width 164 height 99
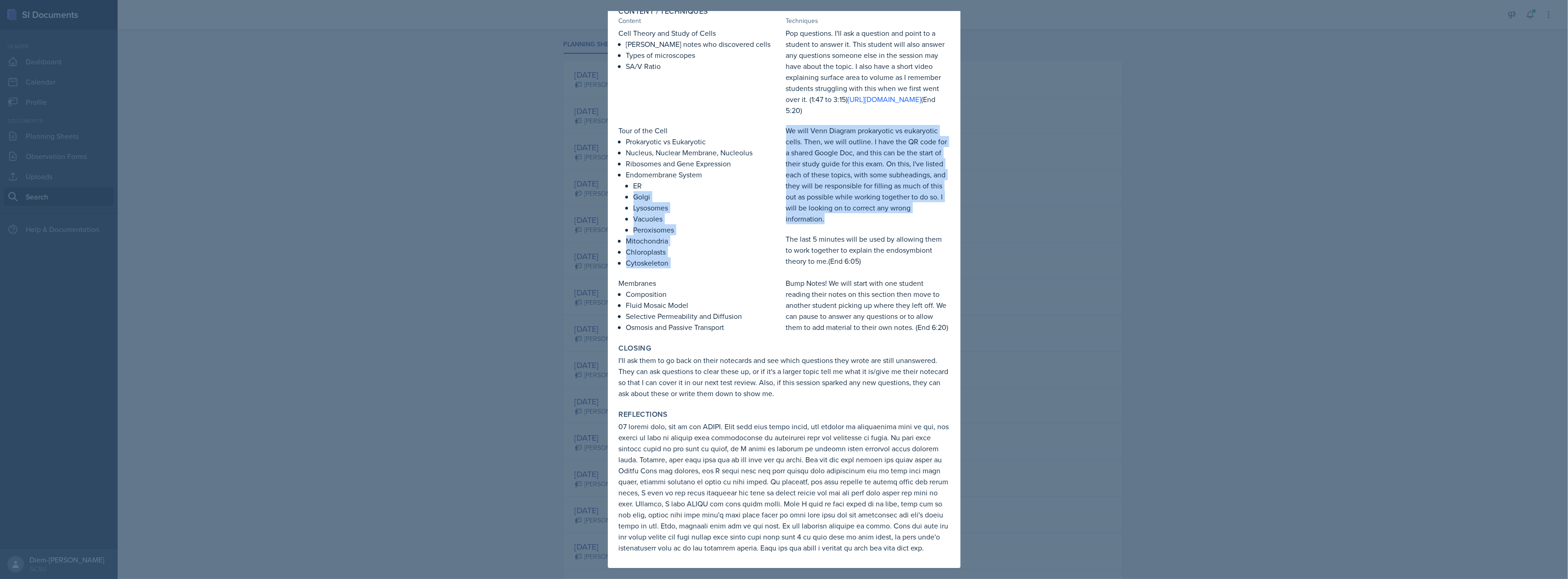
drag, startPoint x: 885, startPoint y: 199, endPoint x: 769, endPoint y: 164, distance: 121.2
click at [769, 164] on div "Tour of the Cell Prokaryotic vs Eukaryotic Nucleus, Nuclear Membrane, Nucleolus…" at bounding box center [784, 196] width 331 height 143
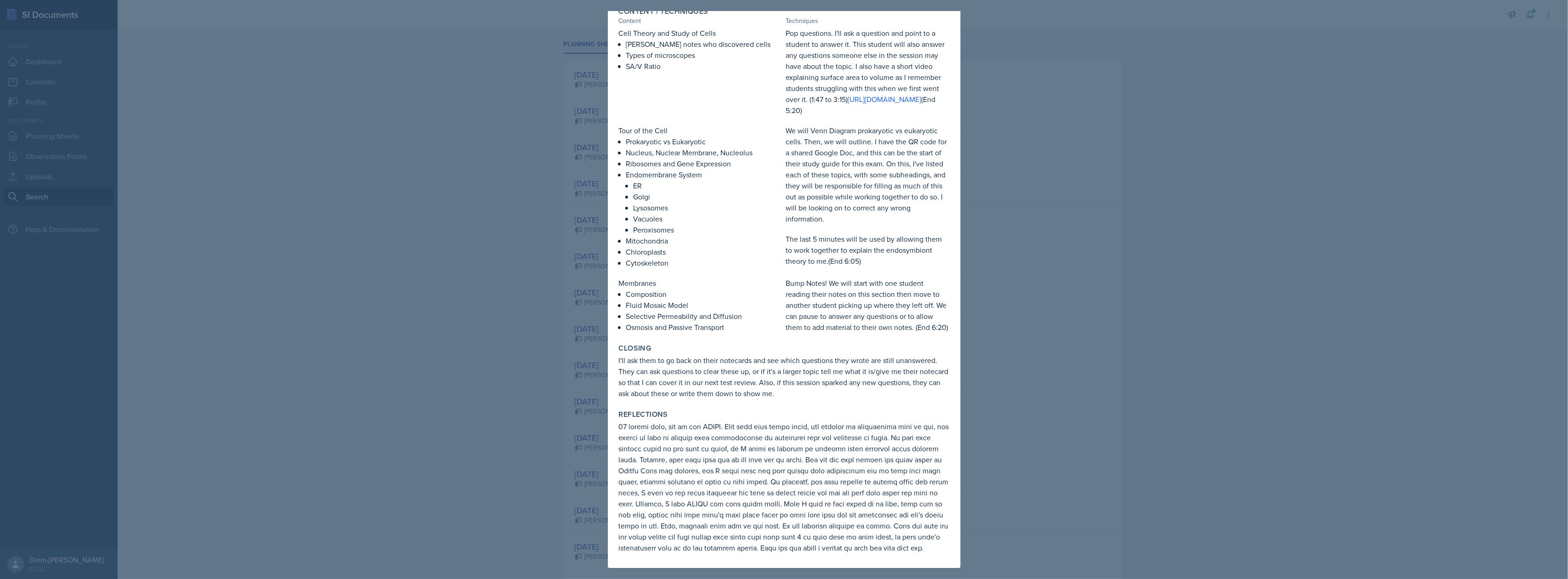
click at [811, 234] on p "The last 5 minutes will be used by allowing them to work together to explain th…" at bounding box center [867, 249] width 164 height 33
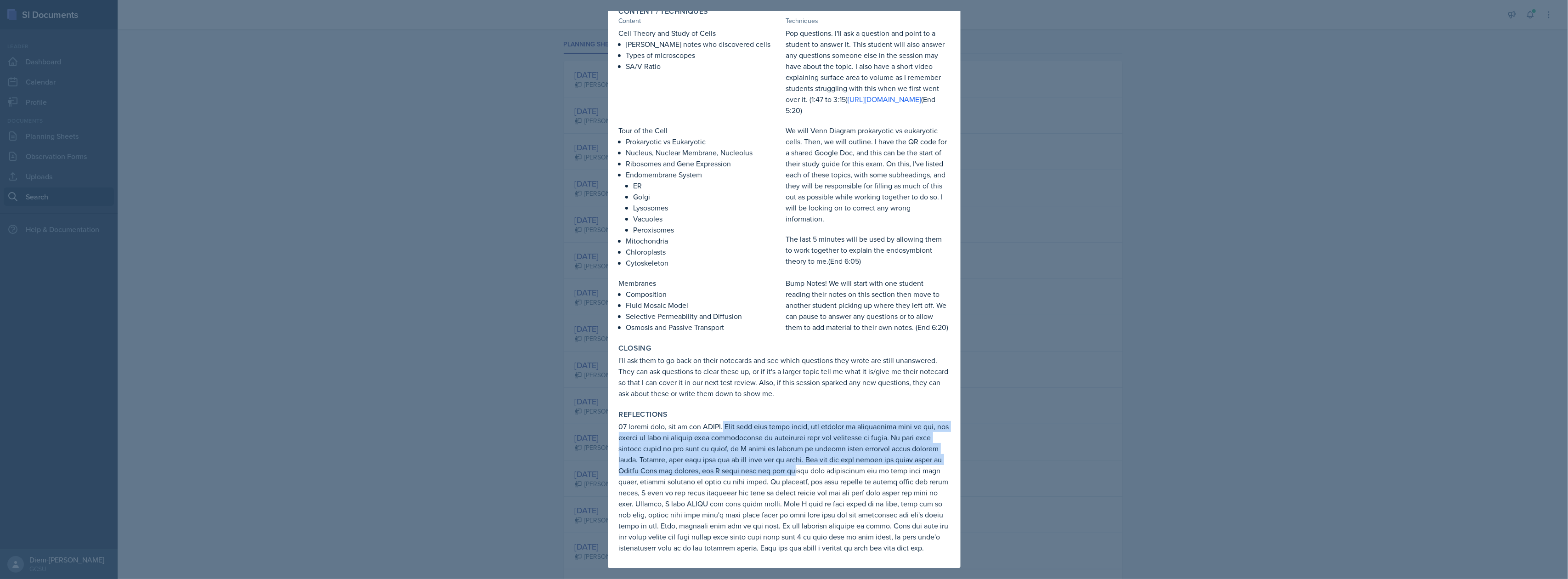
drag, startPoint x: 732, startPoint y: 413, endPoint x: 802, endPoint y: 455, distance: 81.6
click at [802, 455] on p at bounding box center [784, 487] width 331 height 132
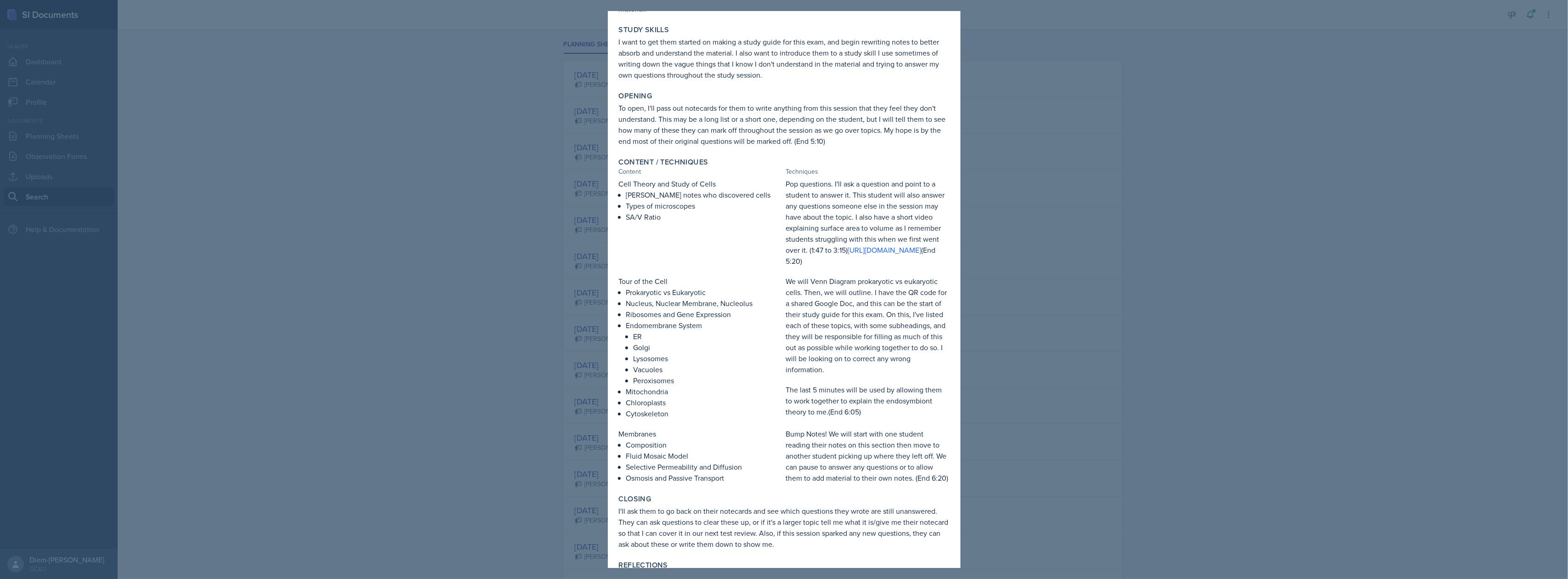
scroll to position [0, 0]
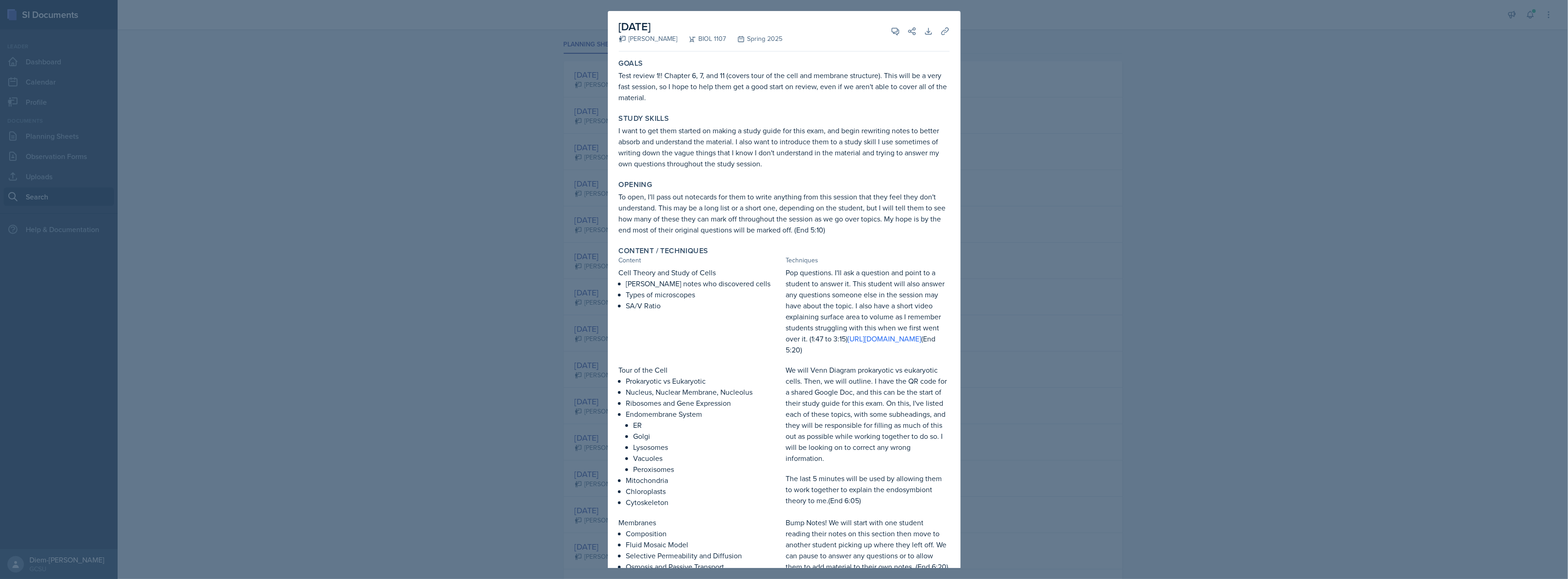
click at [1015, 254] on div at bounding box center [784, 289] width 1568 height 579
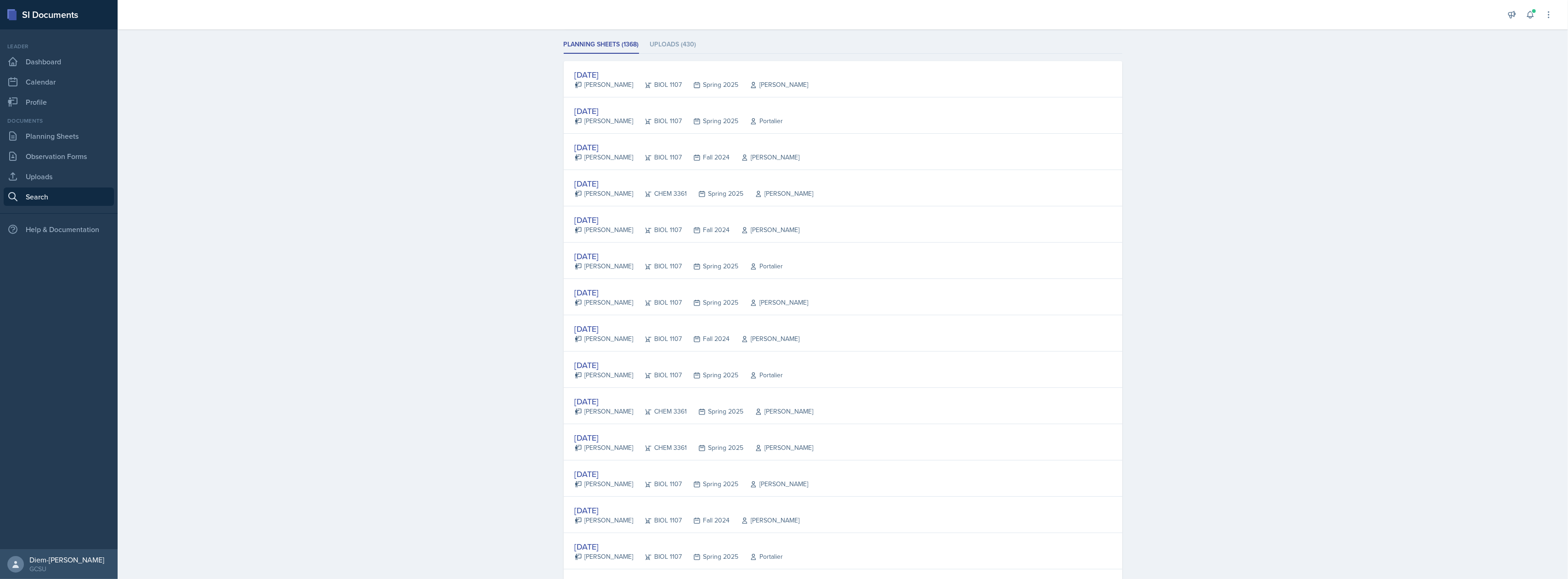
click at [772, 211] on div "[DATE] [PERSON_NAME] BIOL 1107 Fall 2024 [PERSON_NAME]" at bounding box center [842, 224] width 559 height 36
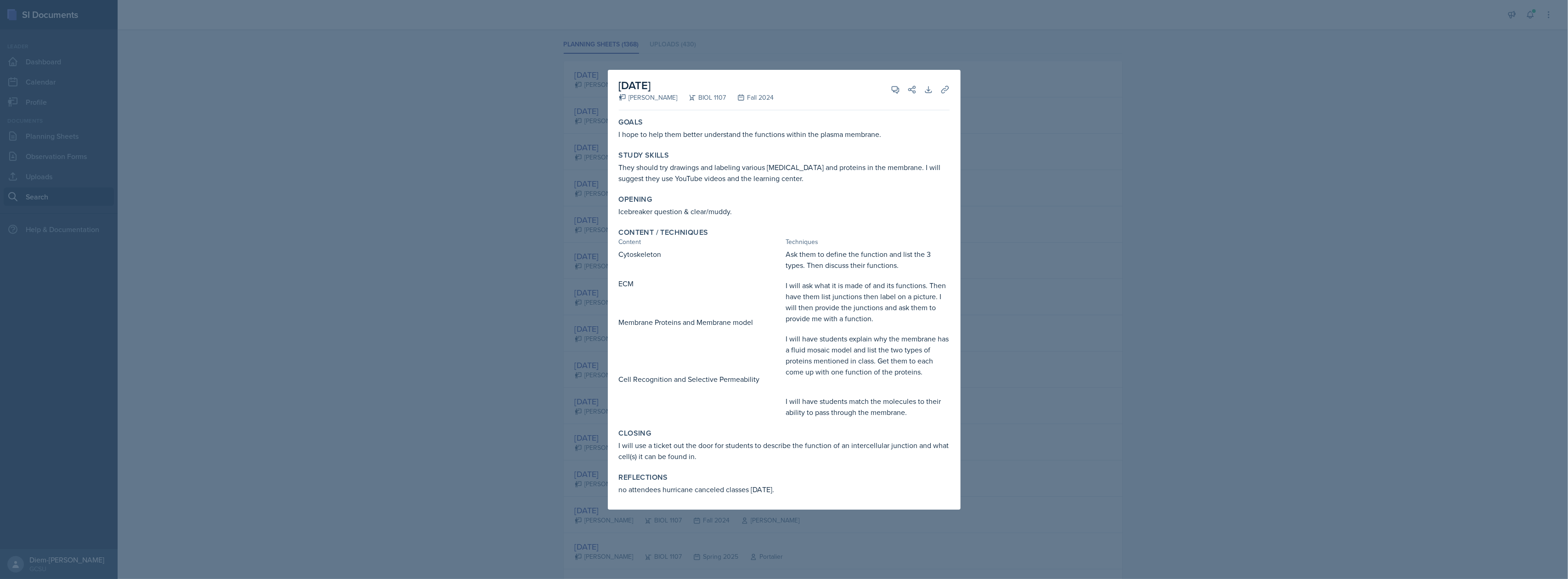
click at [1019, 234] on div at bounding box center [784, 289] width 1568 height 579
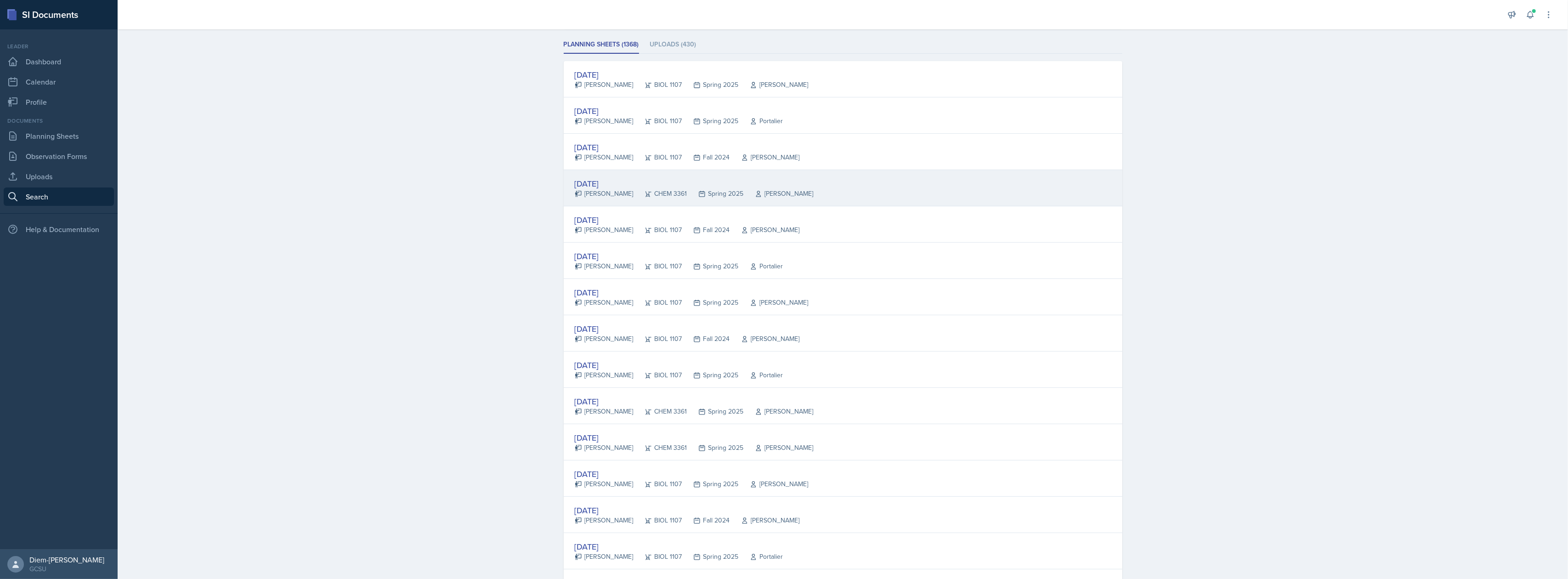
click at [890, 175] on div "[DATE] [PERSON_NAME] CHEM 3361 Spring 2025 [PERSON_NAME]" at bounding box center [842, 188] width 559 height 36
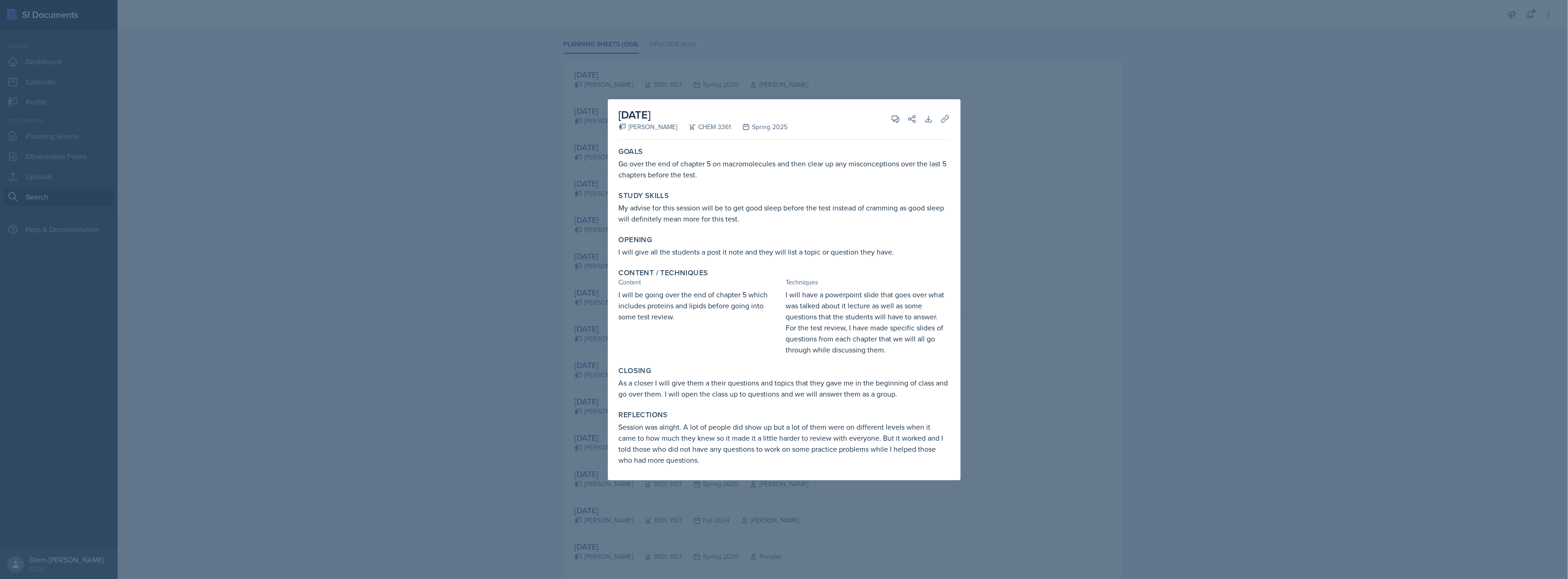
click at [998, 197] on div at bounding box center [784, 289] width 1568 height 579
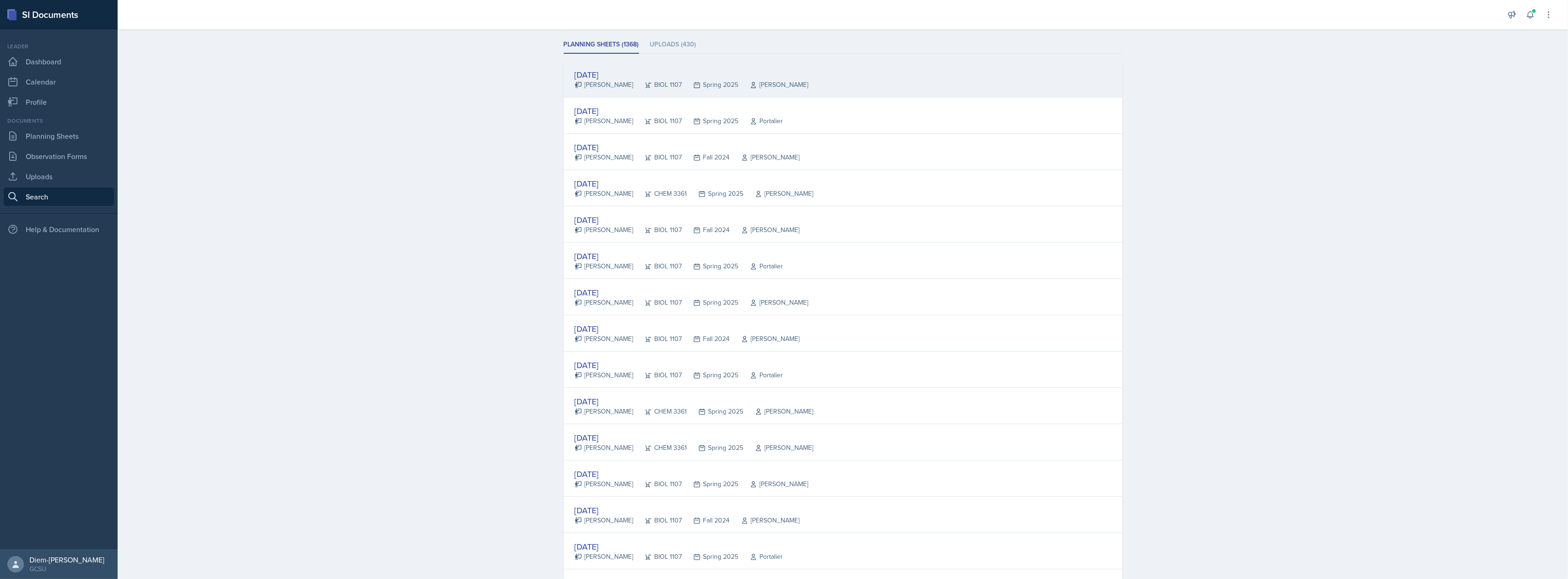
click at [739, 92] on div "[DATE] [PERSON_NAME] BIOL 1107 Spring 2025 [PERSON_NAME]" at bounding box center [842, 79] width 559 height 36
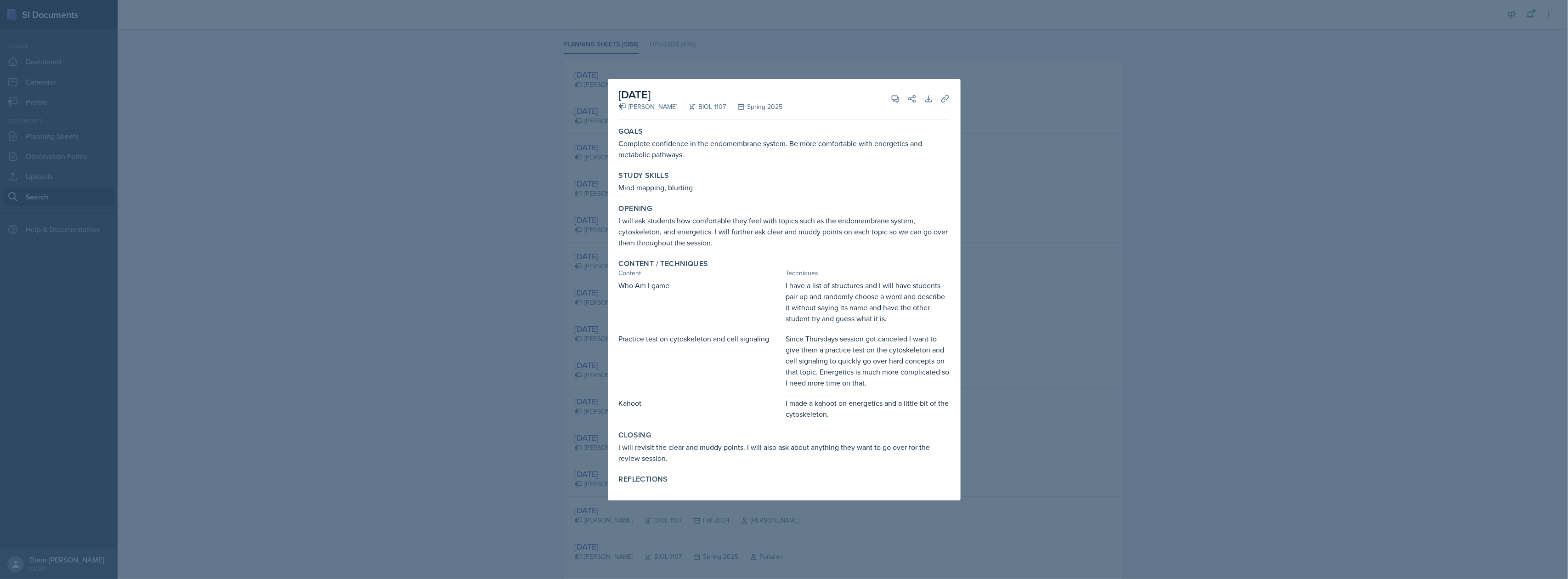
click at [1140, 334] on div at bounding box center [784, 289] width 1568 height 579
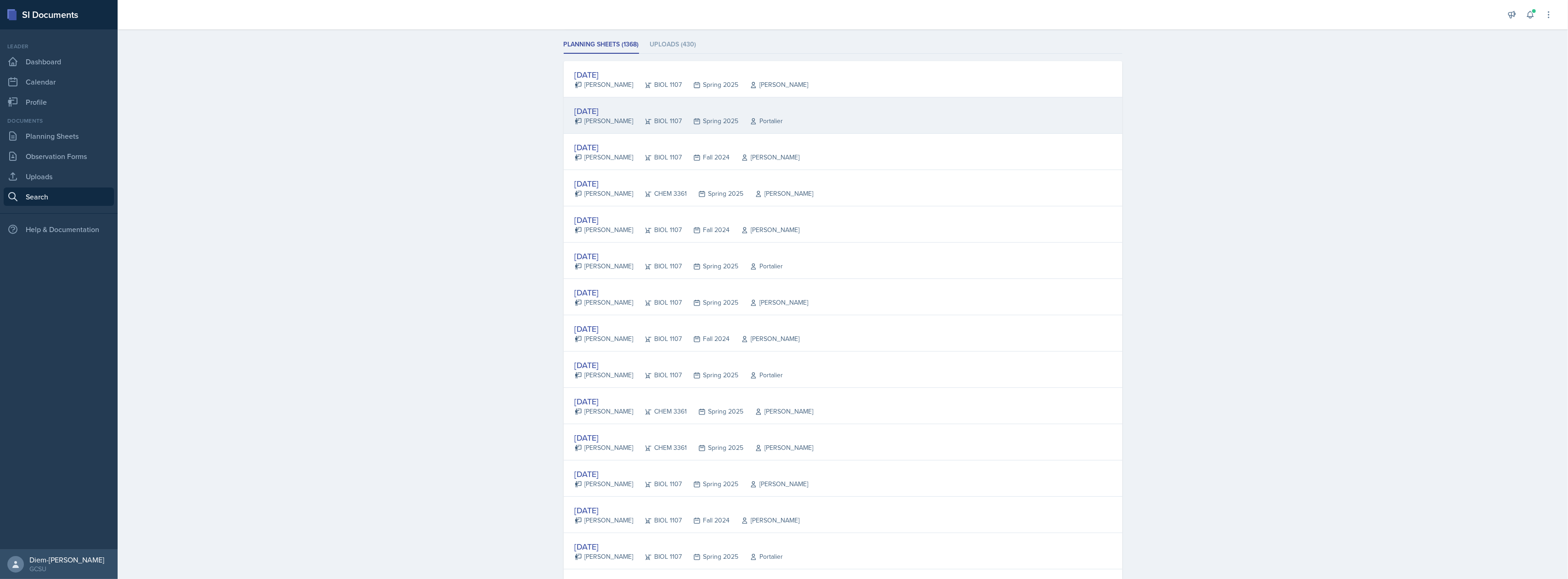
click at [741, 120] on div "Portalier" at bounding box center [761, 120] width 45 height 9
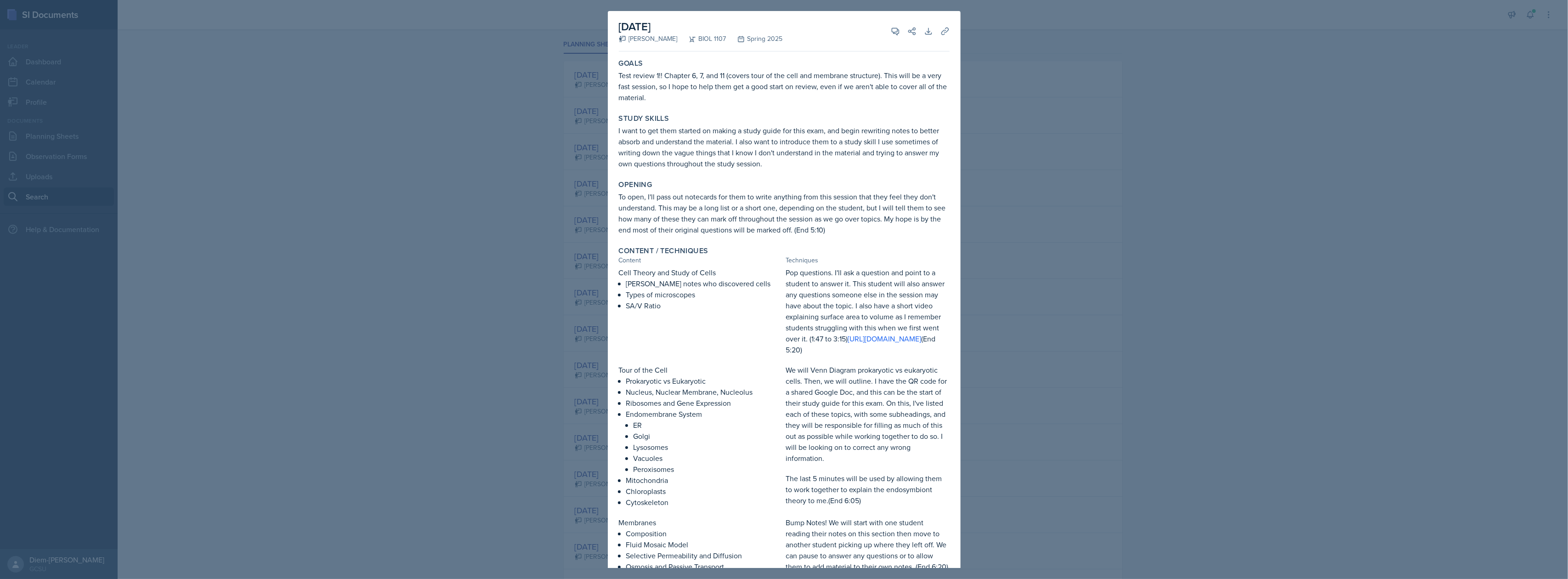
click at [1040, 137] on div at bounding box center [784, 289] width 1568 height 579
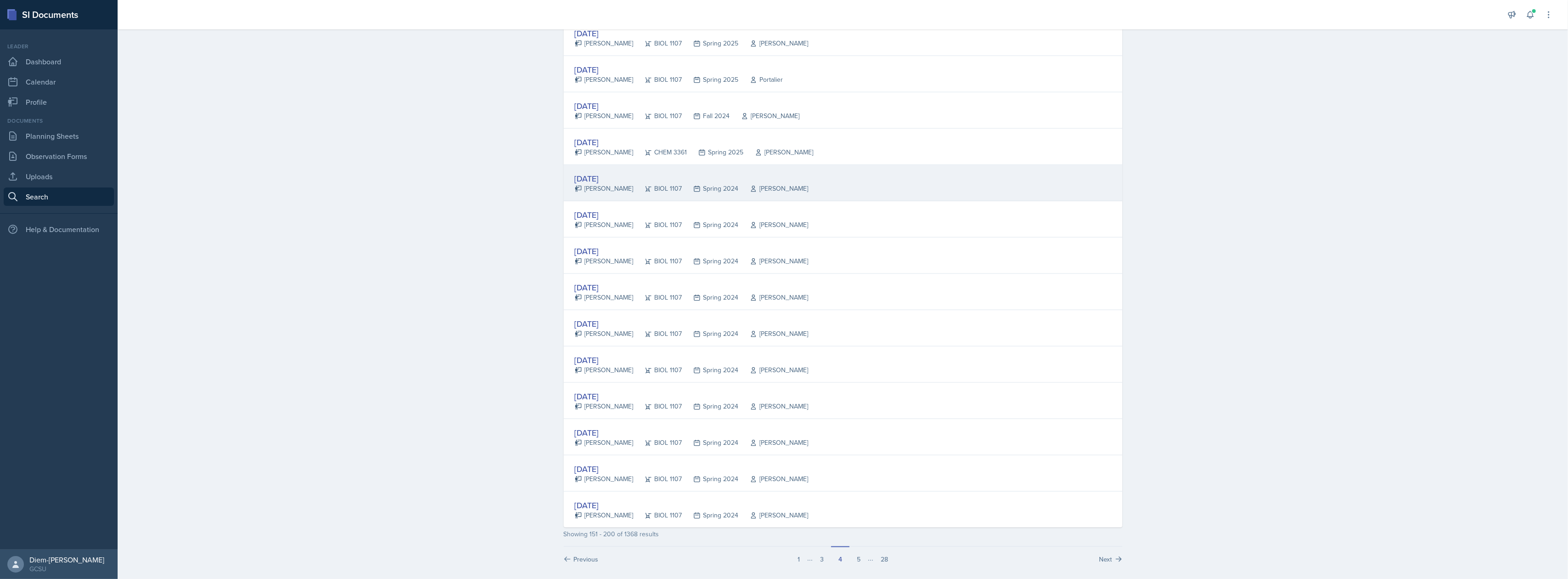
scroll to position [1485, 0]
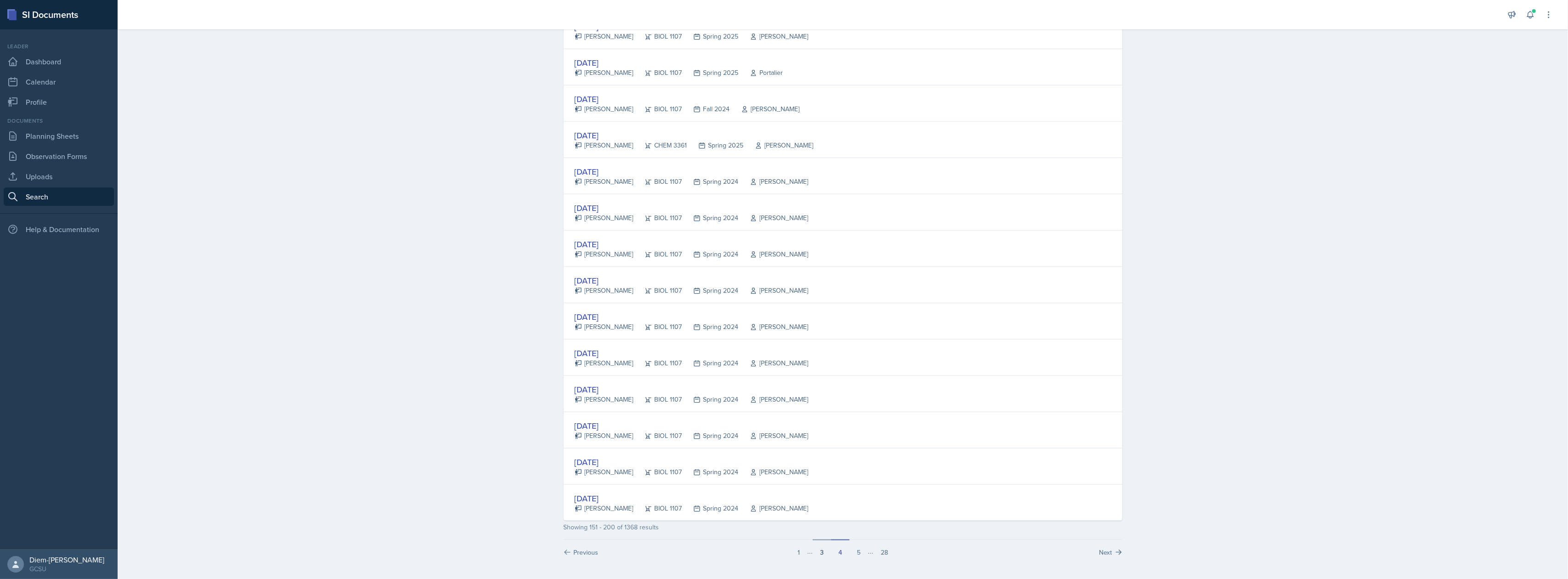
click at [818, 554] on button "3" at bounding box center [822, 548] width 19 height 18
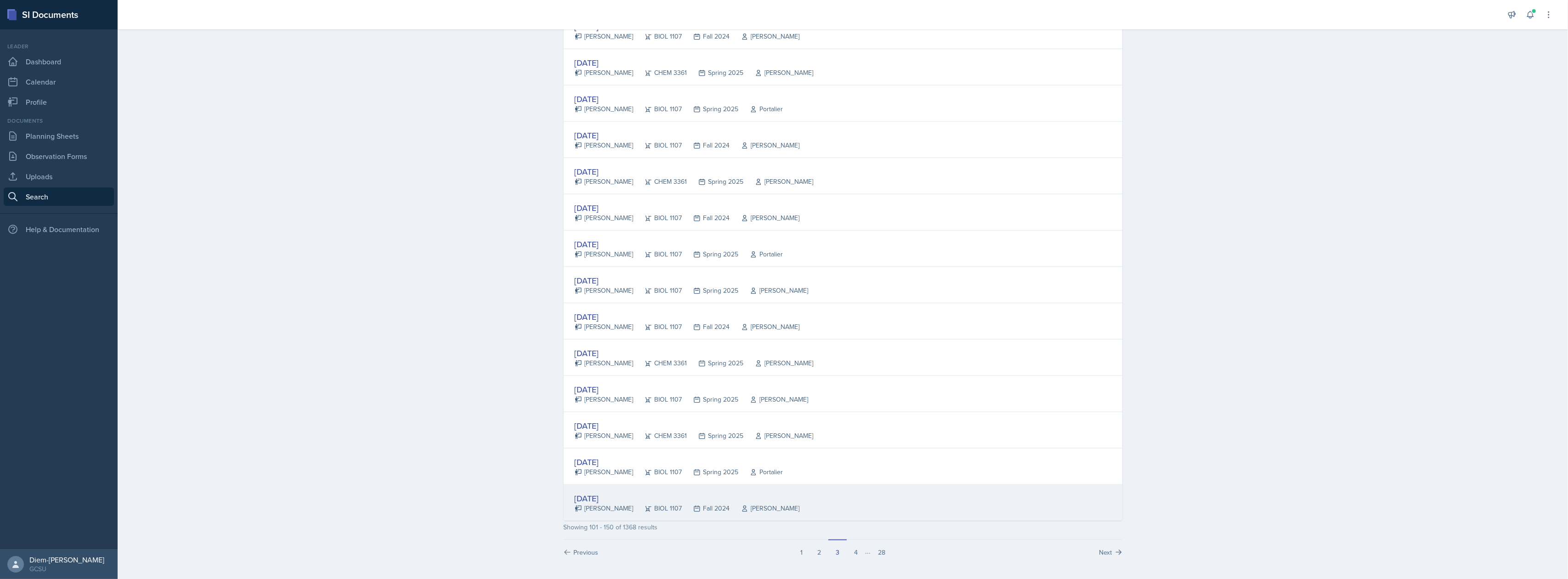
click at [659, 504] on div "BIOL 1107" at bounding box center [657, 508] width 48 height 9
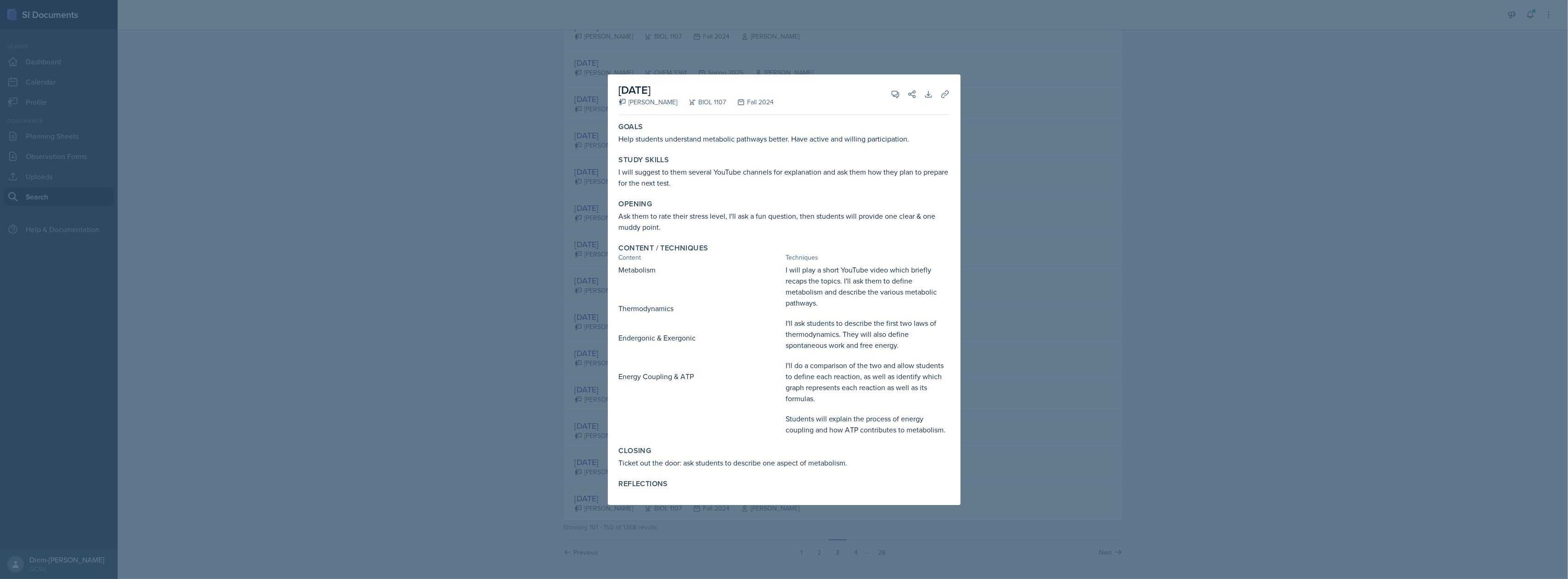
click at [1103, 281] on div at bounding box center [784, 289] width 1568 height 579
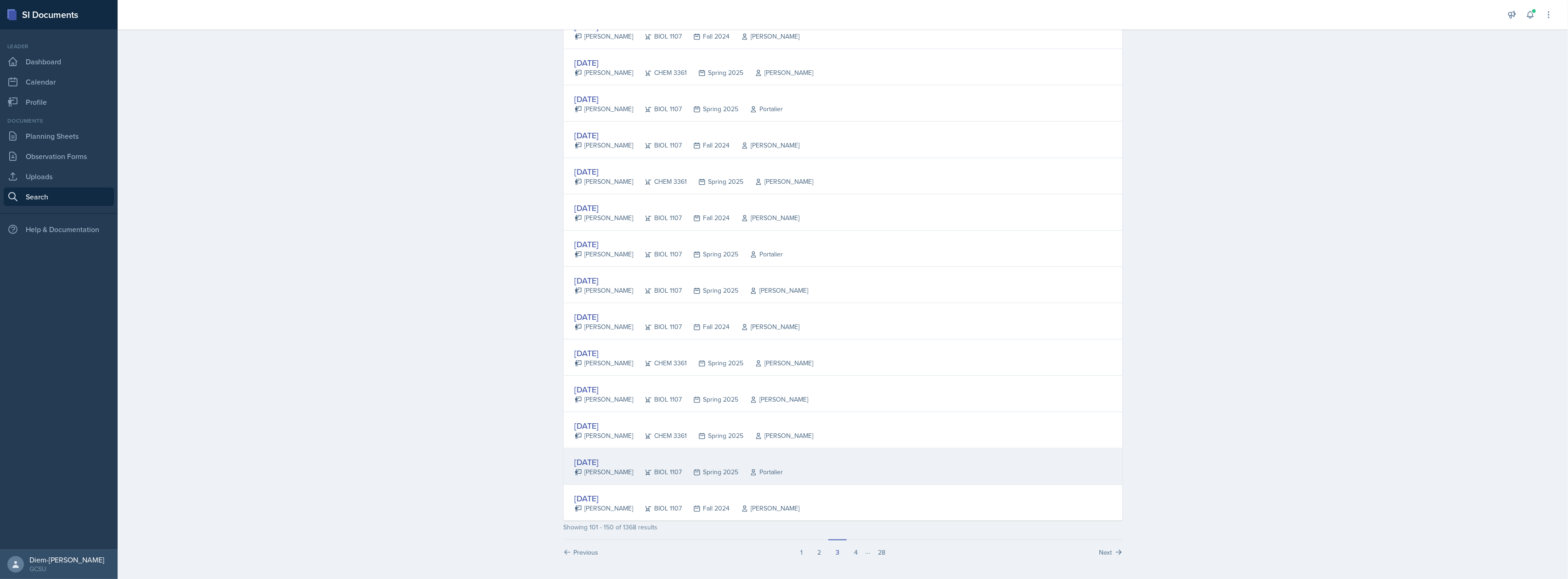
click at [712, 480] on div "[DATE] [PERSON_NAME] BIOL 1107 Spring 2025 Portalier" at bounding box center [842, 466] width 559 height 36
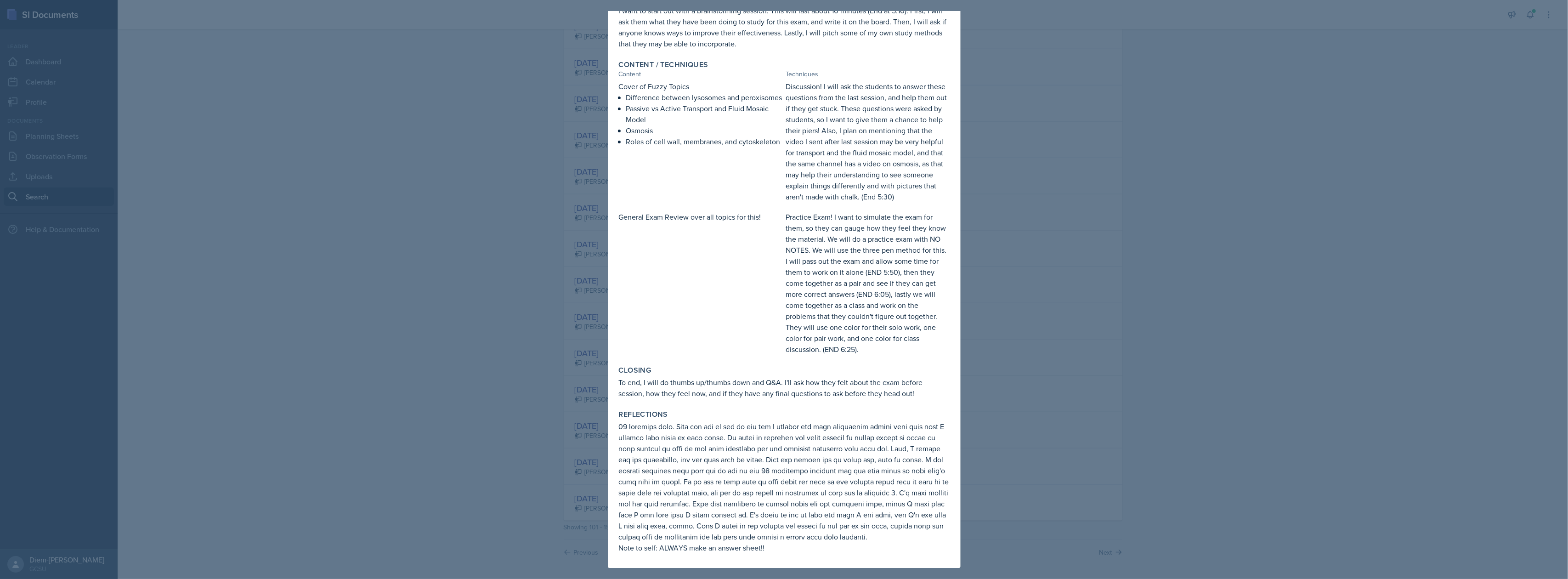
scroll to position [198, 0]
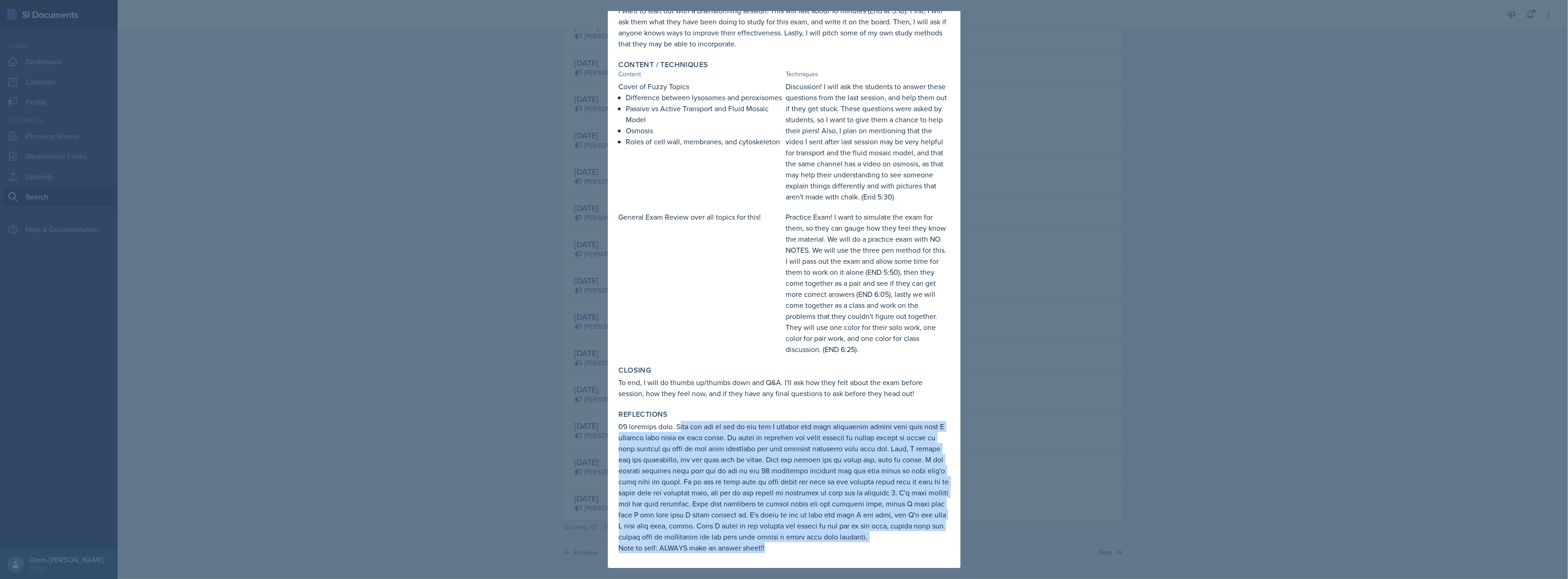
drag, startPoint x: 681, startPoint y: 416, endPoint x: 791, endPoint y: 544, distance: 168.8
click at [791, 544] on div "Note to self: ALWAYS make an answer sheet!!" at bounding box center [784, 487] width 331 height 132
click at [791, 544] on p "Note to self: ALWAYS make an answer sheet!!" at bounding box center [784, 548] width 331 height 11
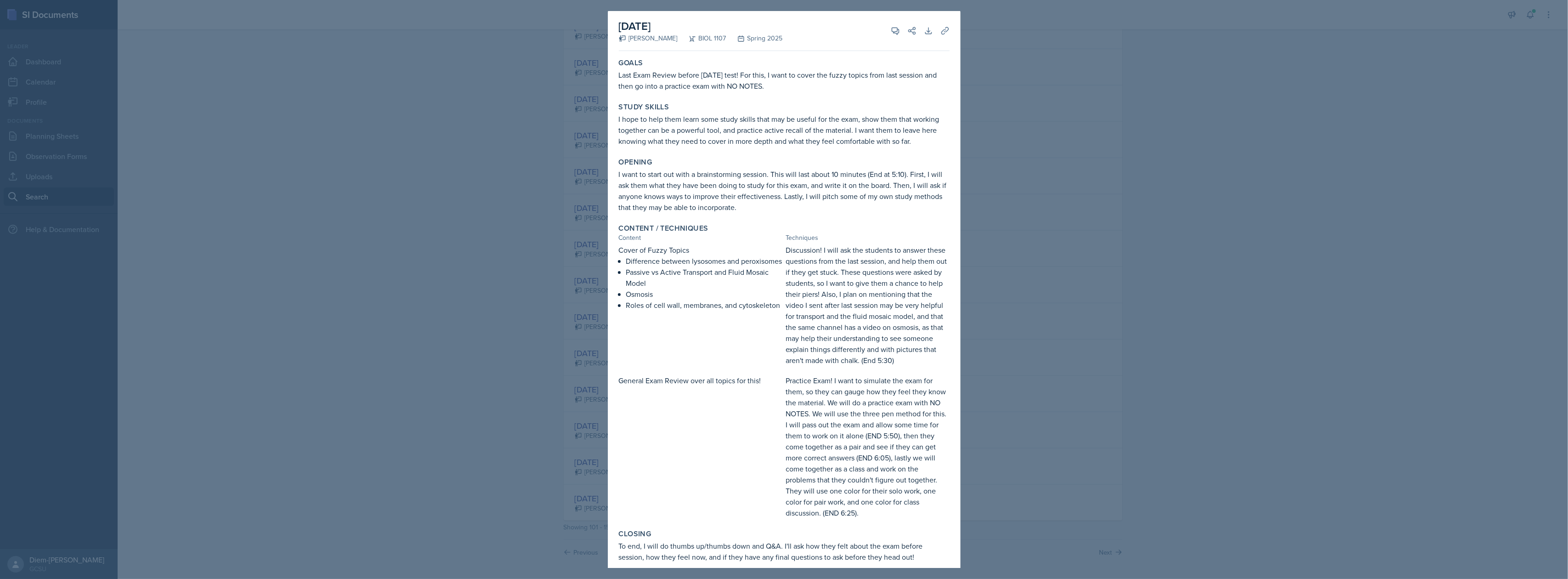
scroll to position [0, 0]
click at [1154, 287] on div at bounding box center [784, 289] width 1568 height 579
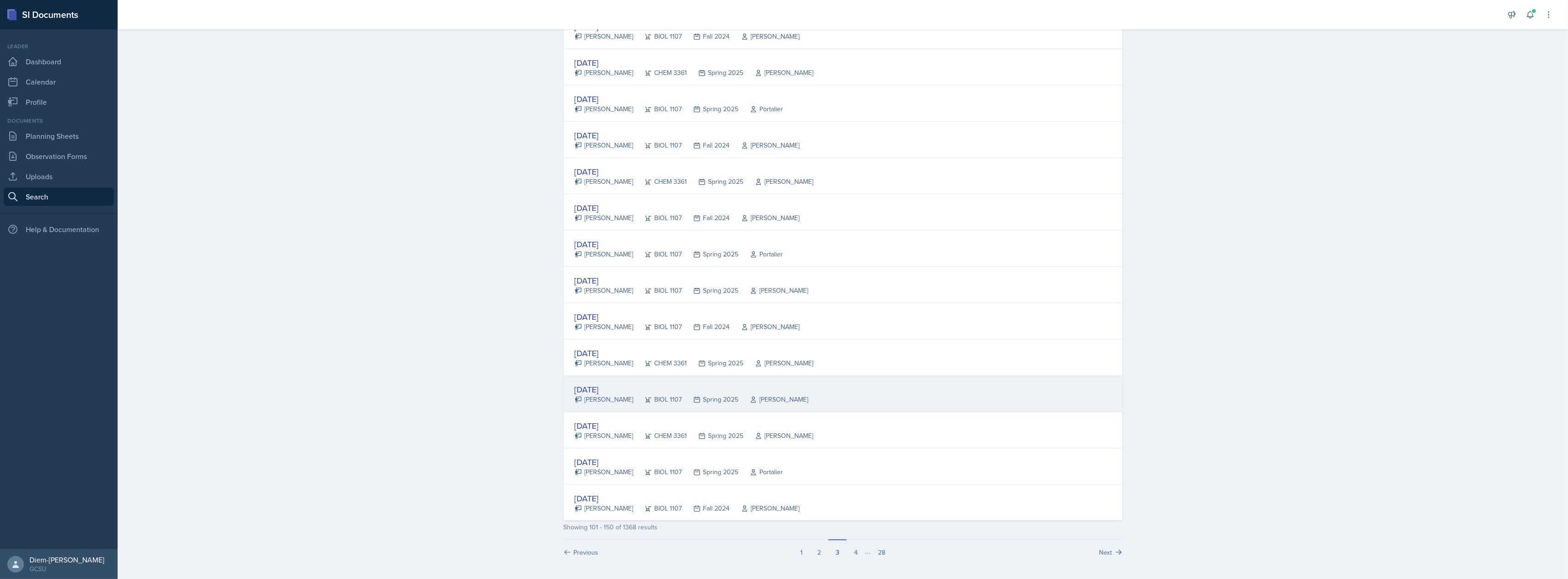
click at [873, 387] on div "[DATE] [PERSON_NAME] BIOL 1107 Spring 2025 [PERSON_NAME]" at bounding box center [842, 393] width 559 height 36
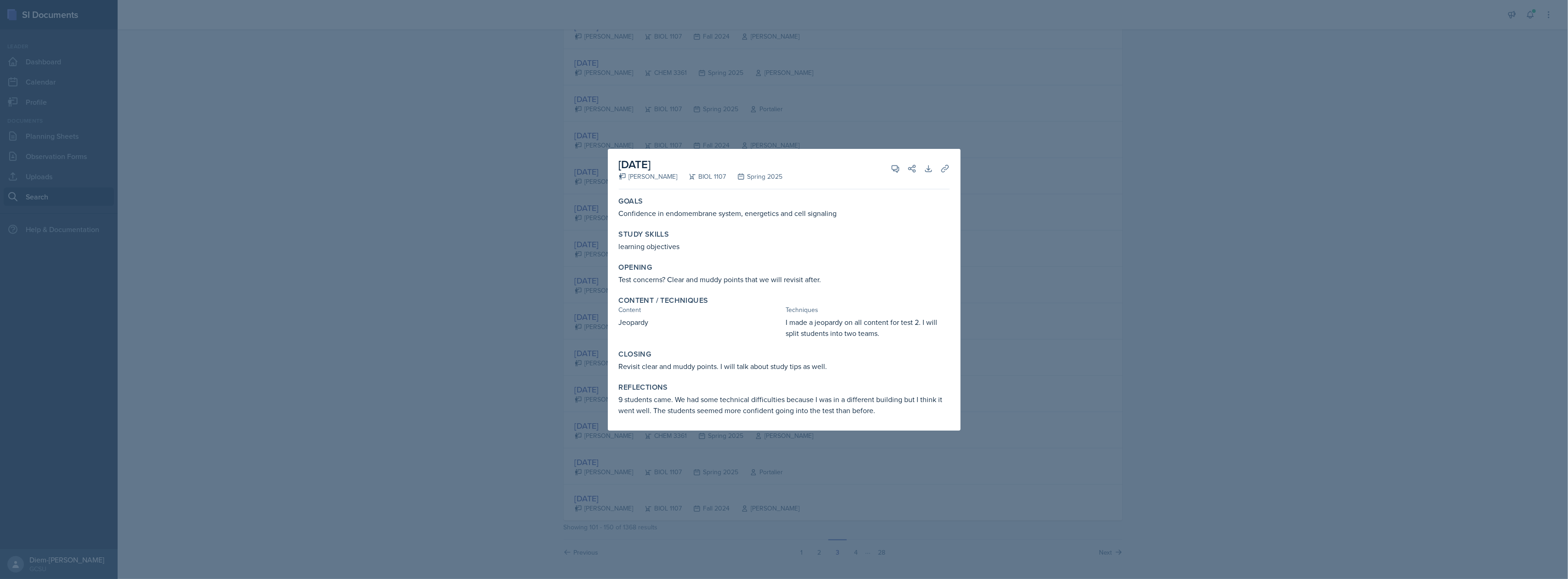
click at [1041, 248] on div at bounding box center [784, 289] width 1568 height 579
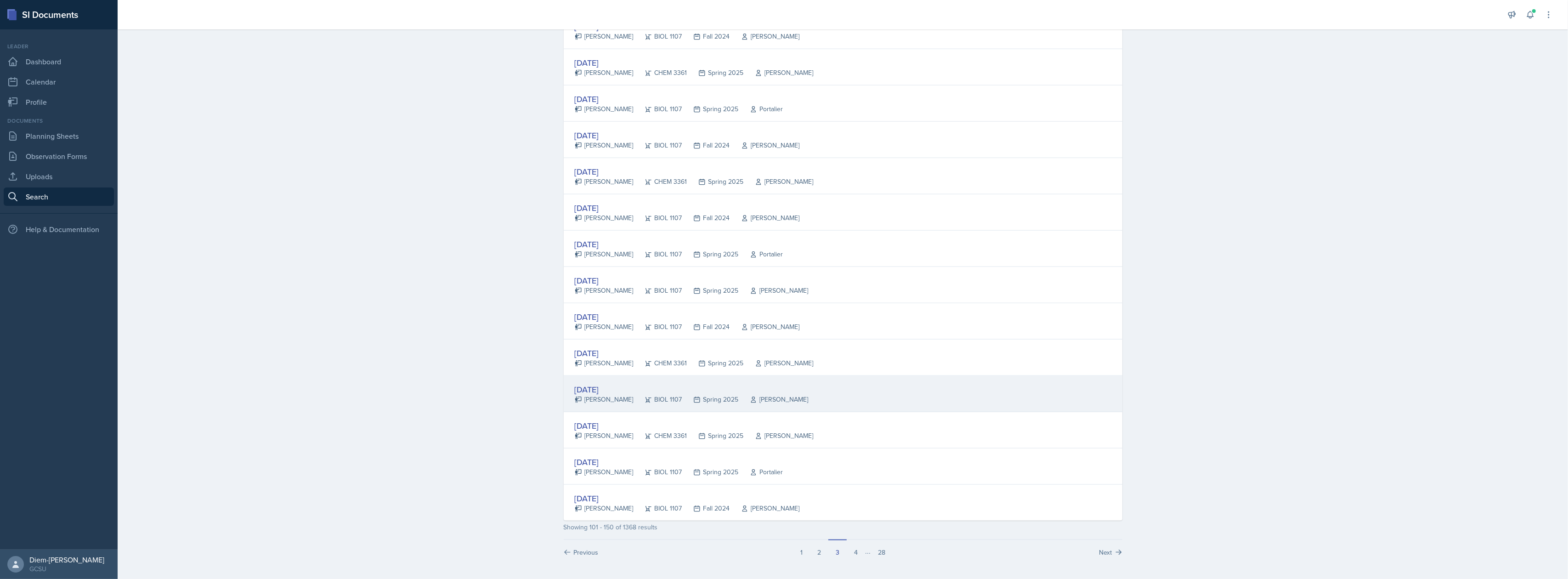
click at [700, 388] on div "[DATE]" at bounding box center [692, 389] width 234 height 13
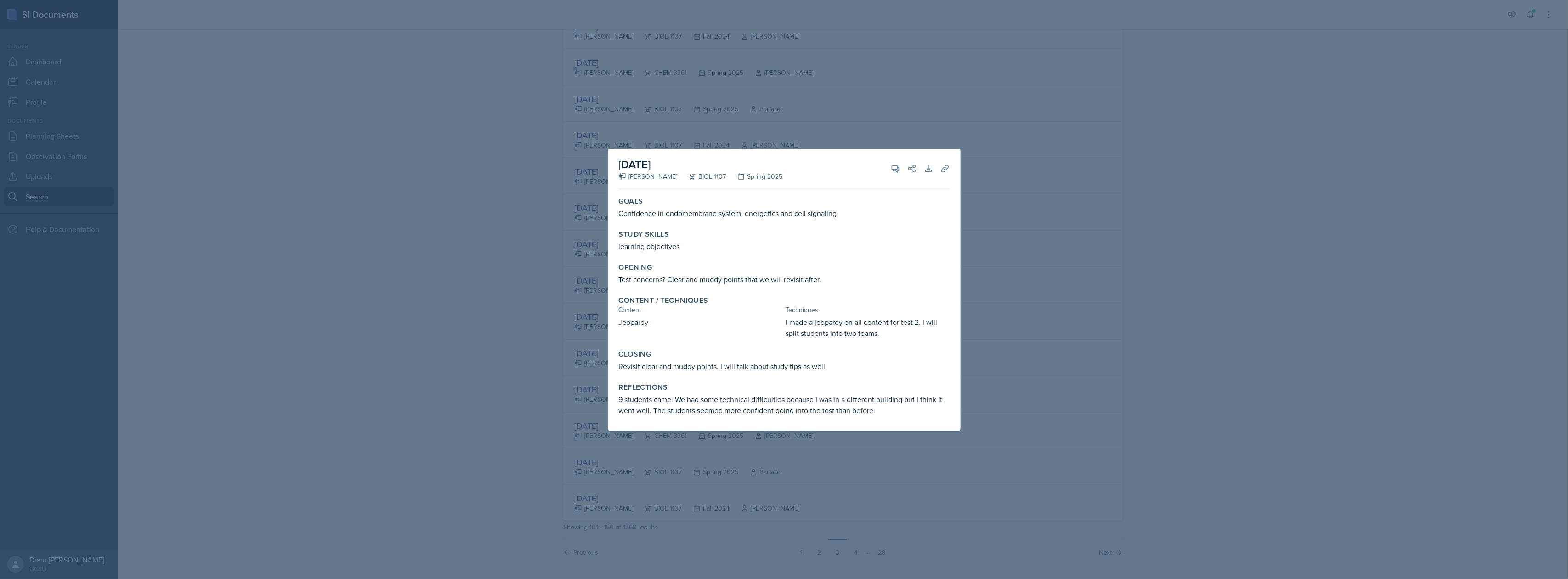
click at [998, 353] on div at bounding box center [784, 289] width 1568 height 579
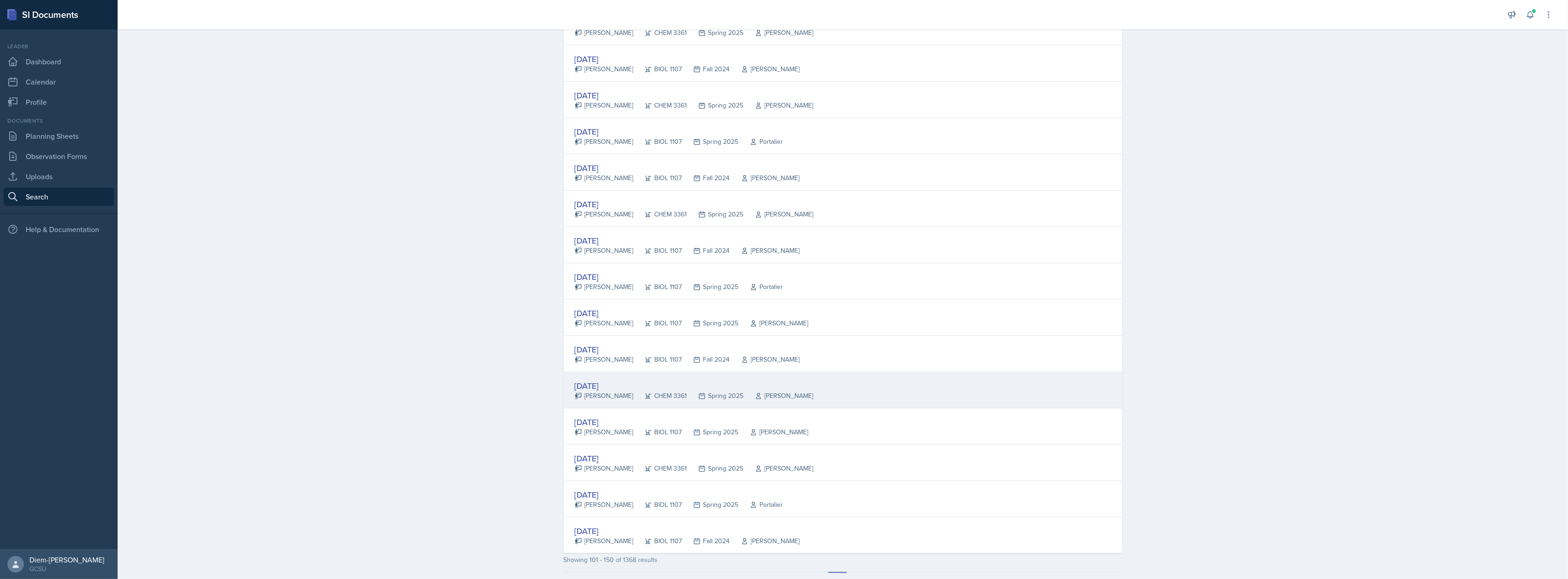
scroll to position [1423, 0]
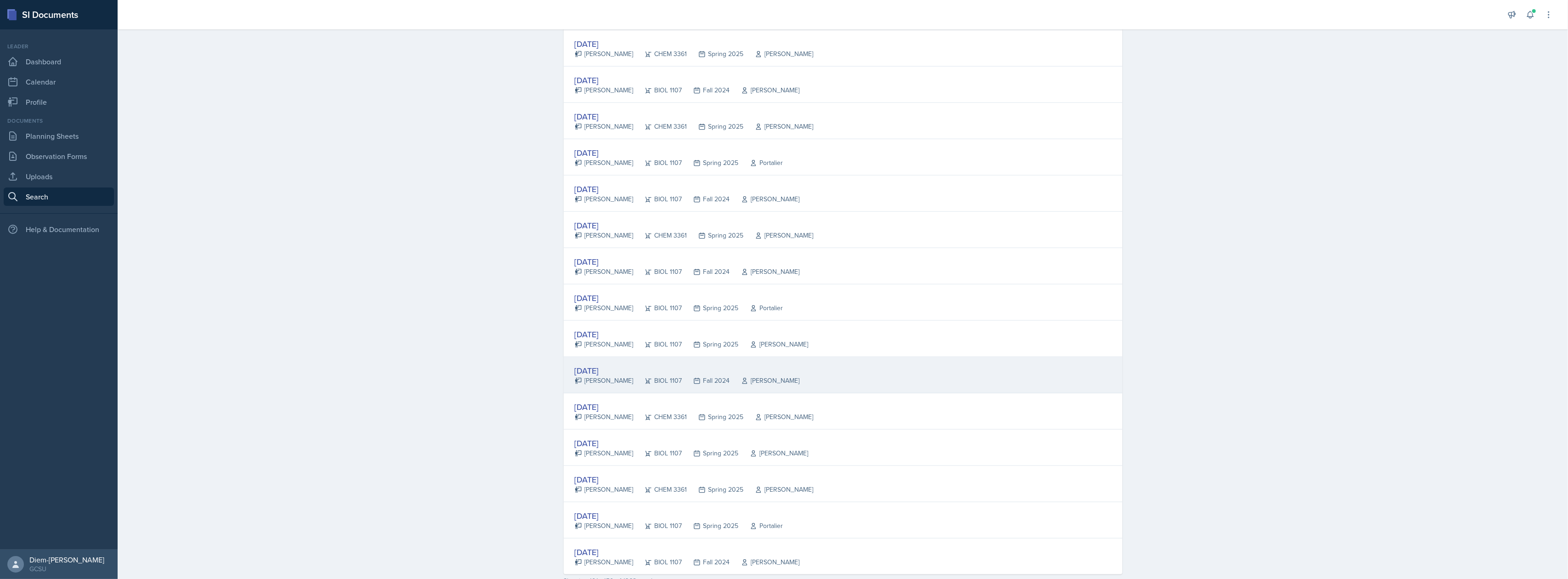
click at [640, 370] on div "[DATE] [PERSON_NAME] BIOL 1107 Fall 2024 [PERSON_NAME]" at bounding box center [842, 375] width 559 height 36
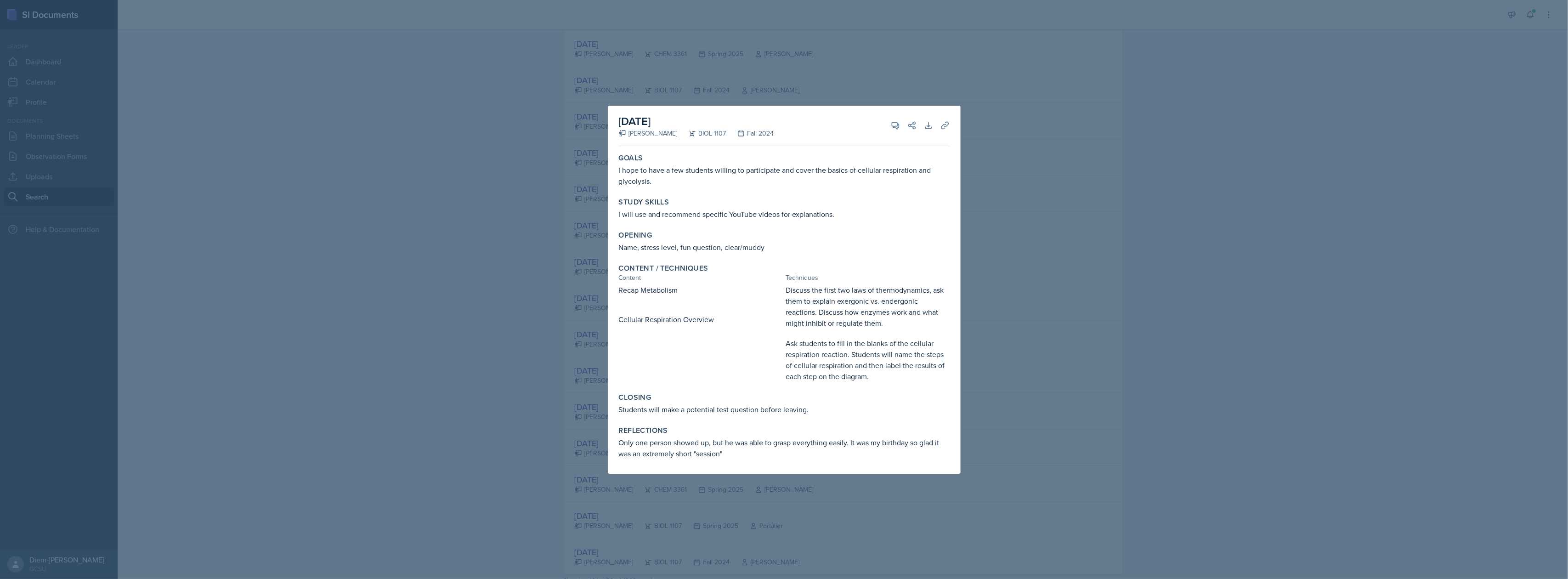
click at [1009, 315] on div at bounding box center [784, 289] width 1568 height 579
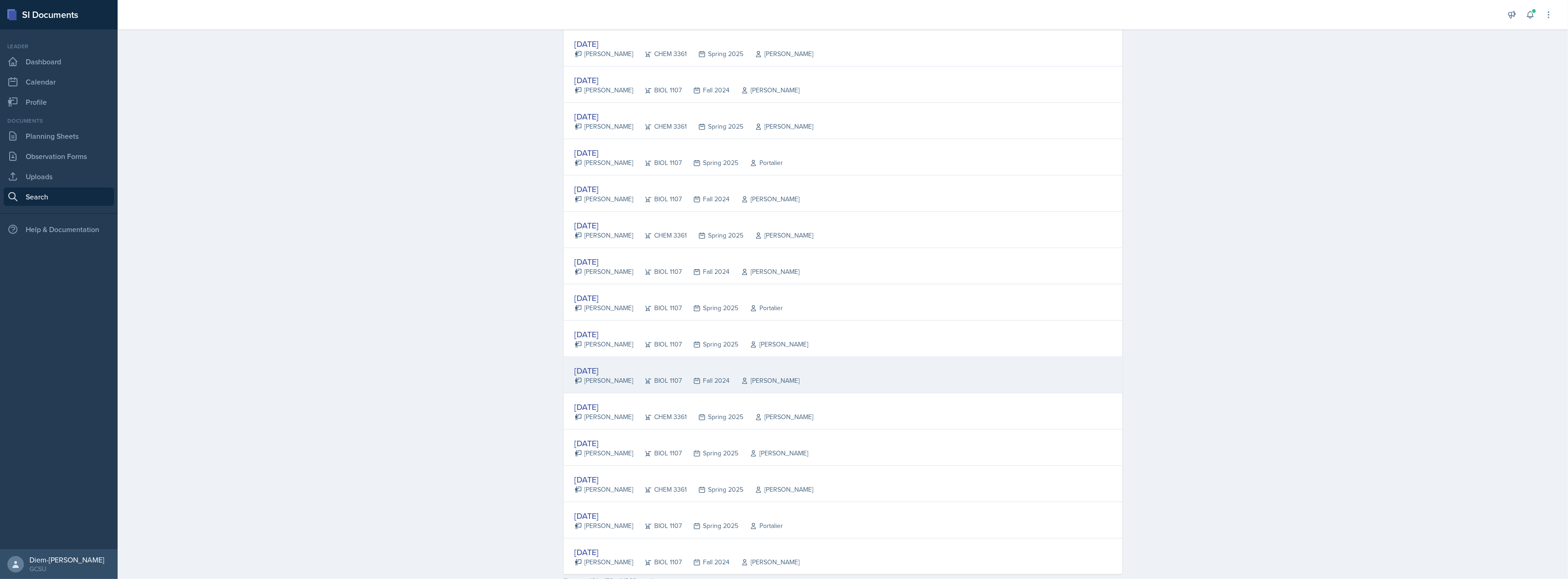
click at [609, 376] on div "[DATE]" at bounding box center [687, 370] width 225 height 13
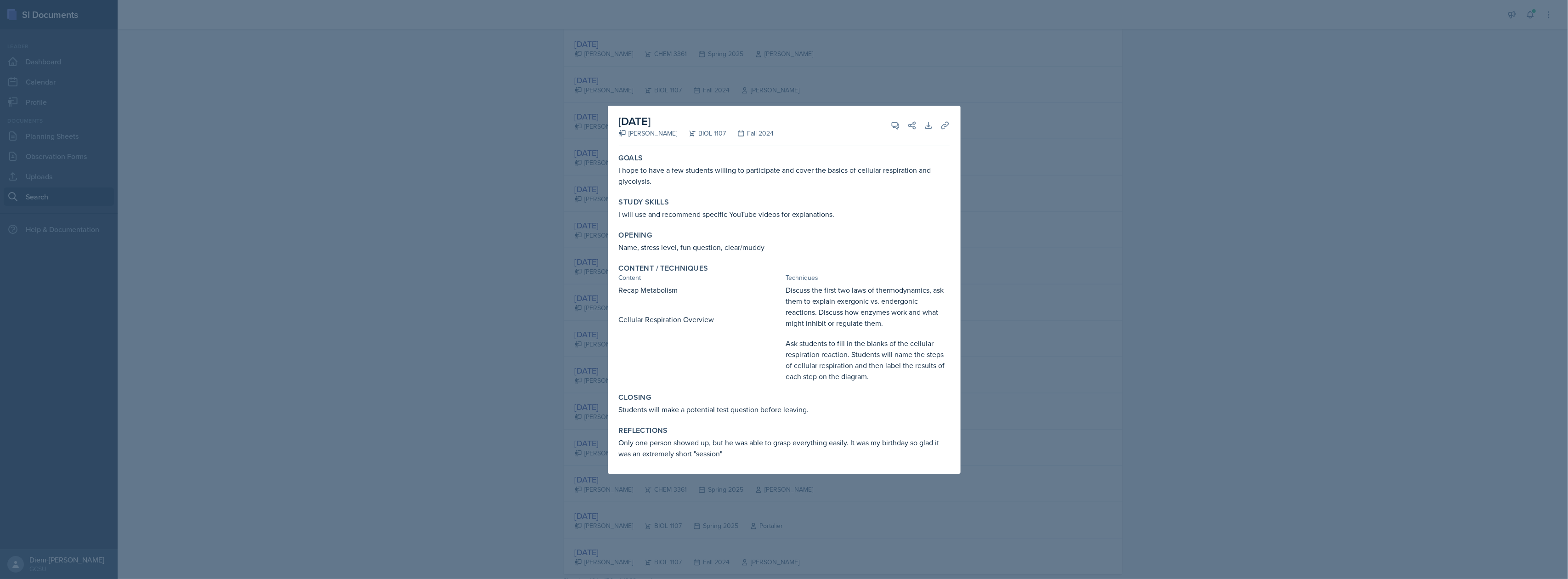
click at [1097, 256] on div at bounding box center [784, 289] width 1568 height 579
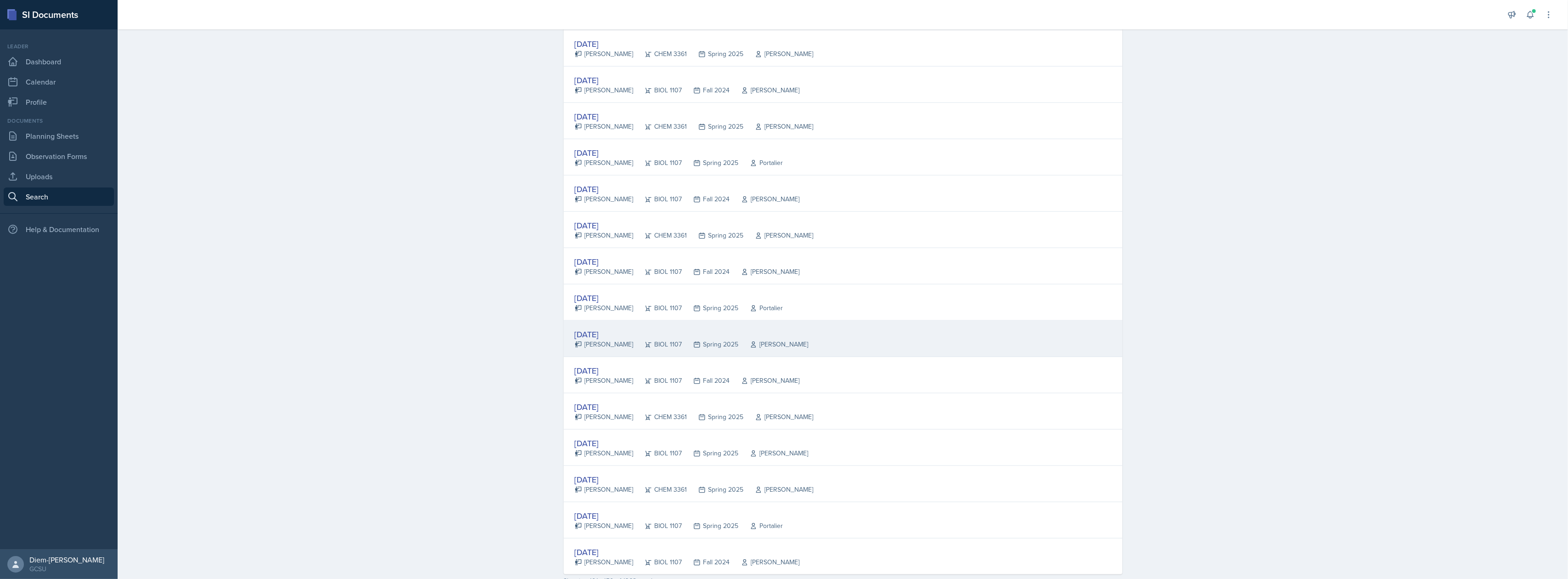
click at [610, 341] on div "[DATE]" at bounding box center [692, 334] width 234 height 13
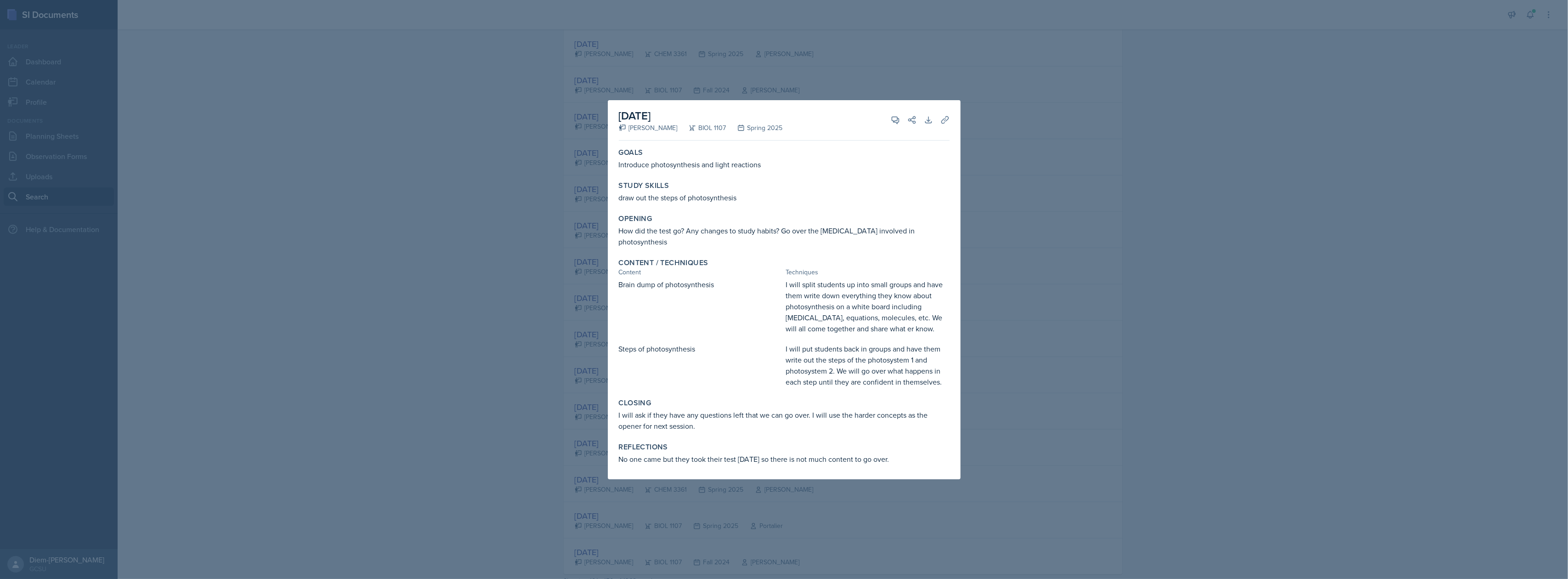
click at [1025, 276] on div at bounding box center [784, 289] width 1568 height 579
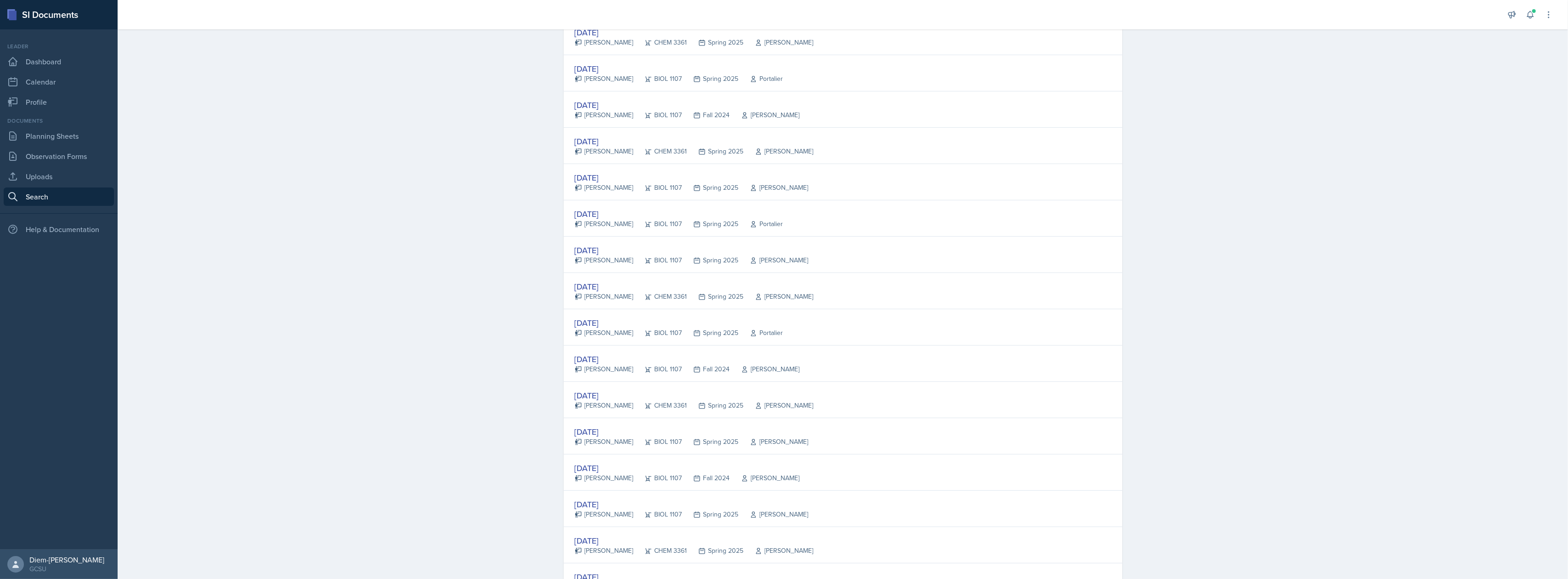
scroll to position [0, 0]
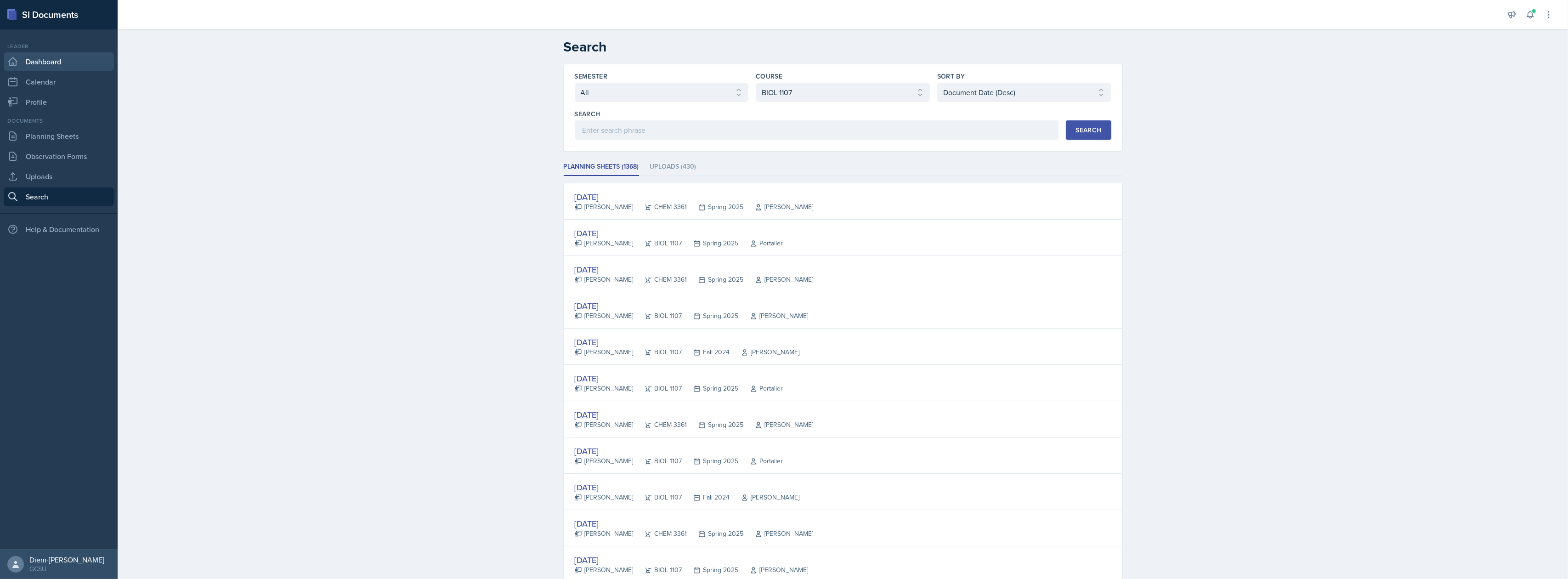
click at [61, 56] on link "Dashboard" at bounding box center [58, 62] width 110 height 19
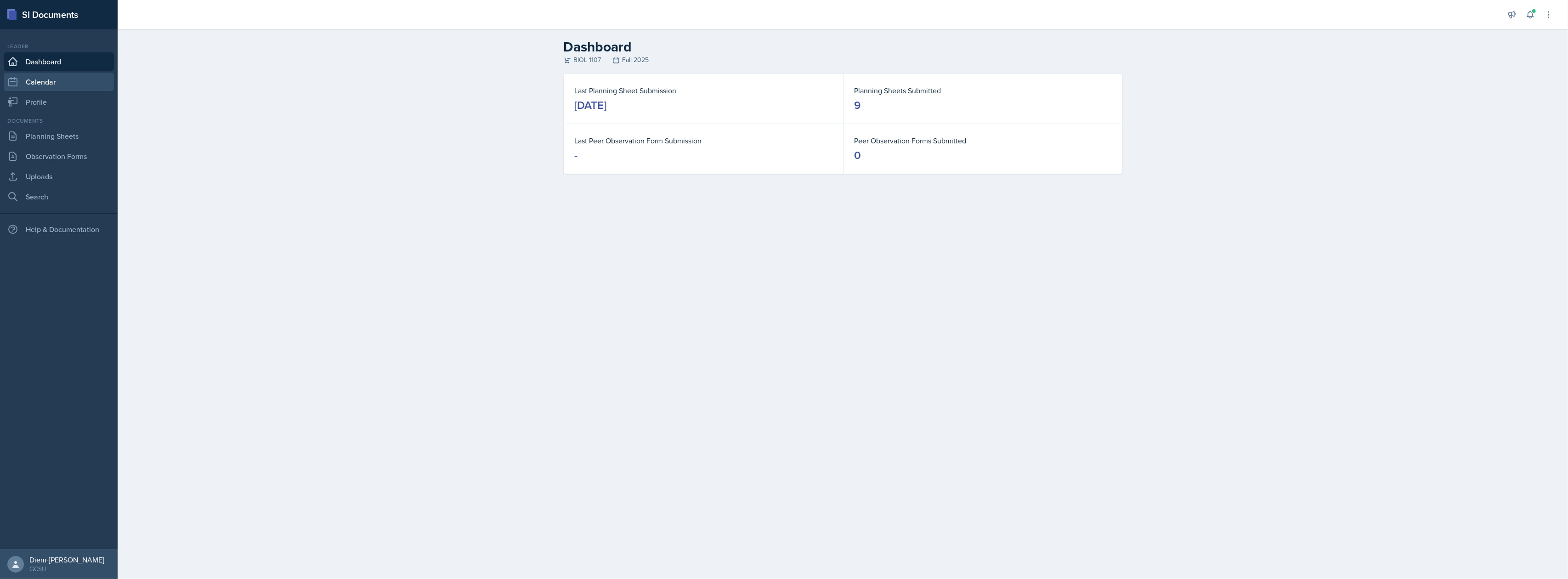
click at [45, 83] on link "Calendar" at bounding box center [58, 82] width 110 height 19
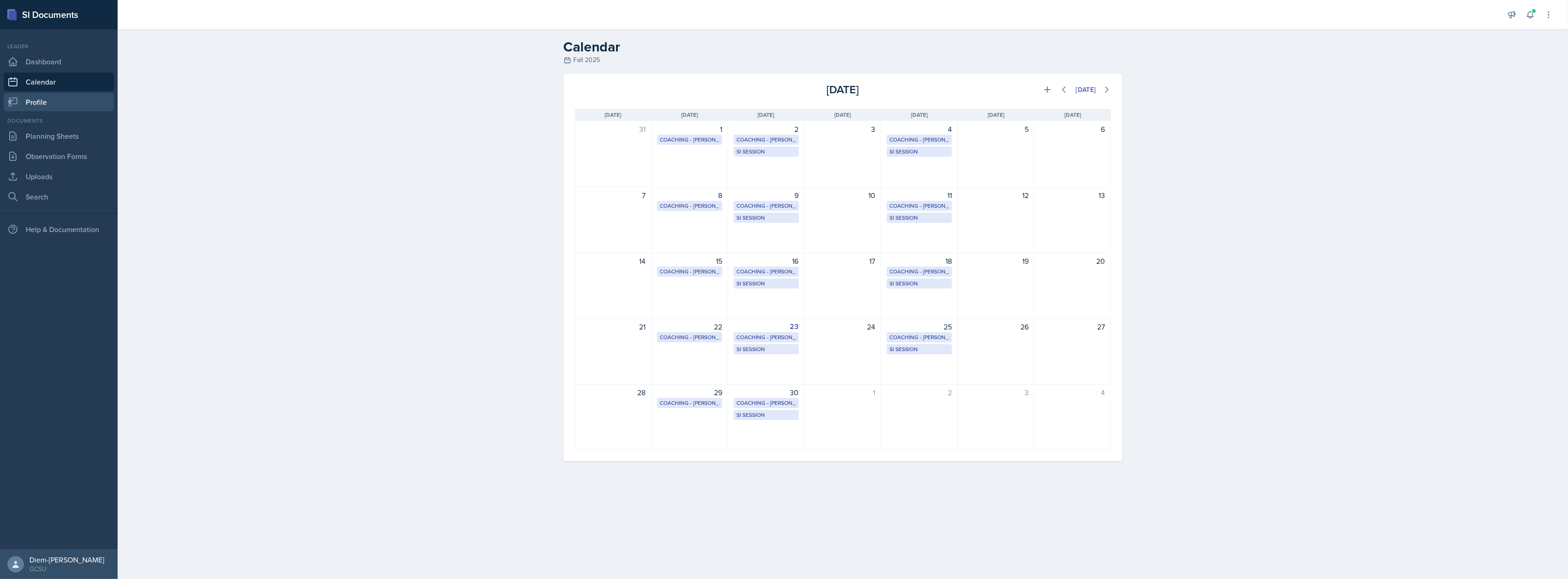
click at [47, 96] on link "Profile" at bounding box center [58, 102] width 110 height 19
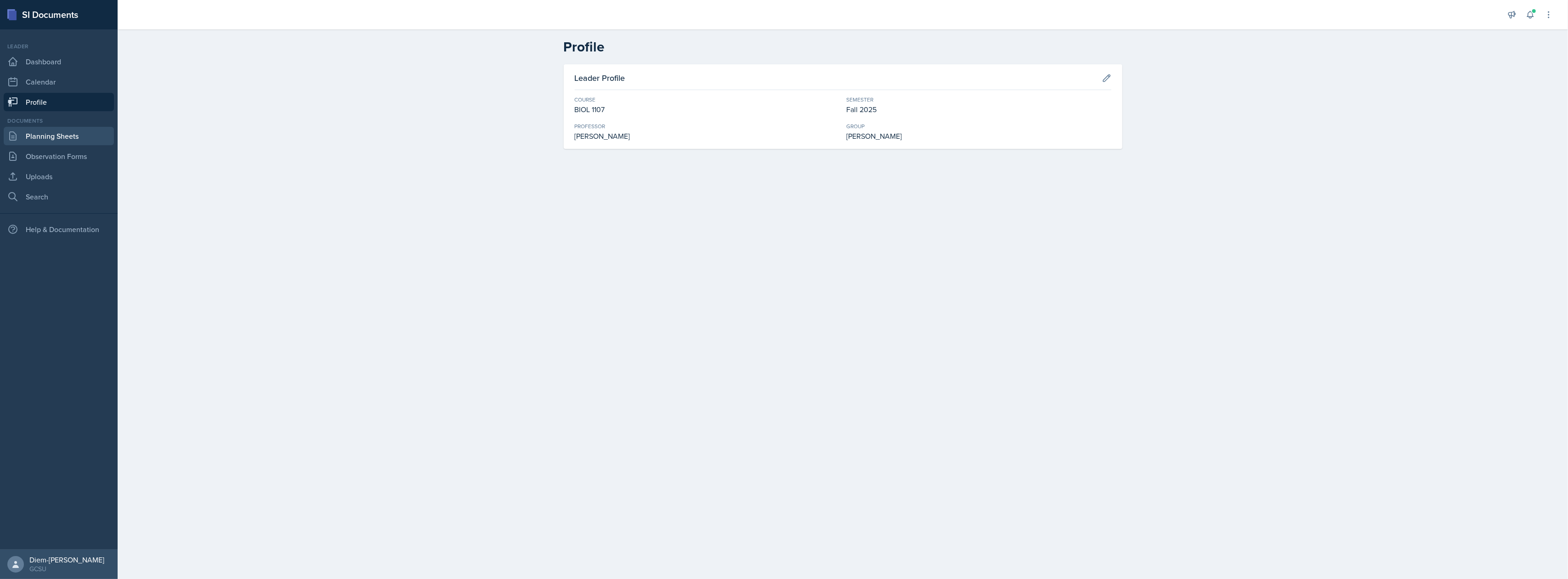
click at [61, 135] on link "Planning Sheets" at bounding box center [58, 136] width 110 height 19
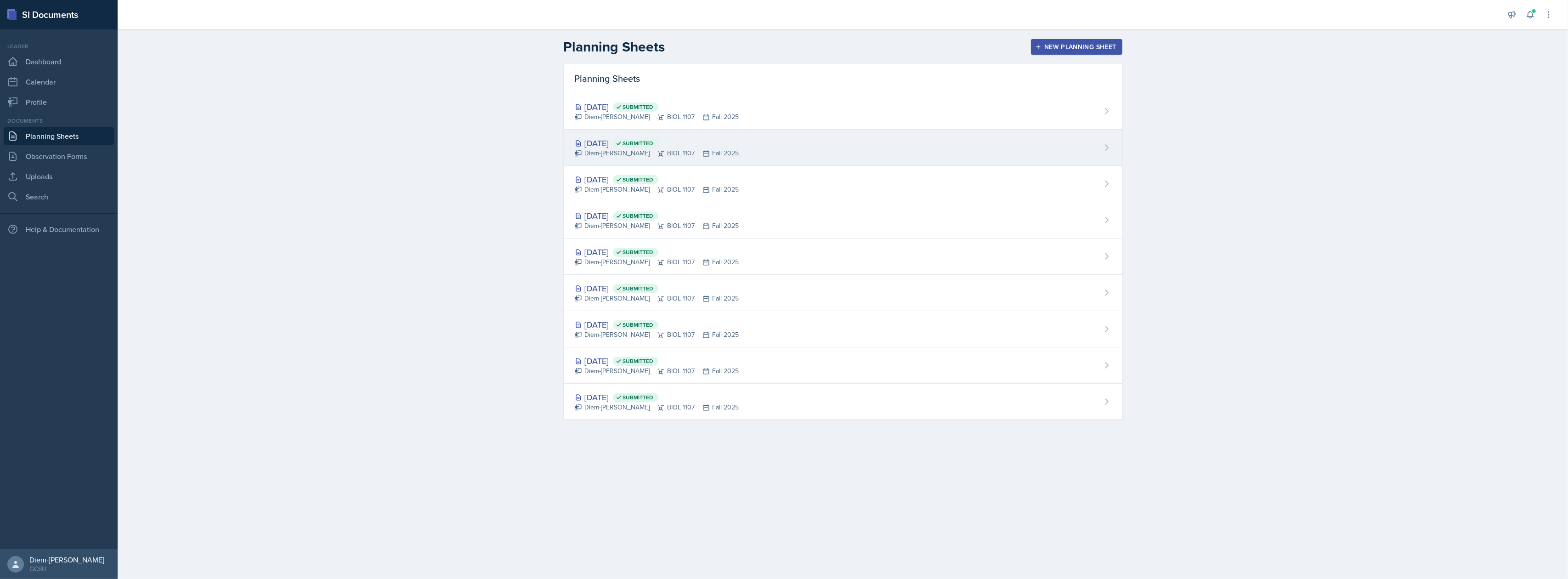
click at [605, 136] on div "[DATE] Submitted Diem-[PERSON_NAME] BIOL 1107 Fall 2025" at bounding box center [842, 148] width 559 height 36
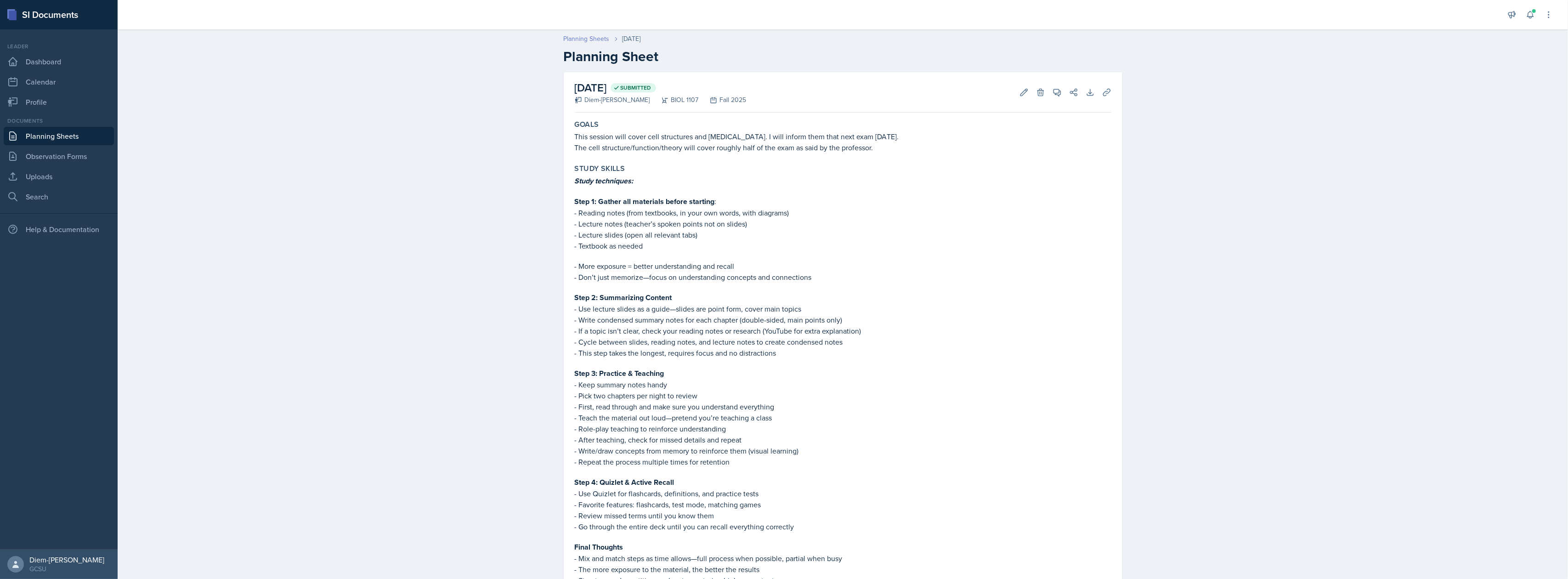
click at [586, 42] on link "Planning Sheets" at bounding box center [587, 38] width 46 height 9
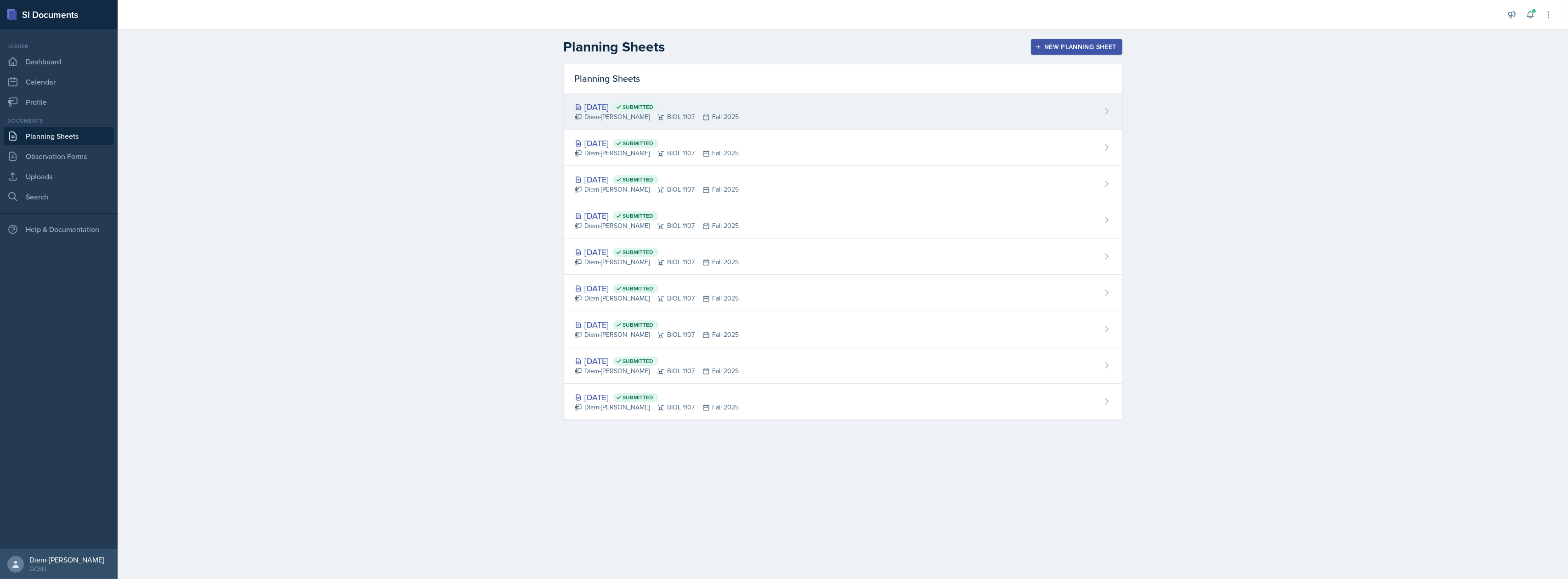
click at [616, 114] on div "Diem-[PERSON_NAME] BIOL 1107 Fall 2025" at bounding box center [657, 116] width 164 height 9
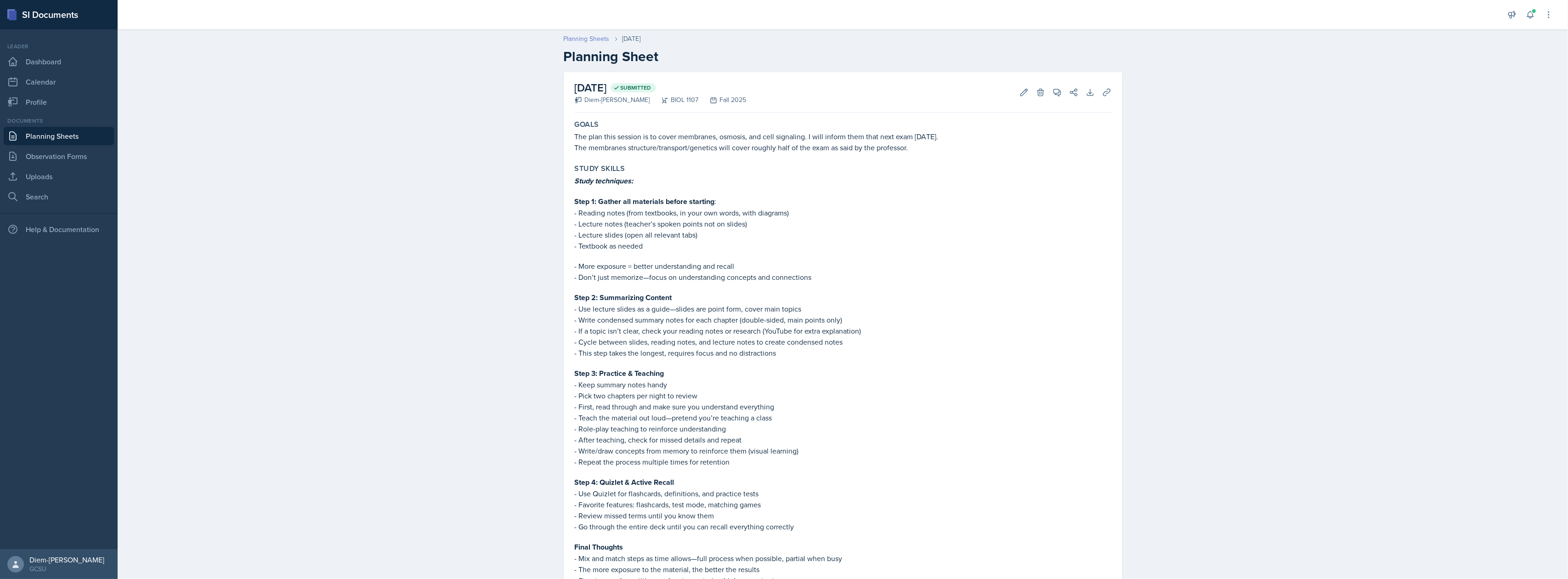
click at [577, 39] on link "Planning Sheets" at bounding box center [587, 38] width 46 height 9
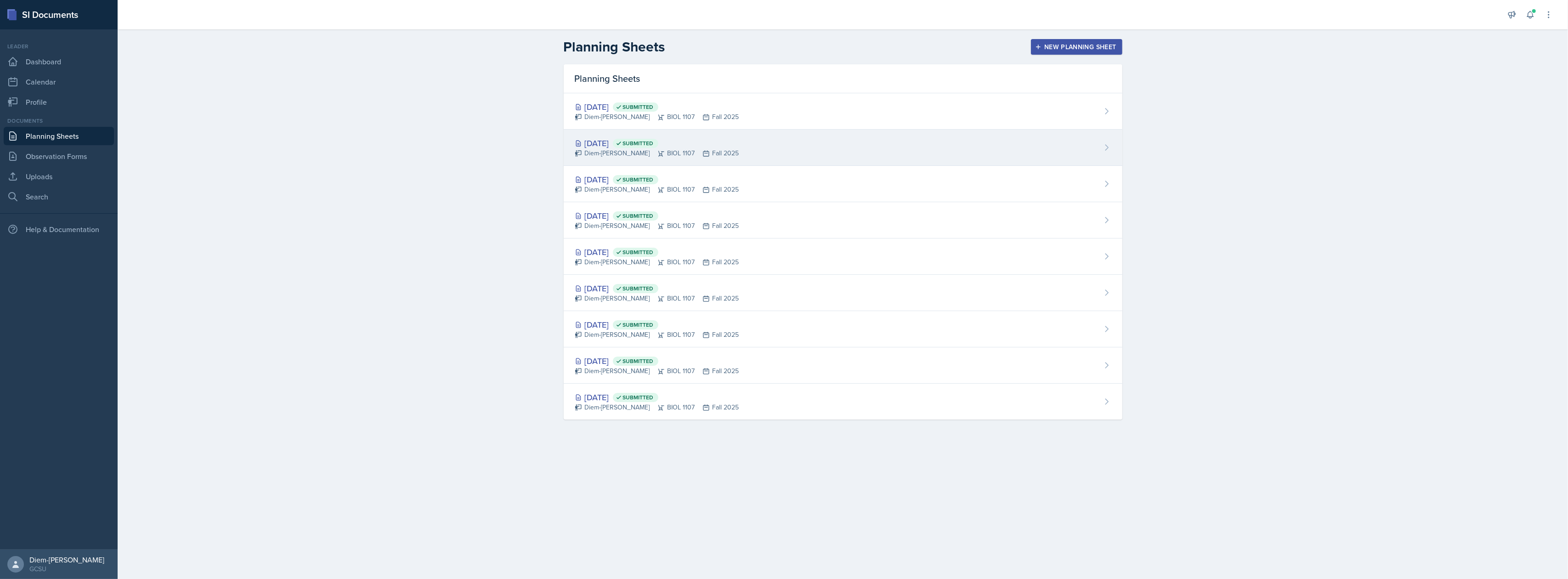
click at [646, 140] on div "[DATE] Submitted" at bounding box center [657, 143] width 164 height 13
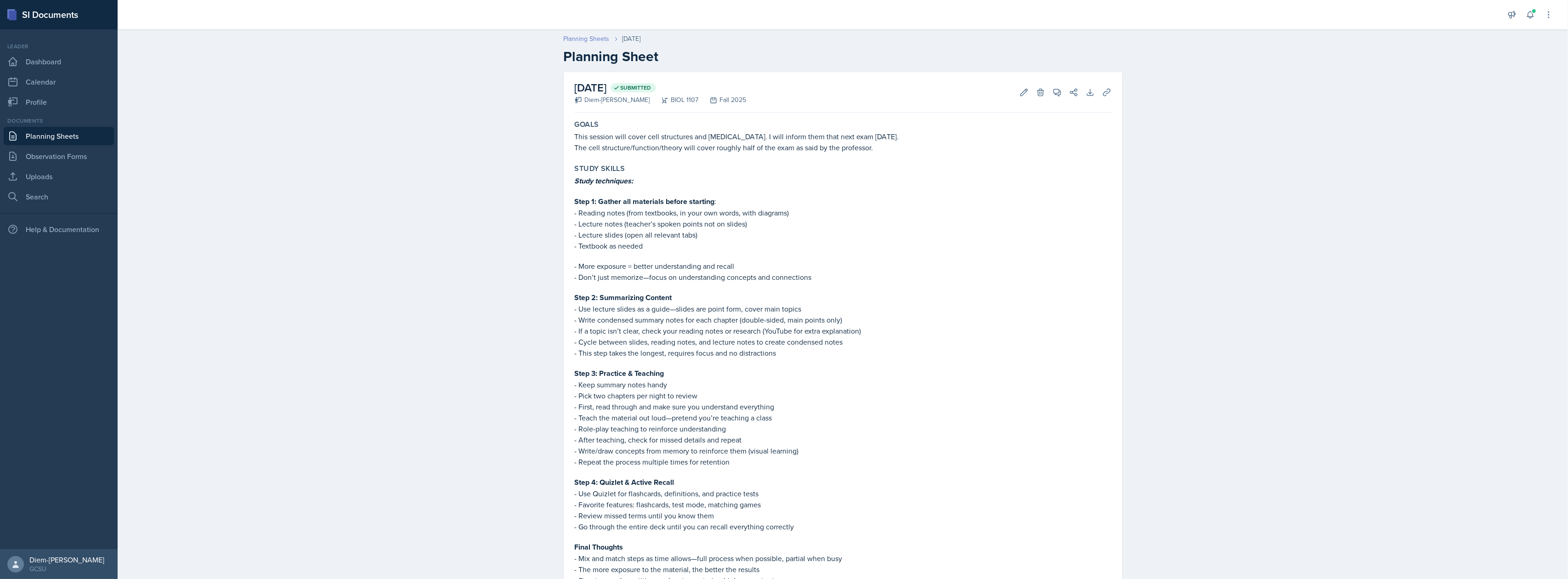
click at [583, 41] on link "Planning Sheets" at bounding box center [587, 38] width 46 height 9
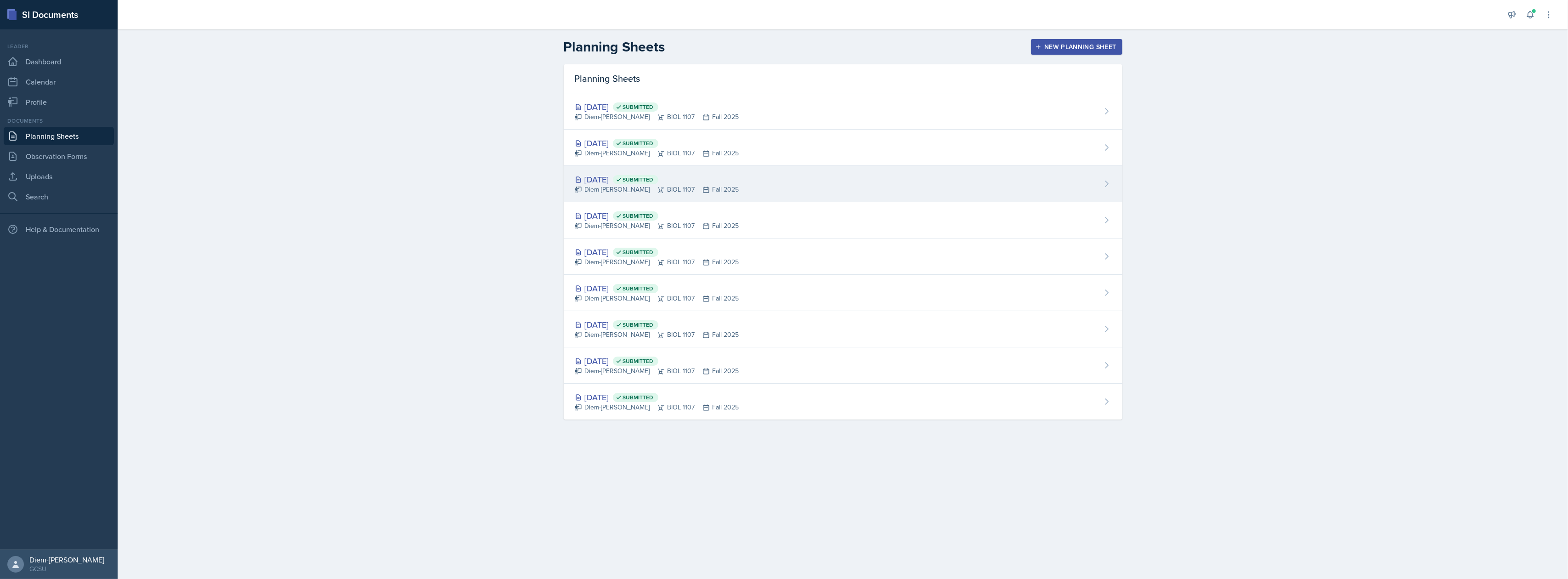
click at [618, 188] on div "Diem-[PERSON_NAME] BIOL 1107 Fall 2025" at bounding box center [657, 189] width 164 height 9
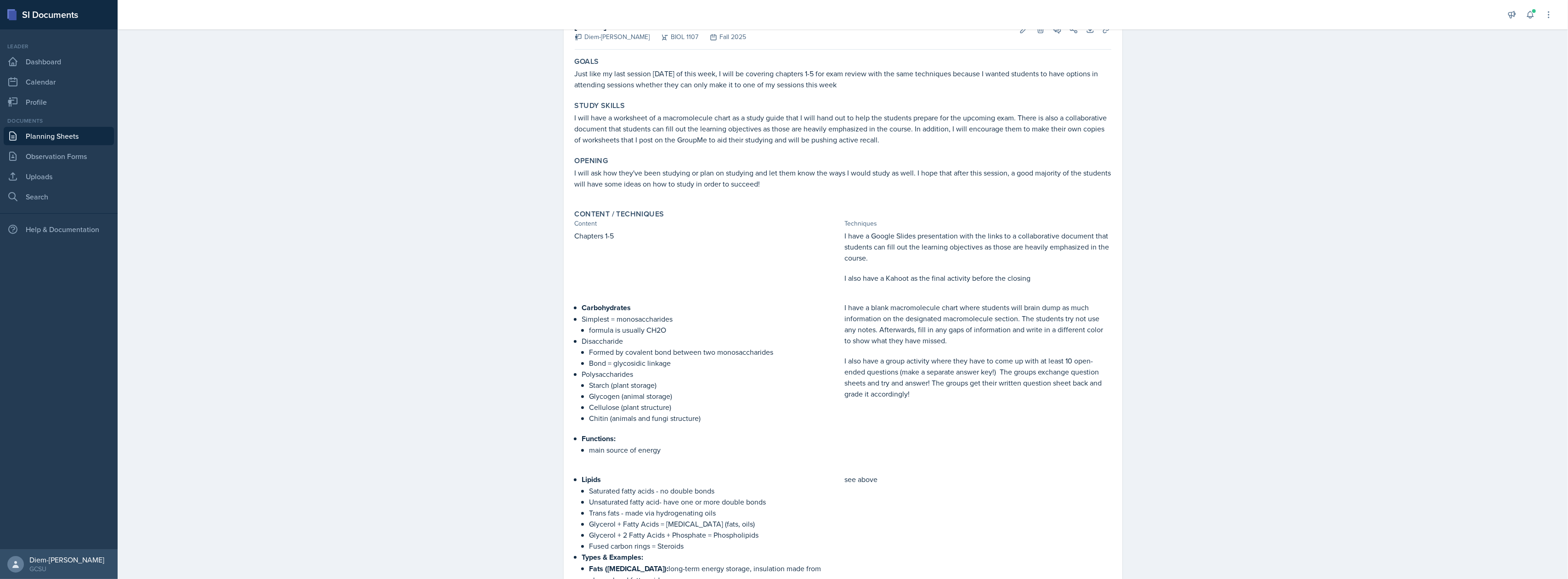
scroll to position [61, 0]
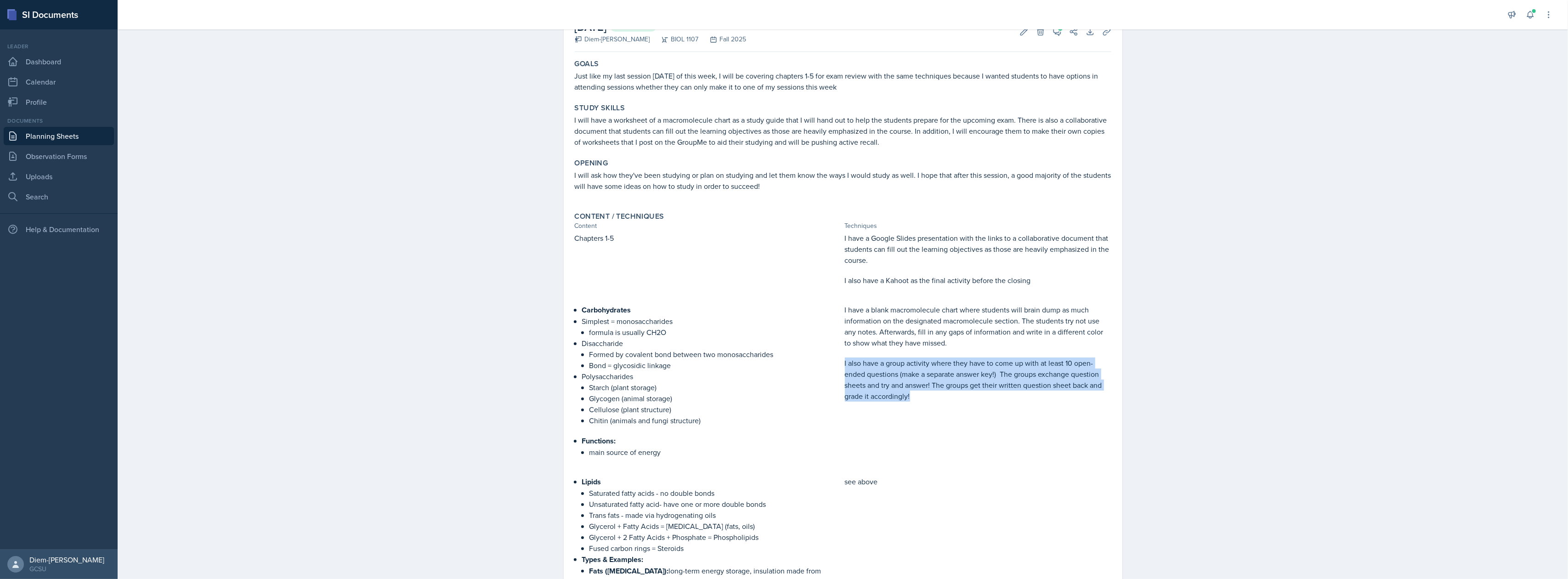
drag, startPoint x: 840, startPoint y: 364, endPoint x: 927, endPoint y: 401, distance: 94.5
click at [927, 401] on p "I also have a group activity where they have to come up with at least 10 open-e…" at bounding box center [978, 380] width 266 height 44
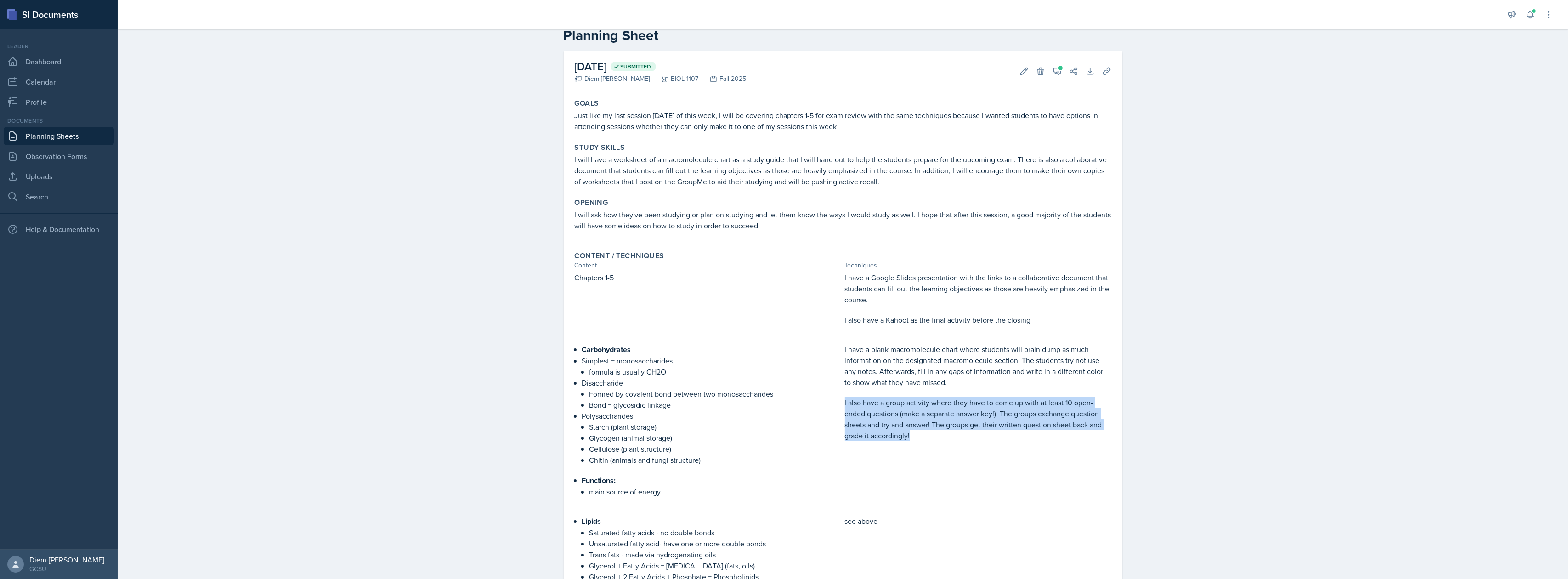
scroll to position [0, 0]
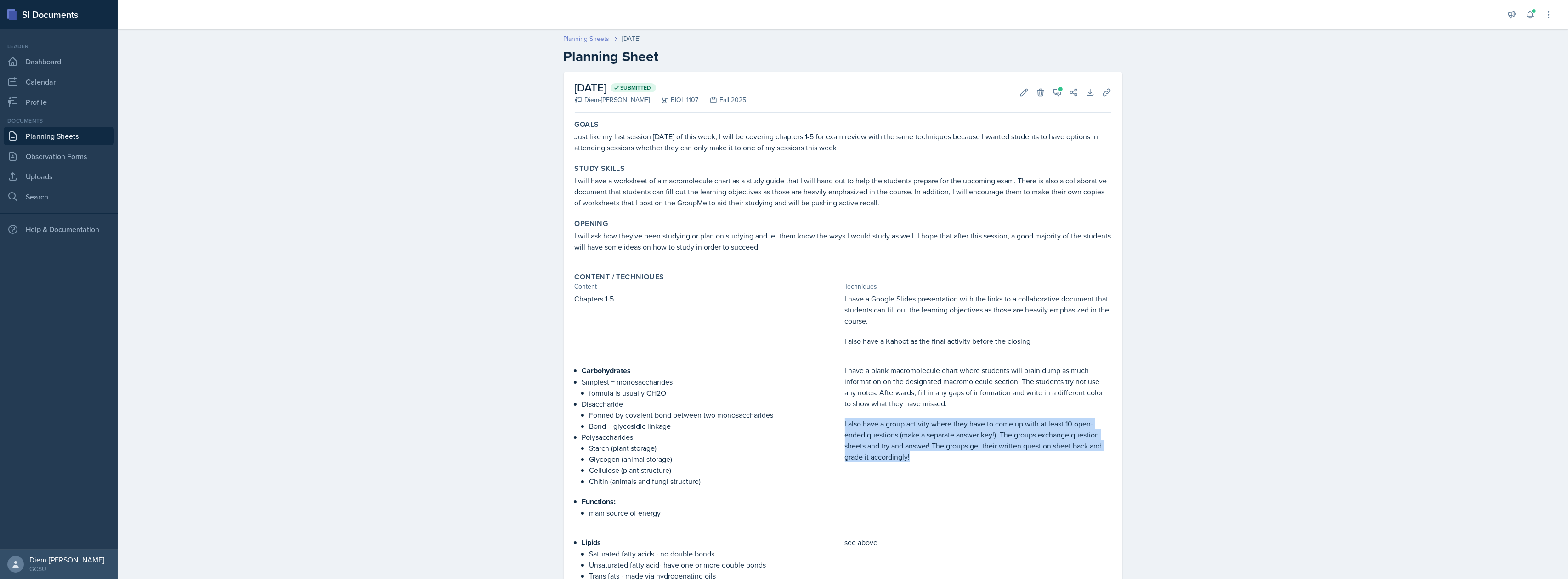
click at [591, 42] on link "Planning Sheets" at bounding box center [587, 38] width 46 height 9
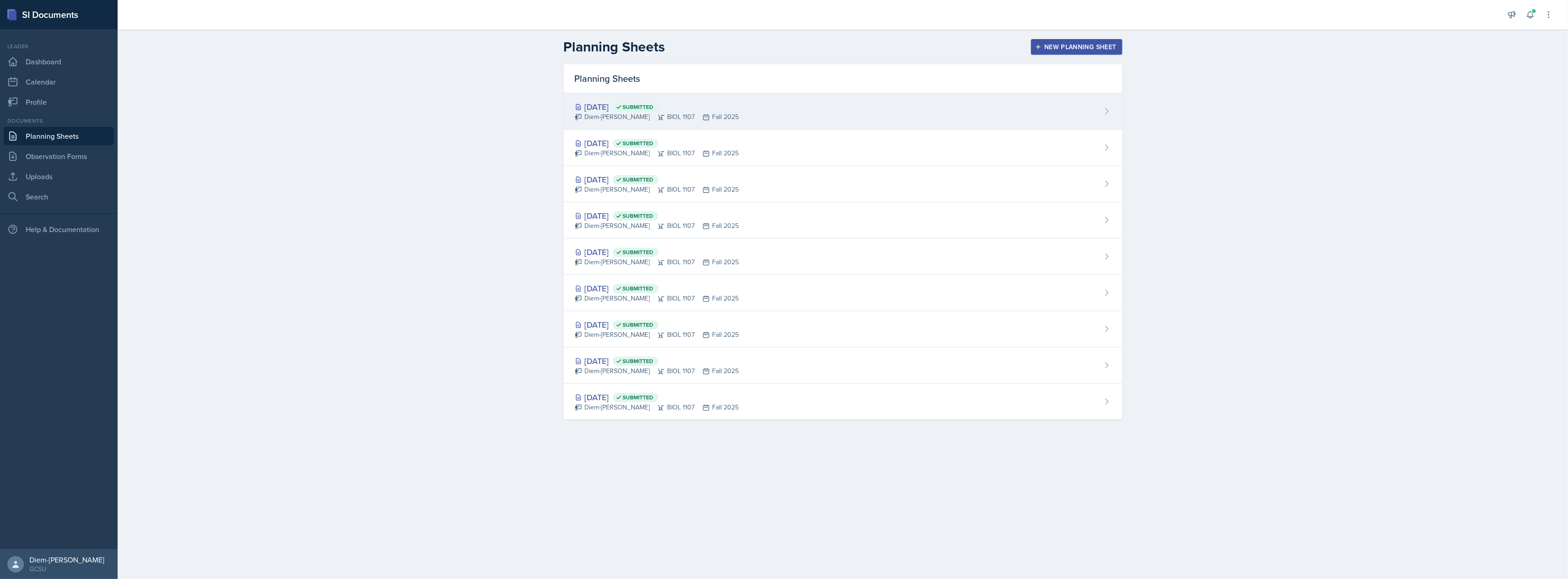
click at [712, 107] on div "[DATE] Submitted" at bounding box center [657, 107] width 164 height 13
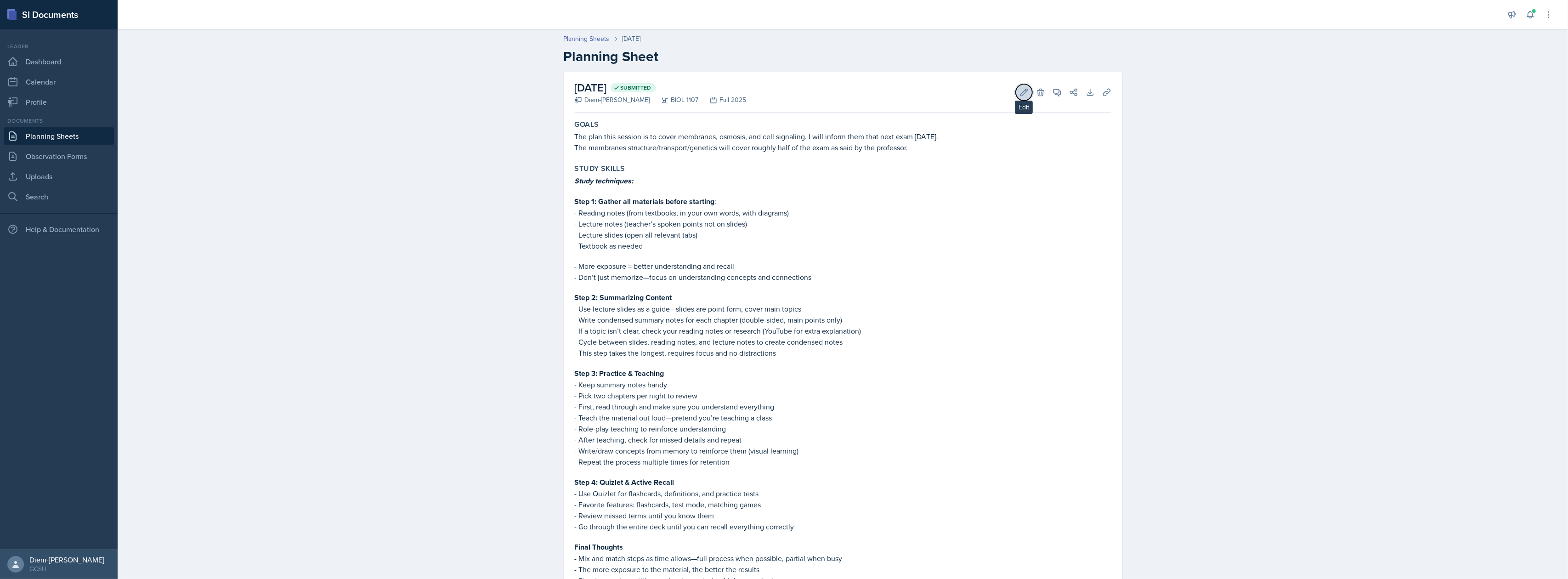
click at [1015, 91] on button "Edit" at bounding box center [1024, 92] width 17 height 17
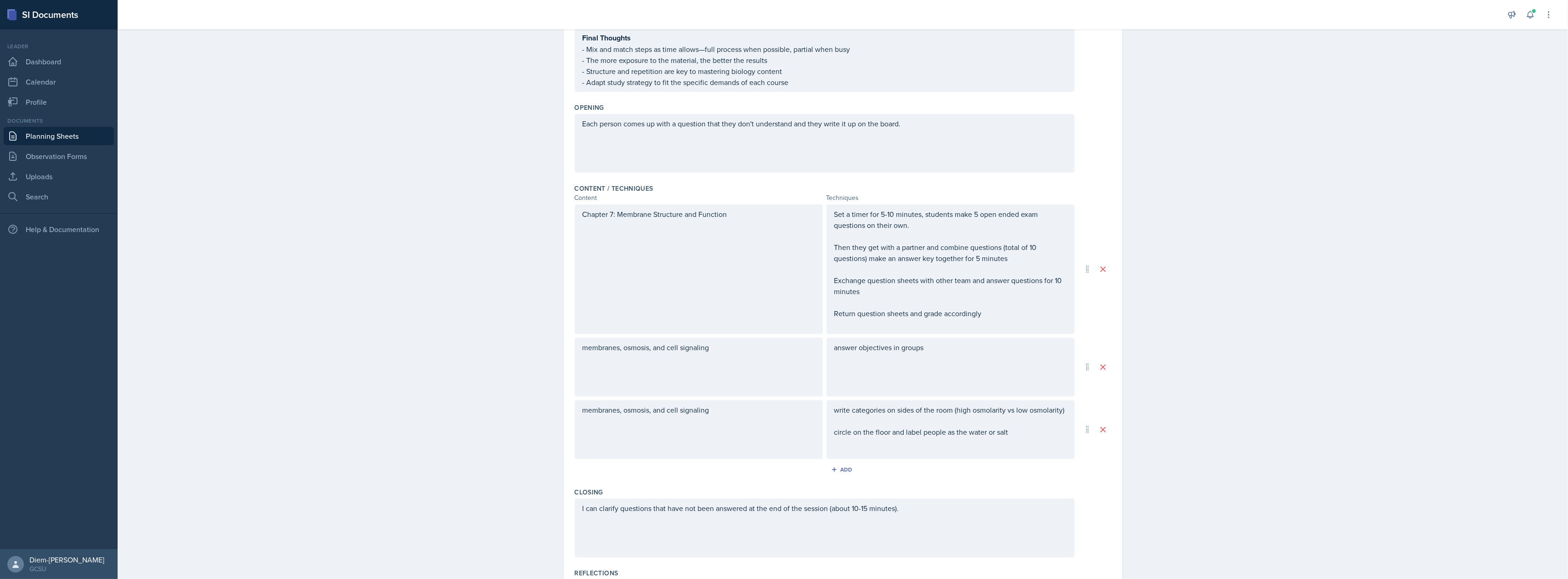
scroll to position [632, 0]
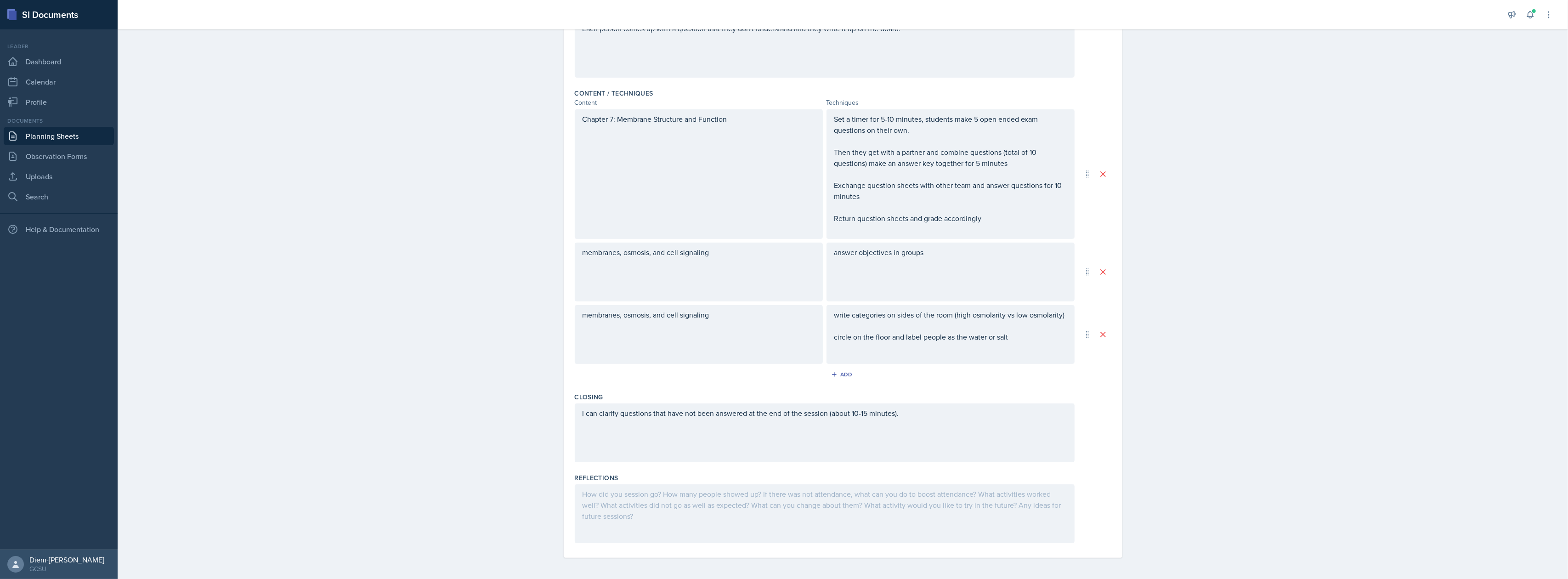
click at [882, 250] on div "answer objectives in groups" at bounding box center [950, 271] width 248 height 58
click at [942, 274] on p at bounding box center [950, 279] width 232 height 11
drag, startPoint x: 939, startPoint y: 266, endPoint x: 753, endPoint y: 269, distance: 186.0
click at [753, 269] on div "membranes, osmosis, and cell signaling answer objectives in groups" at bounding box center [825, 271] width 500 height 58
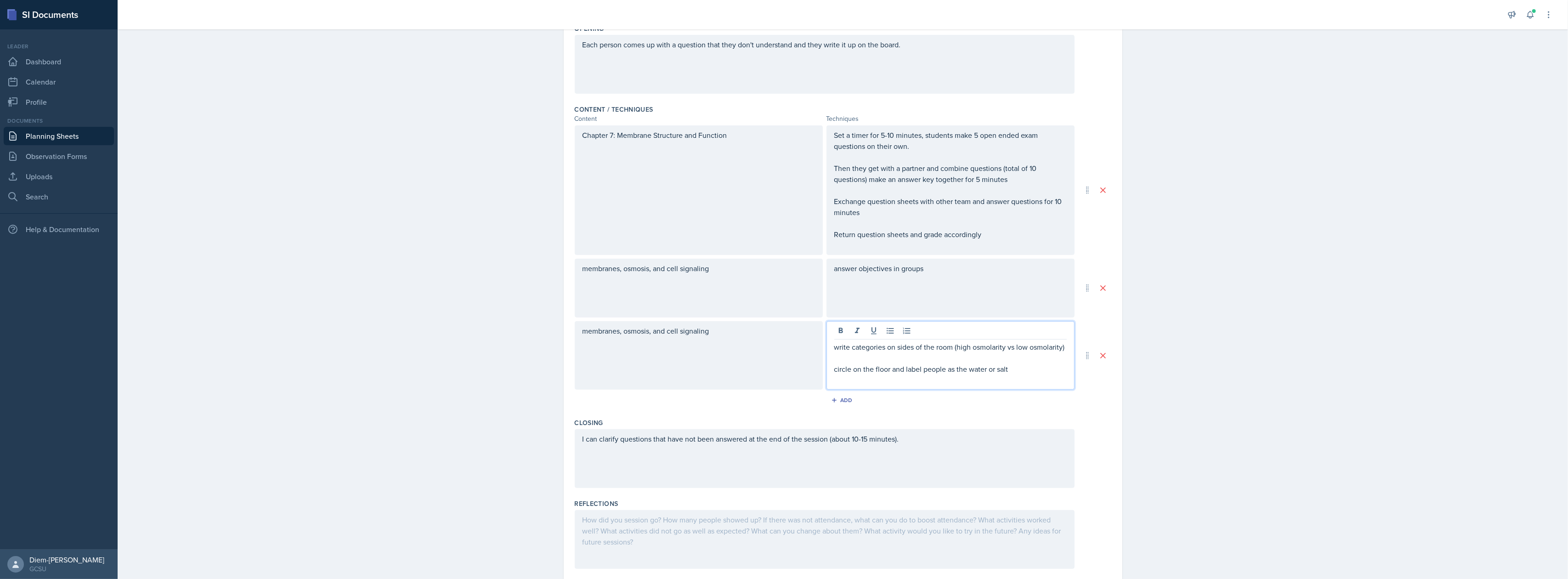
click at [988, 345] on div "write categories on sides of the room (high osmolarity vs low osmolarity) circl…" at bounding box center [950, 364] width 232 height 44
drag, startPoint x: 1015, startPoint y: 375, endPoint x: 782, endPoint y: 341, distance: 235.5
click at [782, 341] on div "membranes, osmosis, and cell signaling write categories on sides of the room (h…" at bounding box center [825, 355] width 500 height 69
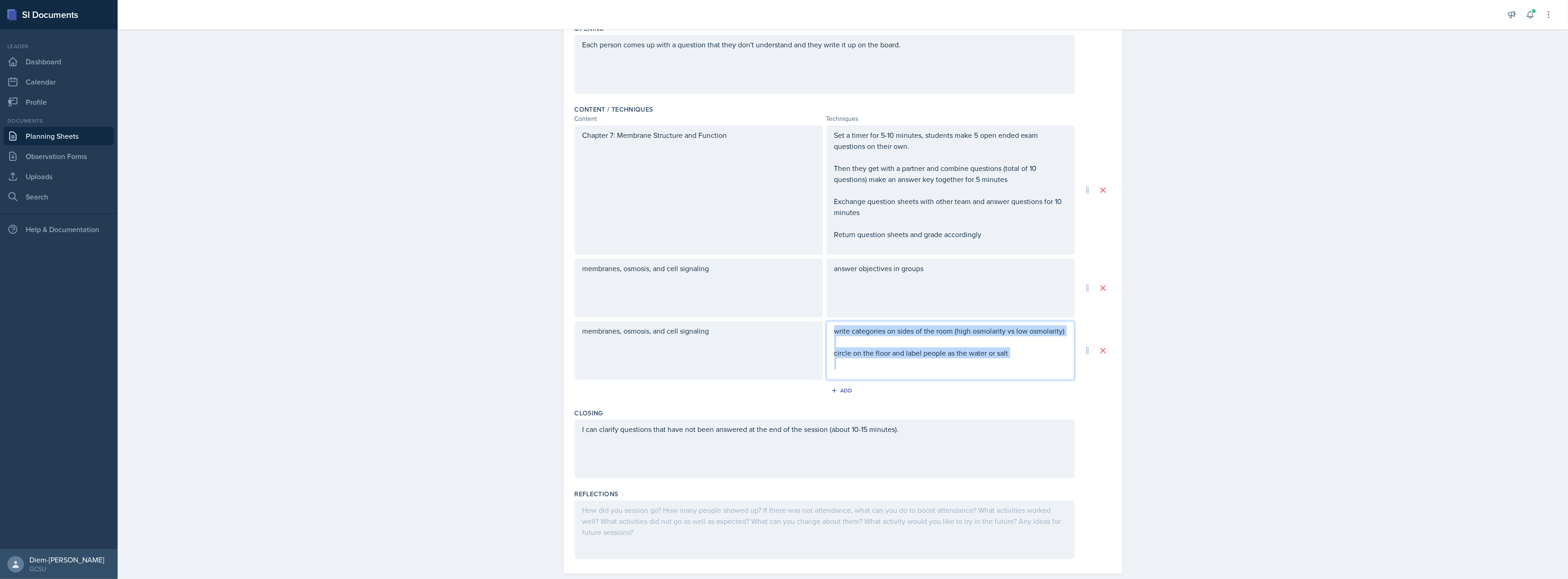
scroll to position [601, 0]
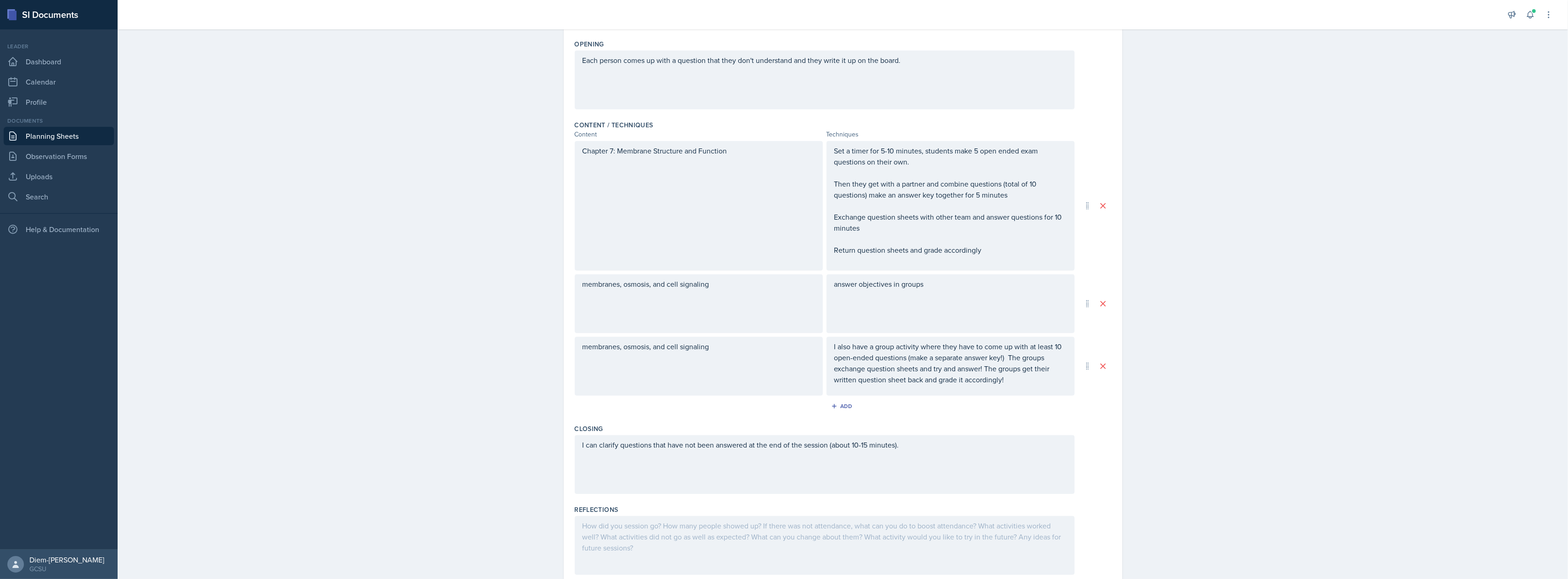
click at [932, 315] on div "answer objectives in groups" at bounding box center [950, 303] width 248 height 58
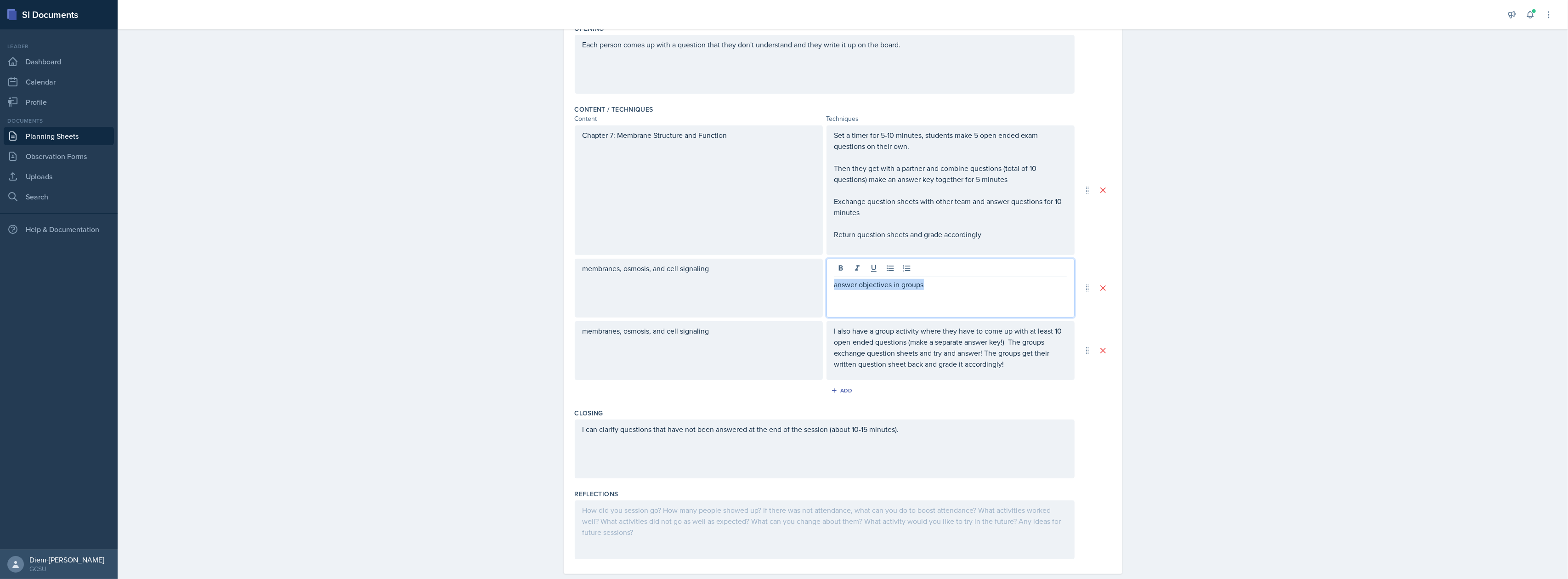
click at [947, 279] on p "answer objectives in groups" at bounding box center [950, 284] width 232 height 11
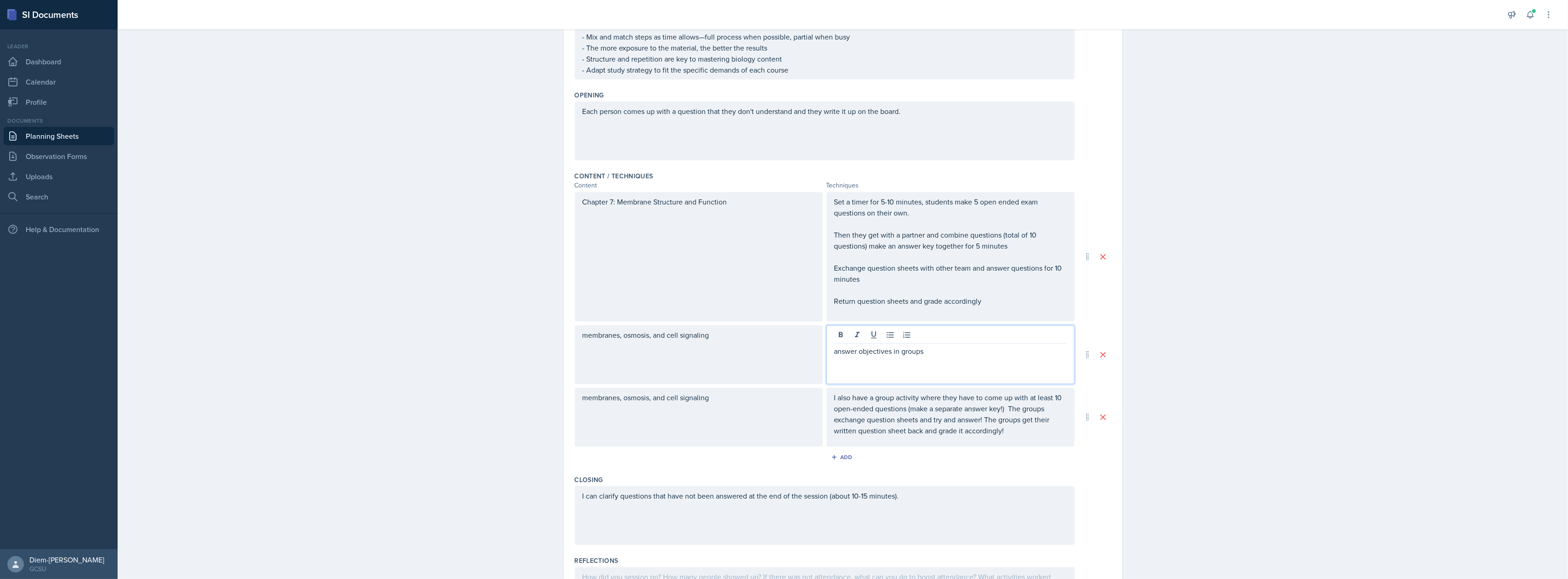
scroll to position [555, 0]
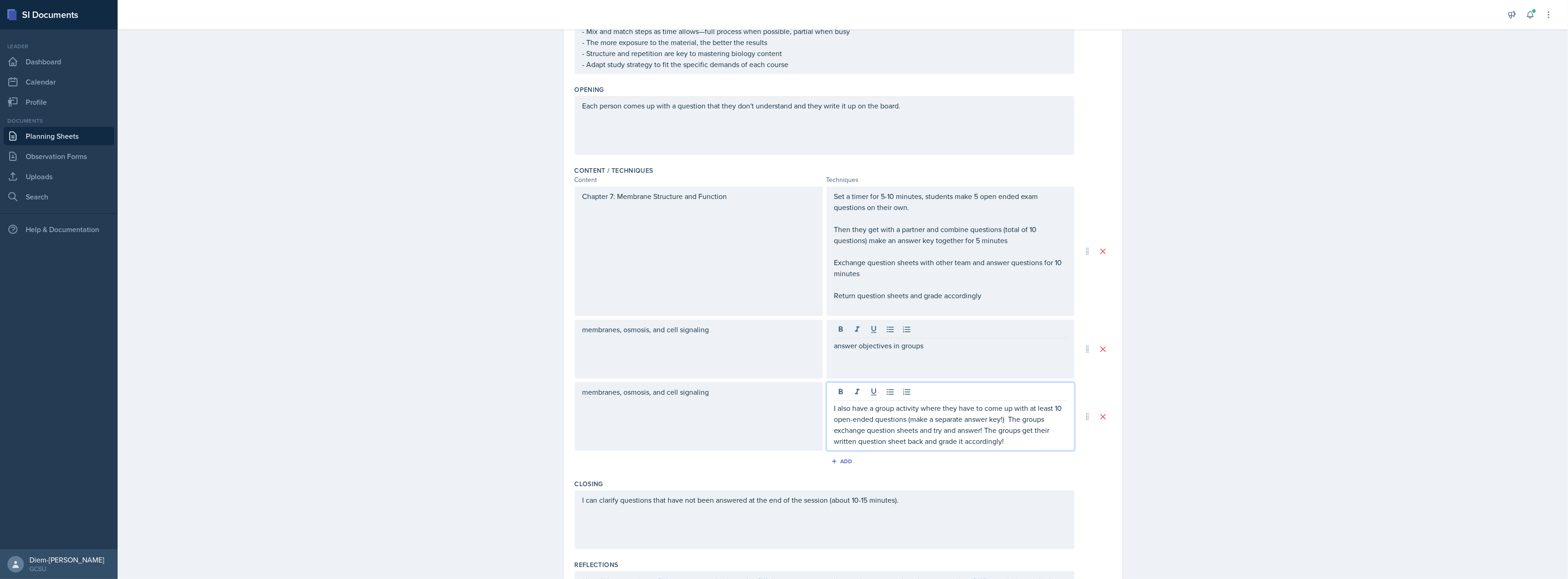
drag, startPoint x: 986, startPoint y: 408, endPoint x: 787, endPoint y: 390, distance: 199.8
click at [787, 390] on div "membranes, osmosis, and cell signaling I also have a group activity where they …" at bounding box center [825, 416] width 500 height 69
drag, startPoint x: 1015, startPoint y: 449, endPoint x: 758, endPoint y: 396, distance: 262.4
click at [758, 396] on div "membranes, osmosis, and cell signaling I also have a group activity where they …" at bounding box center [825, 416] width 500 height 69
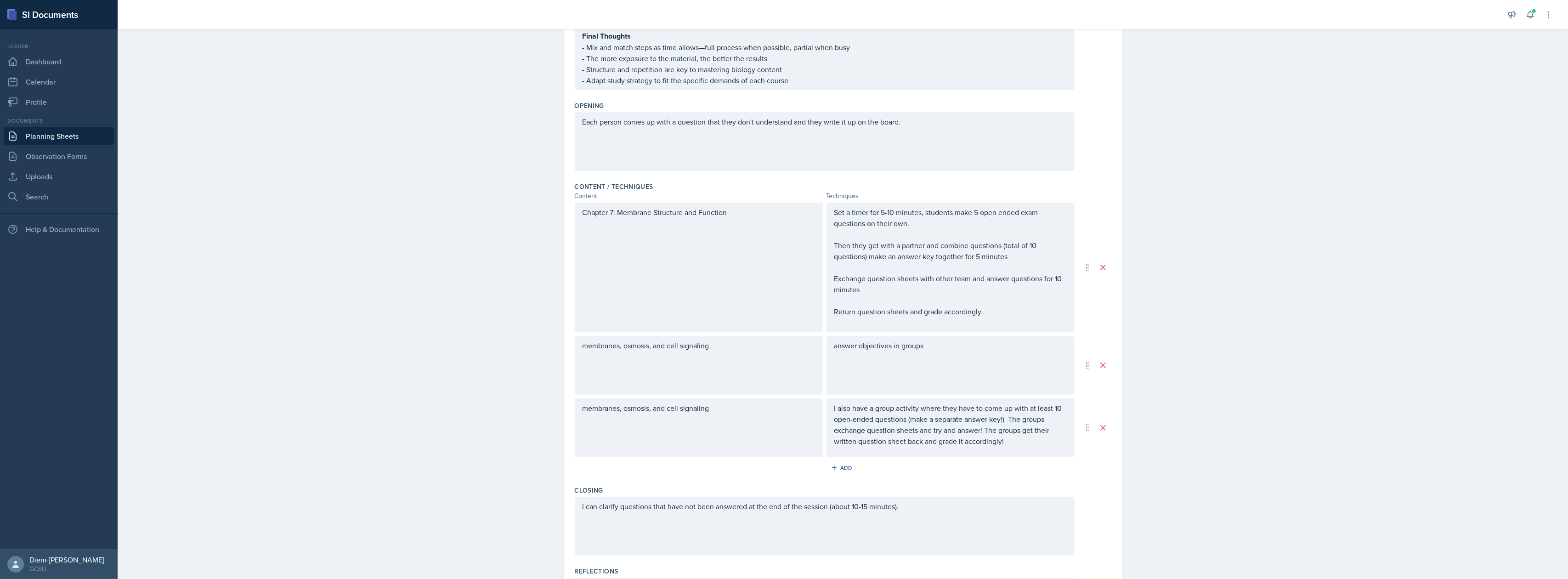
click at [1109, 423] on div "Date [DATE] [DATE] 31 1 2 3 4 5 6 7 8 9 10 11 12 13 14 15 16 17 18 19 20 21 22 …" at bounding box center [842, 92] width 559 height 1118
click at [1101, 426] on icon at bounding box center [1103, 427] width 4 height 4
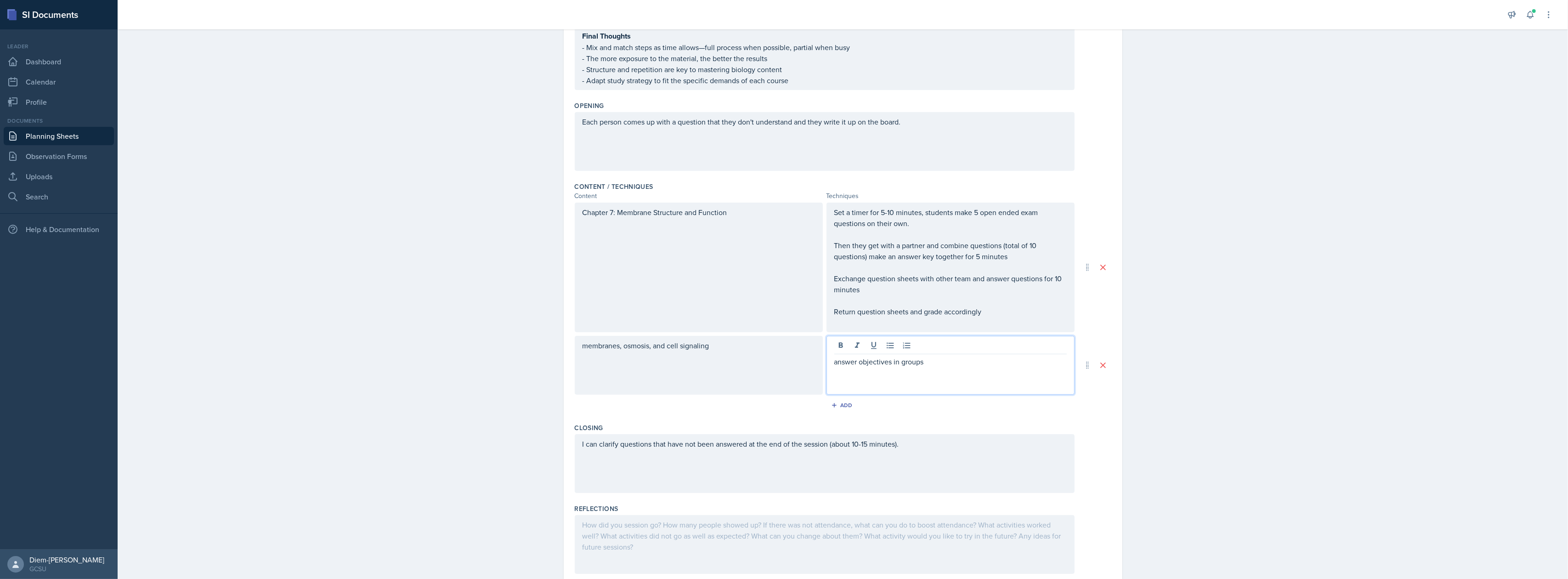
click at [927, 354] on div "answer objectives in groups" at bounding box center [950, 365] width 248 height 58
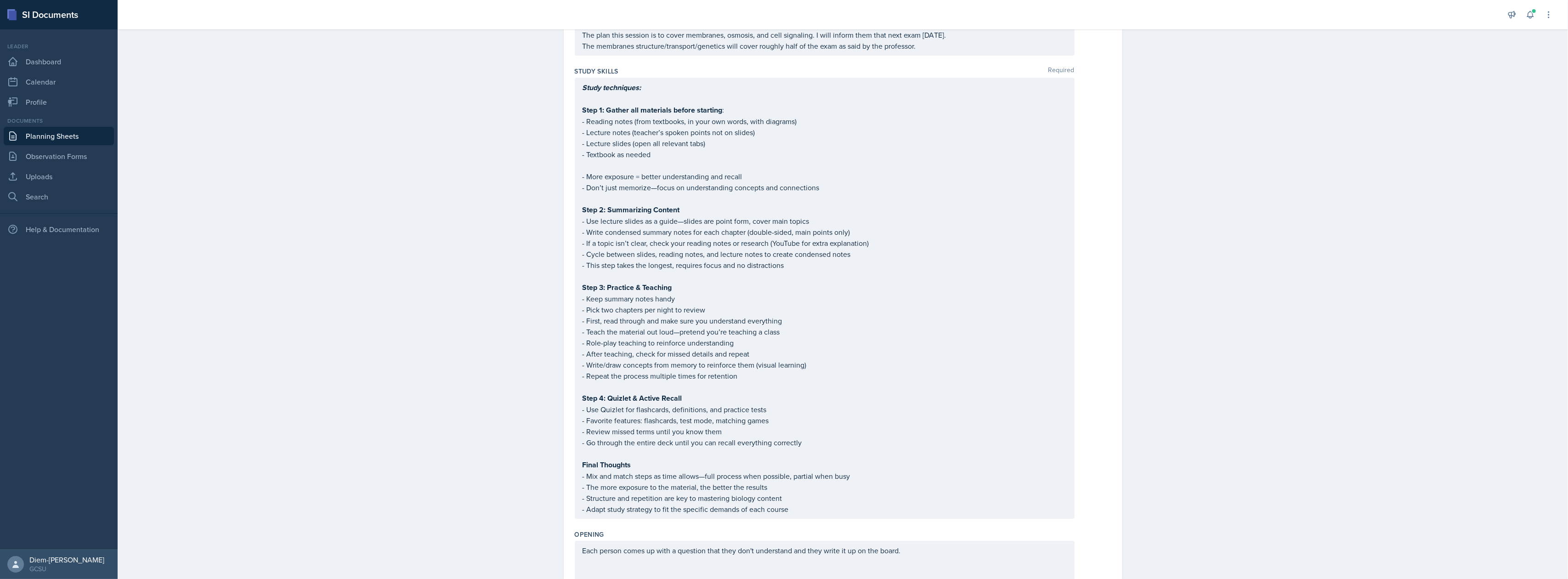
scroll to position [0, 0]
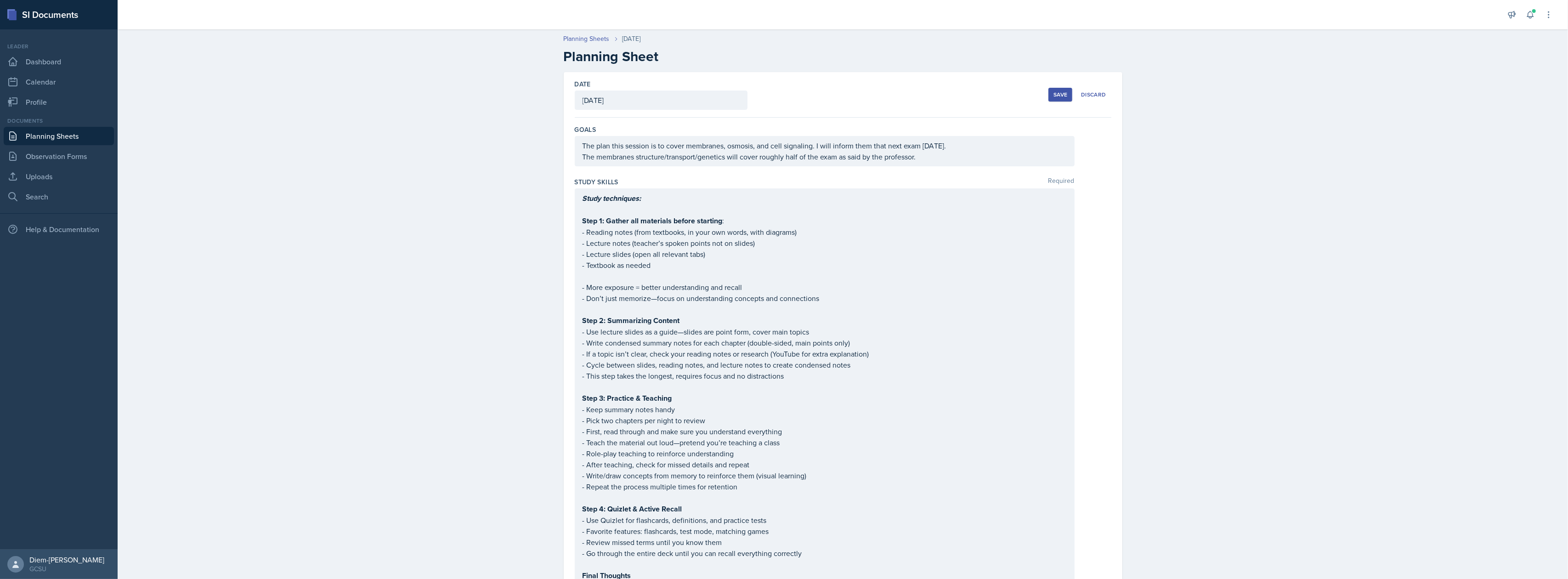
click at [1055, 97] on div "Save" at bounding box center [1060, 94] width 14 height 8
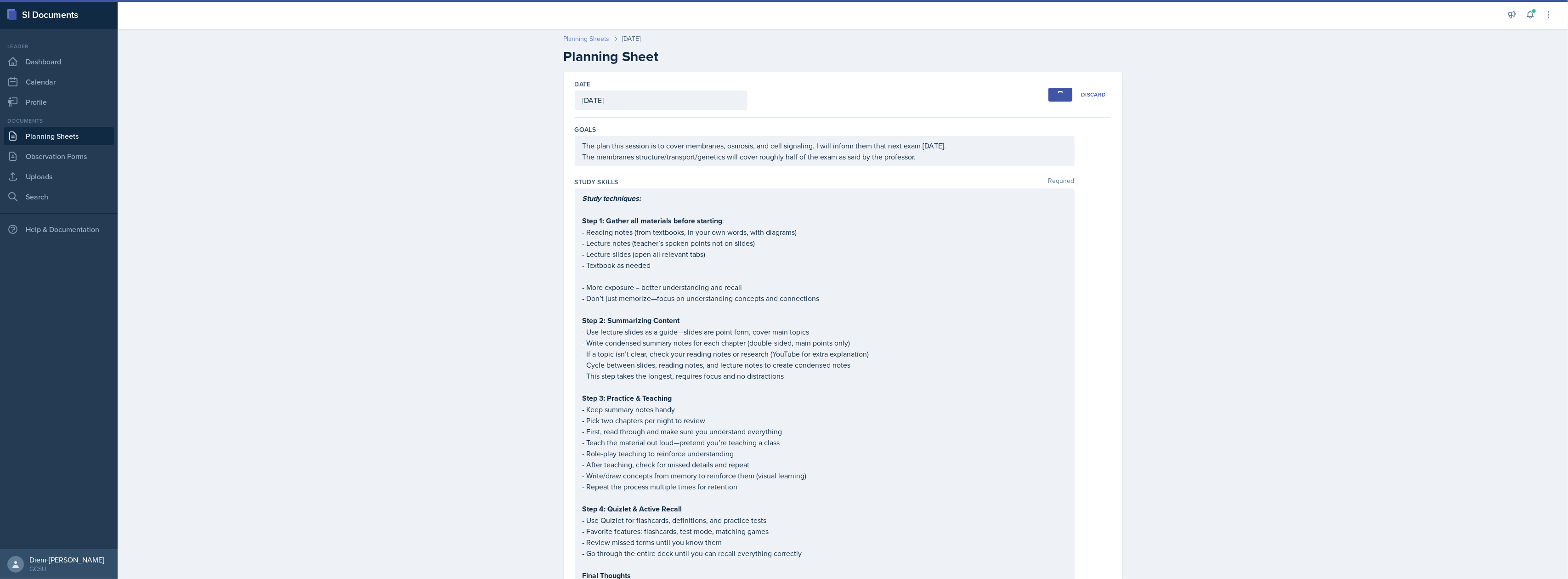
click at [589, 42] on link "Planning Sheets" at bounding box center [587, 38] width 46 height 9
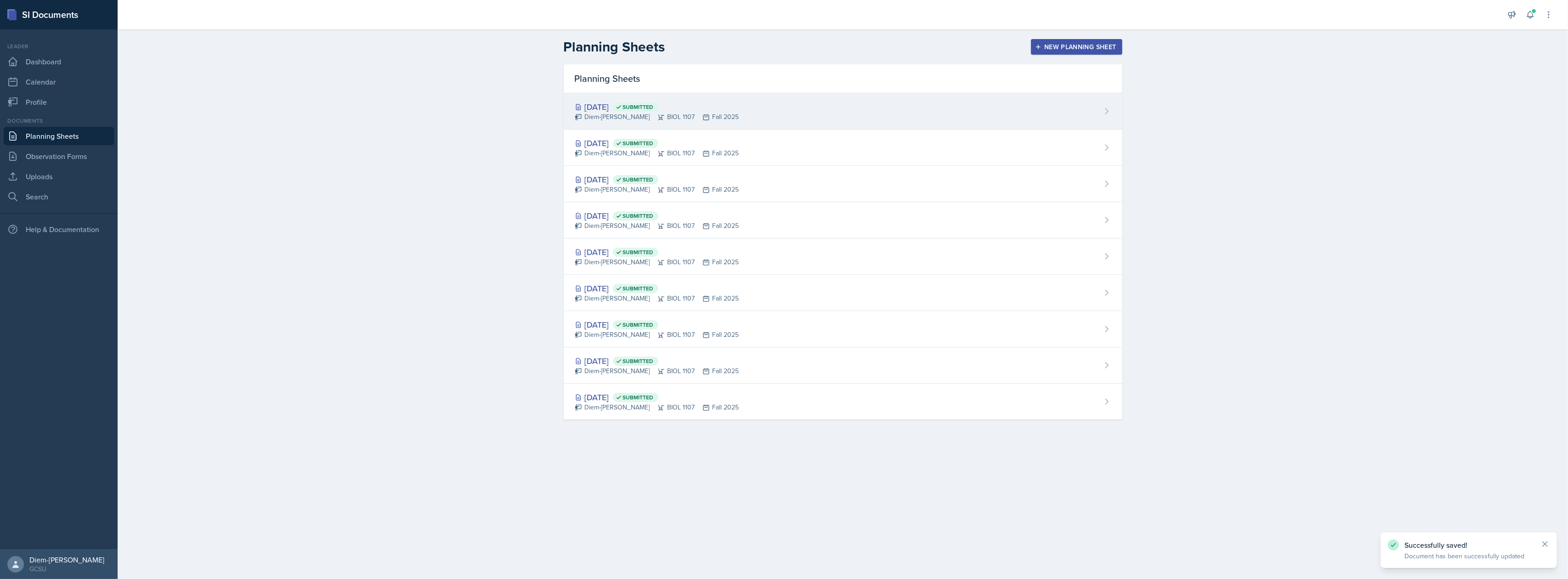
click at [619, 114] on div "Diem-[PERSON_NAME] BIOL 1107 Fall 2025" at bounding box center [657, 116] width 164 height 9
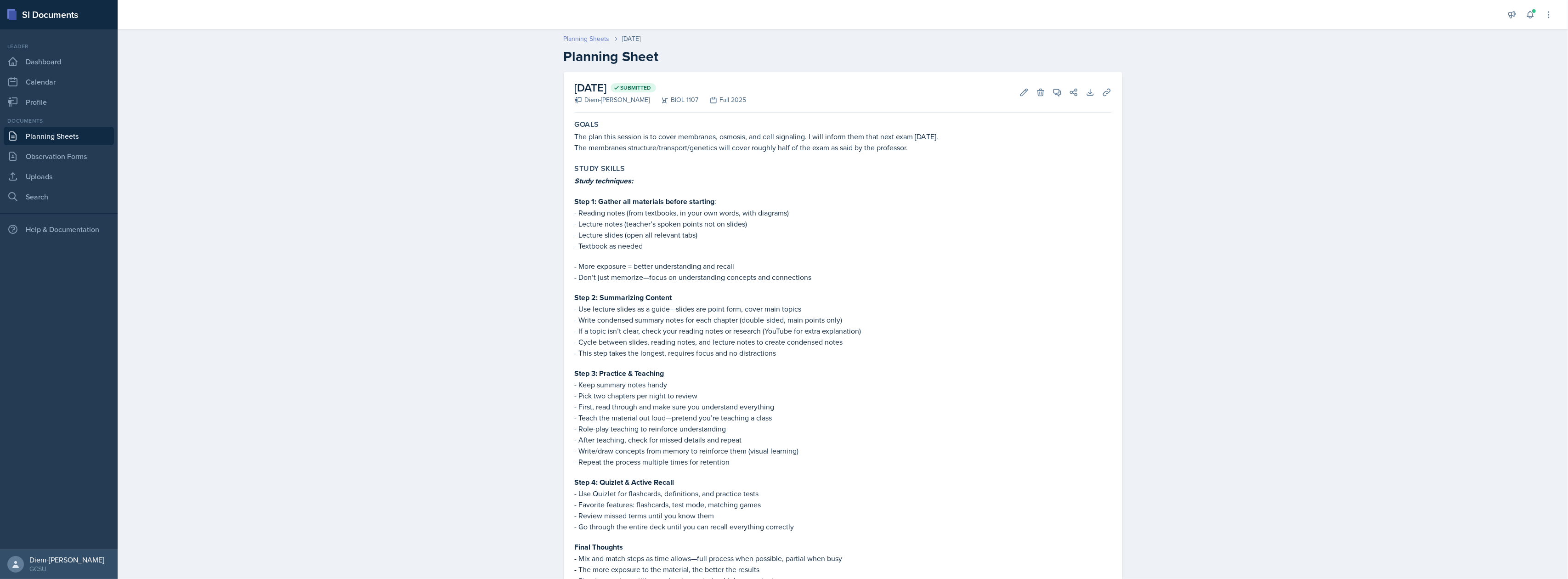
click at [577, 41] on link "Planning Sheets" at bounding box center [587, 38] width 46 height 9
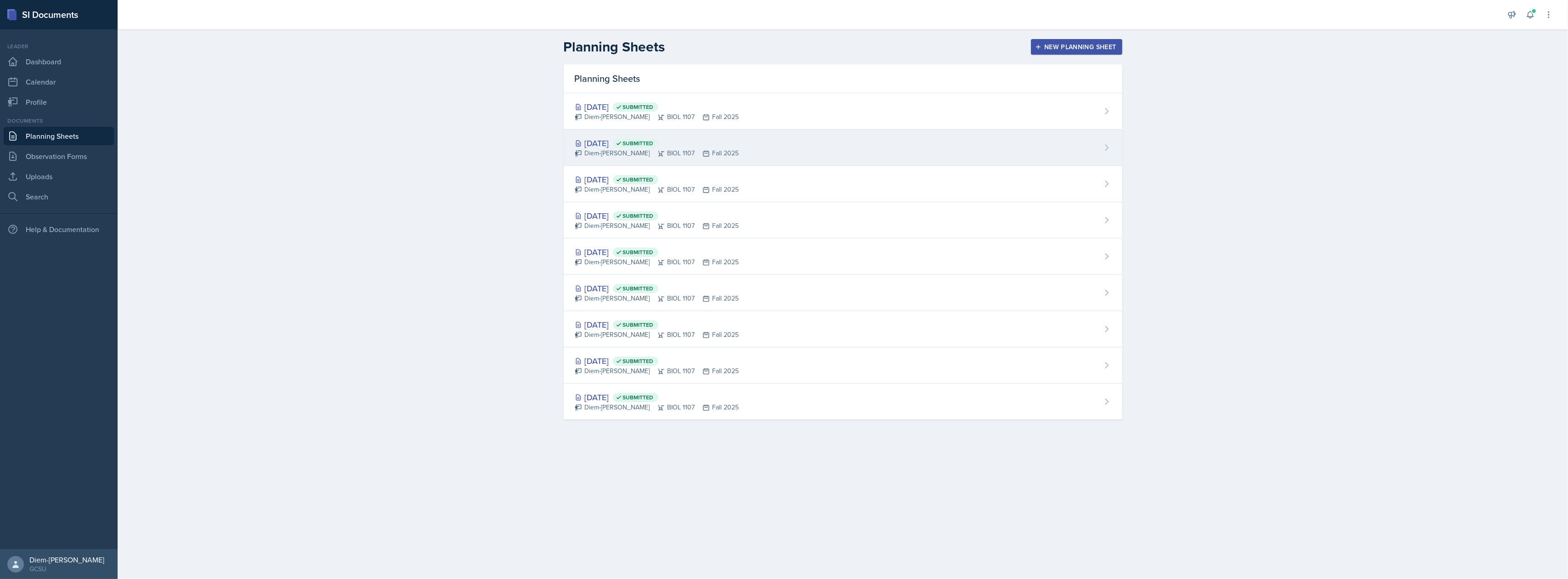
click at [665, 151] on div "Diem-[PERSON_NAME] BIOL 1107 Fall 2025" at bounding box center [657, 153] width 164 height 9
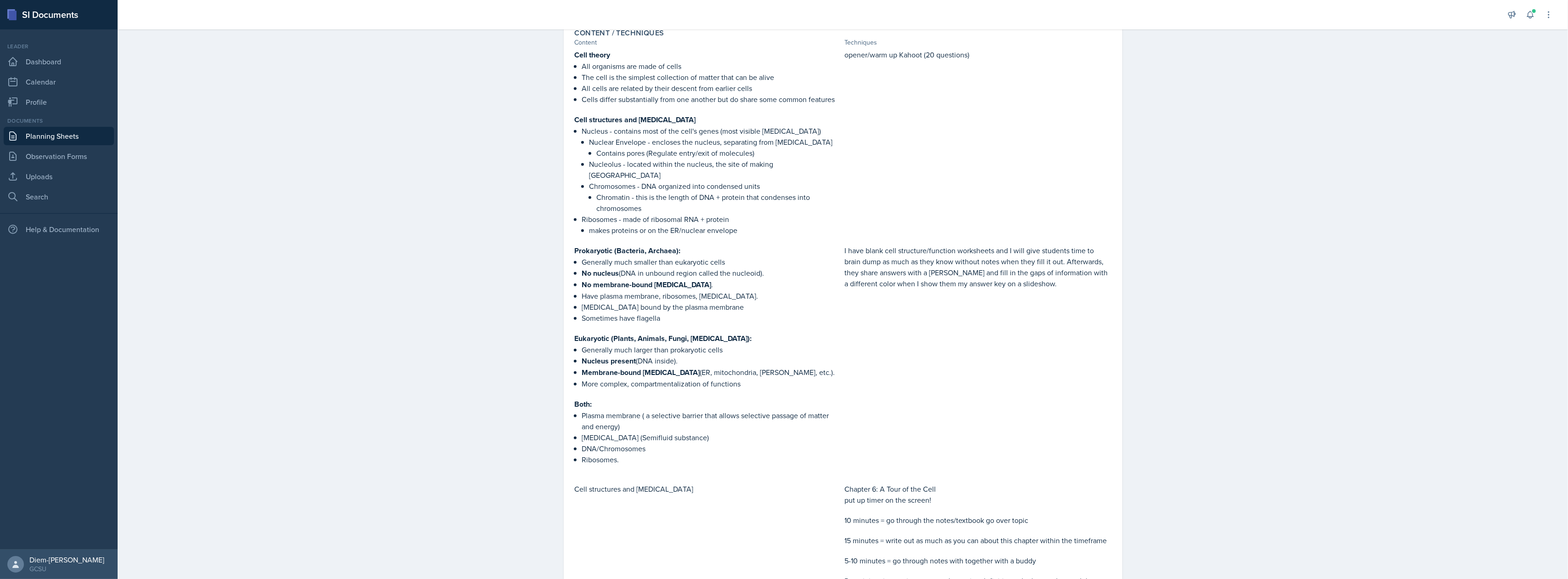
scroll to position [705, 0]
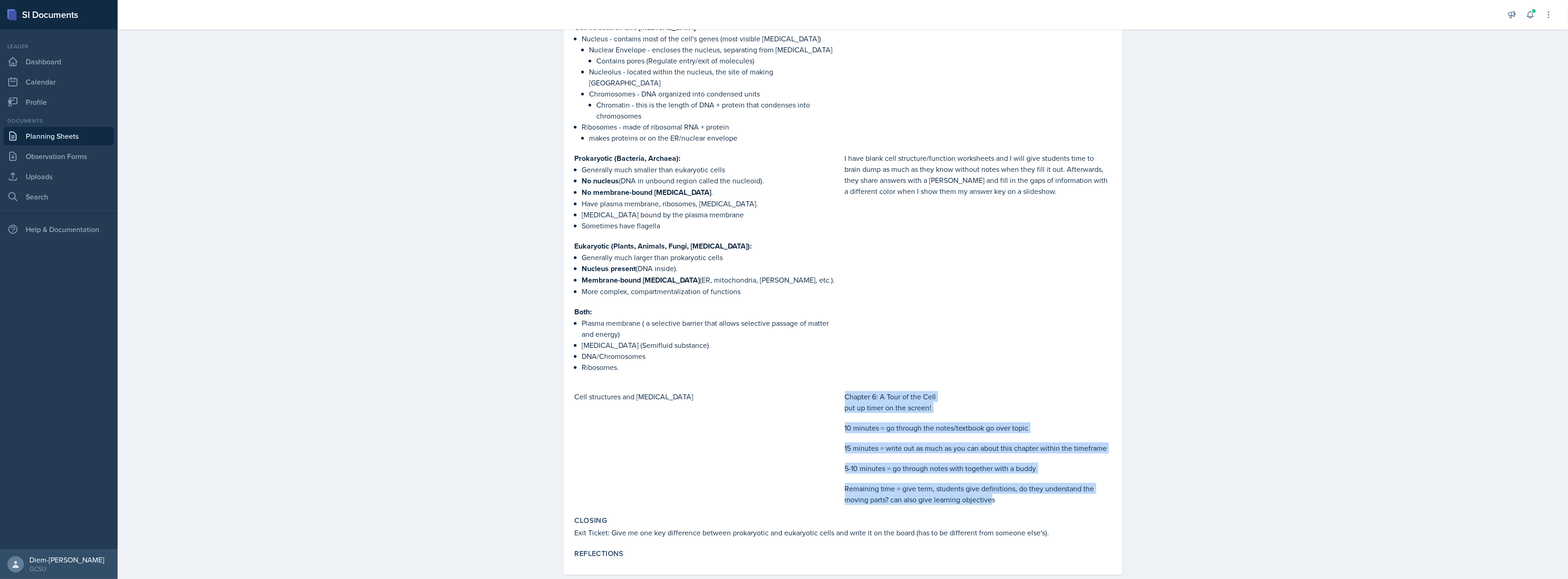
drag, startPoint x: 989, startPoint y: 480, endPoint x: 819, endPoint y: 398, distance: 188.7
click at [819, 398] on div "Cell structures and [MEDICAL_DATA] Chapter 6: A Tour of the Cell put up timer o…" at bounding box center [842, 448] width 537 height 114
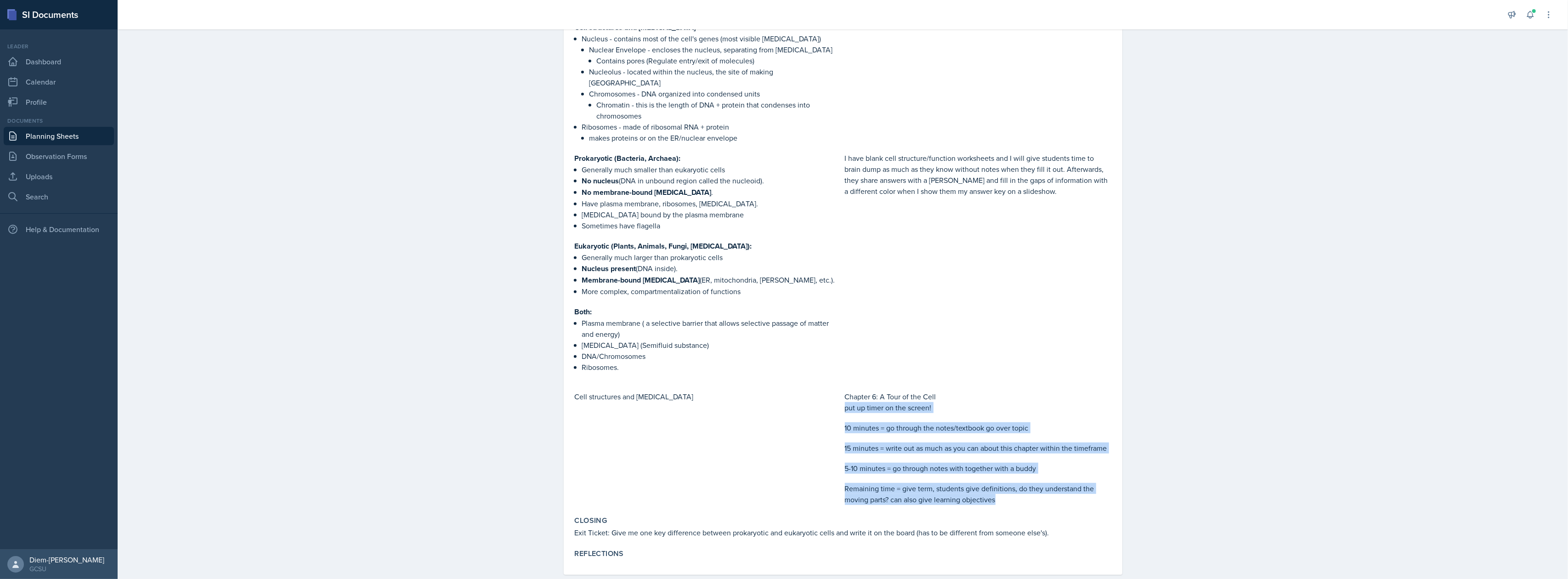
drag, startPoint x: 991, startPoint y: 482, endPoint x: 840, endPoint y: 385, distance: 179.5
click at [845, 391] on div "Chapter 6: A Tour of the Cell put up timer on the screen! 10 minutes = go throu…" at bounding box center [978, 448] width 266 height 114
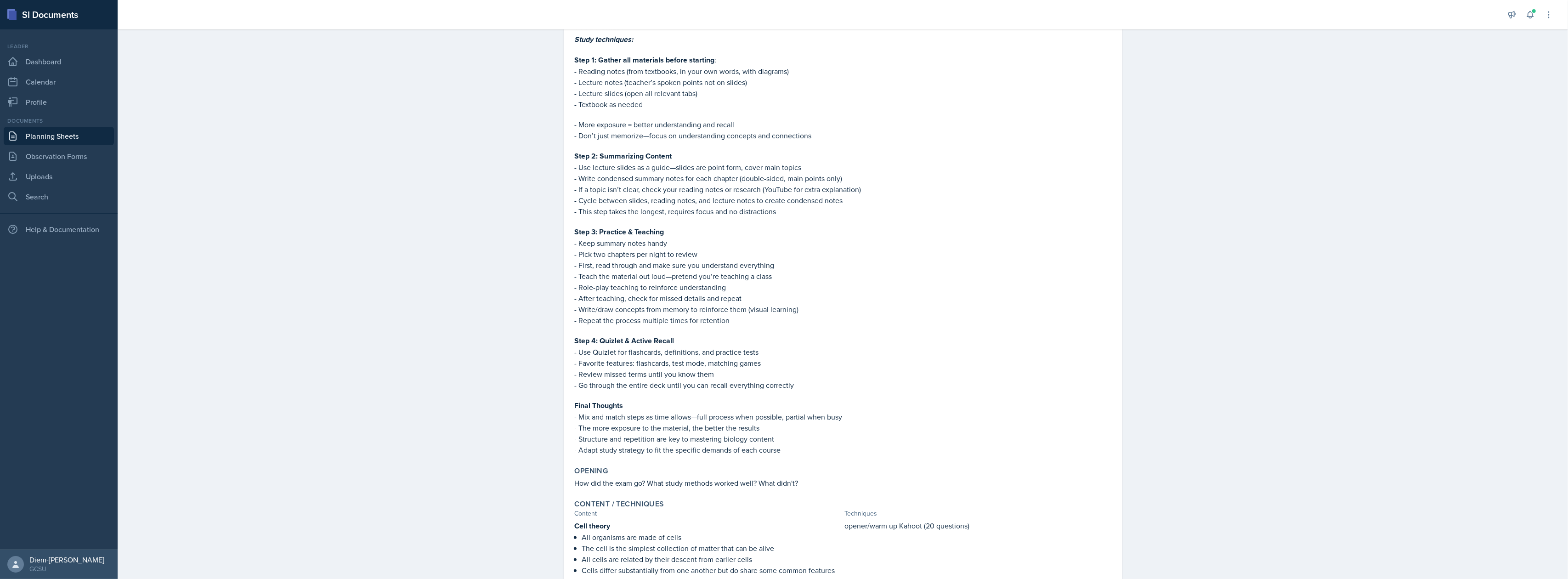
scroll to position [0, 0]
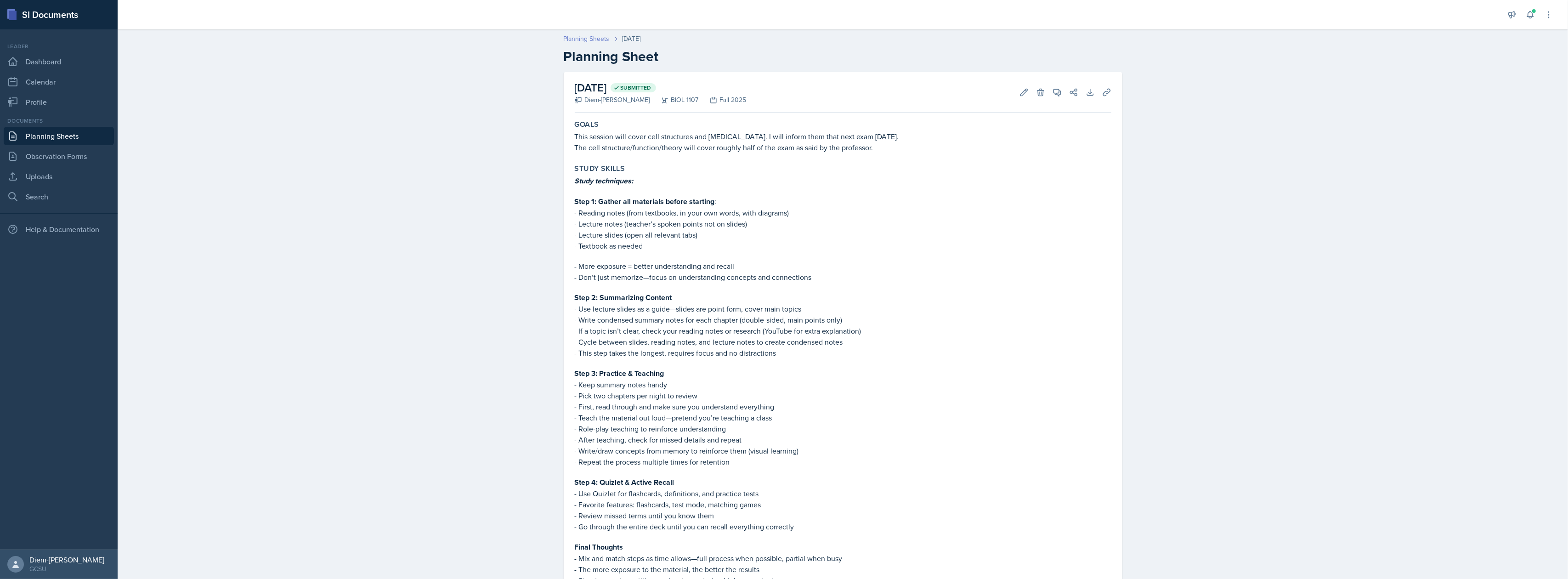
click at [582, 36] on link "Planning Sheets" at bounding box center [587, 38] width 46 height 9
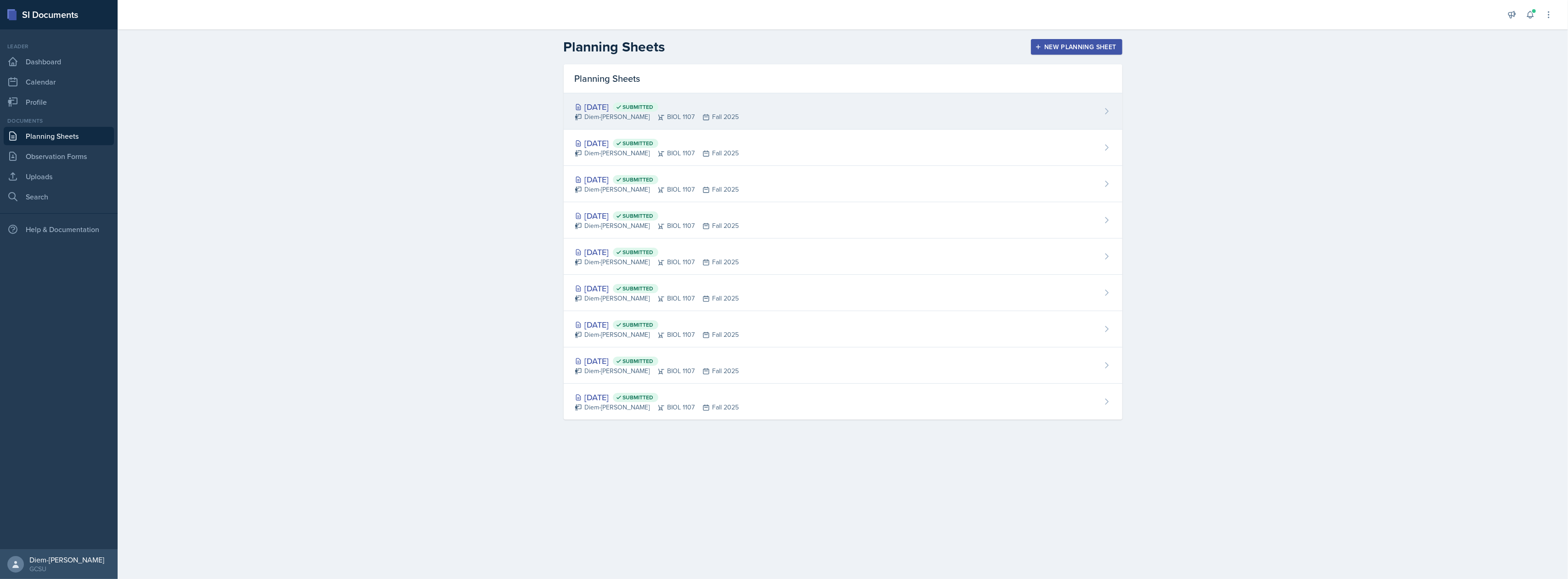
click at [721, 121] on div "Diem-[PERSON_NAME] BIOL 1107 Fall 2025" at bounding box center [657, 116] width 164 height 9
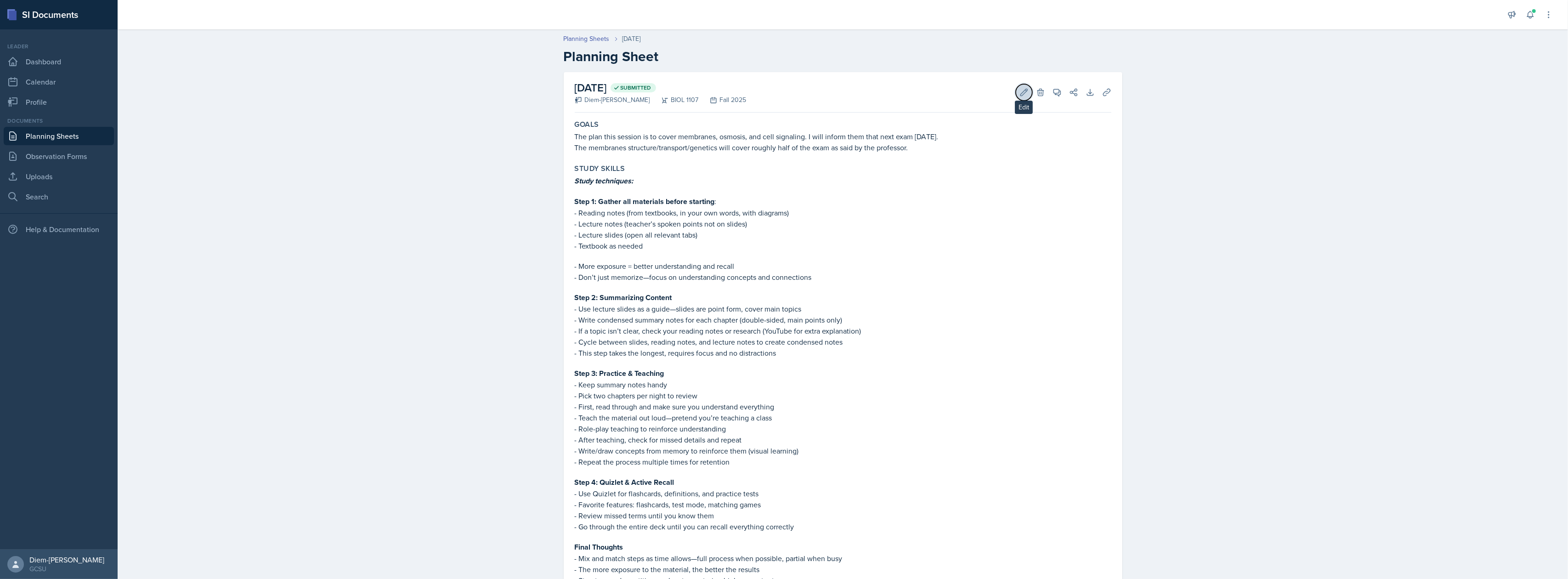
click at [1019, 84] on button "Edit" at bounding box center [1024, 92] width 17 height 17
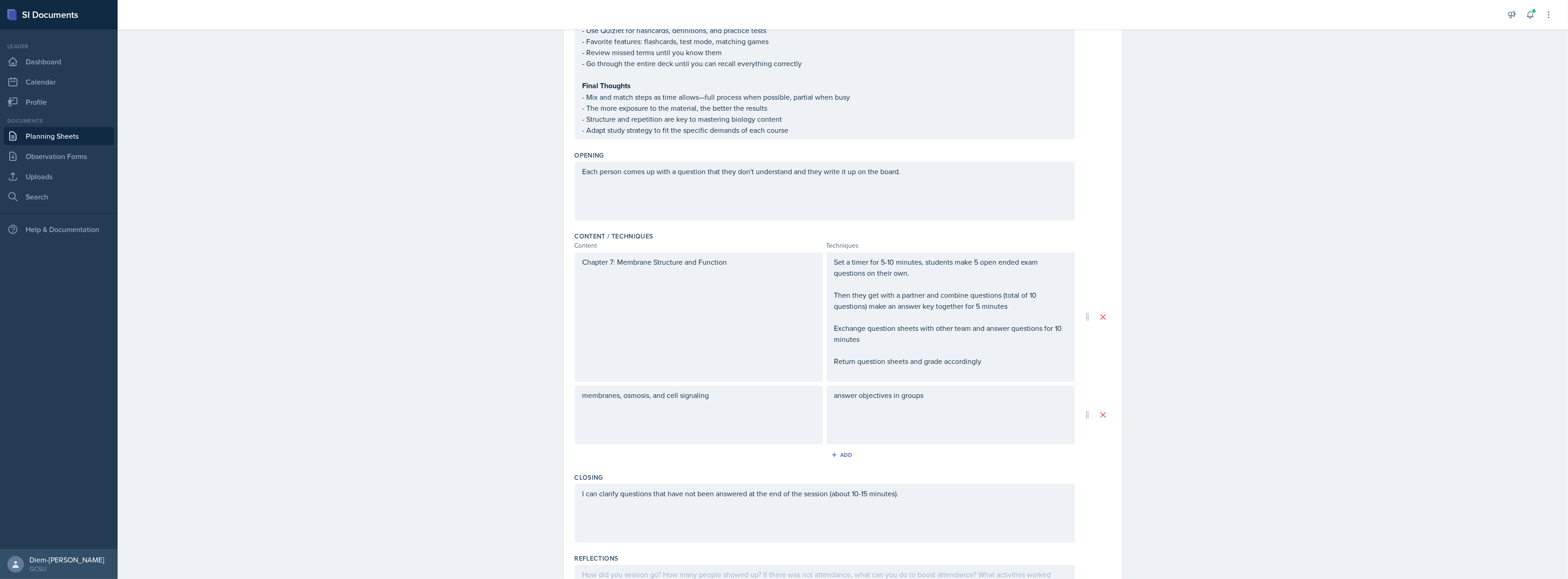
scroll to position [571, 0]
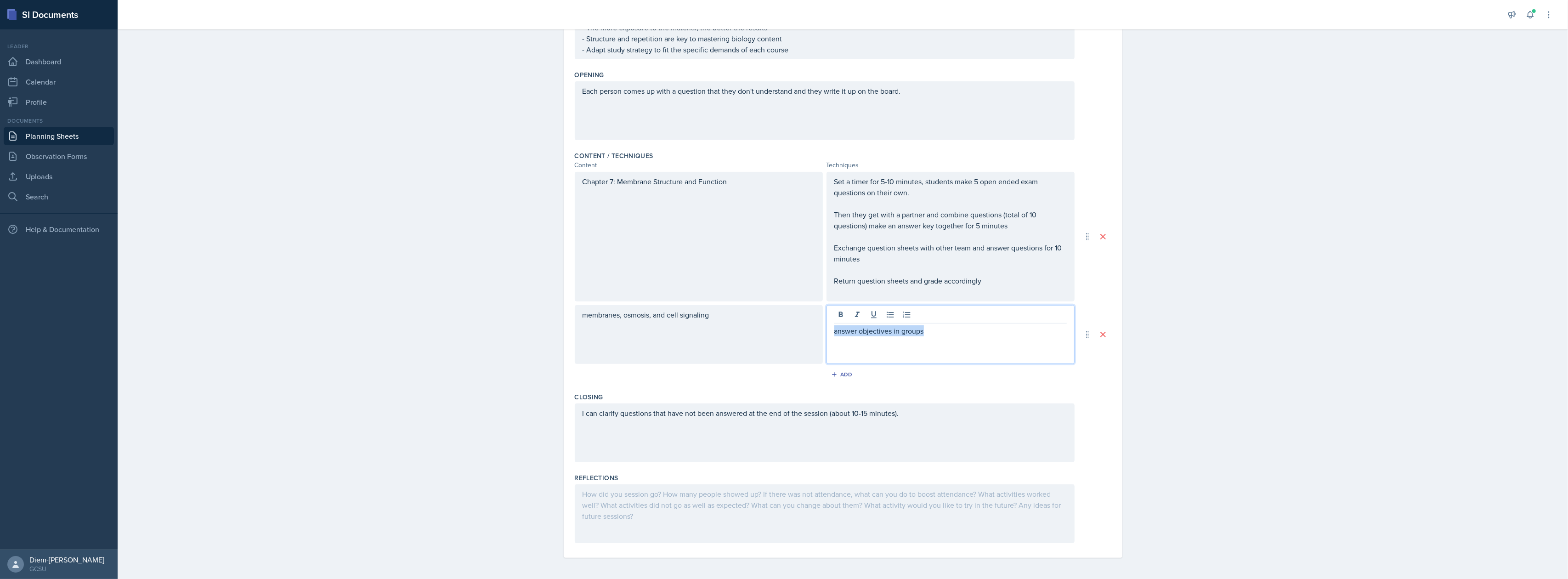
drag, startPoint x: 934, startPoint y: 318, endPoint x: 805, endPoint y: 311, distance: 129.2
click at [805, 311] on div "membranes, osmosis, and cell signaling answer objectives in groups" at bounding box center [825, 334] width 500 height 58
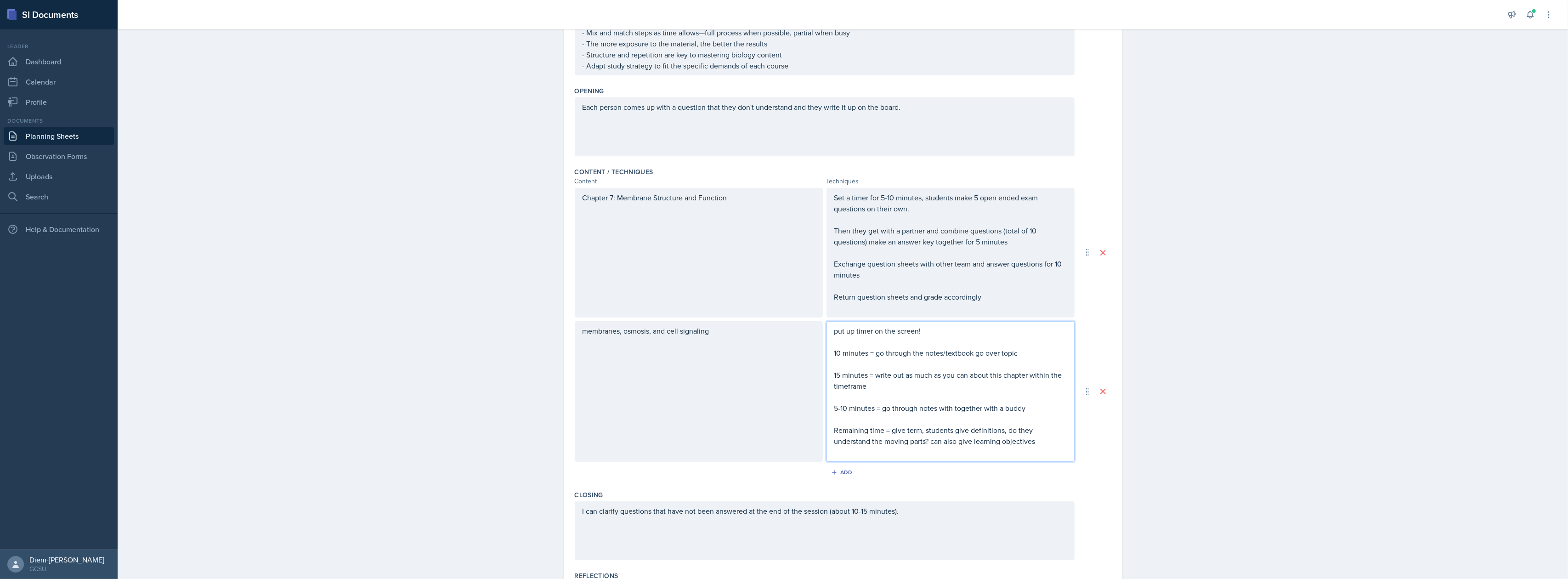
click at [1037, 447] on p at bounding box center [950, 452] width 232 height 11
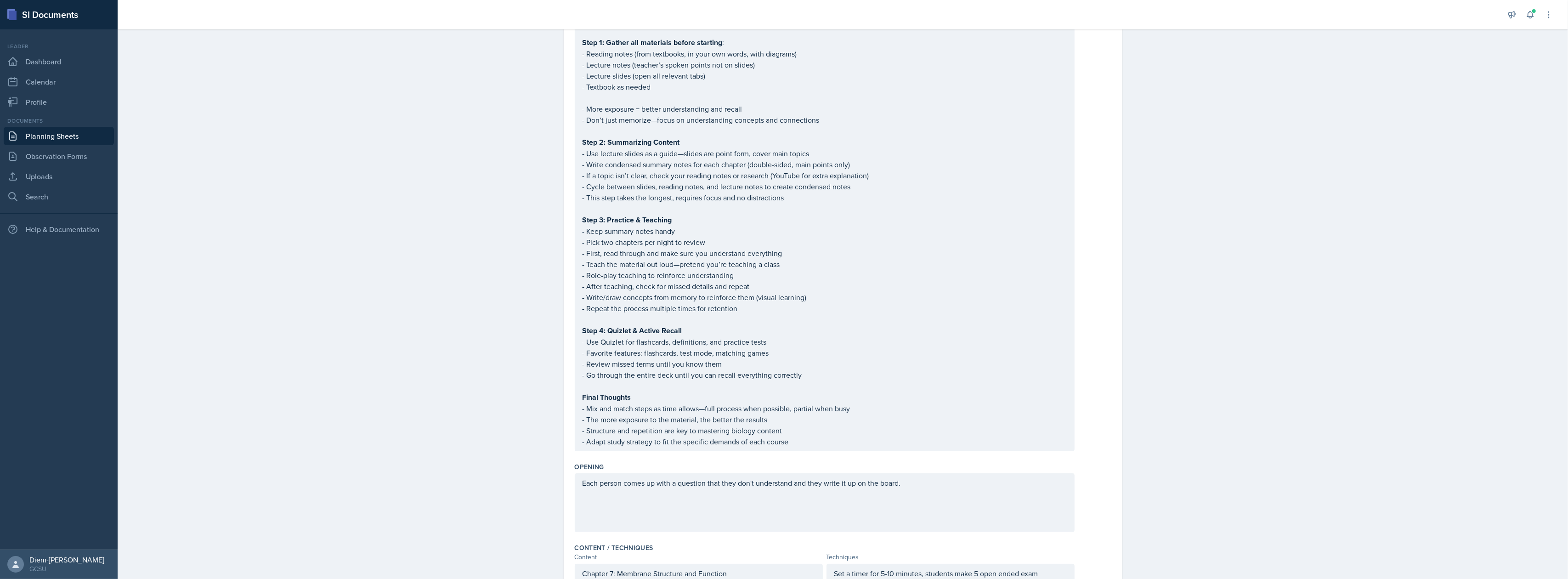
scroll to position [0, 0]
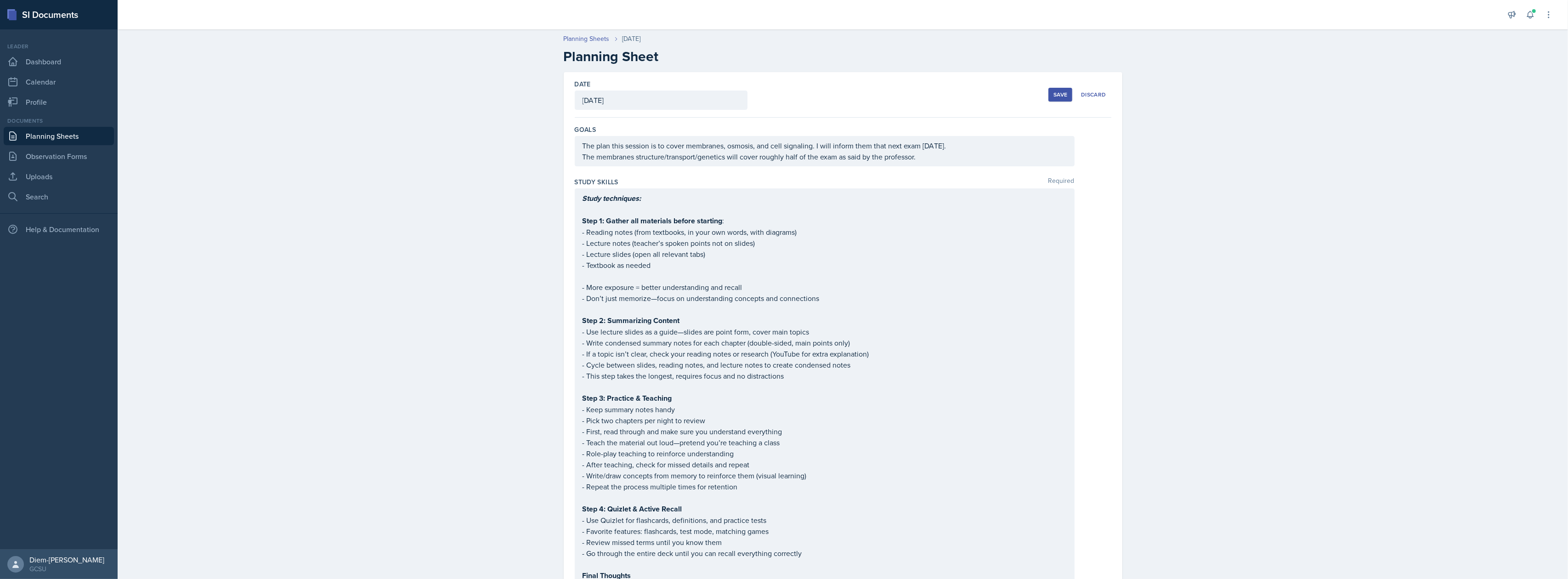
click at [1052, 89] on button "Save" at bounding box center [1060, 95] width 24 height 14
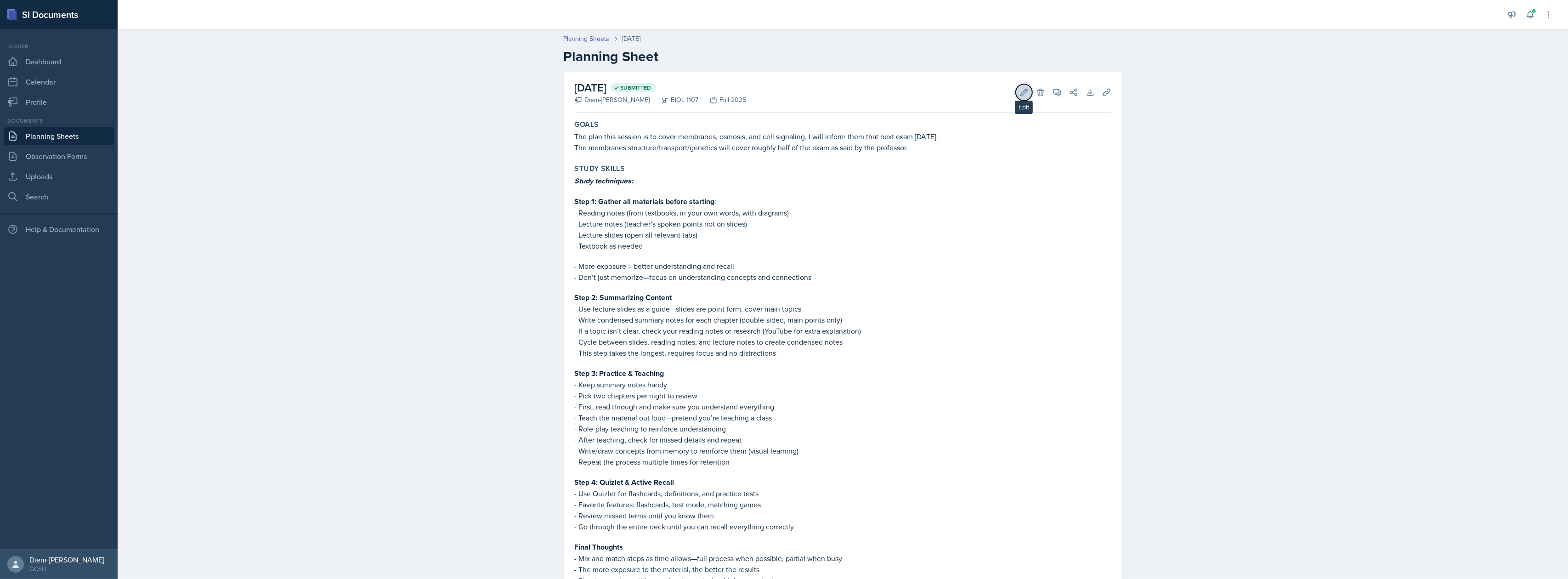
click at [1020, 97] on button "Edit" at bounding box center [1024, 92] width 17 height 17
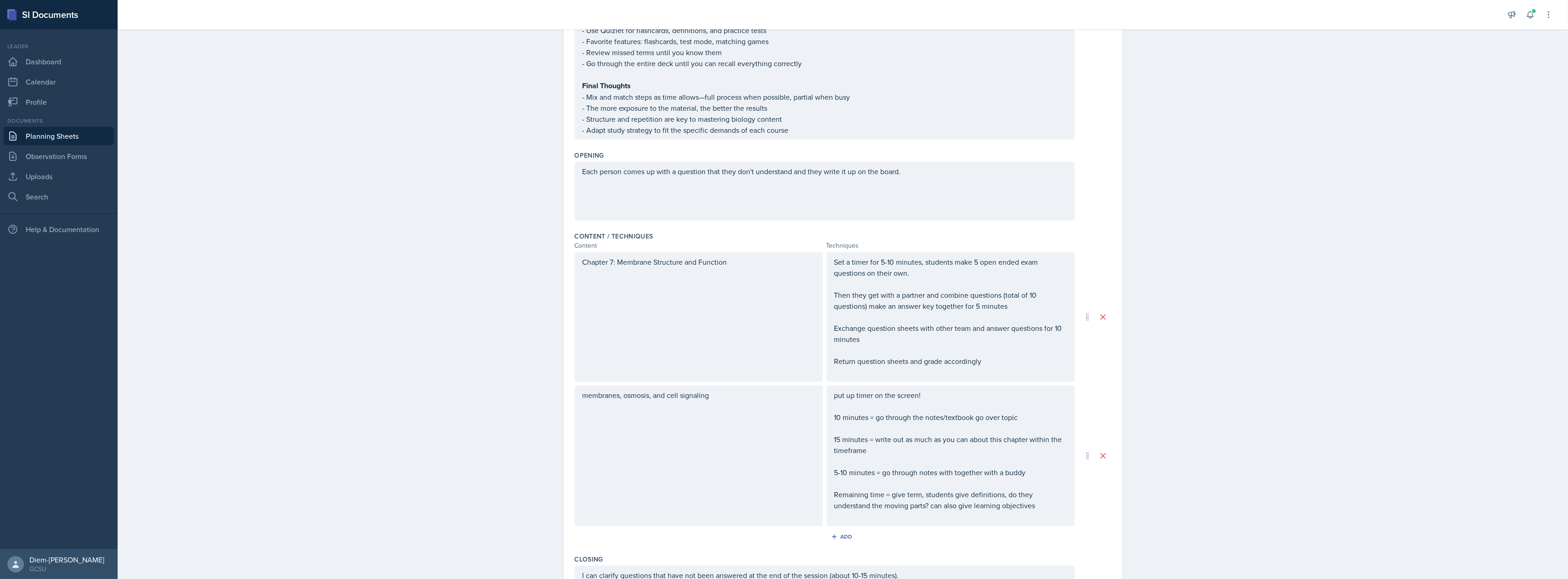
click at [701, 303] on div "Chapter 7: Membrane Structure and Function" at bounding box center [698, 317] width 248 height 130
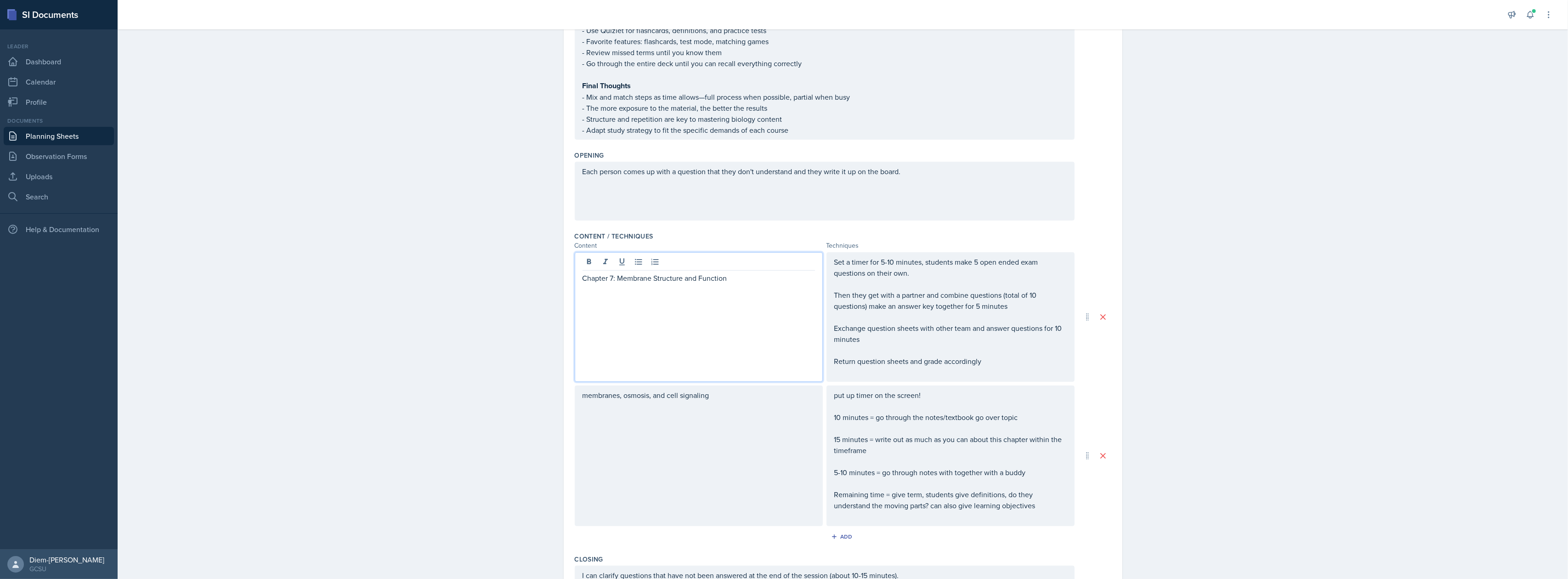
scroll to position [506, 0]
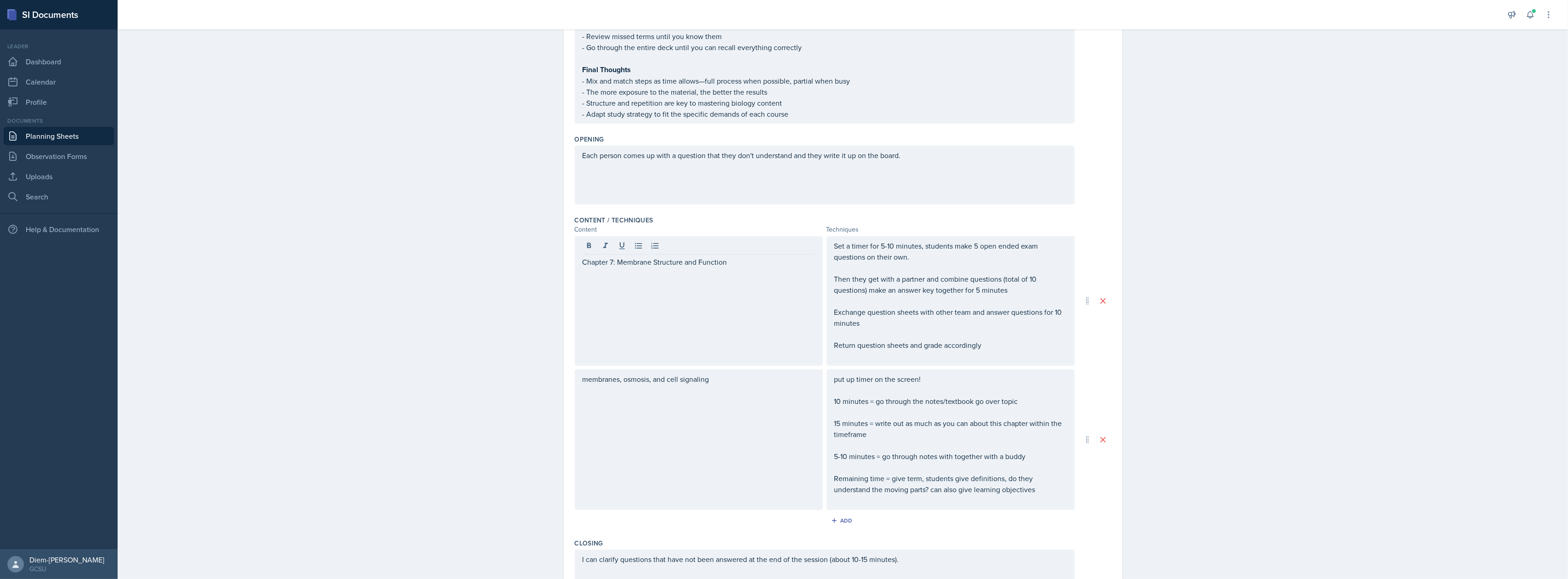
click at [739, 308] on div "Chapter 7: Membrane Structure and Function" at bounding box center [698, 301] width 248 height 130
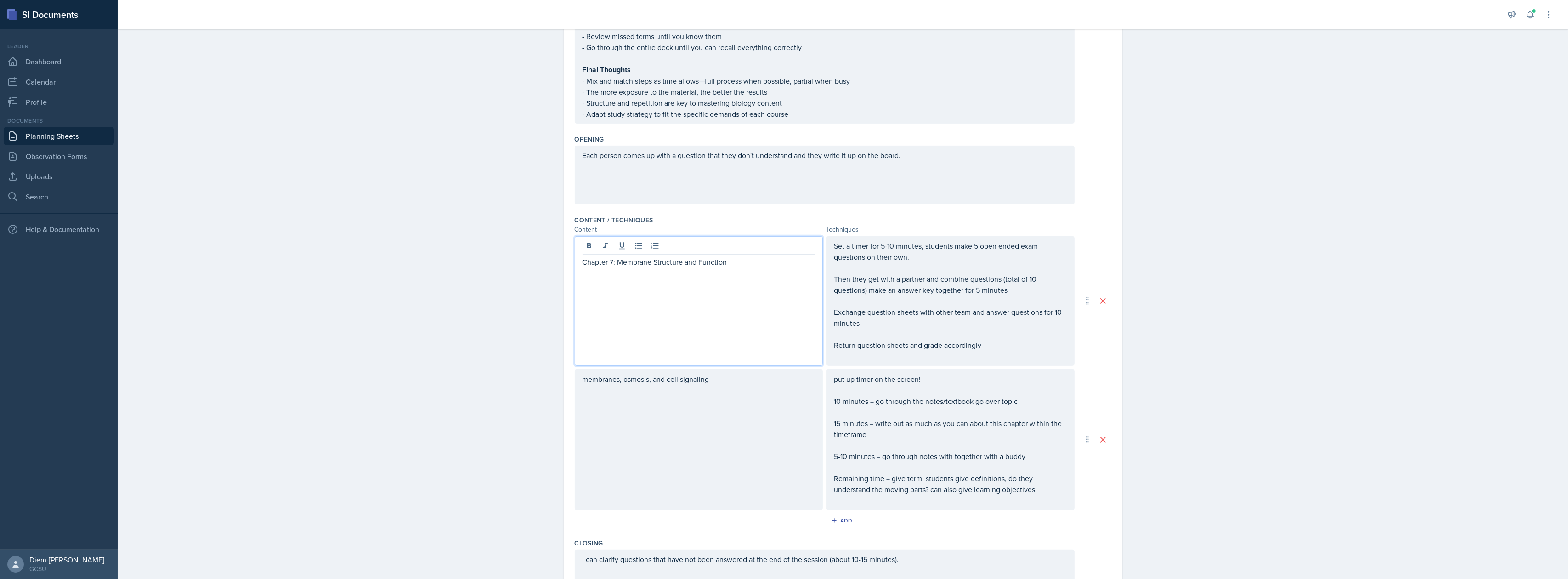
click at [751, 261] on p "Chapter 7: Membrane Structure and Function" at bounding box center [698, 261] width 232 height 11
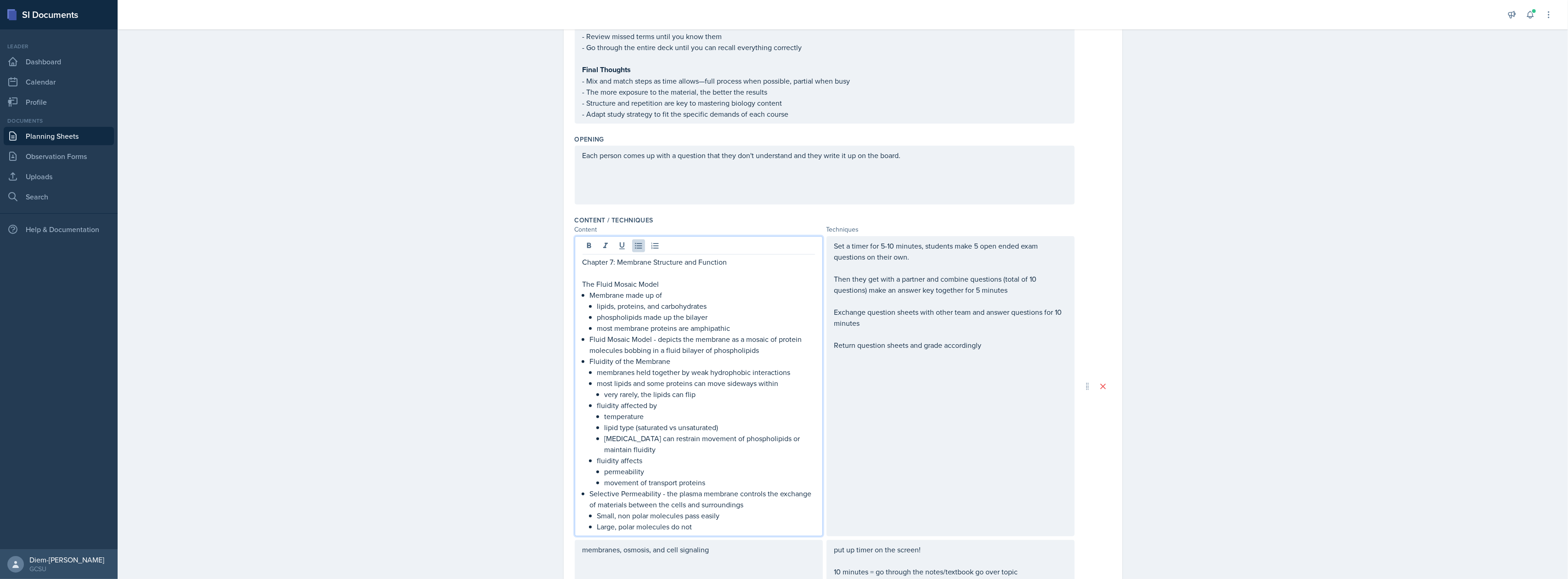
click at [673, 305] on p "lipids, proteins, and carbohydrates" at bounding box center [706, 305] width 218 height 11
click at [644, 307] on p "lipids, proteins, and carbohydrates" at bounding box center [706, 305] width 218 height 11
click at [603, 315] on p "phospholipids made up the bilayer" at bounding box center [706, 317] width 218 height 11
drag, startPoint x: 734, startPoint y: 326, endPoint x: 572, endPoint y: 305, distance: 163.4
click at [575, 305] on div "Chapter 7: Membrane Structure and Function The Fluid Mosaic Model Membrane made…" at bounding box center [698, 387] width 248 height 300
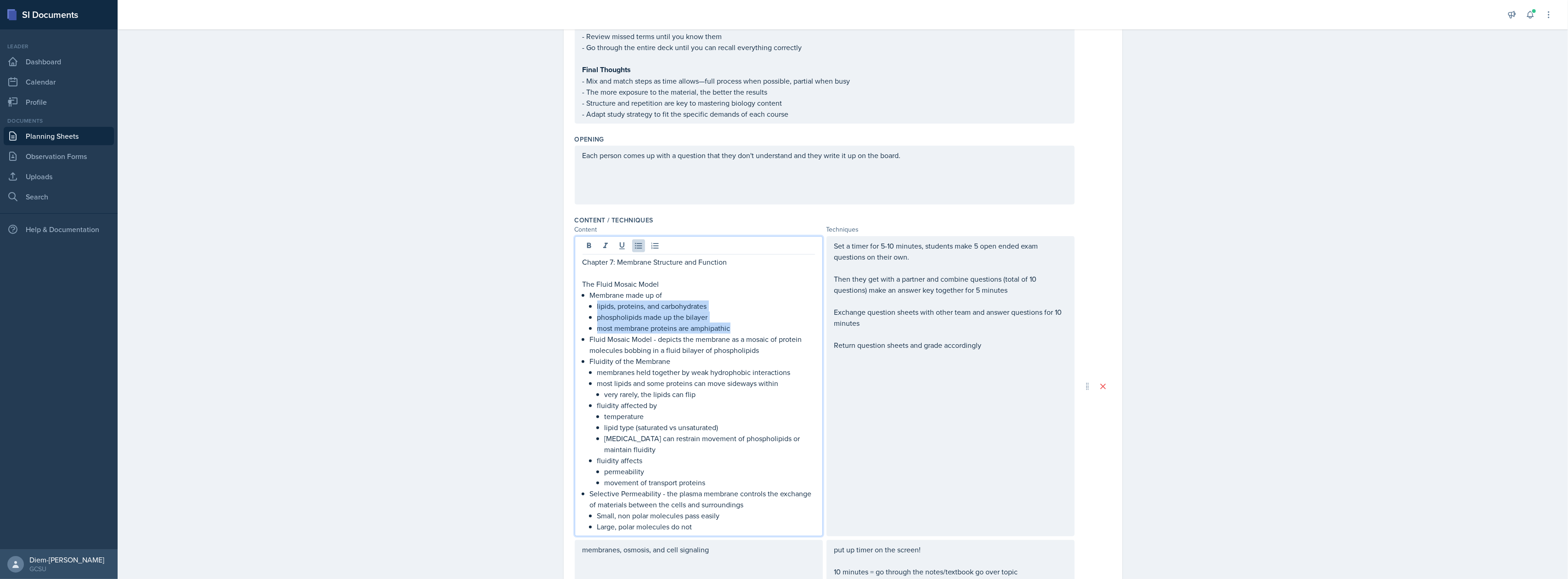
click at [603, 326] on p "most membrane proteins are amphipathic" at bounding box center [706, 328] width 218 height 11
drag, startPoint x: 584, startPoint y: 337, endPoint x: 577, endPoint y: 286, distance: 51.5
click at [577, 286] on div "Chapter 7: Membrane Structure and Function The Fluid Mosaic Model Membrane made…" at bounding box center [698, 387] width 248 height 300
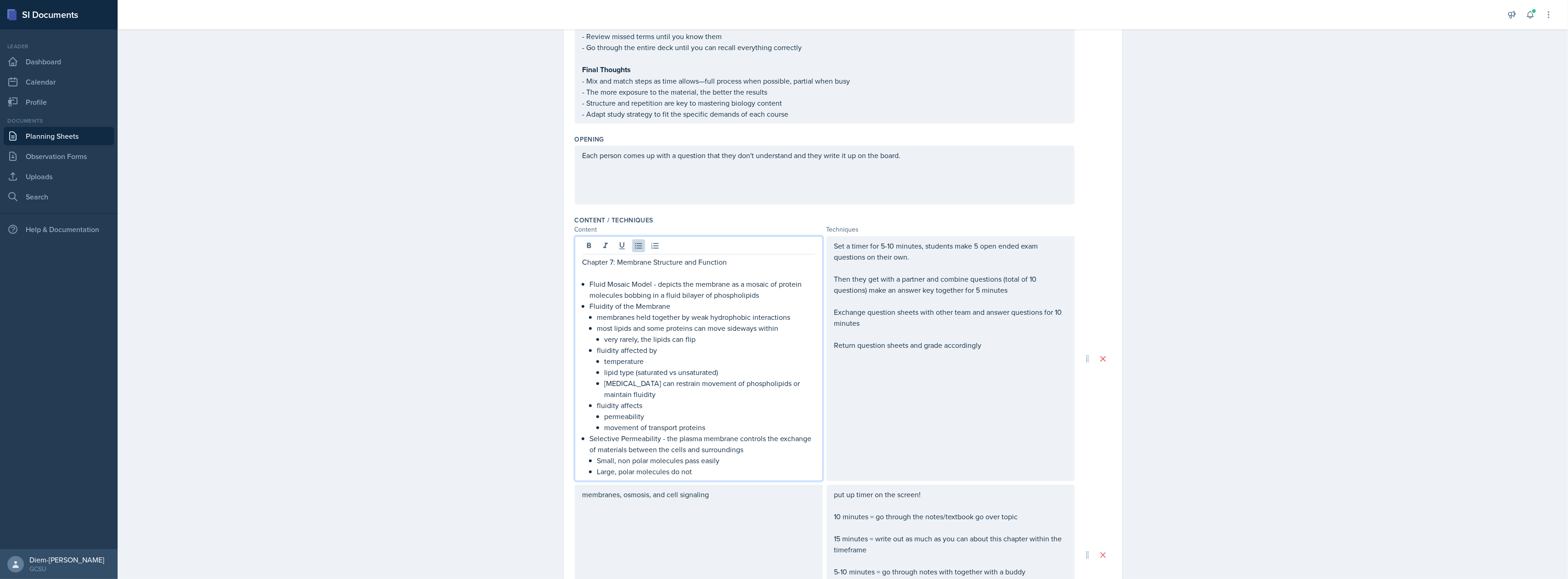
click at [622, 305] on p "Fluidity of the Membrane" at bounding box center [703, 305] width 225 height 11
click at [755, 293] on p "Fluid Mosaic Model - depicts the membrane as a mosaic of protein molecules bobb…" at bounding box center [703, 289] width 225 height 22
click at [744, 309] on p "Fluidity of the Membrane" at bounding box center [703, 305] width 225 height 11
click at [637, 293] on p "Fluid Mosaic Model - depicts the membrane as a mosaic of protein molecules bobb…" at bounding box center [703, 289] width 225 height 22
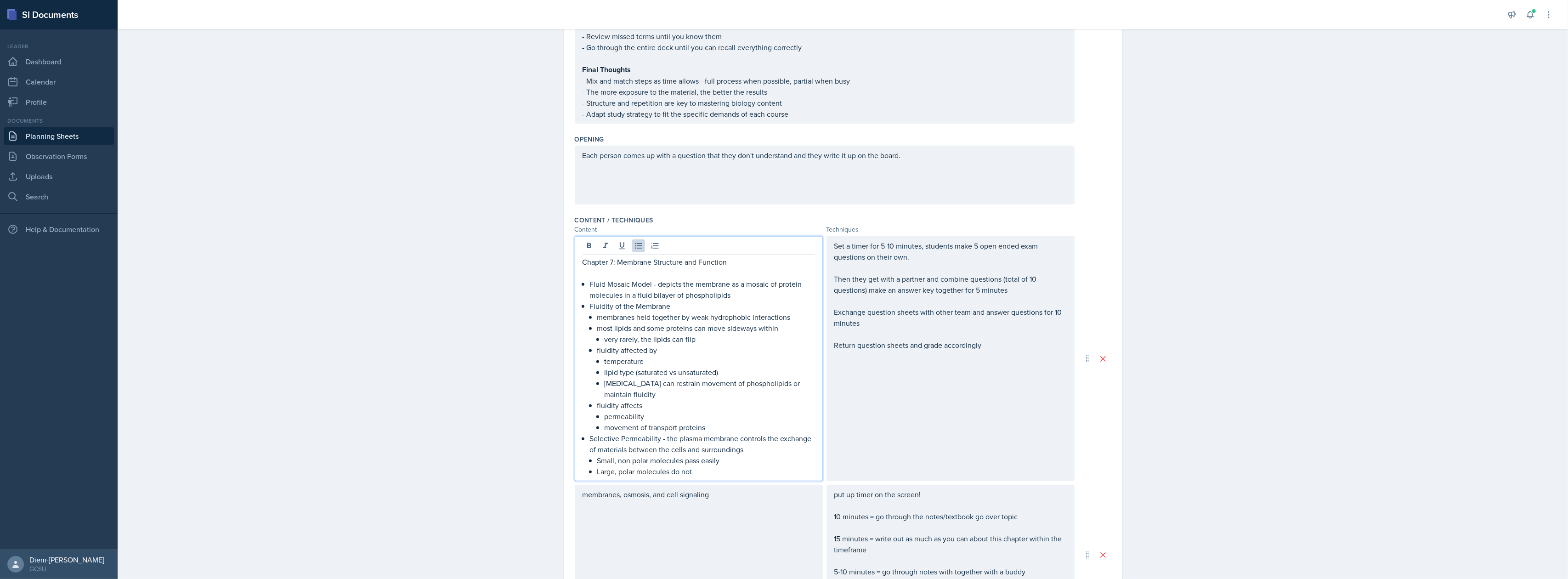
click at [645, 312] on p "membranes held together by weak hydrophobic interactions" at bounding box center [706, 317] width 218 height 11
drag, startPoint x: 590, startPoint y: 325, endPoint x: 703, endPoint y: 342, distance: 114.3
click at [703, 342] on li "Fluidity of the Membrane membranes held together by weak hydrophobic interactio…" at bounding box center [703, 366] width 225 height 132
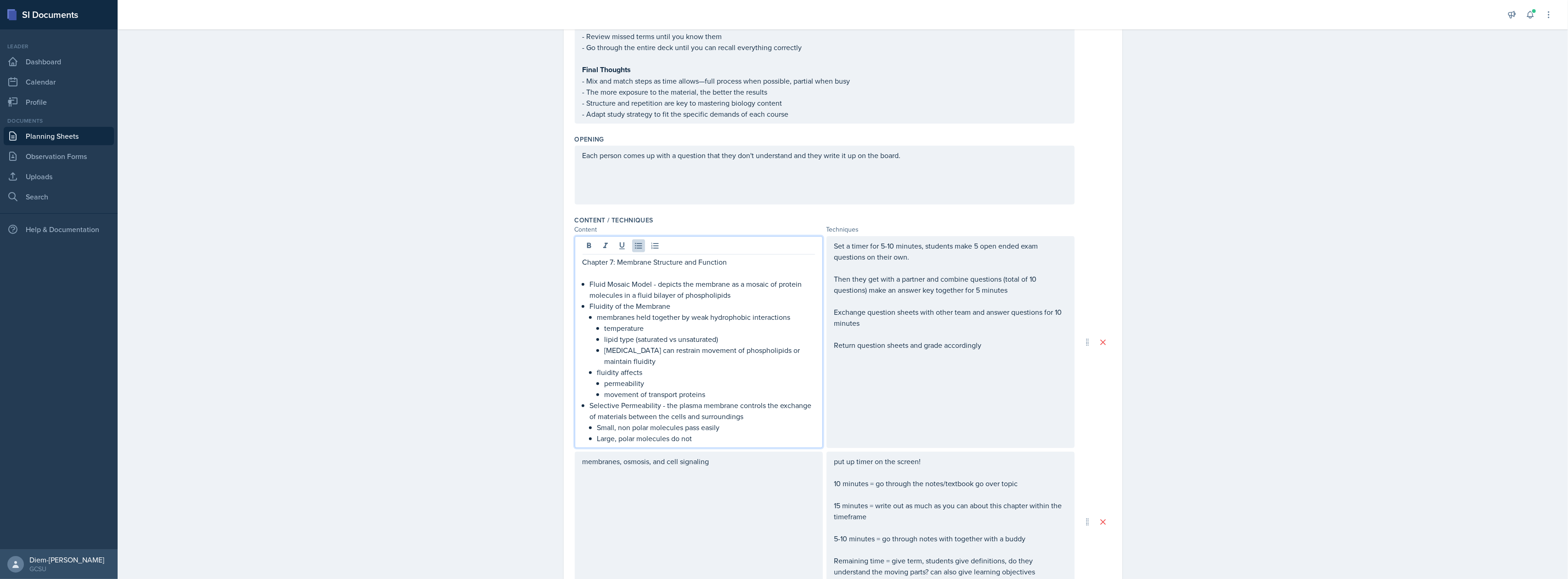
click at [604, 327] on p "temperature" at bounding box center [709, 328] width 210 height 11
click at [626, 389] on p "permeability" at bounding box center [709, 394] width 210 height 11
click at [656, 416] on p "Selective Permeability - the plasma membrane controls the exchange of materials…" at bounding box center [703, 422] width 225 height 22
click at [715, 425] on p "Selective Permeability - the plasma membrane controls the exchange of materials…" at bounding box center [703, 422] width 225 height 22
click at [665, 440] on p "Small, non polar molecules pass easily" at bounding box center [706, 438] width 218 height 11
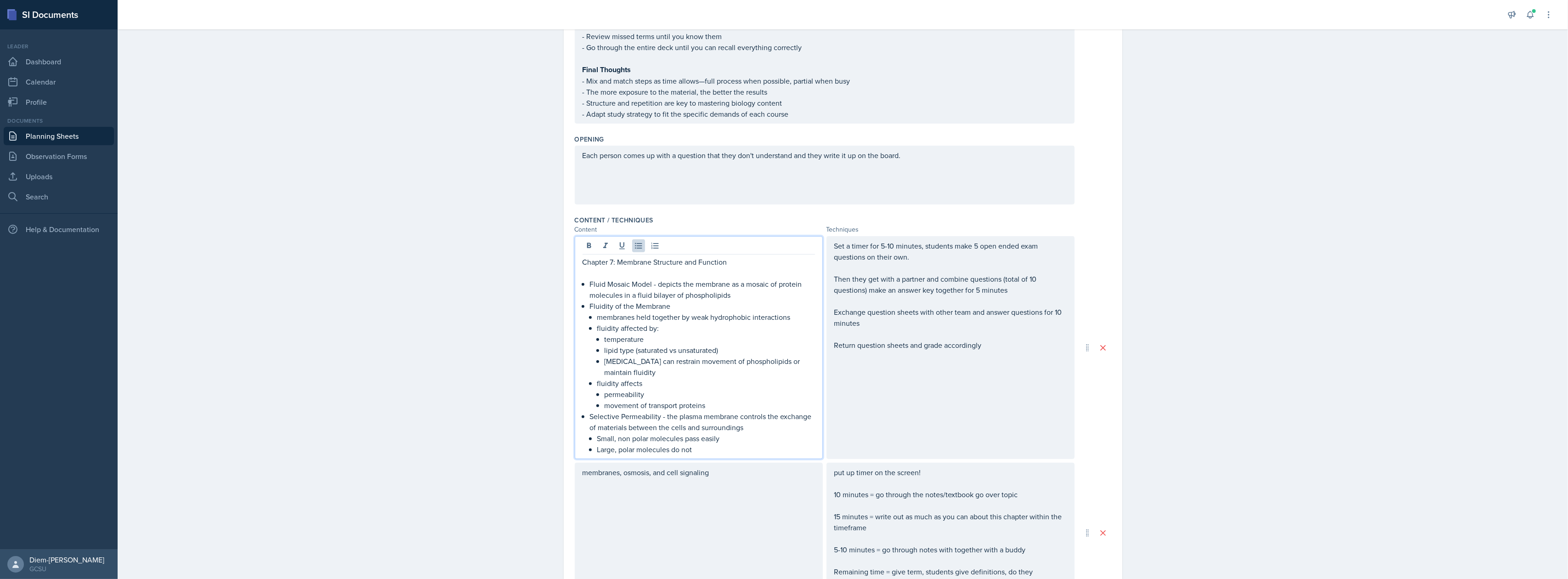
click at [635, 451] on p "Large, polar molecules do not" at bounding box center [706, 449] width 218 height 11
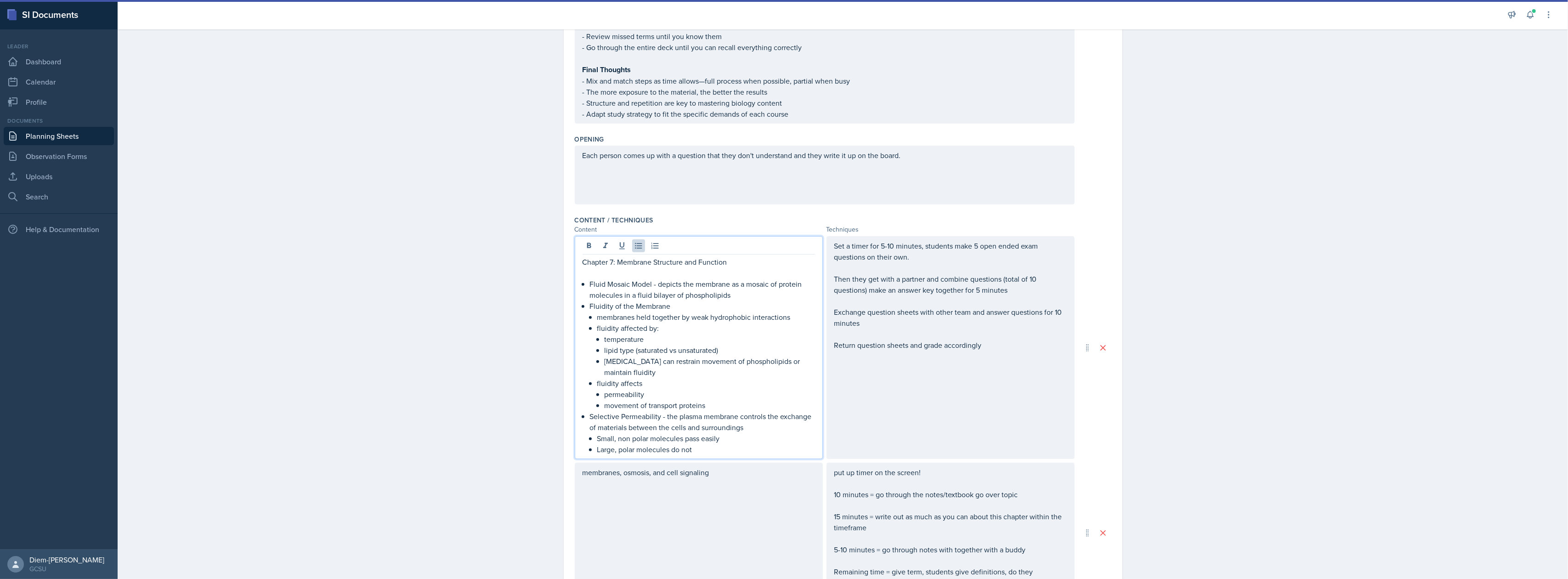
click at [667, 416] on p "Selective Permeability - the plasma membrane controls the exchange of materials…" at bounding box center [703, 422] width 225 height 22
click at [692, 458] on div "Chapter 7: Membrane Structure and Function Fluid Mosaic Model - depicts the mem…" at bounding box center [842, 420] width 537 height 367
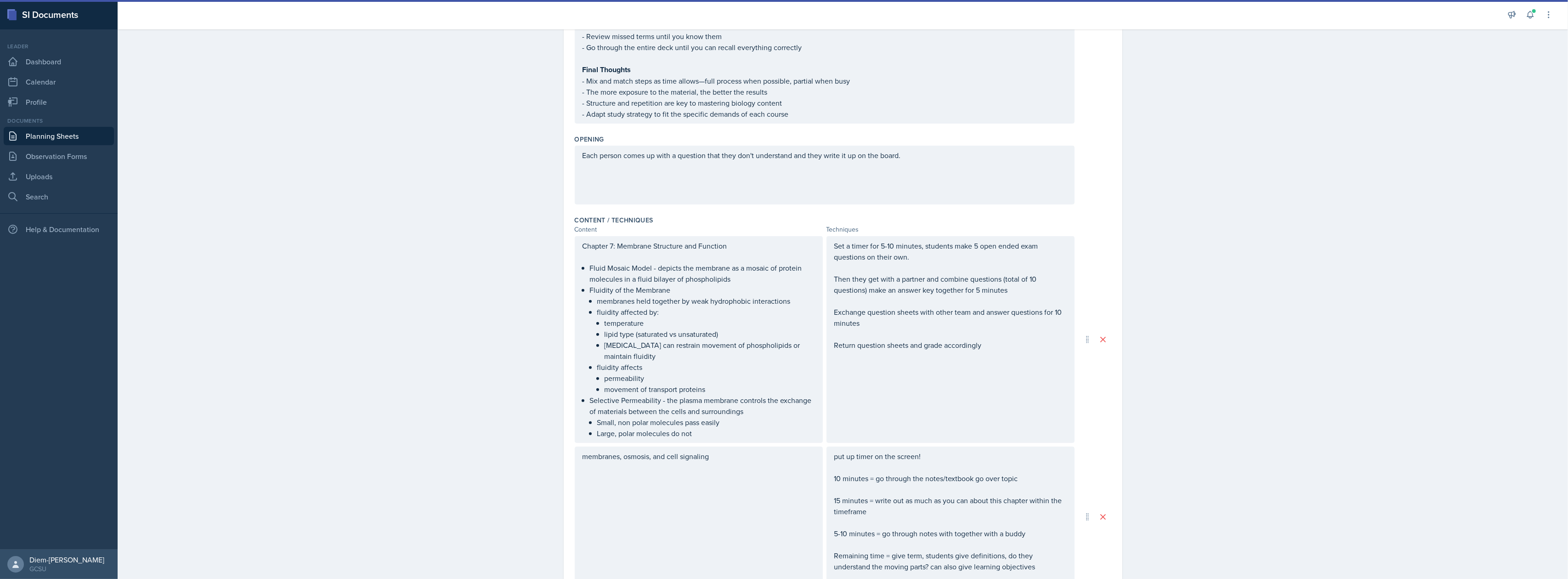
click at [698, 412] on p "Selective Permeability - the plasma membrane controls the exchange of materials…" at bounding box center [703, 406] width 225 height 22
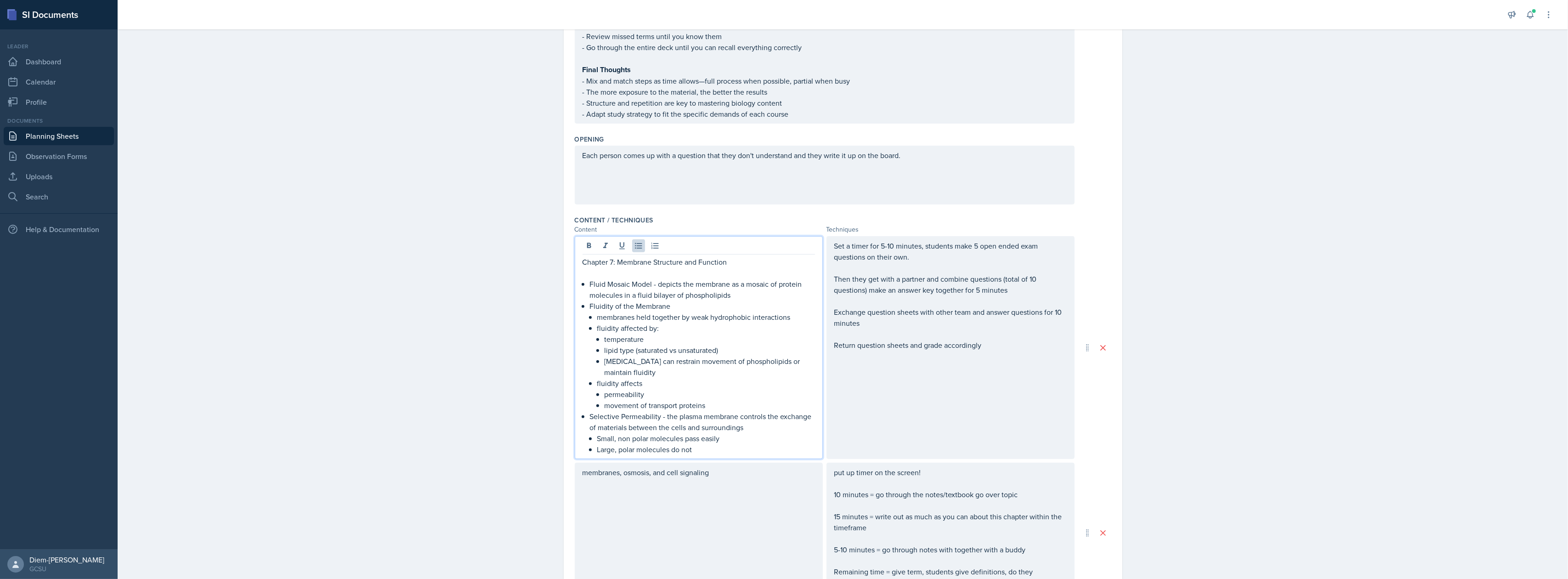
click at [670, 305] on p "Fluidity of the Membrane" at bounding box center [703, 305] width 225 height 11
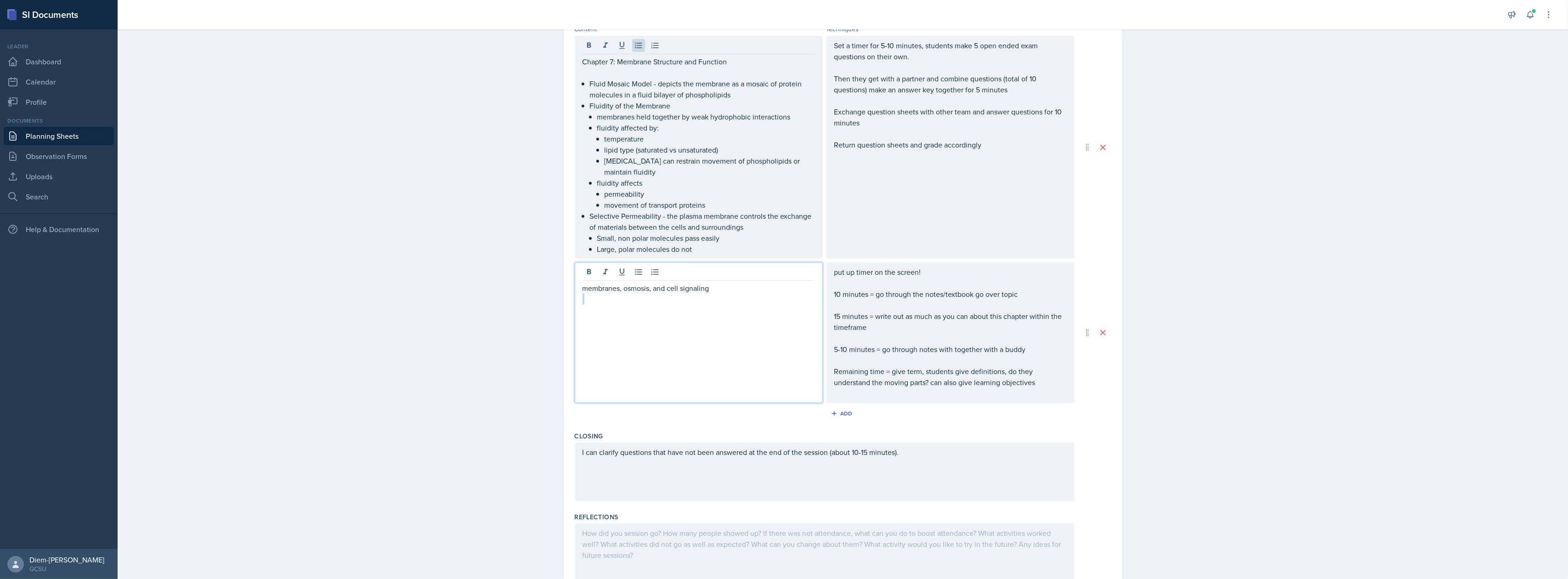
drag, startPoint x: 744, startPoint y: 287, endPoint x: 491, endPoint y: 298, distance: 253.2
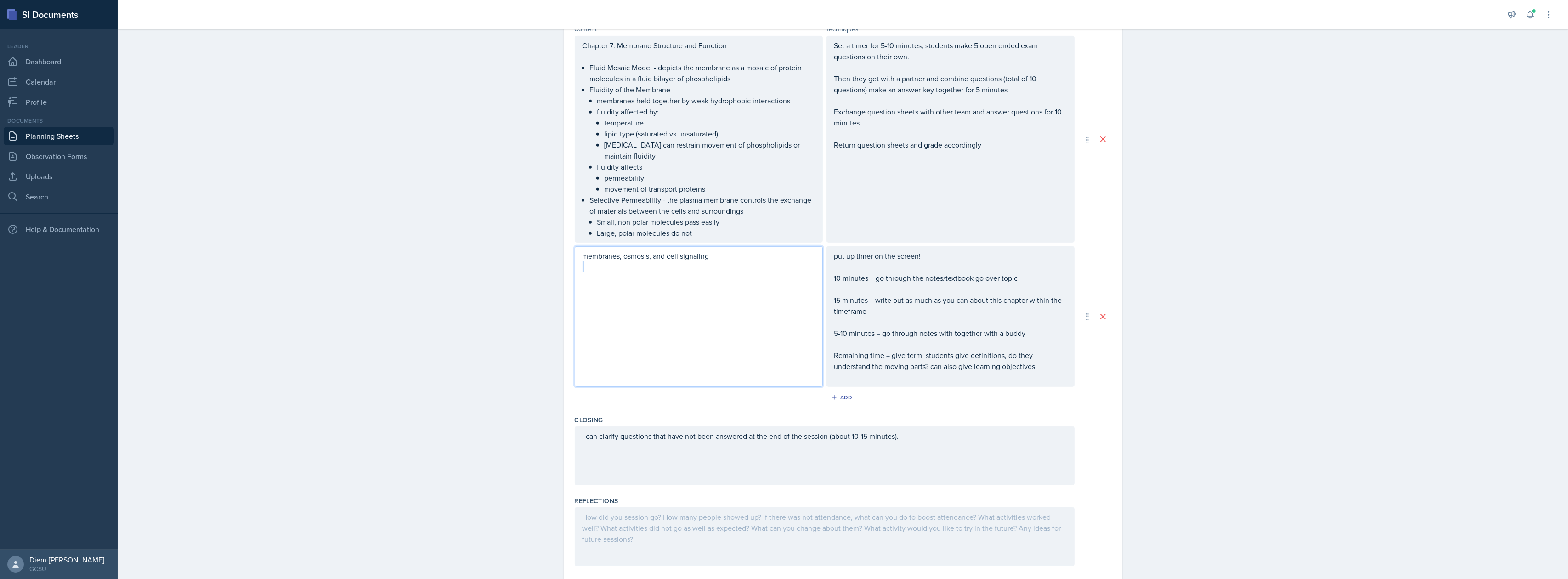
scroll to position [674, 0]
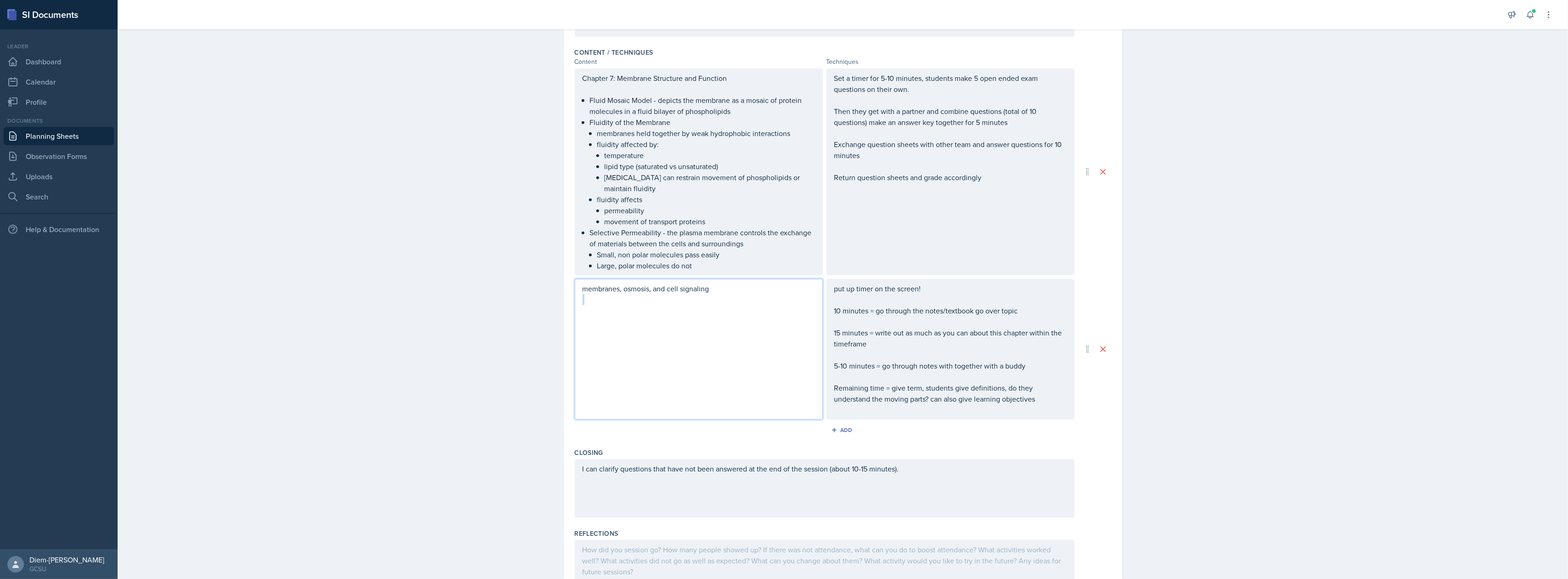
click at [642, 302] on p at bounding box center [698, 299] width 232 height 11
click at [716, 283] on p "membranes, osmosis, and cell signaling" at bounding box center [698, 288] width 232 height 11
drag, startPoint x: 719, startPoint y: 284, endPoint x: 578, endPoint y: 278, distance: 141.1
click at [578, 279] on div "membranes, osmosis, and cell signaling" at bounding box center [698, 349] width 248 height 141
click at [654, 354] on p "Carrier proteins - bind to molecules and change shape to shuttle them across th…" at bounding box center [706, 349] width 218 height 22
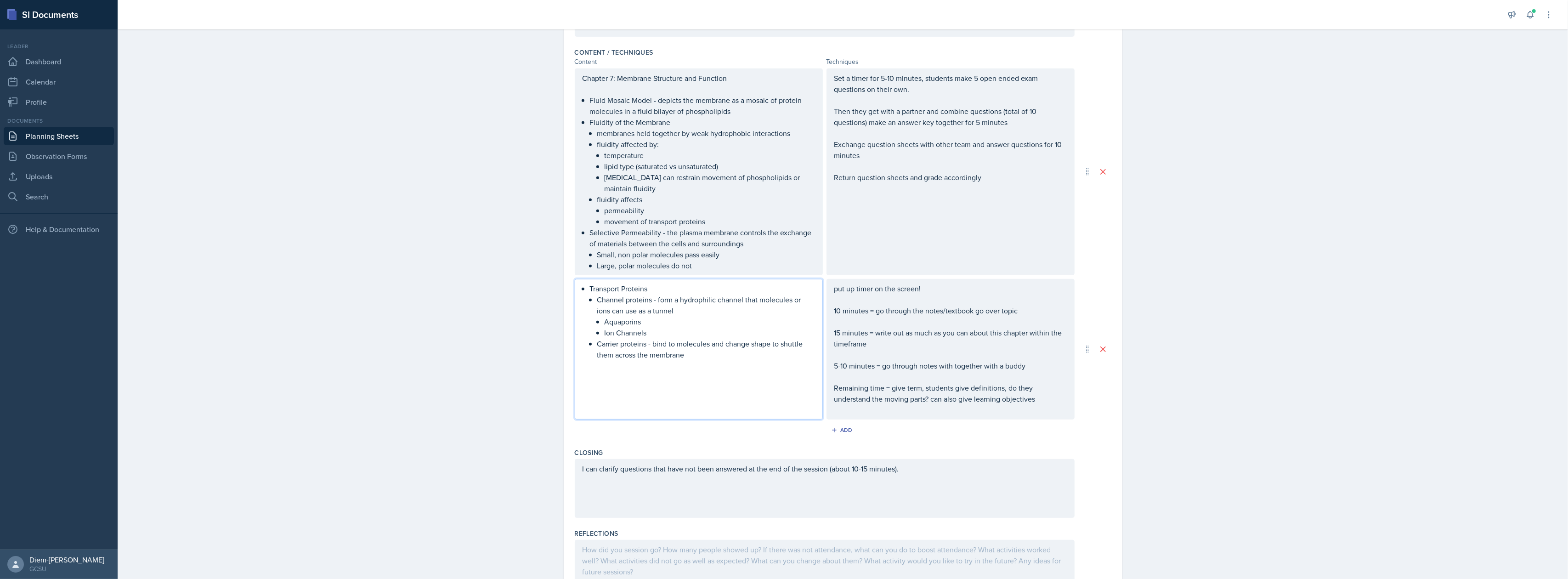
click at [640, 307] on p "Channel proteins - form a hydrophilic channel that molecules or ions can use as…" at bounding box center [706, 305] width 218 height 22
click at [621, 304] on p "Channel proteins - form a hydrophilic channel that molecules or ions can use as…" at bounding box center [706, 305] width 218 height 22
click at [660, 305] on p "Channel proteins - form a hydrophilic channel that molecules or ions can use as…" at bounding box center [706, 305] width 218 height 22
click at [726, 309] on p "Channel proteins - form a hydrophilic channel that molecules or ions can use as…" at bounding box center [706, 305] width 218 height 22
drag, startPoint x: 697, startPoint y: 315, endPoint x: 668, endPoint y: 320, distance: 29.4
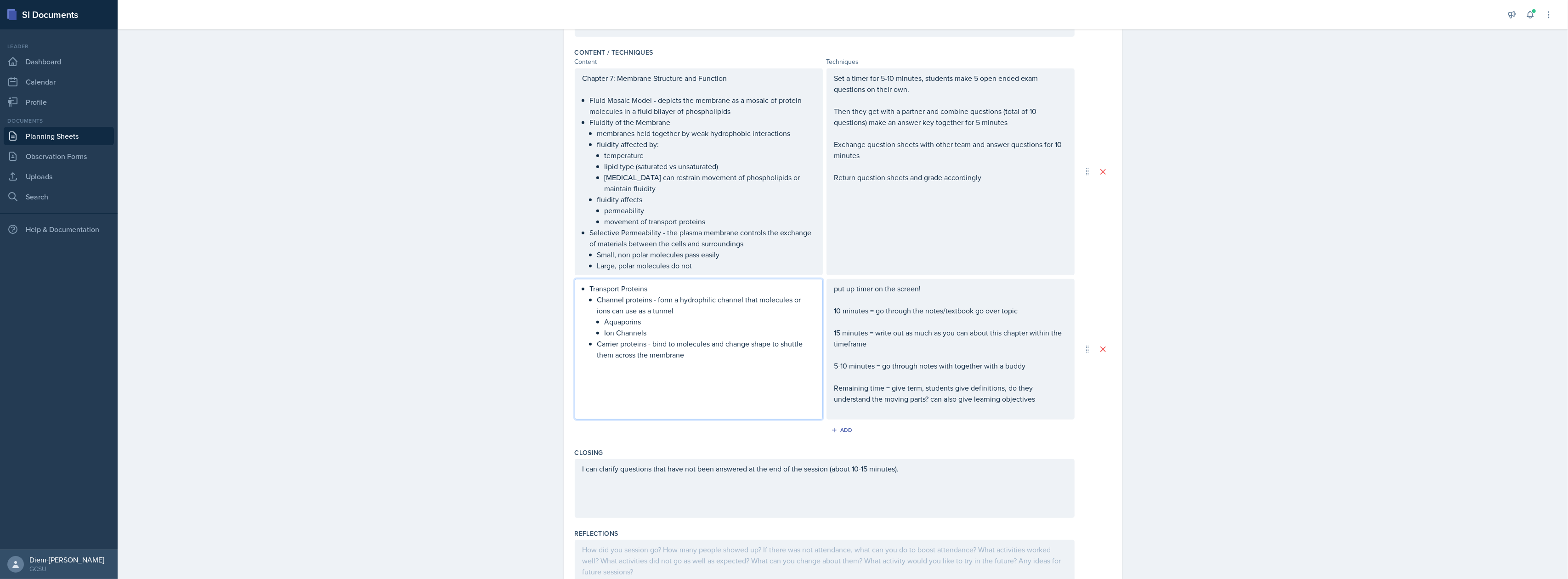
click at [668, 320] on p "Aquaporins" at bounding box center [709, 321] width 210 height 11
click at [655, 327] on p "Ion Channels" at bounding box center [709, 332] width 210 height 11
click at [671, 344] on p "Carrier proteins - bind to molecules and change shape to shuttle them across th…" at bounding box center [706, 349] width 218 height 22
click at [653, 327] on p "Ion Channels" at bounding box center [709, 332] width 210 height 11
click at [653, 318] on p "Aquaporins" at bounding box center [709, 321] width 210 height 11
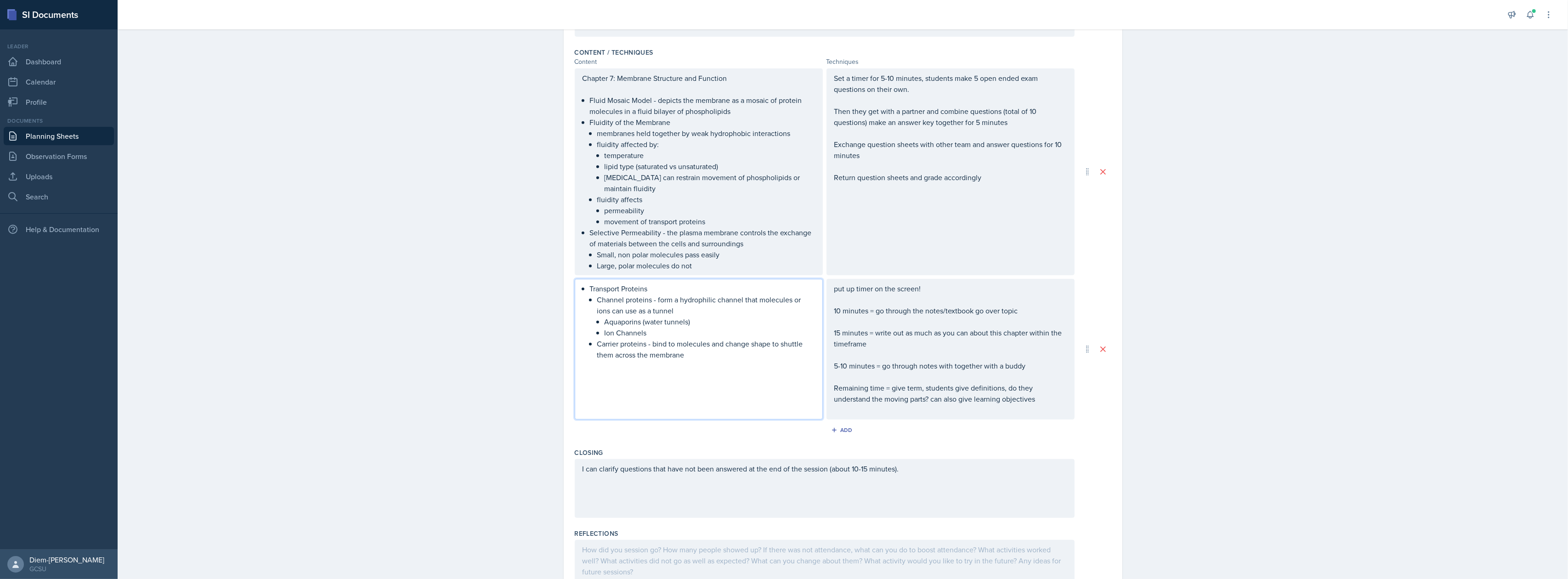
click at [670, 346] on p "Carrier proteins - bind to molecules and change shape to shuttle them across th…" at bounding box center [706, 349] width 218 height 22
click at [624, 360] on p at bounding box center [698, 365] width 232 height 11
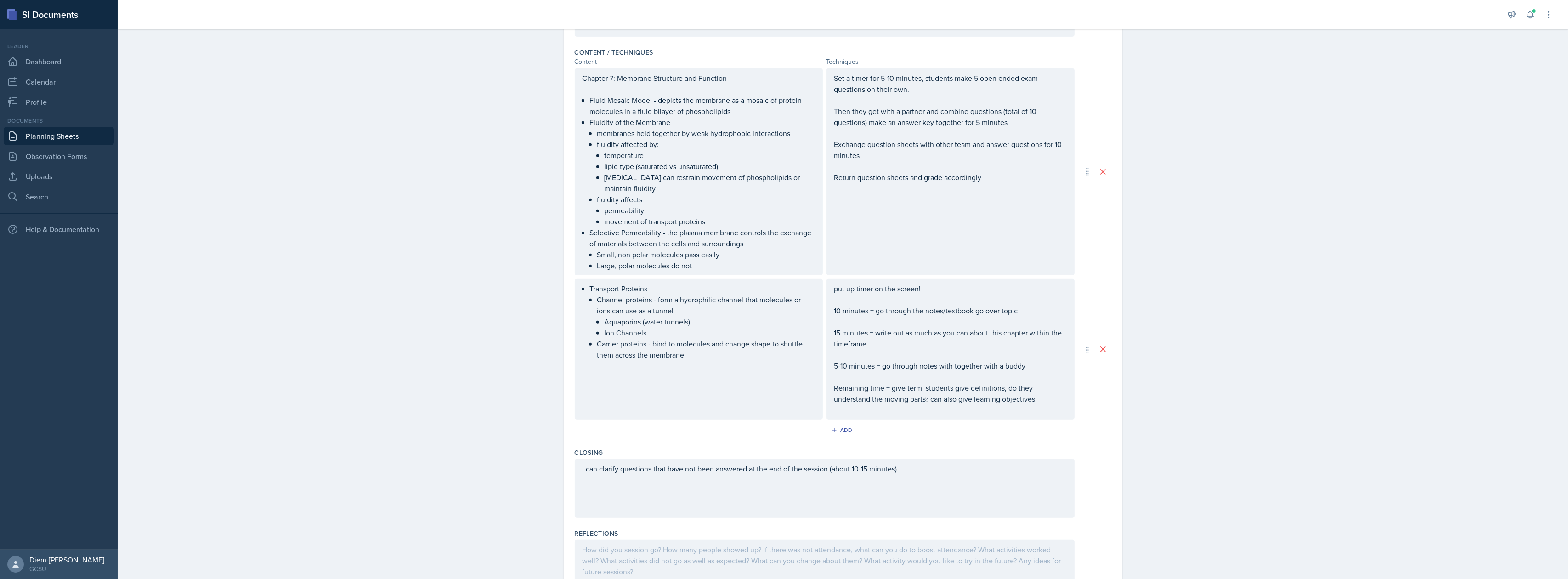
click at [620, 383] on div "Transport Proteins Channel proteins - form a hydrophilic channel that molecules…" at bounding box center [698, 349] width 248 height 141
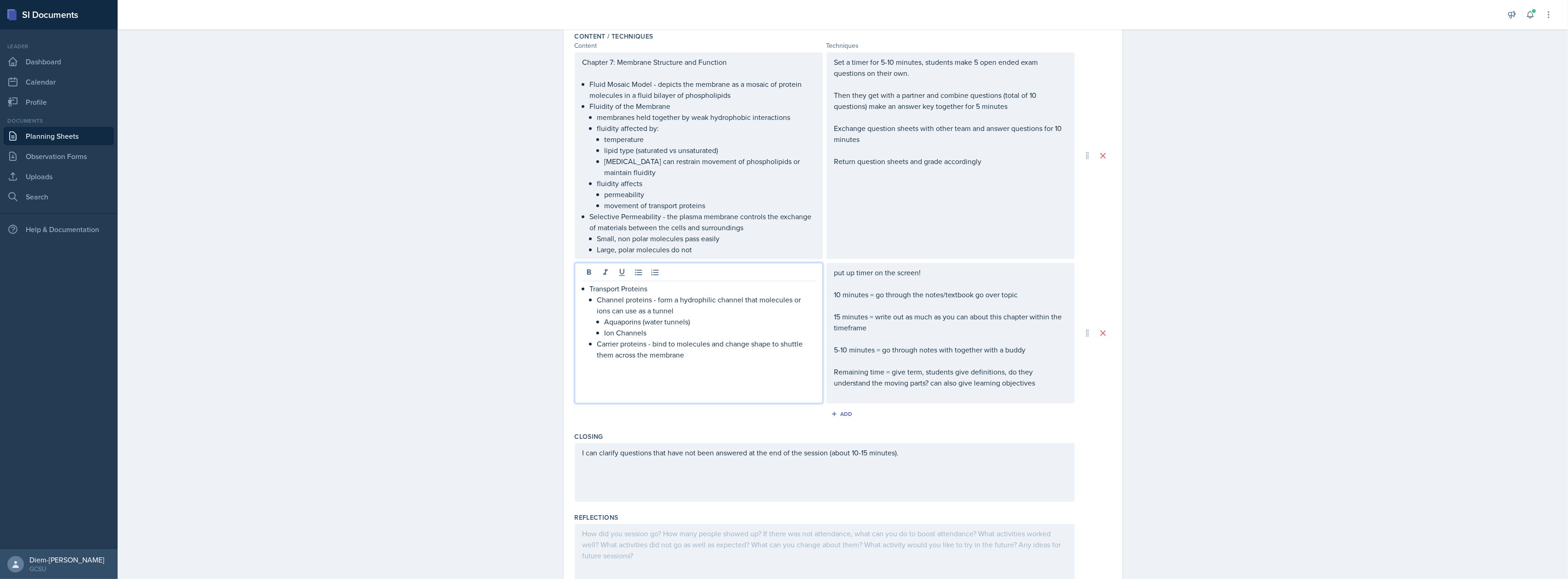
click at [723, 354] on p "Carrier proteins - bind to molecules and change shape to shuttle them across th…" at bounding box center [706, 349] width 218 height 22
click at [719, 359] on p "Carrier proteins - bind to molecules and change shape to shuttle them across th…" at bounding box center [706, 349] width 218 height 22
click at [785, 355] on p "Carrier proteins - bind to molecules and change shape to shuttle them across th…" at bounding box center [706, 349] width 218 height 22
click at [663, 289] on p "Transport Proteins" at bounding box center [703, 288] width 225 height 11
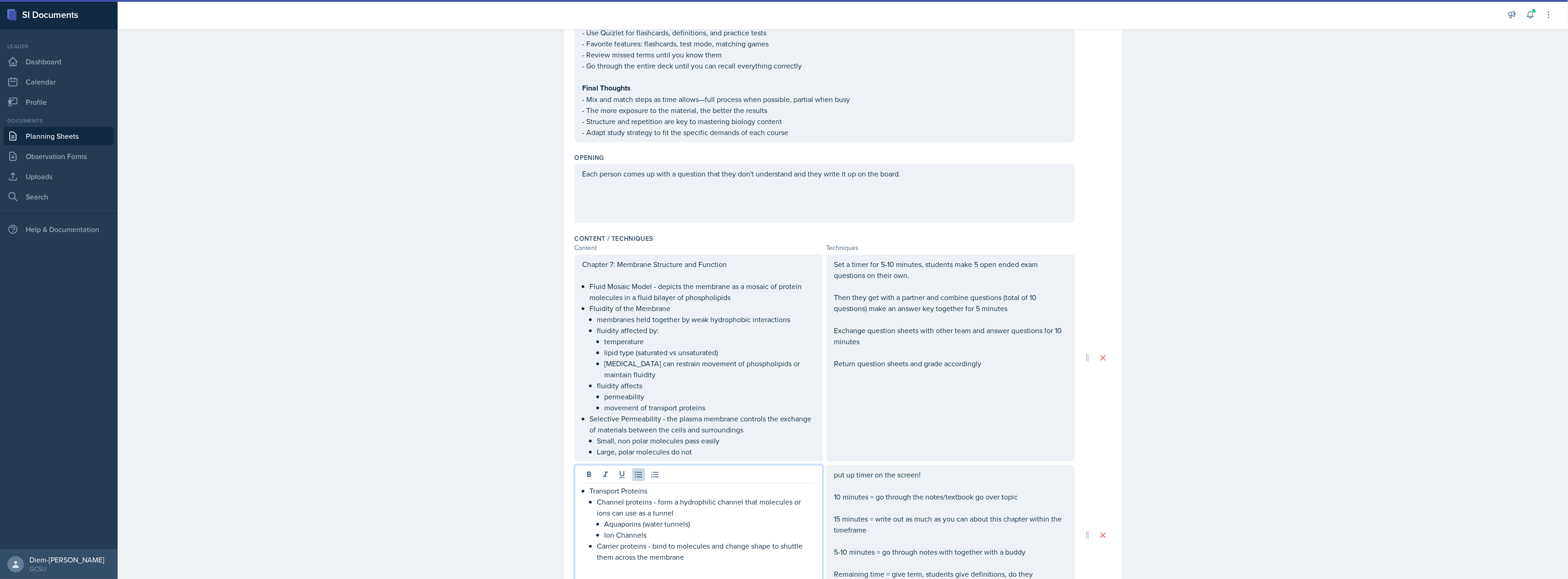
scroll to position [567, 0]
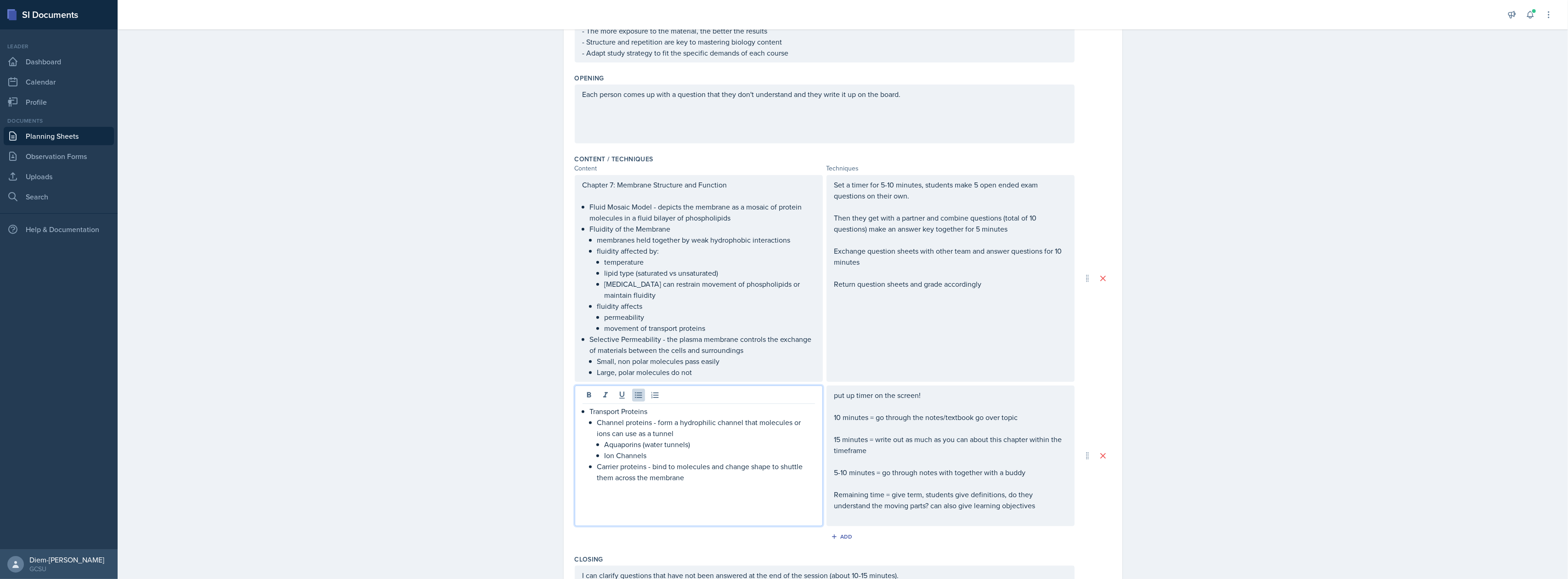
click at [697, 225] on p "Fluidity of the Membrane" at bounding box center [703, 228] width 225 height 11
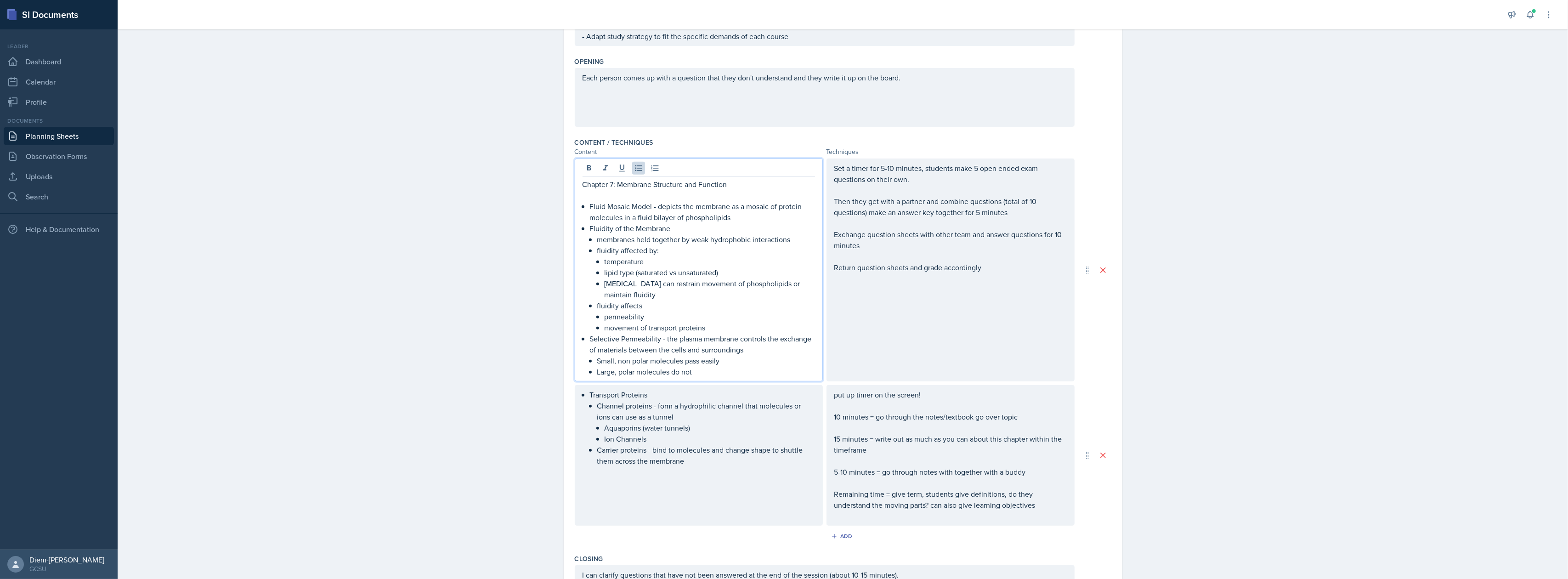
click at [727, 210] on p "Fluid Mosaic Model - depicts the membrane as a mosaic of protein molecules in a…" at bounding box center [703, 212] width 225 height 22
drag, startPoint x: 654, startPoint y: 206, endPoint x: 691, endPoint y: 201, distance: 37.3
click at [691, 201] on p "Fluid Mosaic Model - depicts the membrane as a mosaic of protein molecules in a…" at bounding box center [703, 212] width 225 height 22
drag, startPoint x: 705, startPoint y: 206, endPoint x: 691, endPoint y: 209, distance: 14.3
click at [691, 209] on p "Fluid Mosaic Model - membrane as a mosaic of protein molecules in a fluid bilay…" at bounding box center [703, 212] width 225 height 22
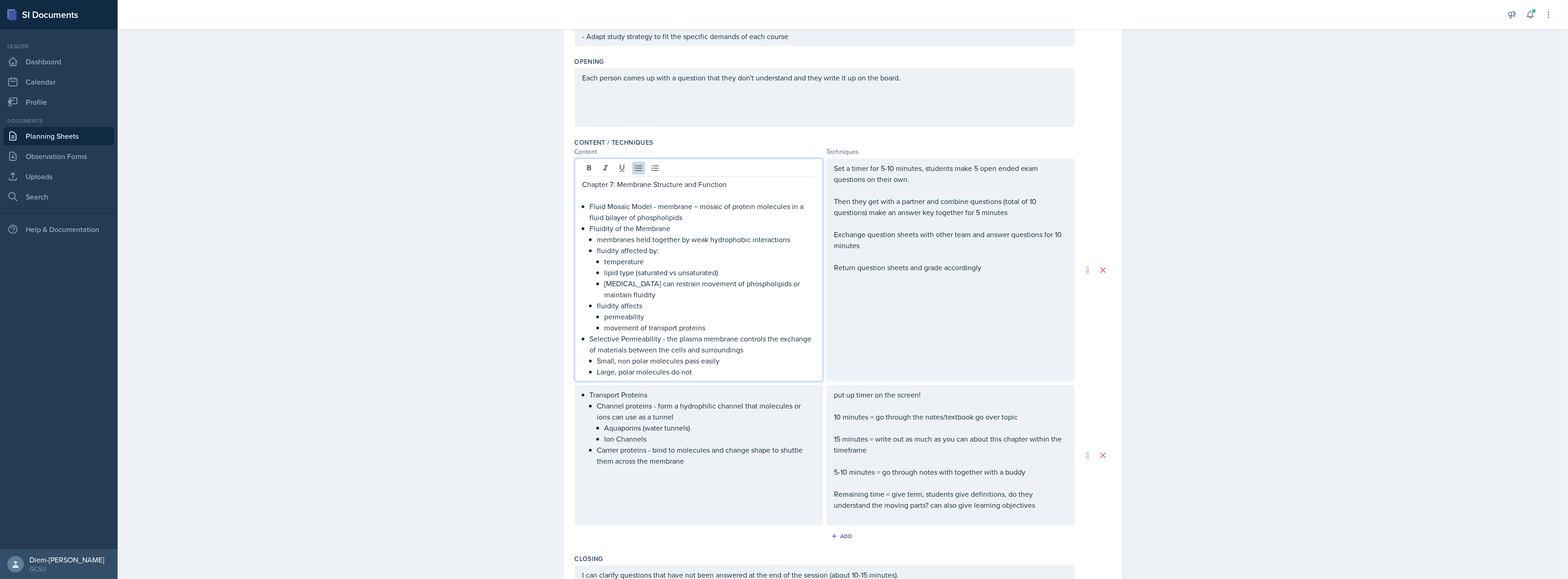
click at [644, 219] on p "Fluid Mosaic Model - membrane = mosaic of protein molecules in a fluid bilayer …" at bounding box center [703, 212] width 225 height 22
click at [609, 223] on p "Fluidity of the Membrane" at bounding box center [703, 228] width 225 height 11
drag, startPoint x: 634, startPoint y: 217, endPoint x: 602, endPoint y: 214, distance: 32.1
click at [602, 214] on p "Fluid Mosaic Model - membrane = mosaic of protein molecules in a fluid bilayer …" at bounding box center [703, 212] width 225 height 22
click at [631, 218] on p "Fluid Mosaic Model - membrane = mosaic of protein molecules in a phospholipids" at bounding box center [703, 212] width 225 height 22
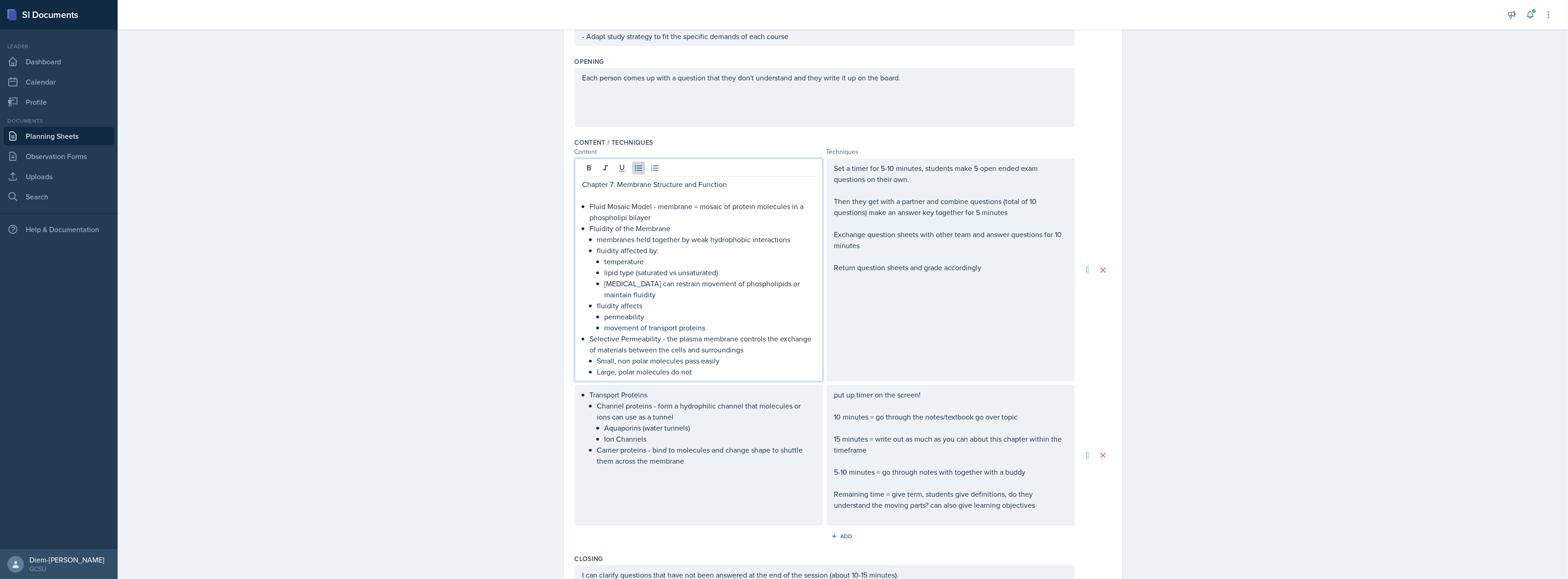
click at [612, 215] on p "Fluid Mosaic Model - membrane = mosaic of protein molecules in a phospholipi bi…" at bounding box center [703, 212] width 225 height 22
click at [623, 217] on p "Fluid Mosaic Model - membrane = mosaic of protein molecules in a phospholipi bi…" at bounding box center [703, 212] width 225 height 22
click at [676, 278] on p "[MEDICAL_DATA] can restrain movement of phospholipids or maintain fluidity" at bounding box center [709, 289] width 210 height 22
click at [645, 234] on p "membranes held together by weak hydrophobic interactions" at bounding box center [706, 239] width 218 height 11
click at [665, 250] on p "fluidity affected by:" at bounding box center [706, 250] width 218 height 11
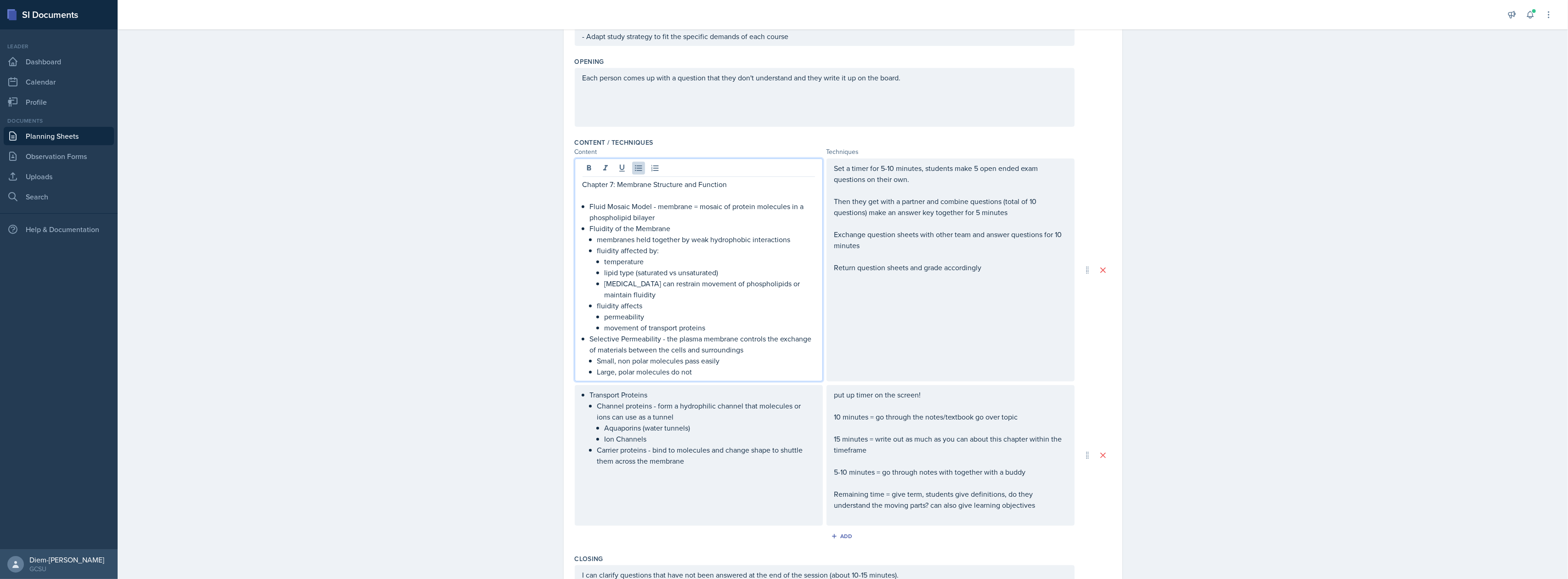
click at [684, 245] on p "fluidity affected by:" at bounding box center [706, 250] width 218 height 11
click at [625, 248] on p "fluidity affected by:" at bounding box center [706, 250] width 218 height 11
click at [631, 234] on p "membranes held together by weak hydrophobic interactions" at bounding box center [706, 239] width 218 height 11
click at [657, 264] on p "temperature" at bounding box center [709, 261] width 210 height 11
click at [664, 275] on p "lipid type (saturated vs unsaturated)" at bounding box center [709, 272] width 210 height 11
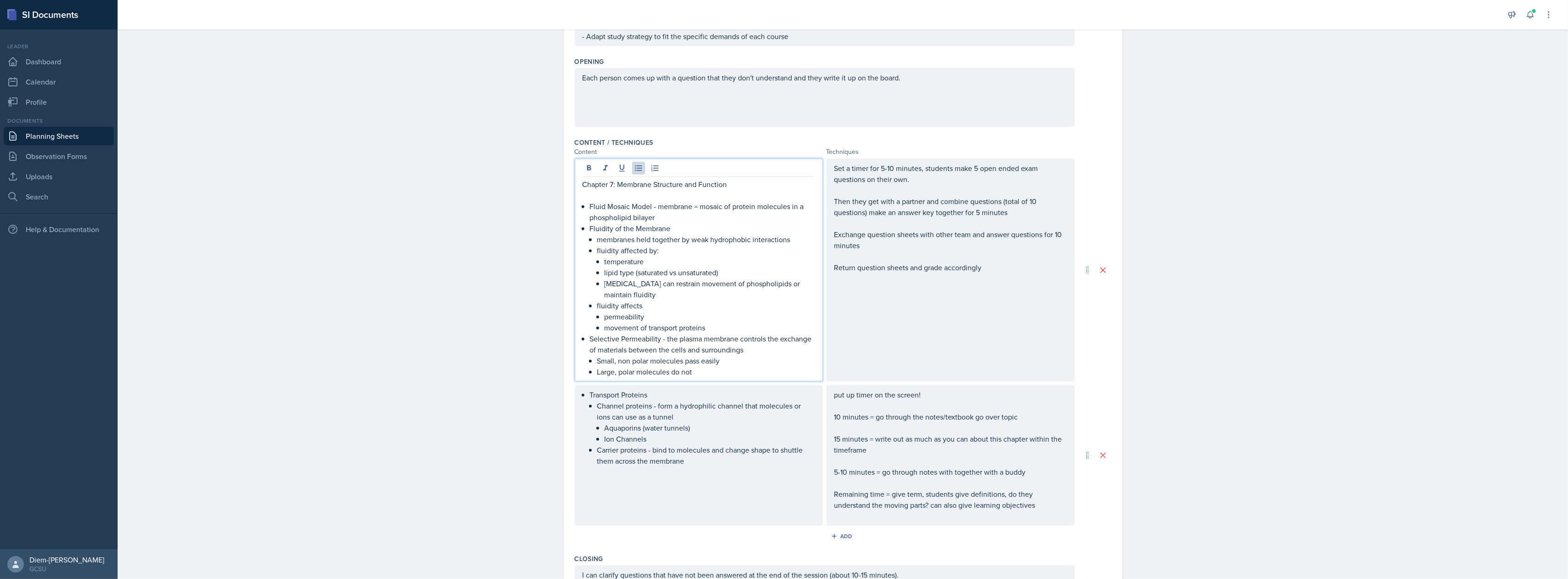
click at [708, 281] on p "[MEDICAL_DATA] can restrain movement of phospholipids or maintain fluidity" at bounding box center [709, 289] width 210 height 22
click at [637, 300] on p "fluidity affects" at bounding box center [706, 305] width 218 height 11
click at [627, 292] on p "[MEDICAL_DATA] can restrain movement of phospholipids or maintain fluidity" at bounding box center [709, 289] width 210 height 22
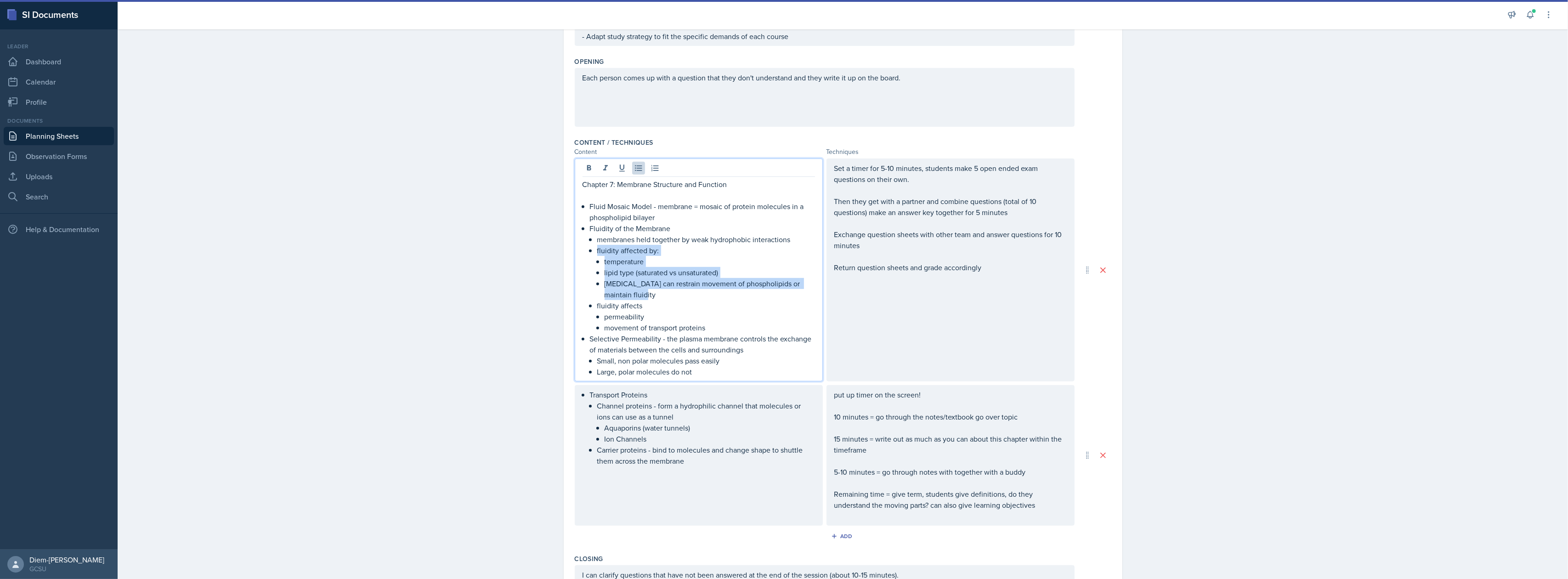
drag, startPoint x: 631, startPoint y: 292, endPoint x: 577, endPoint y: 243, distance: 72.9
click at [582, 243] on div "Chapter 7: Membrane Structure and Function Fluid Mosaic Model - membrane = mosa…" at bounding box center [698, 278] width 232 height 198
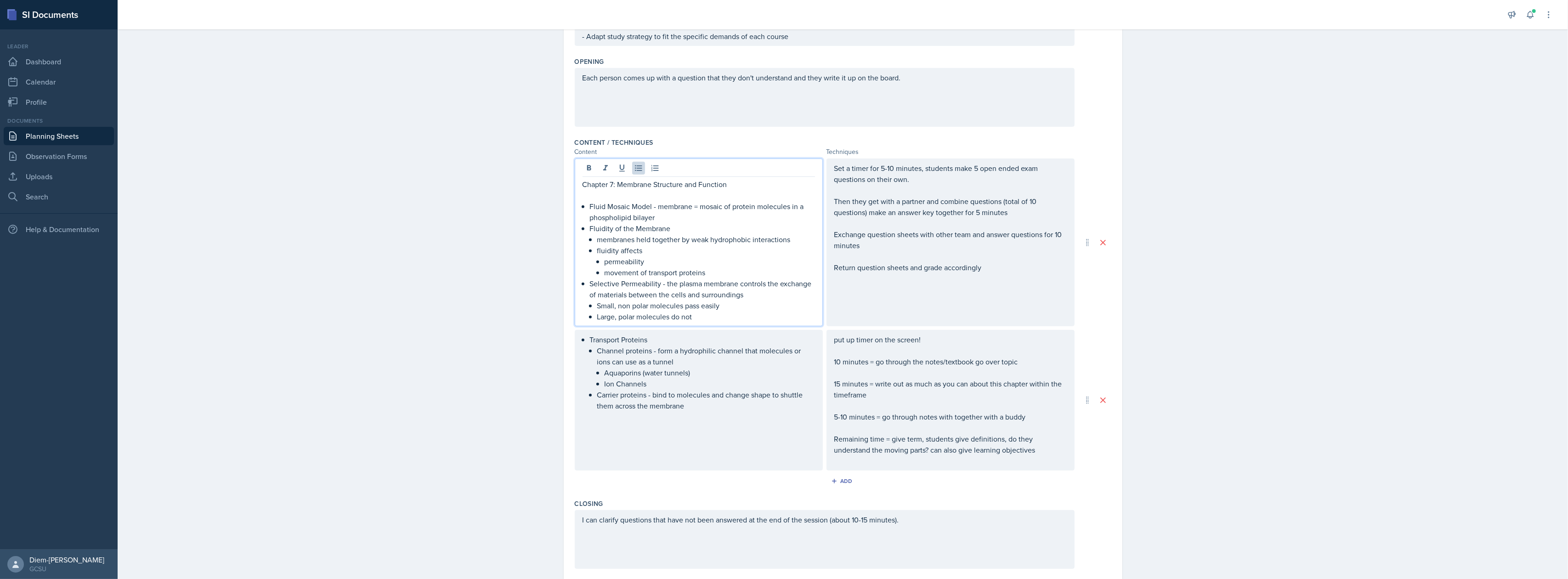
click at [645, 287] on p "Selective Permeability - the plasma membrane controls the exchange of materials…" at bounding box center [703, 289] width 225 height 22
click at [660, 223] on p "Fluidity of the Membrane" at bounding box center [703, 228] width 225 height 11
click at [646, 203] on p "Fluid Mosaic Model - membrane = mosaic of protein molecules in a phospholipid b…" at bounding box center [703, 212] width 225 height 22
click at [643, 238] on p "membranes held together by weak hydrophobic interactions" at bounding box center [706, 239] width 218 height 11
click at [668, 264] on p "permeability" at bounding box center [709, 261] width 210 height 11
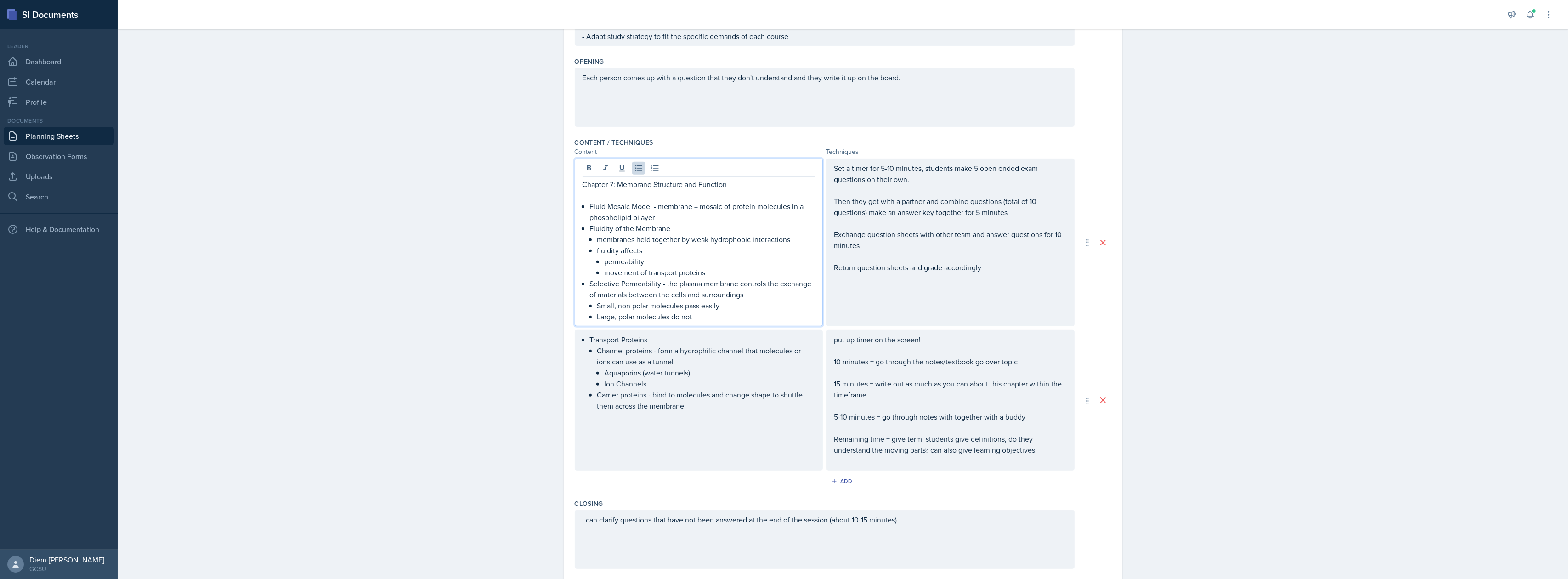
click at [671, 295] on p "Selective Permeability - the plasma membrane controls the exchange of materials…" at bounding box center [703, 289] width 225 height 22
click at [714, 260] on p "permeability" at bounding box center [709, 261] width 210 height 11
click at [723, 278] on p "Selective Permeability - the plasma membrane controls the exchange of materials…" at bounding box center [703, 289] width 225 height 22
click at [712, 270] on p "movement of transport proteins" at bounding box center [709, 272] width 210 height 11
click at [590, 275] on li "Fluidity of the Membrane membranes held together by weak hydrophobic interactio…" at bounding box center [703, 250] width 225 height 55
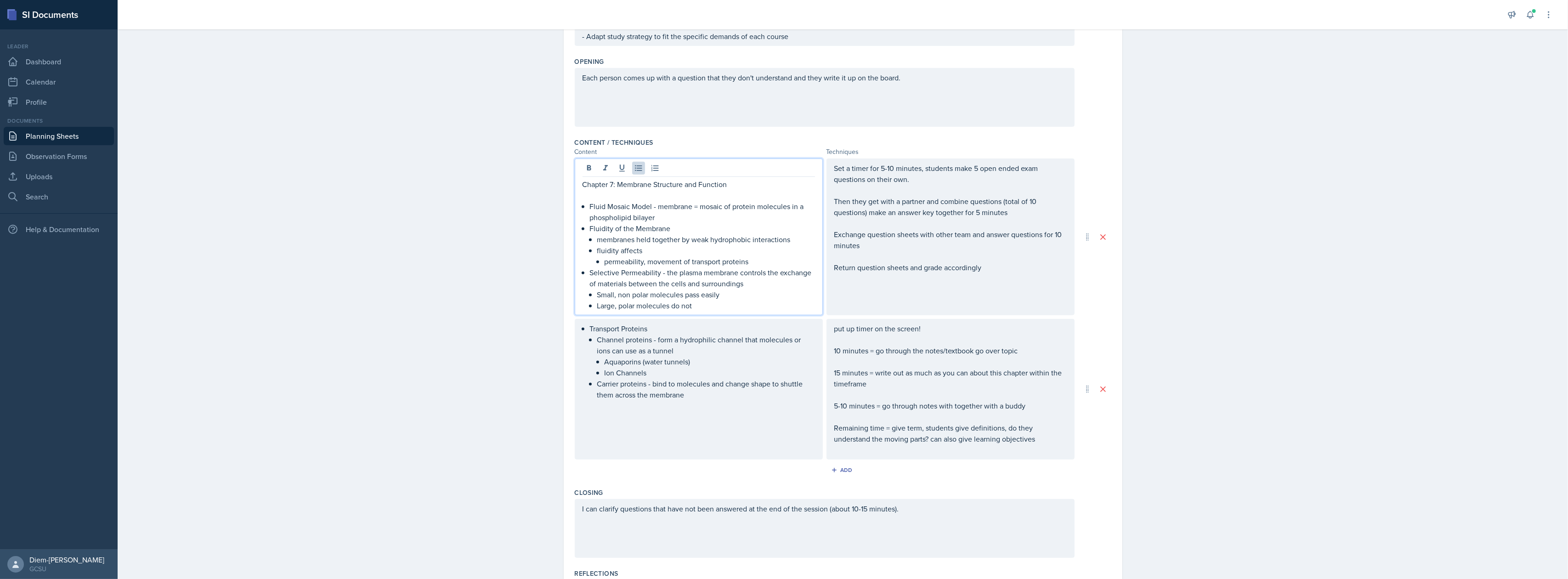
click at [713, 264] on p "permeability, movement of transport proteins" at bounding box center [709, 261] width 210 height 11
click at [636, 242] on p "membranes held together by weak hydrophobic interactions" at bounding box center [706, 239] width 218 height 11
click at [692, 242] on p "membranes held together by weak hydrophobic interactions" at bounding box center [706, 239] width 218 height 11
click at [712, 289] on p "Small, non polar molecules pass easily" at bounding box center [706, 294] width 218 height 11
click at [734, 289] on p "Small, non polar molecules pass easily" at bounding box center [706, 294] width 218 height 11
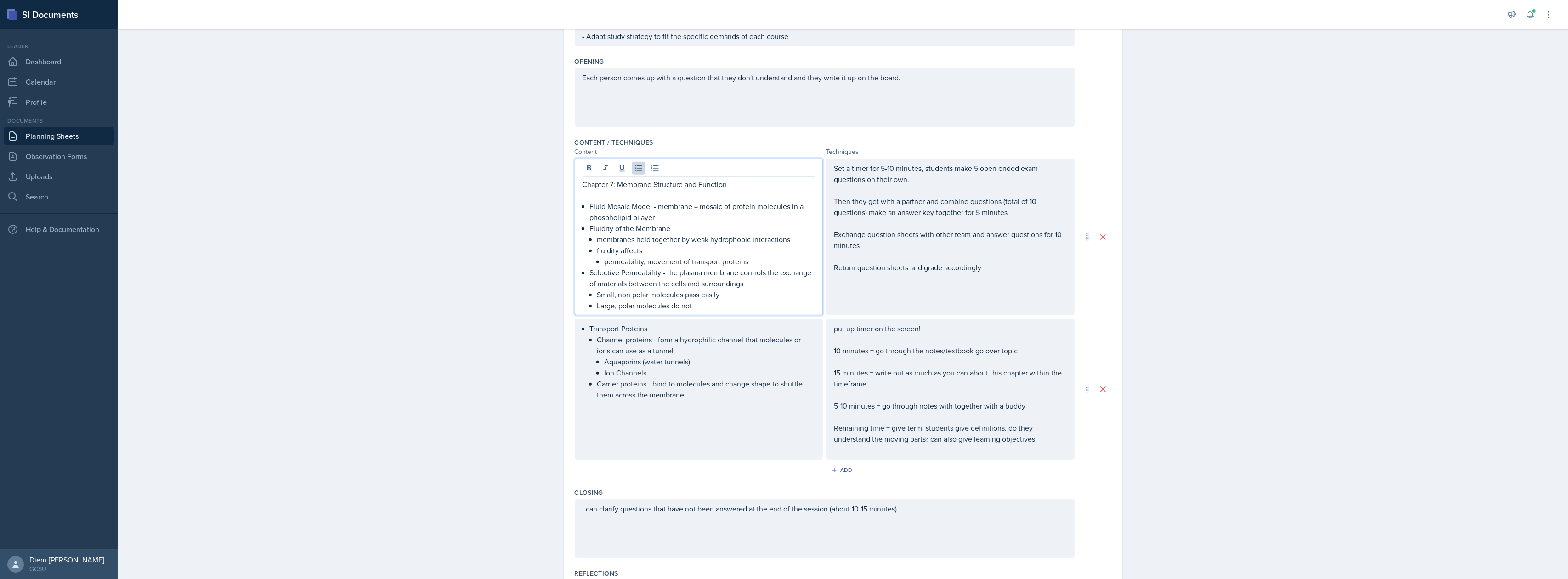
click at [752, 282] on p "Selective Permeability - the plasma membrane controls the exchange of materials…" at bounding box center [703, 278] width 225 height 22
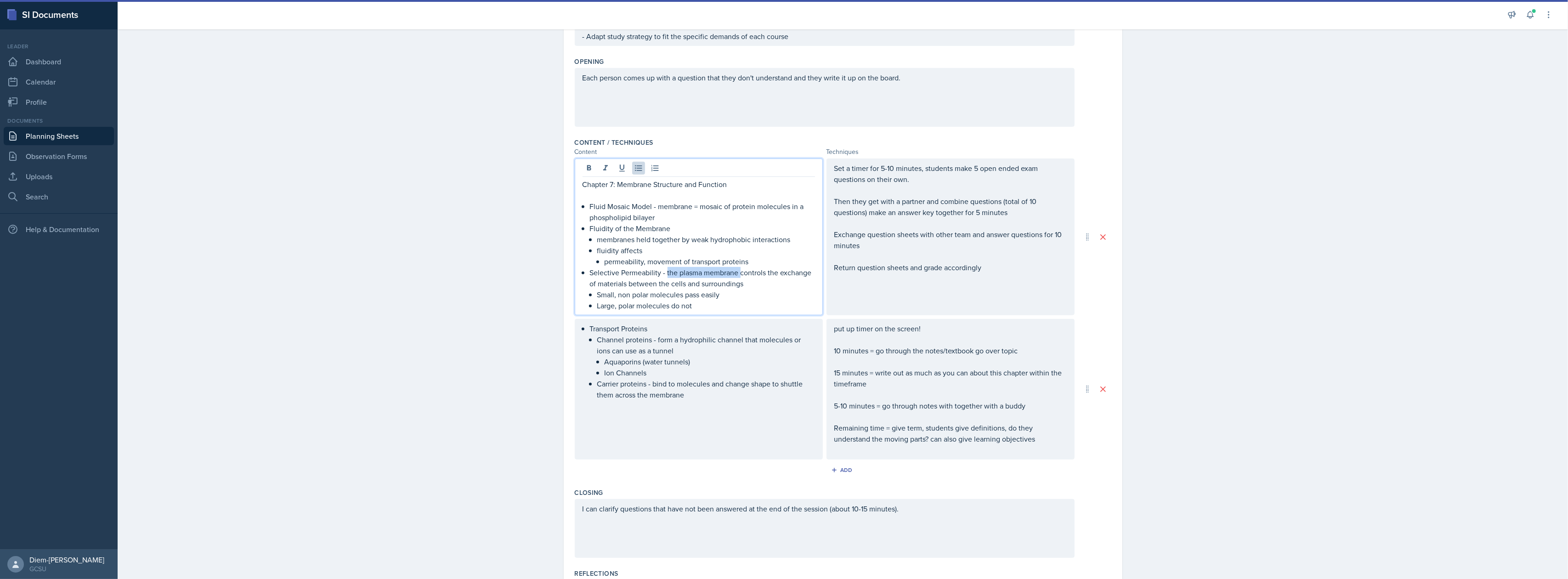
drag, startPoint x: 663, startPoint y: 272, endPoint x: 736, endPoint y: 272, distance: 73.0
click at [736, 272] on p "Selective Permeability - the plasma membrane controls the exchange of materials…" at bounding box center [703, 278] width 225 height 22
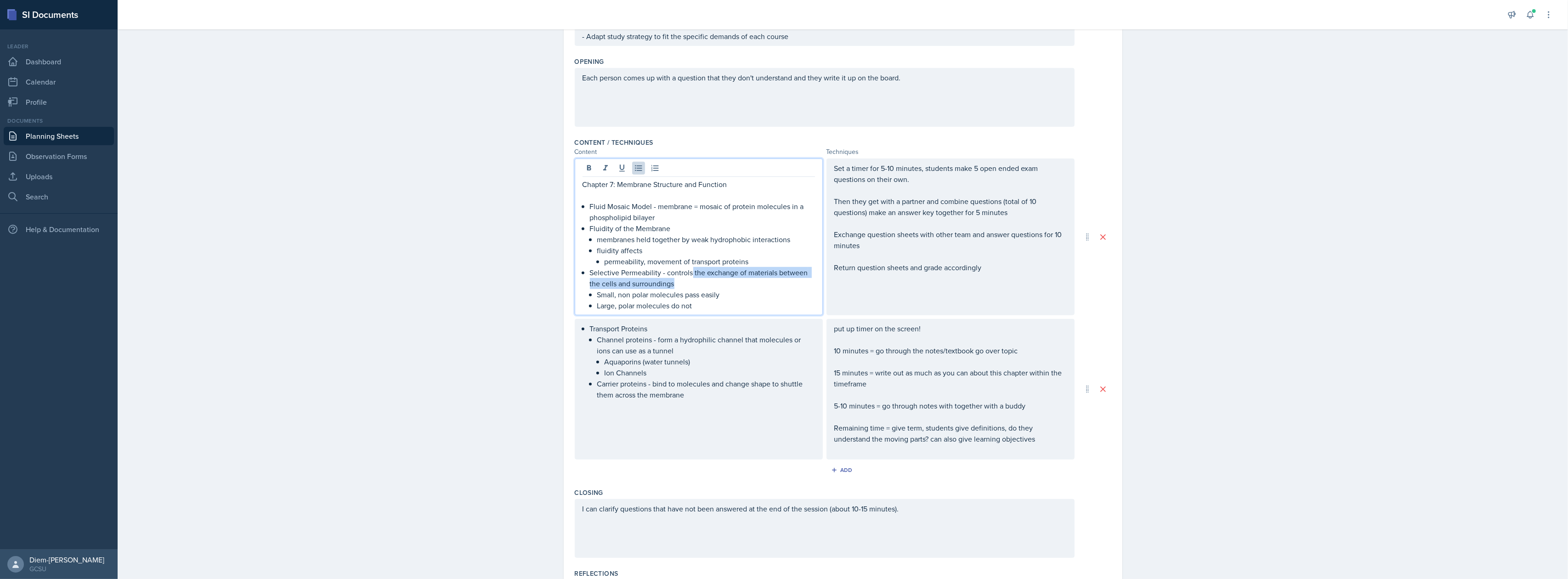
drag, startPoint x: 688, startPoint y: 271, endPoint x: 697, endPoint y: 280, distance: 12.7
click at [697, 280] on p "Selective Permeability - controls the exchange of materials between the cells a…" at bounding box center [703, 278] width 225 height 22
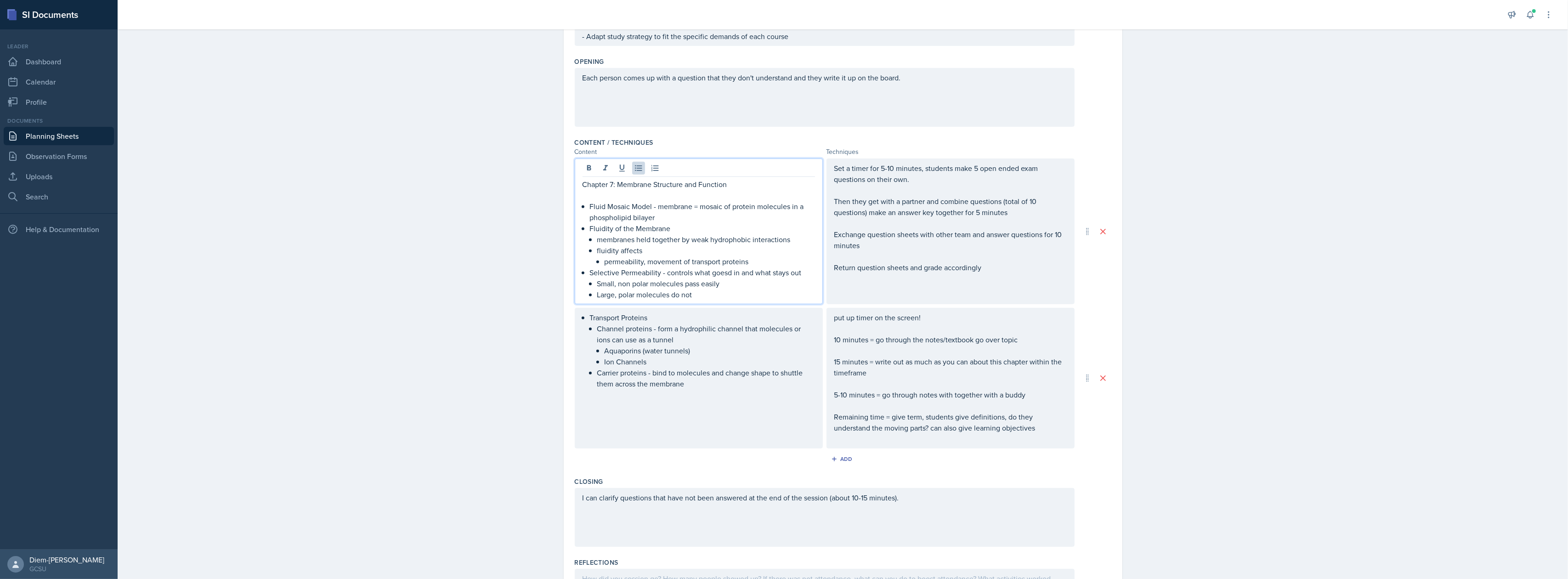
click at [721, 276] on p "Selective Permeability - controls what goesd in and what stays out" at bounding box center [703, 272] width 225 height 11
click at [727, 273] on p "Selective Permeability - controls what goesd in and what stays out" at bounding box center [703, 272] width 225 height 11
click at [640, 280] on p "Small, non polar molecules pass easily" at bounding box center [706, 283] width 218 height 11
drag, startPoint x: 719, startPoint y: 283, endPoint x: 682, endPoint y: 284, distance: 37.0
click at [682, 284] on p "Small, non polar molecules pass easily" at bounding box center [706, 283] width 218 height 11
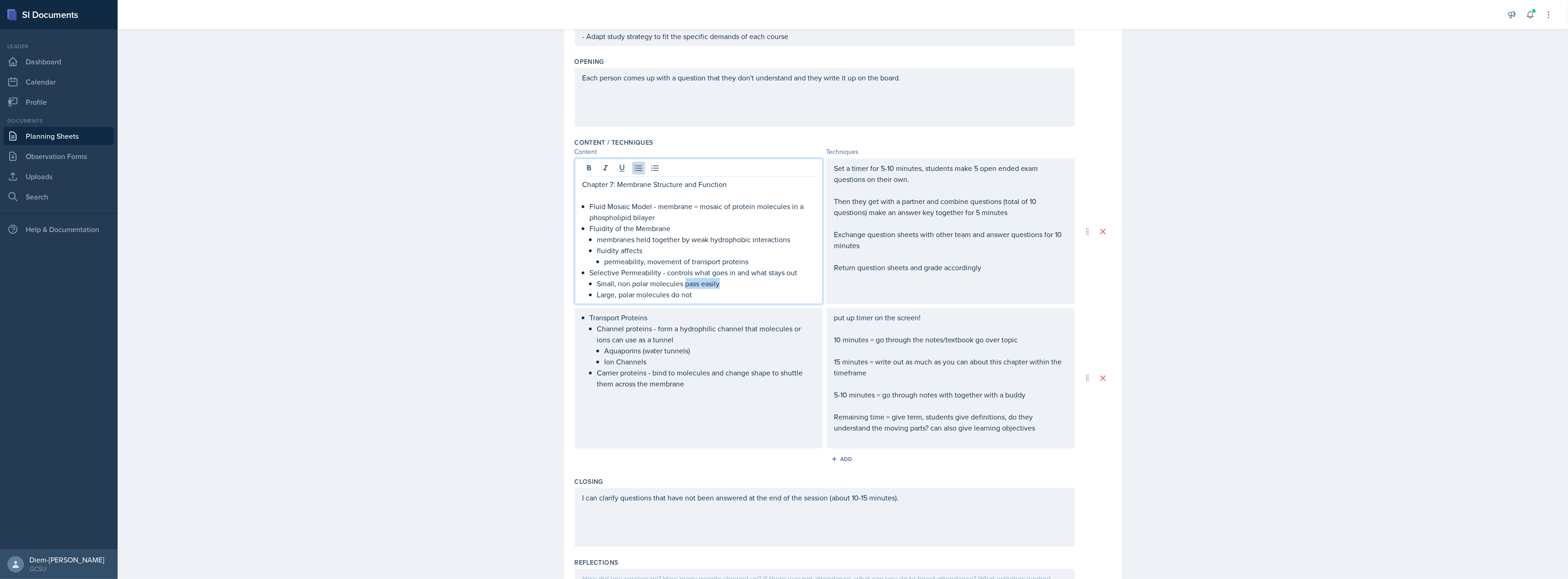
click at [687, 283] on p "Small, non polar molecules pass easily" at bounding box center [706, 283] width 218 height 11
drag, startPoint x: 719, startPoint y: 284, endPoint x: 678, endPoint y: 286, distance: 41.0
click at [678, 286] on p "Small, non polar molecules pass easily" at bounding box center [706, 283] width 218 height 11
drag, startPoint x: 705, startPoint y: 292, endPoint x: 668, endPoint y: 294, distance: 37.1
click at [668, 294] on p "Large, polar molecules do not" at bounding box center [706, 294] width 218 height 11
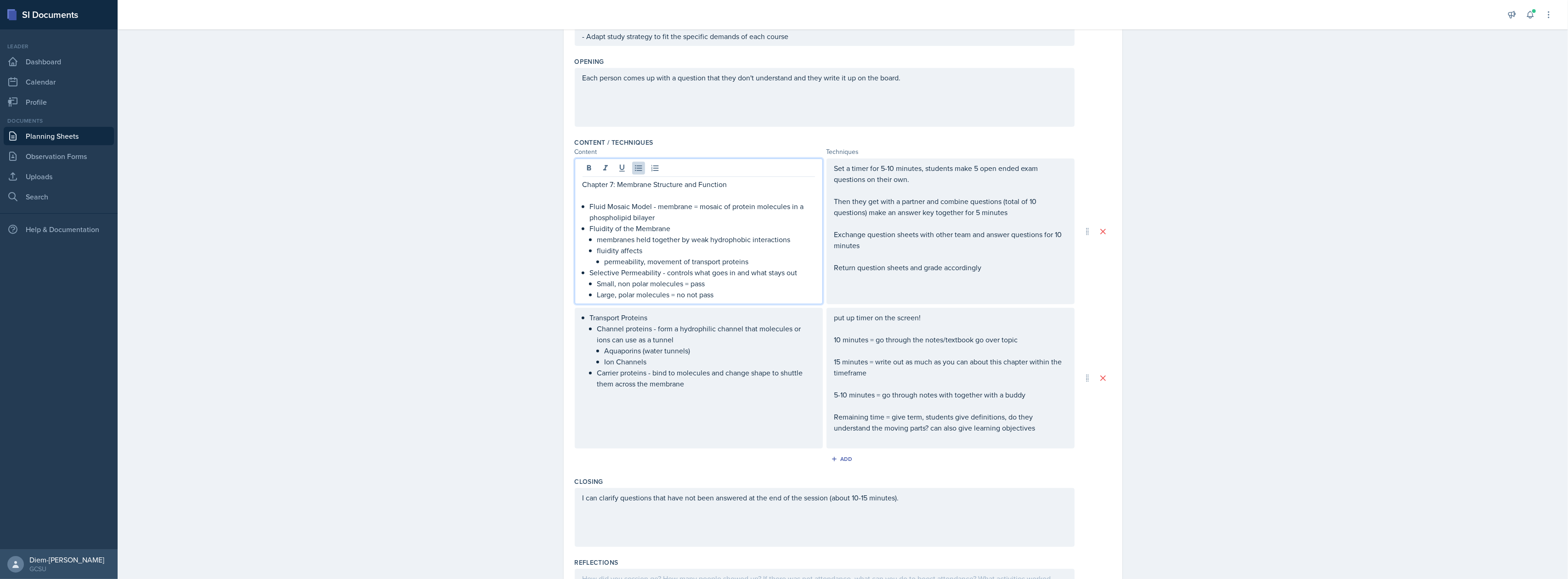
click at [686, 294] on p "Large, polar molecules = no not pass" at bounding box center [706, 294] width 218 height 11
click at [675, 292] on p "Large, polar molecules = no not pass" at bounding box center [706, 294] width 218 height 11
click at [720, 256] on p "permeability, movement of transport proteins" at bounding box center [709, 261] width 210 height 11
click at [649, 324] on div "Transport Proteins Channel proteins - form a hydrophilic channel that molecules…" at bounding box center [698, 378] width 248 height 141
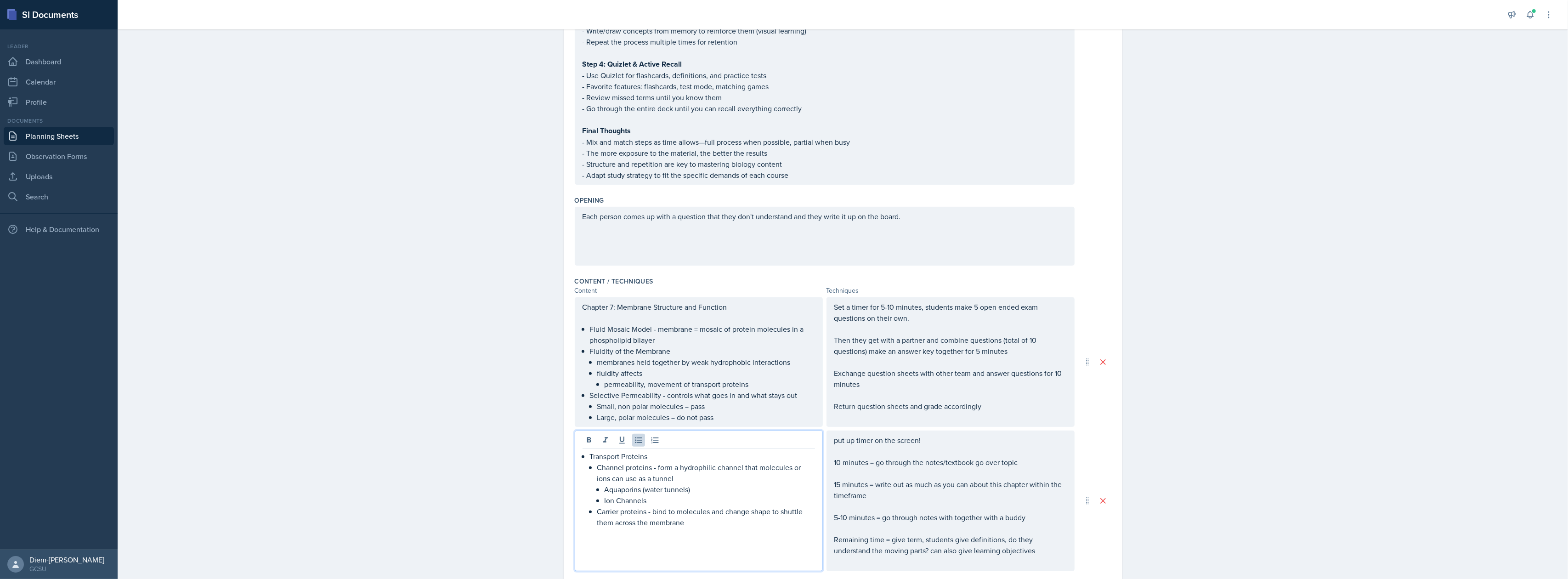
click at [720, 336] on p "Fluid Mosaic Model - membrane = mosaic of protein molecules in a phospholipid b…" at bounding box center [703, 335] width 225 height 22
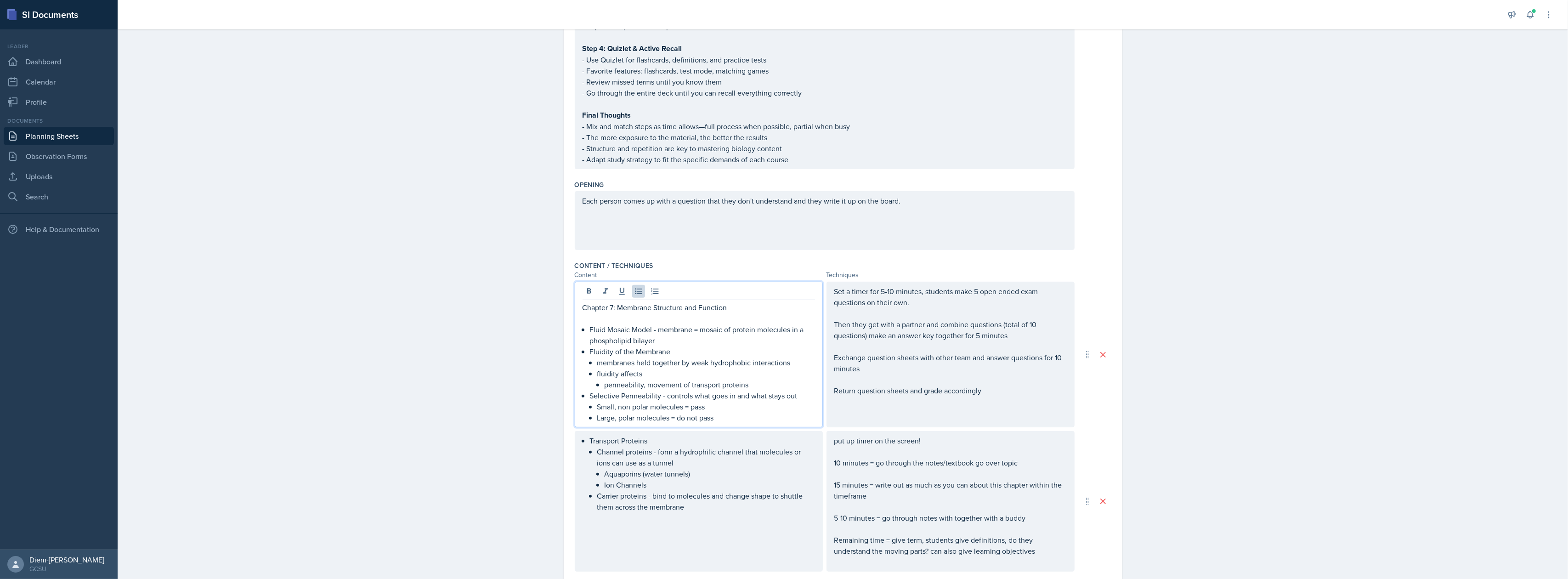
scroll to position [668, 0]
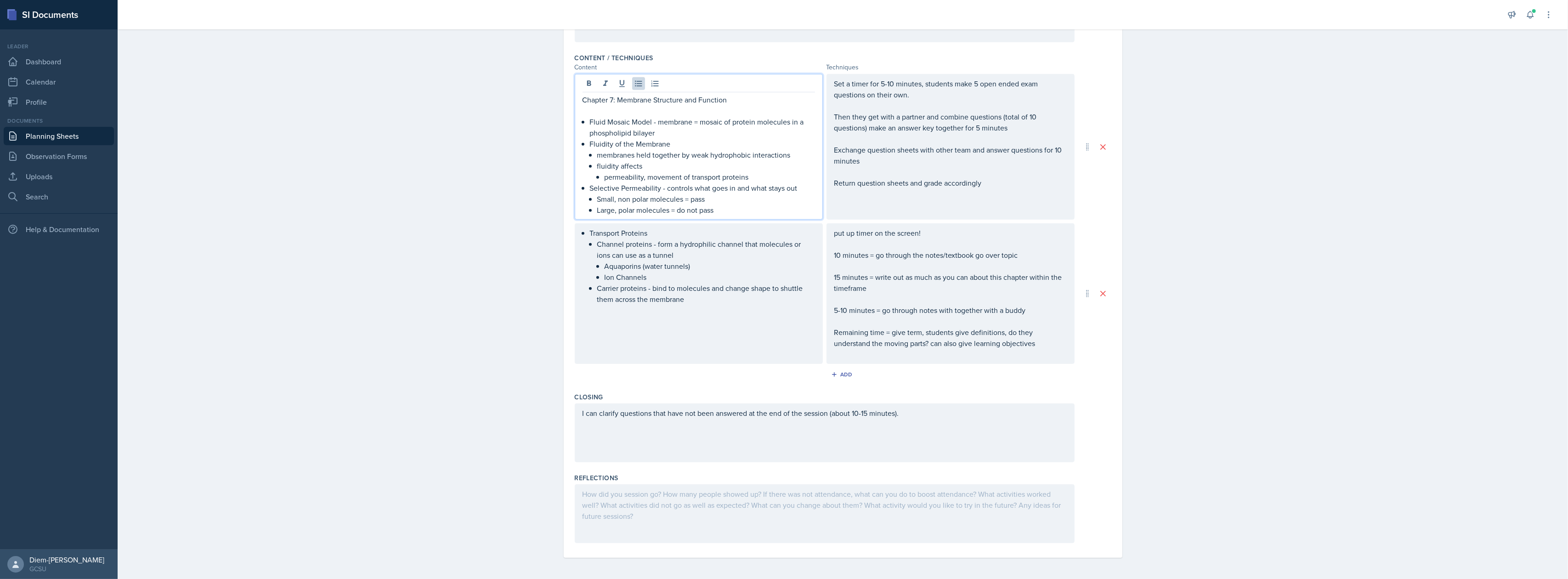
click at [759, 442] on div "I can clarify questions that have not been answered at the end of the session (…" at bounding box center [825, 432] width 500 height 58
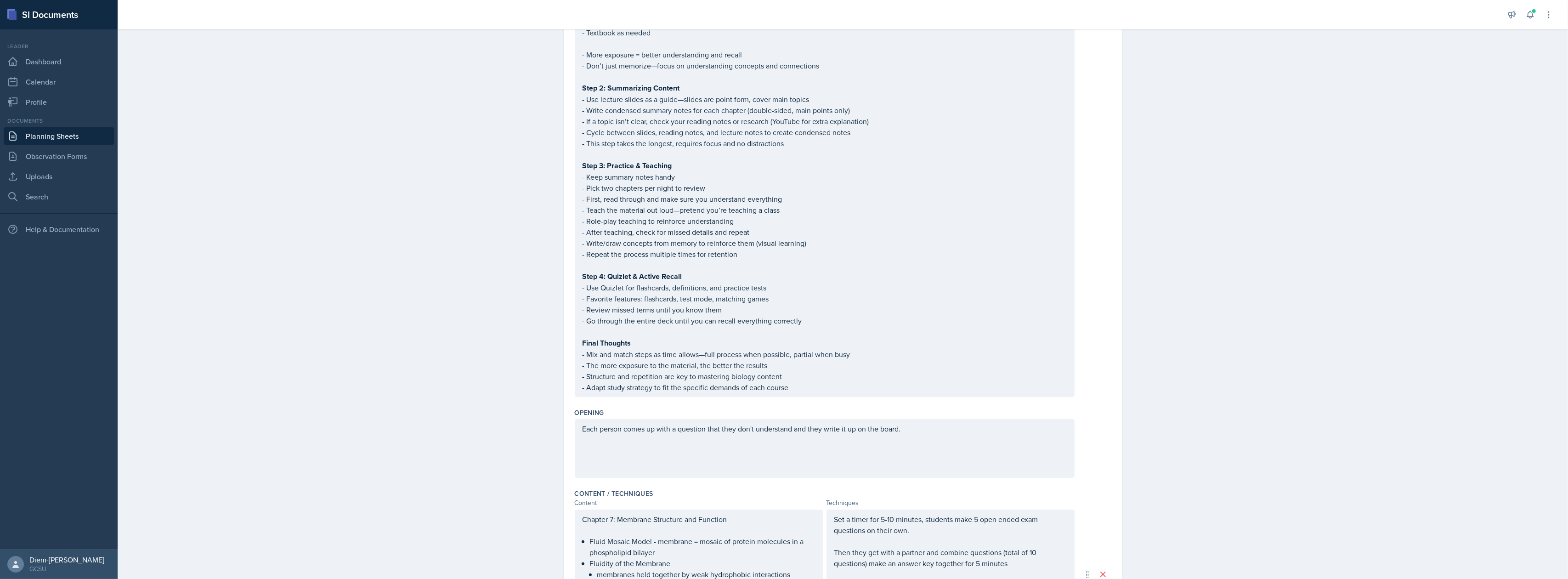
scroll to position [0, 0]
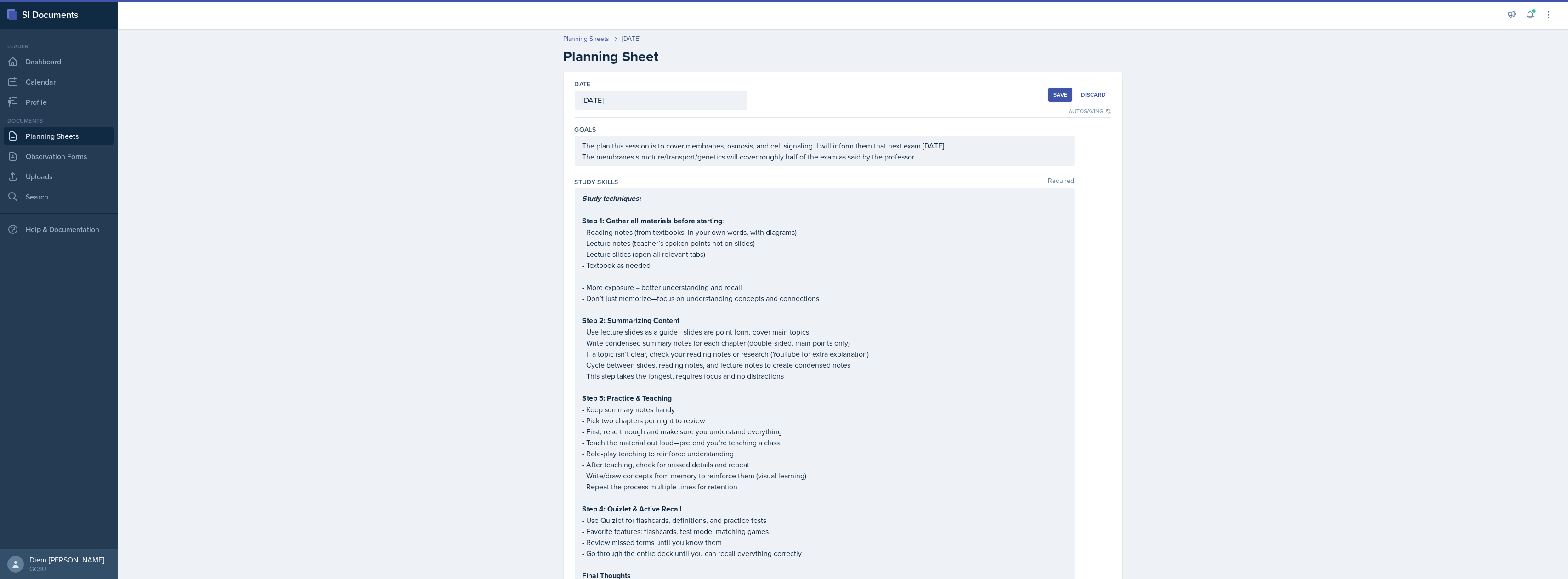
click at [1054, 96] on div "Save" at bounding box center [1060, 94] width 14 height 8
